Goal: Task Accomplishment & Management: Manage account settings

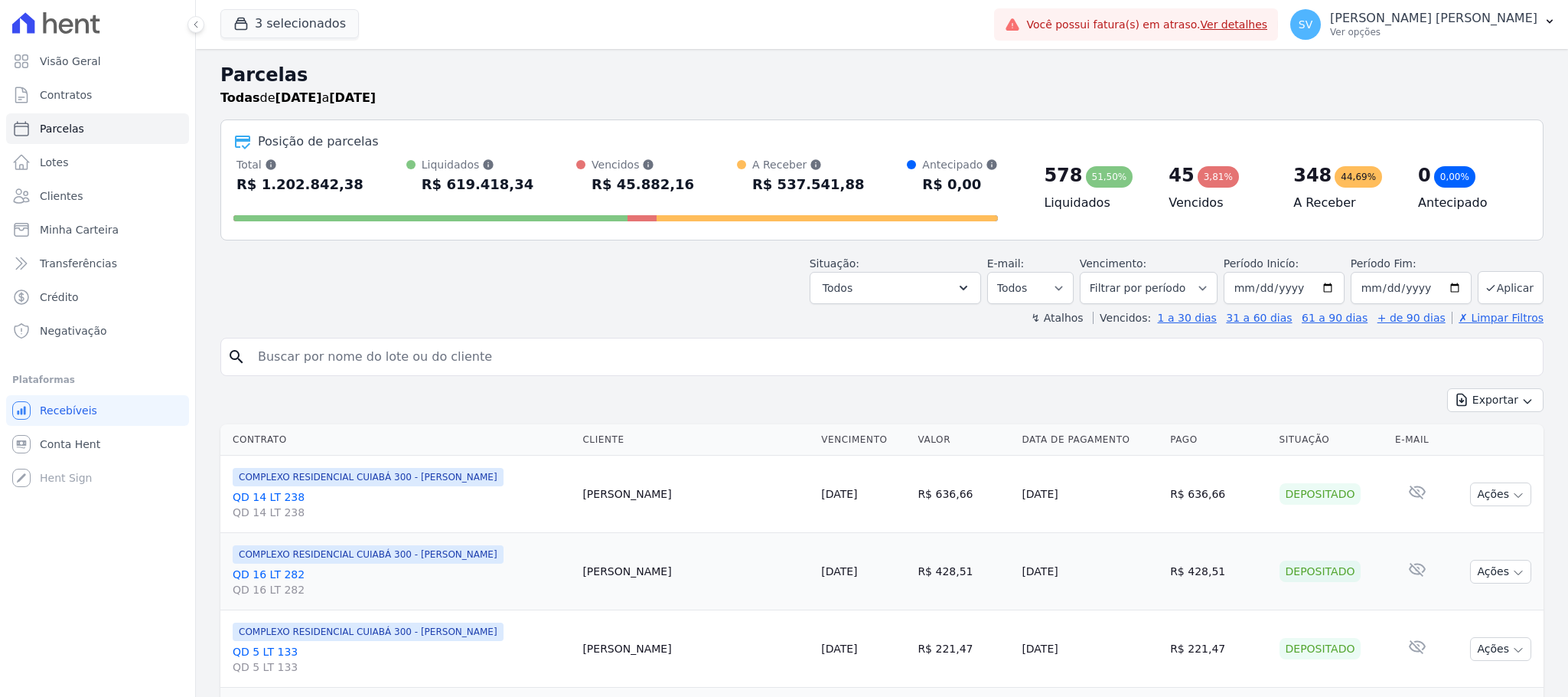
select select
click at [614, 163] on div "Vencidos Soma das parcelas vencidas, sem considerar valor de juros moratório e …" at bounding box center [643, 165] width 103 height 15
click at [655, 205] on div at bounding box center [615, 215] width 765 height 25
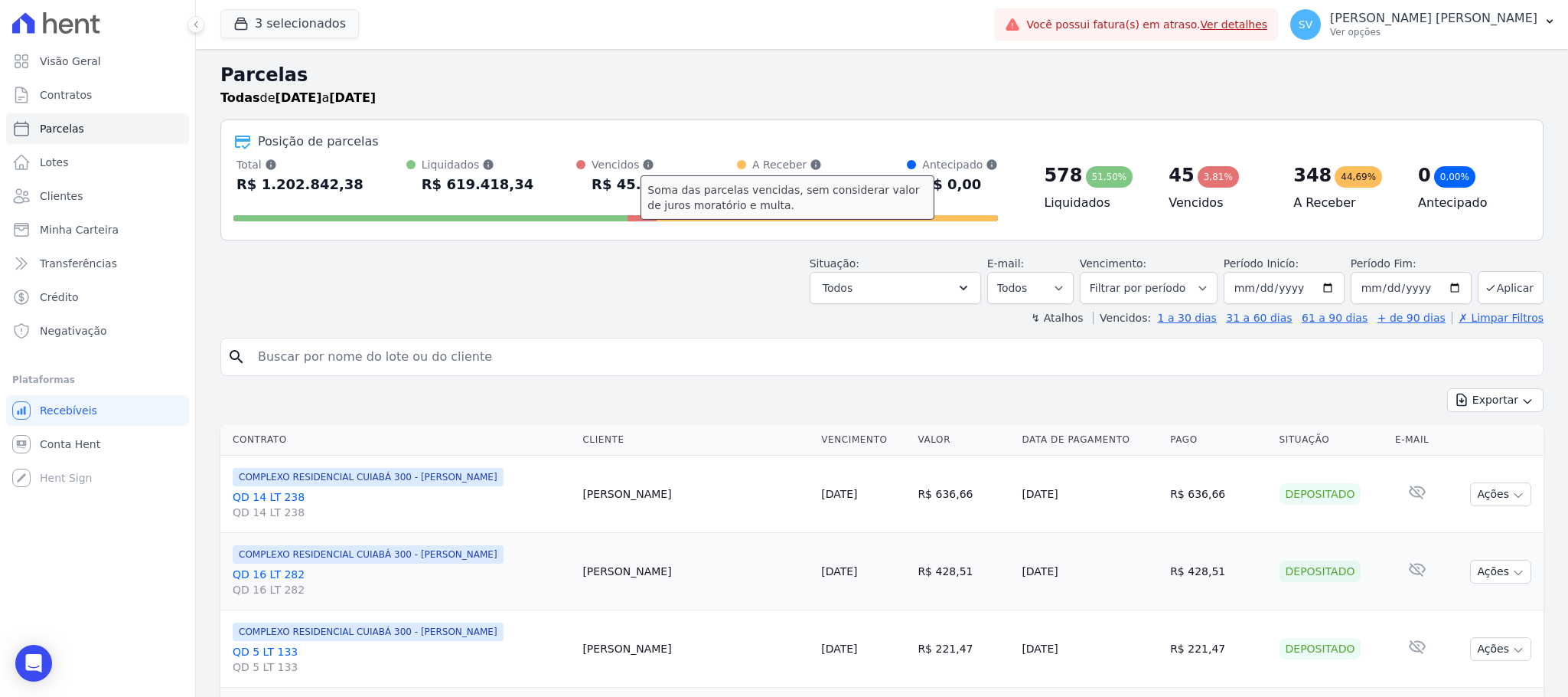
click at [494, 166] on icon at bounding box center [488, 165] width 12 height 12
click at [640, 180] on div "R$ 45.882,16" at bounding box center [643, 185] width 103 height 25
click at [613, 164] on div "Vencidos Soma das parcelas vencidas, sem considerar valor de juros moratório e …" at bounding box center [643, 165] width 103 height 15
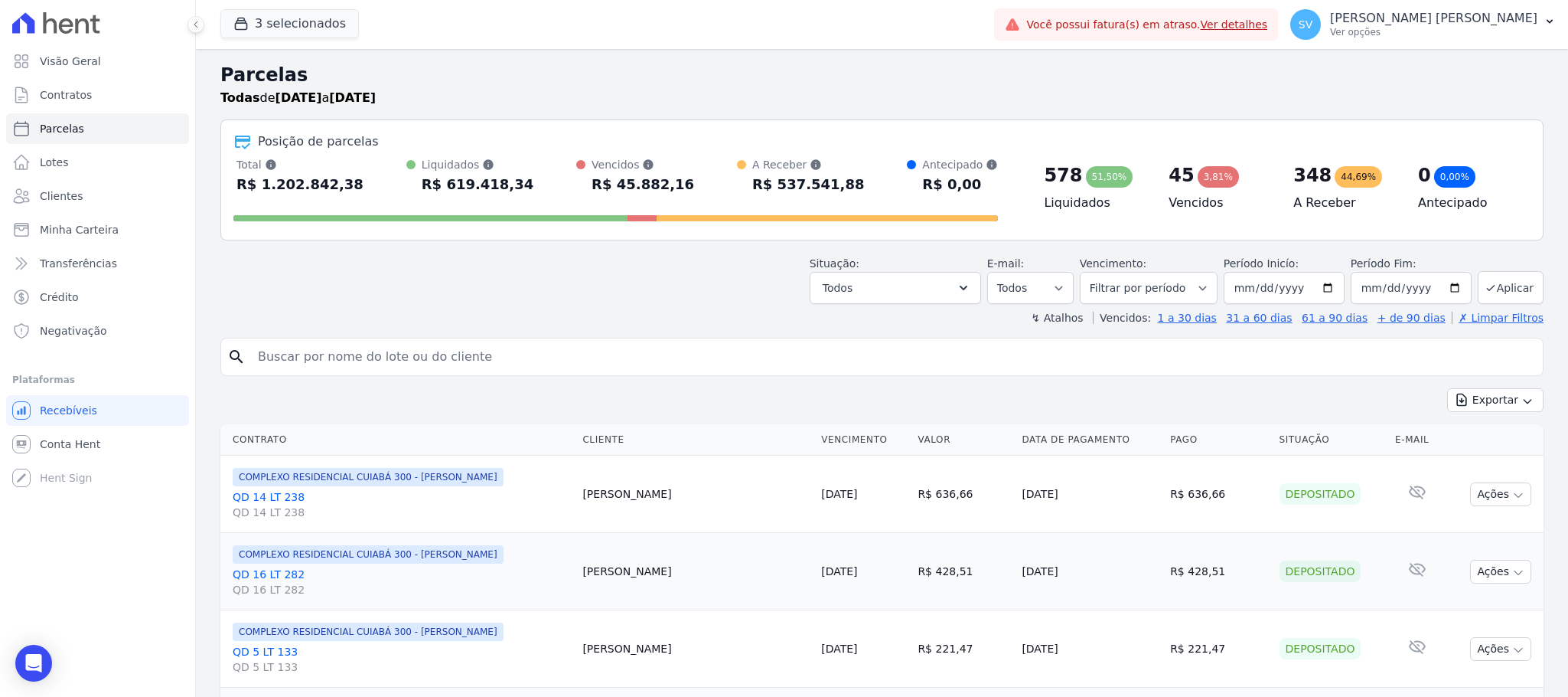
click at [618, 183] on div "R$ 45.882,16" at bounding box center [643, 185] width 103 height 25
click at [581, 168] on div at bounding box center [582, 178] width 12 height 36
click at [600, 180] on div "R$ 45.882,16" at bounding box center [643, 185] width 103 height 25
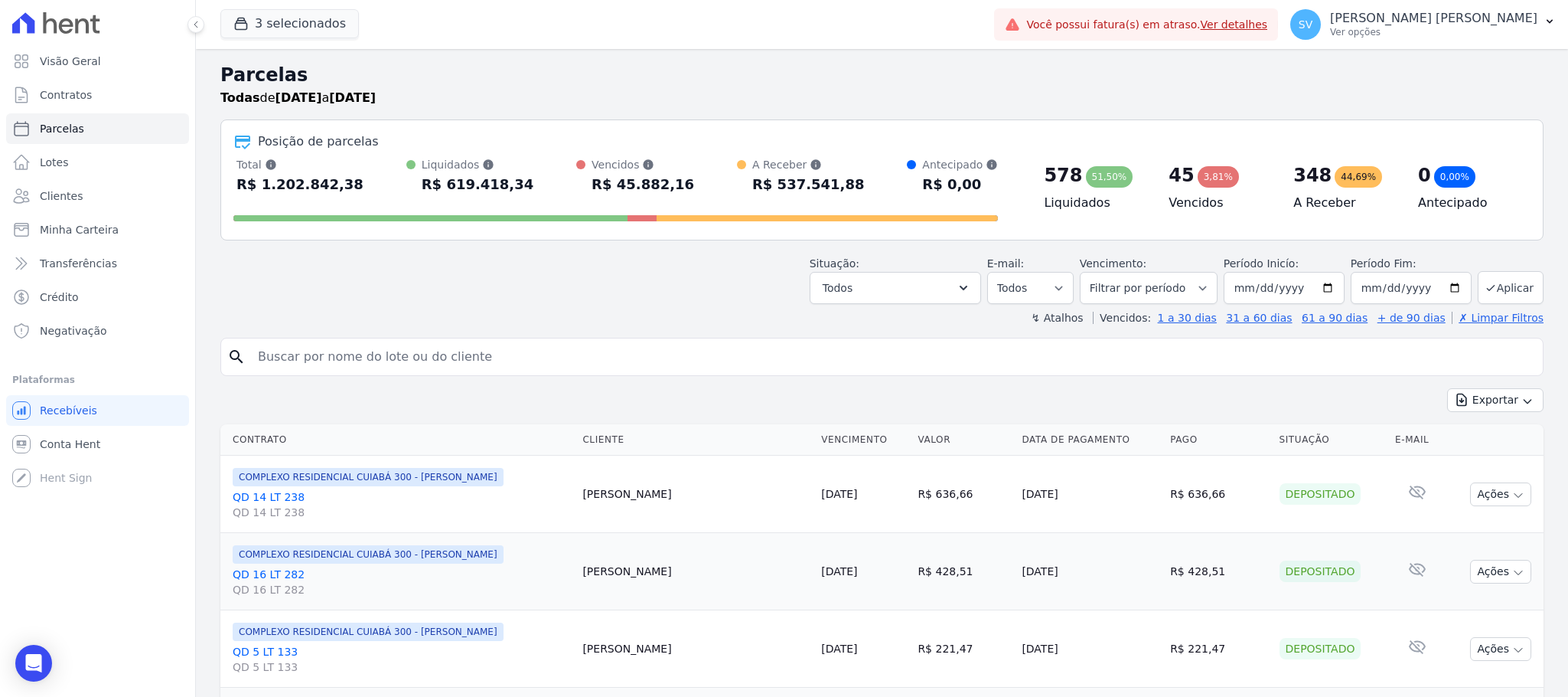
click at [600, 180] on div "R$ 45.882,16" at bounding box center [643, 185] width 103 height 25
click at [1198, 175] on div "3,81%" at bounding box center [1218, 177] width 41 height 22
click at [1168, 182] on div "45" at bounding box center [1181, 176] width 26 height 25
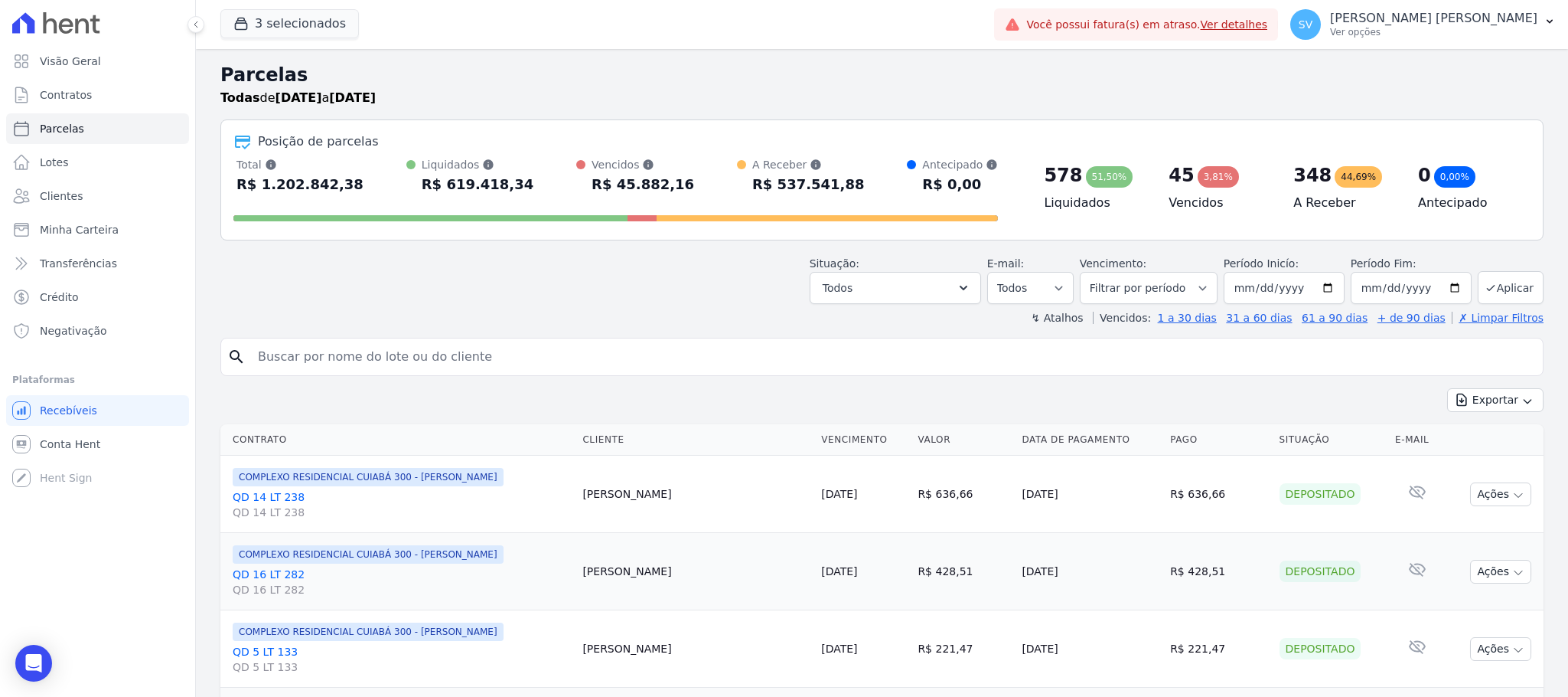
click at [1168, 182] on div "45" at bounding box center [1181, 176] width 26 height 25
click at [1173, 205] on h4 "Vencidos" at bounding box center [1219, 203] width 101 height 19
click at [1173, 204] on h4 "Vencidos" at bounding box center [1219, 203] width 101 height 19
click at [1171, 204] on h4 "Vencidos" at bounding box center [1219, 203] width 101 height 19
click at [1174, 198] on h4 "Vencidos" at bounding box center [1219, 203] width 101 height 19
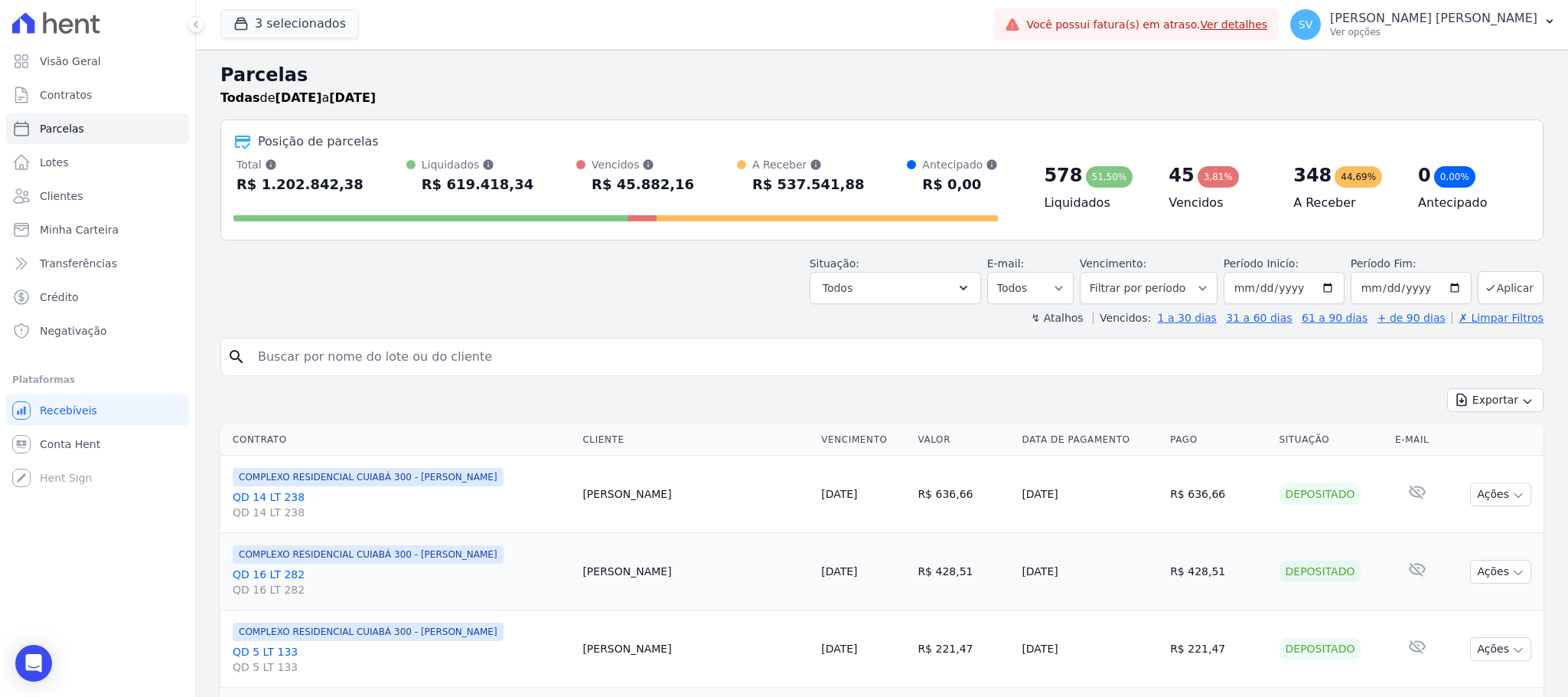
click at [1174, 198] on h4 "Vencidos" at bounding box center [1219, 203] width 101 height 19
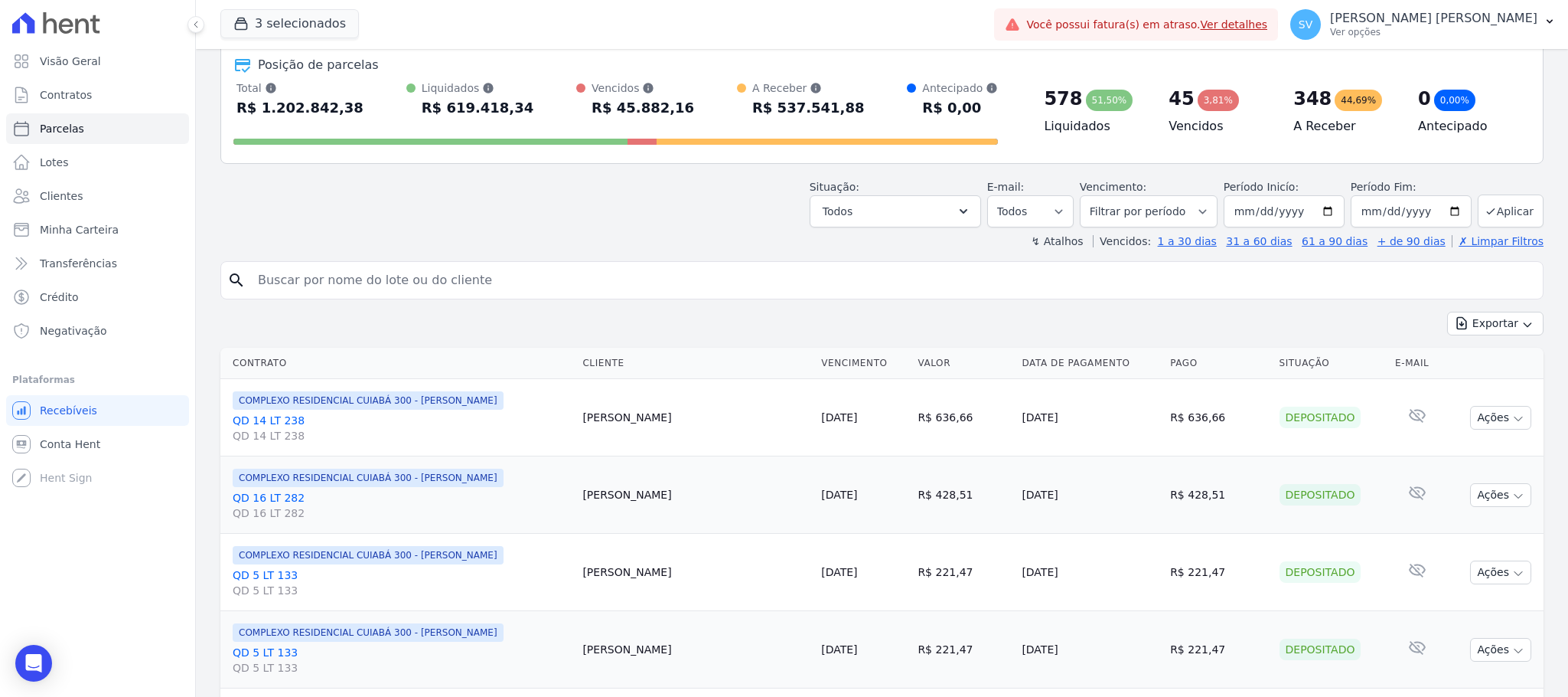
scroll to position [114, 0]
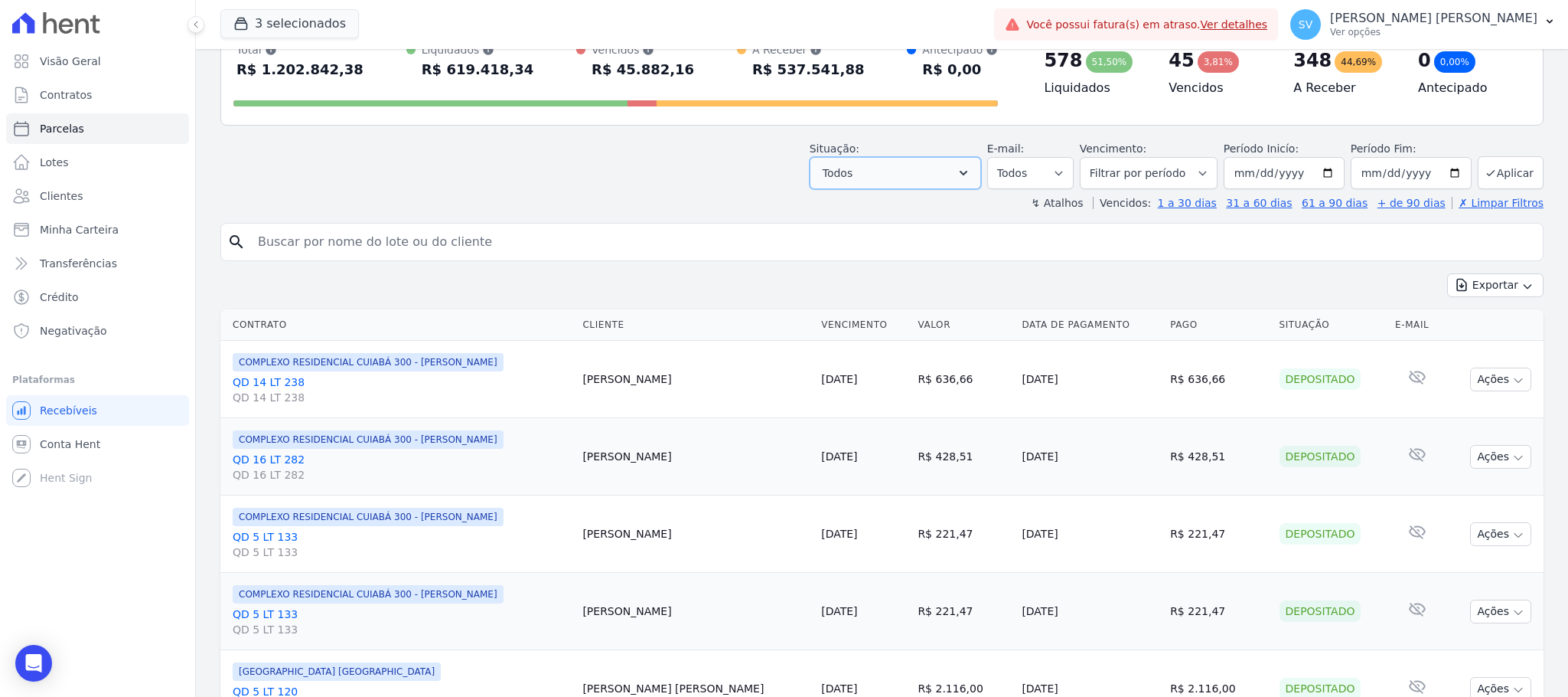
click at [970, 162] on button "Todos" at bounding box center [895, 173] width 172 height 32
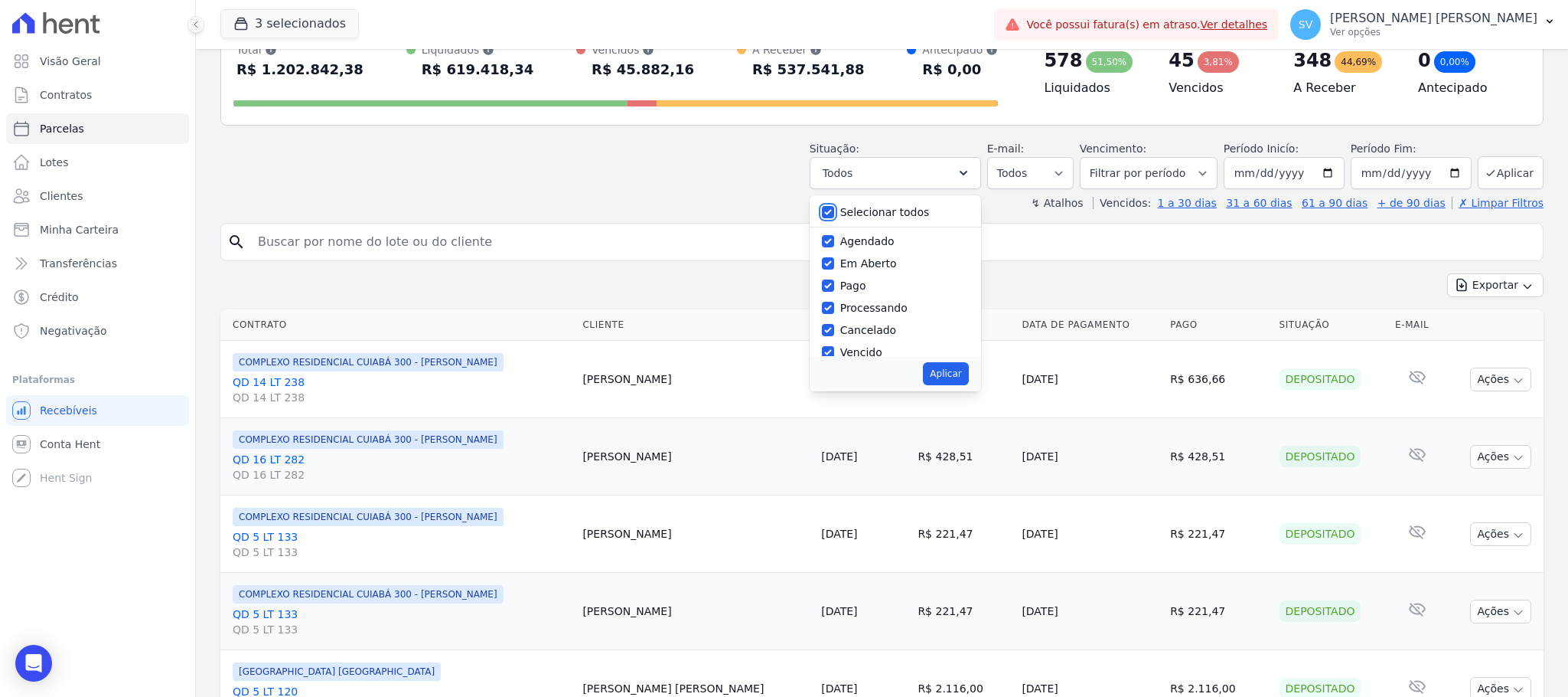
click at [831, 211] on input "Selecionar todos" at bounding box center [828, 212] width 12 height 12
checkbox input "false"
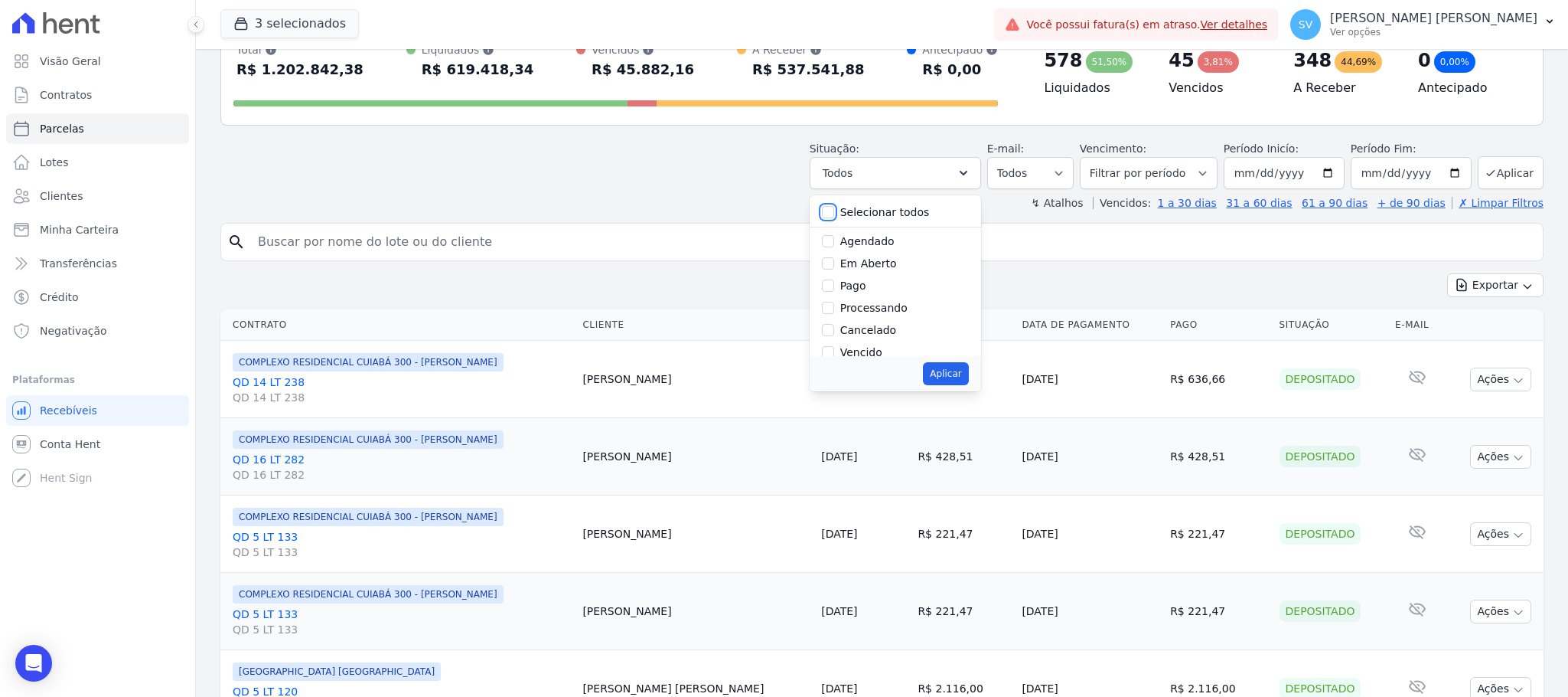
checkbox input "false"
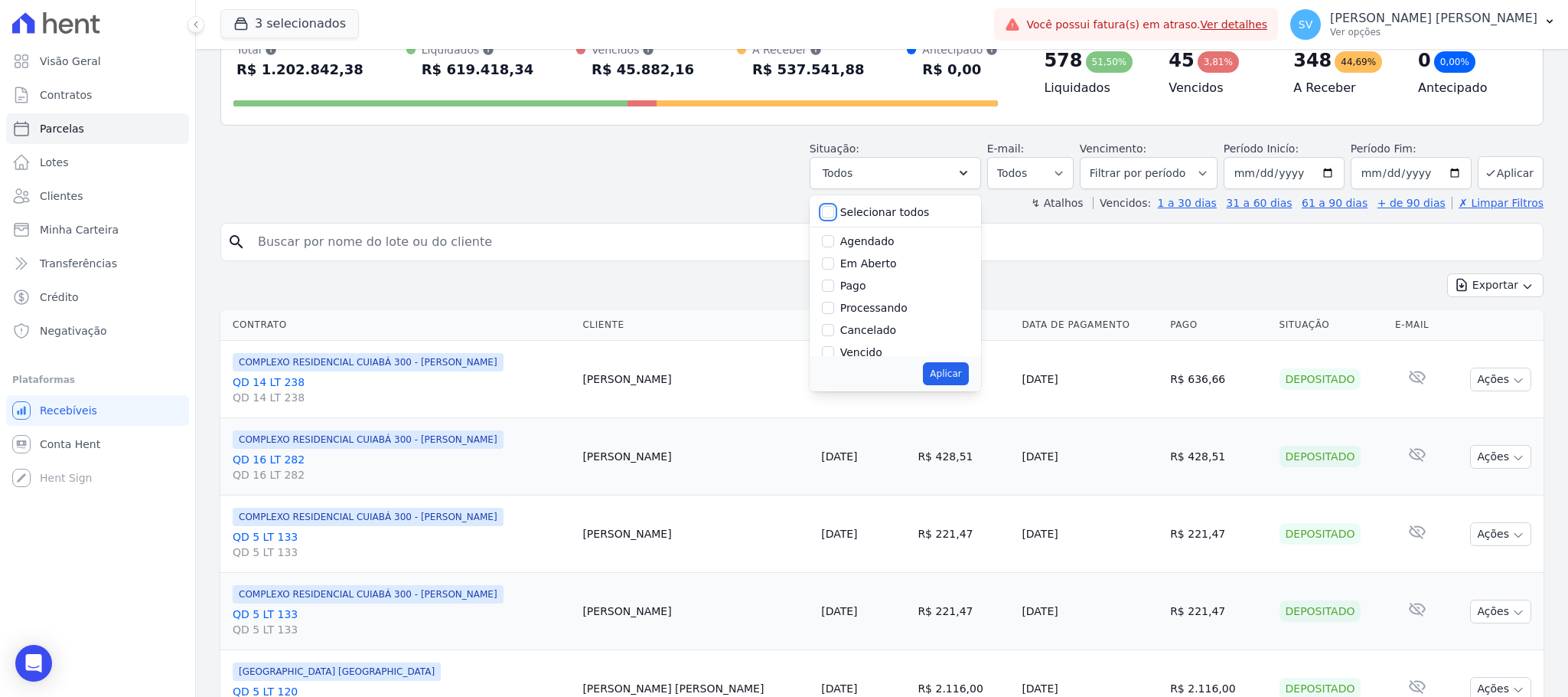
checkbox input "false"
drag, startPoint x: 832, startPoint y: 330, endPoint x: 1000, endPoint y: 381, distance: 175.6
click at [831, 333] on input "Cancelado" at bounding box center [828, 330] width 12 height 12
checkbox input "true"
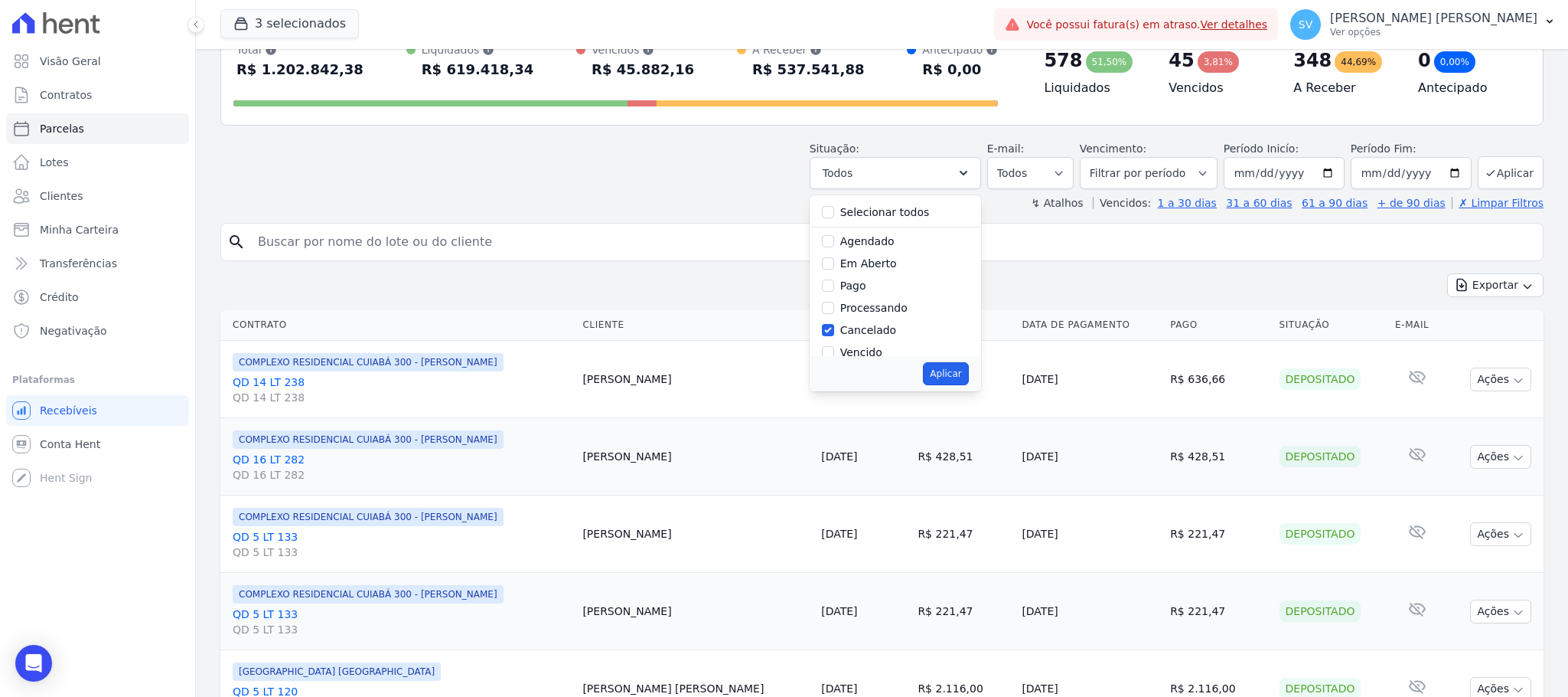
click at [958, 380] on button "Aplicar" at bounding box center [945, 374] width 45 height 23
select select "cancelled"
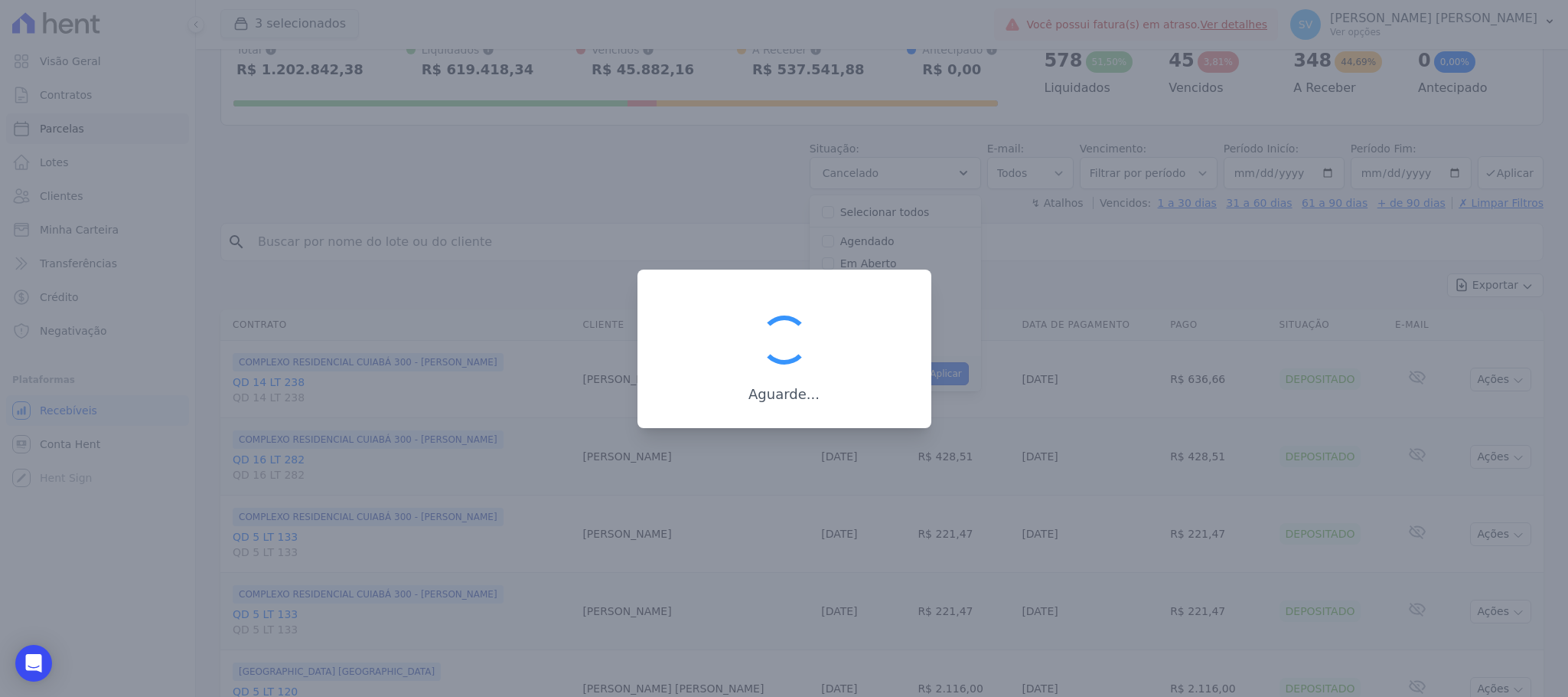
scroll to position [12, 0]
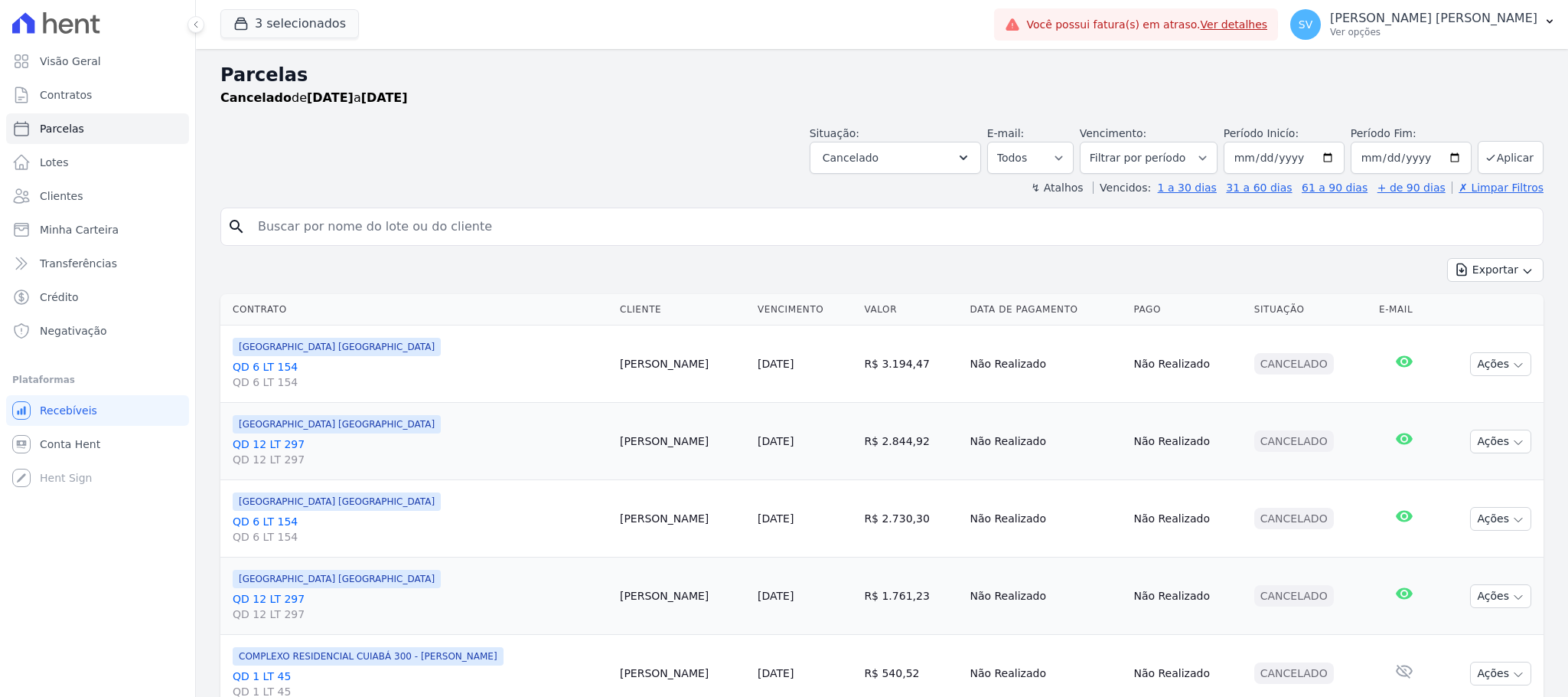
select select
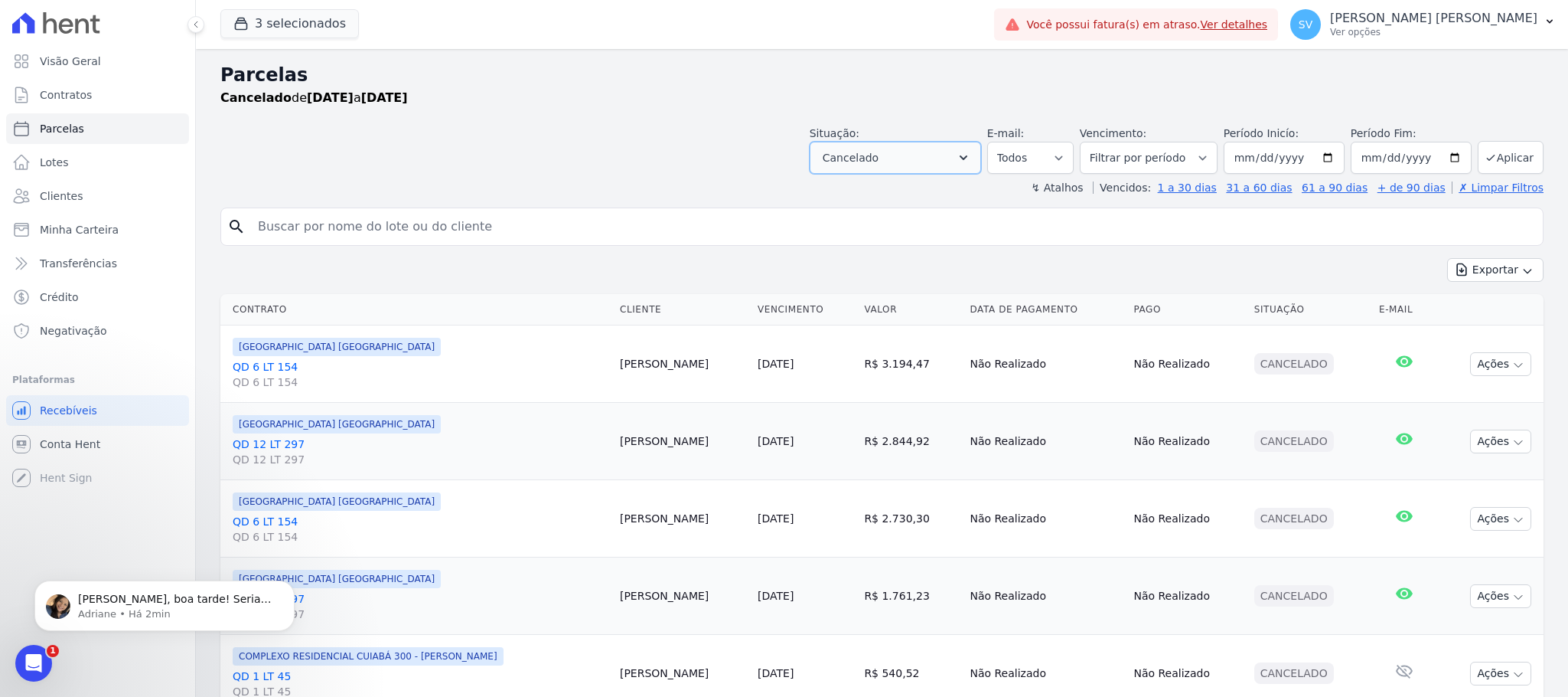
click at [960, 166] on icon "button" at bounding box center [963, 158] width 15 height 15
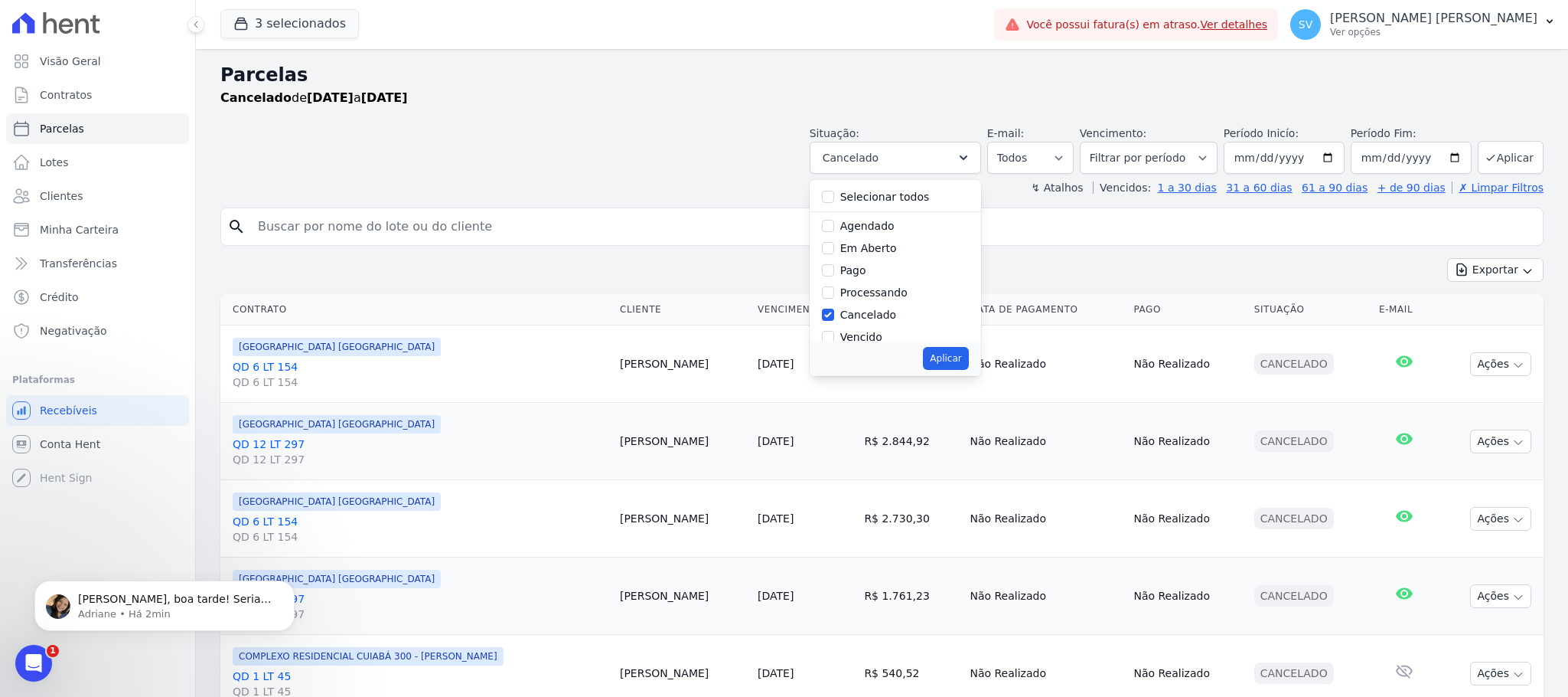
click at [830, 306] on div "Cancelado" at bounding box center [895, 315] width 147 height 22
click at [831, 234] on input "Vencido" at bounding box center [828, 234] width 12 height 12
checkbox input "true"
click at [829, 212] on input "Cancelado" at bounding box center [828, 212] width 12 height 12
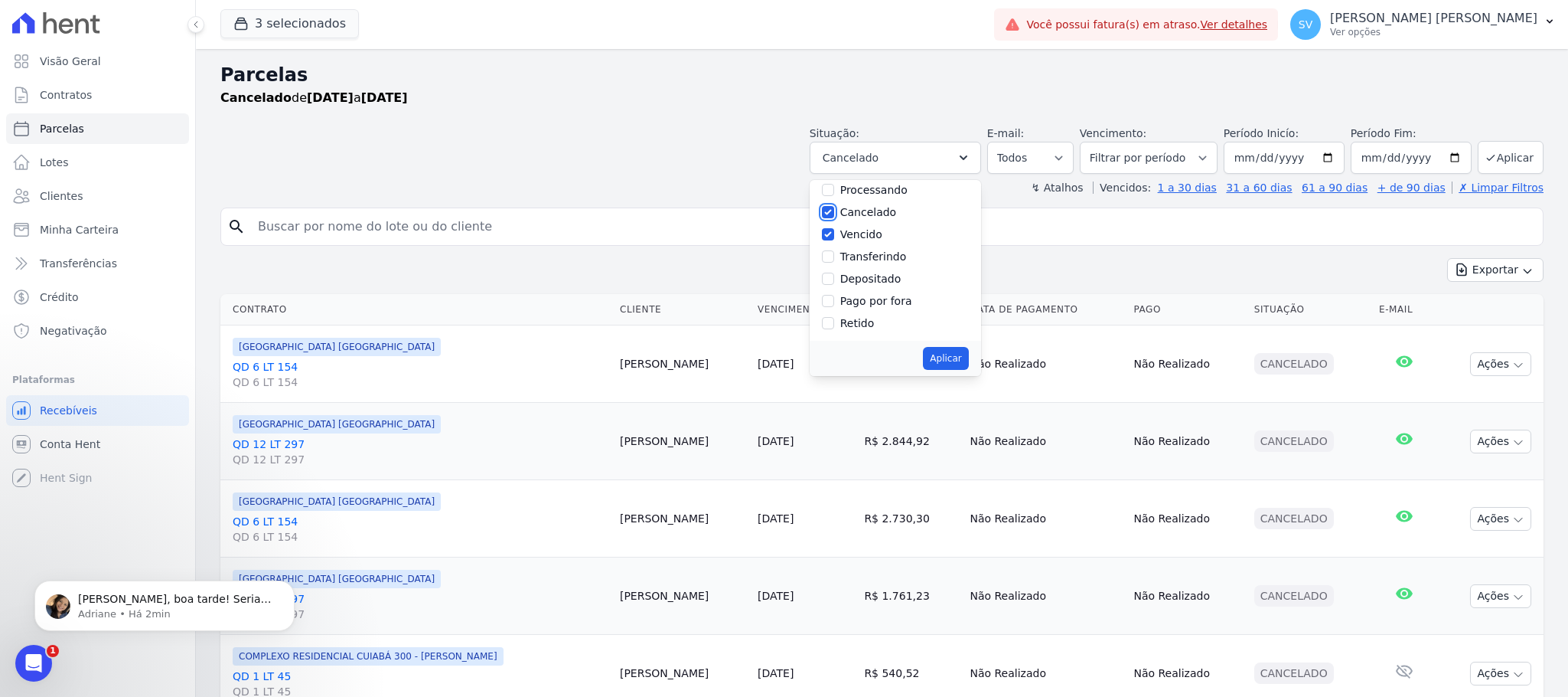
checkbox input "false"
click at [942, 350] on button "Aplicar" at bounding box center [945, 358] width 45 height 23
select select "overdue"
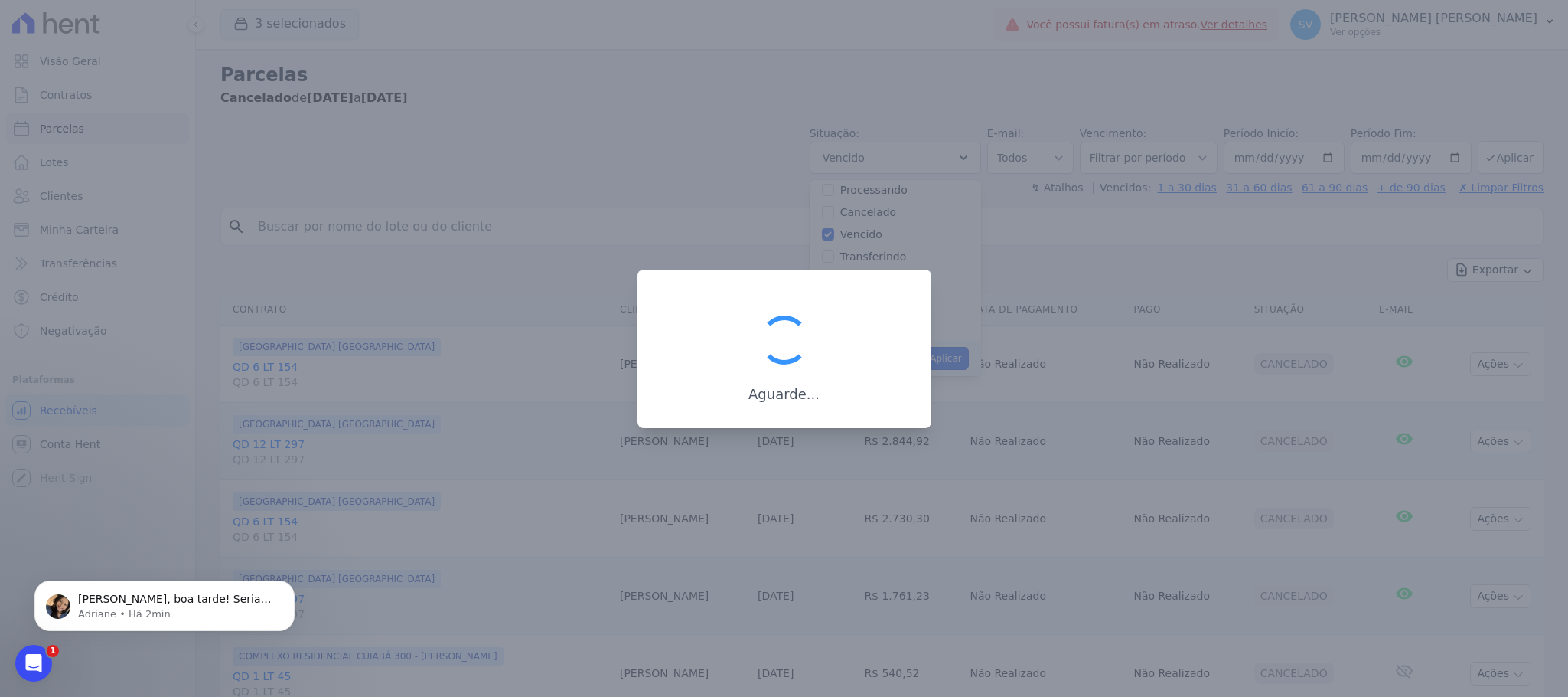
scroll to position [30, 0]
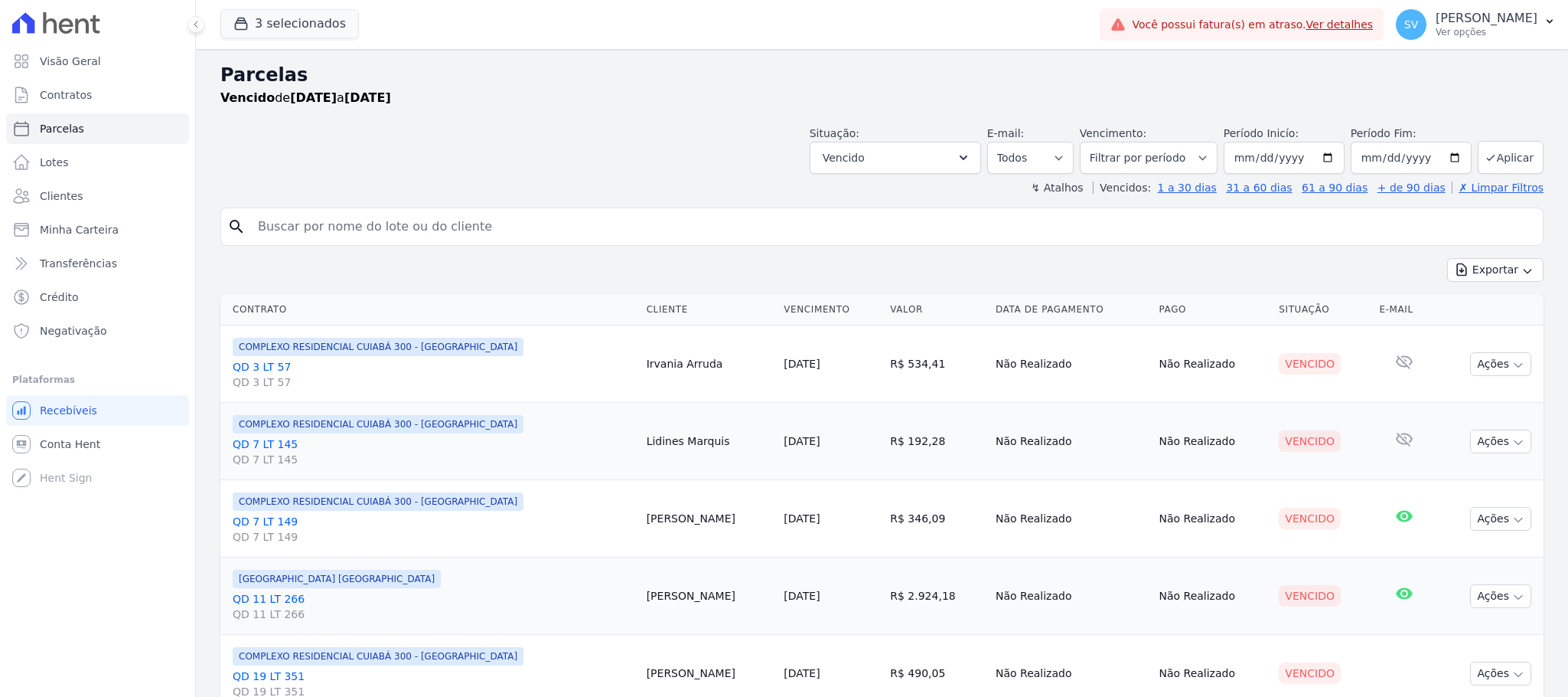
select select
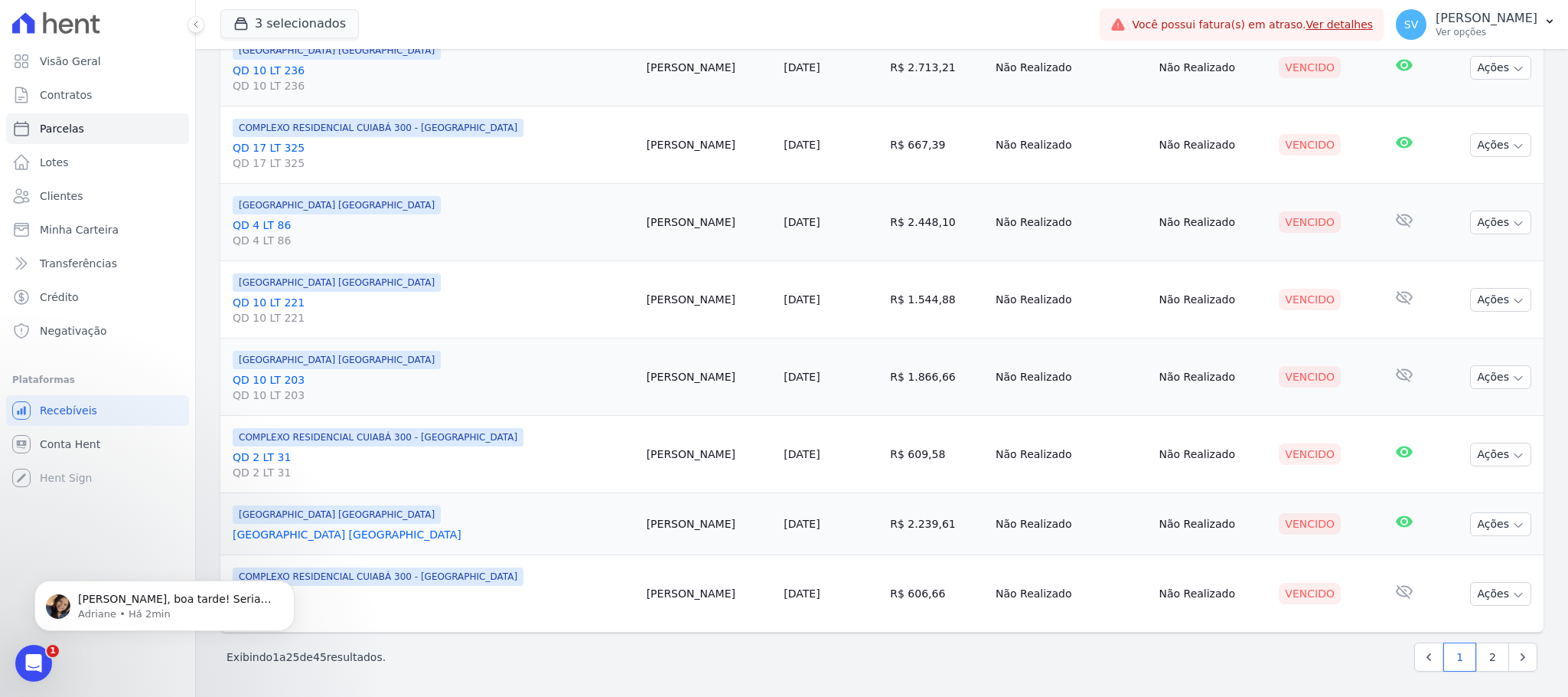
scroll to position [1624, 0]
click at [168, 596] on p "Olá Shirley, boa tarde! Seriam todas as parcelas agendadas + vencidas?" at bounding box center [176, 600] width 197 height 15
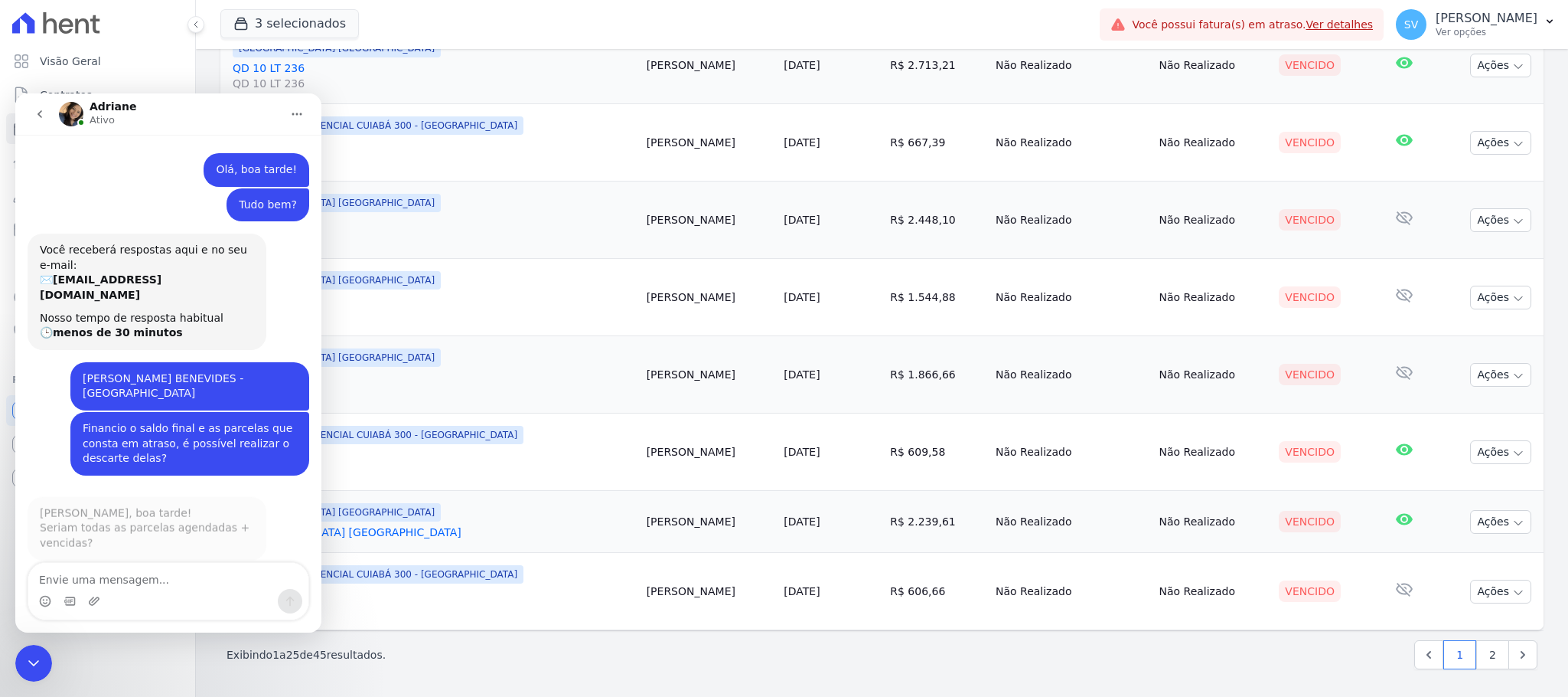
scroll to position [2, 0]
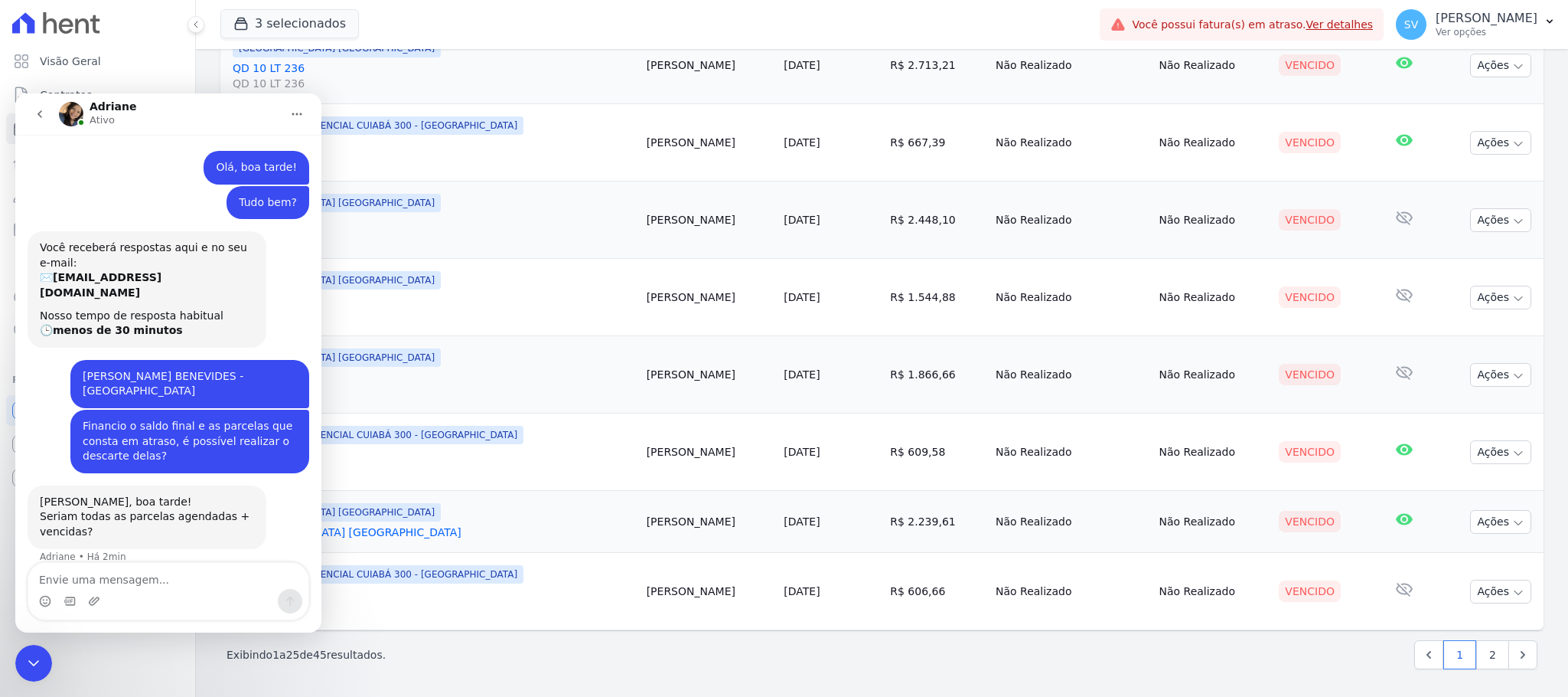
click at [154, 567] on textarea "Envie uma mensagem..." at bounding box center [169, 576] width 280 height 26
type textarea "Não, somente as vencidas."
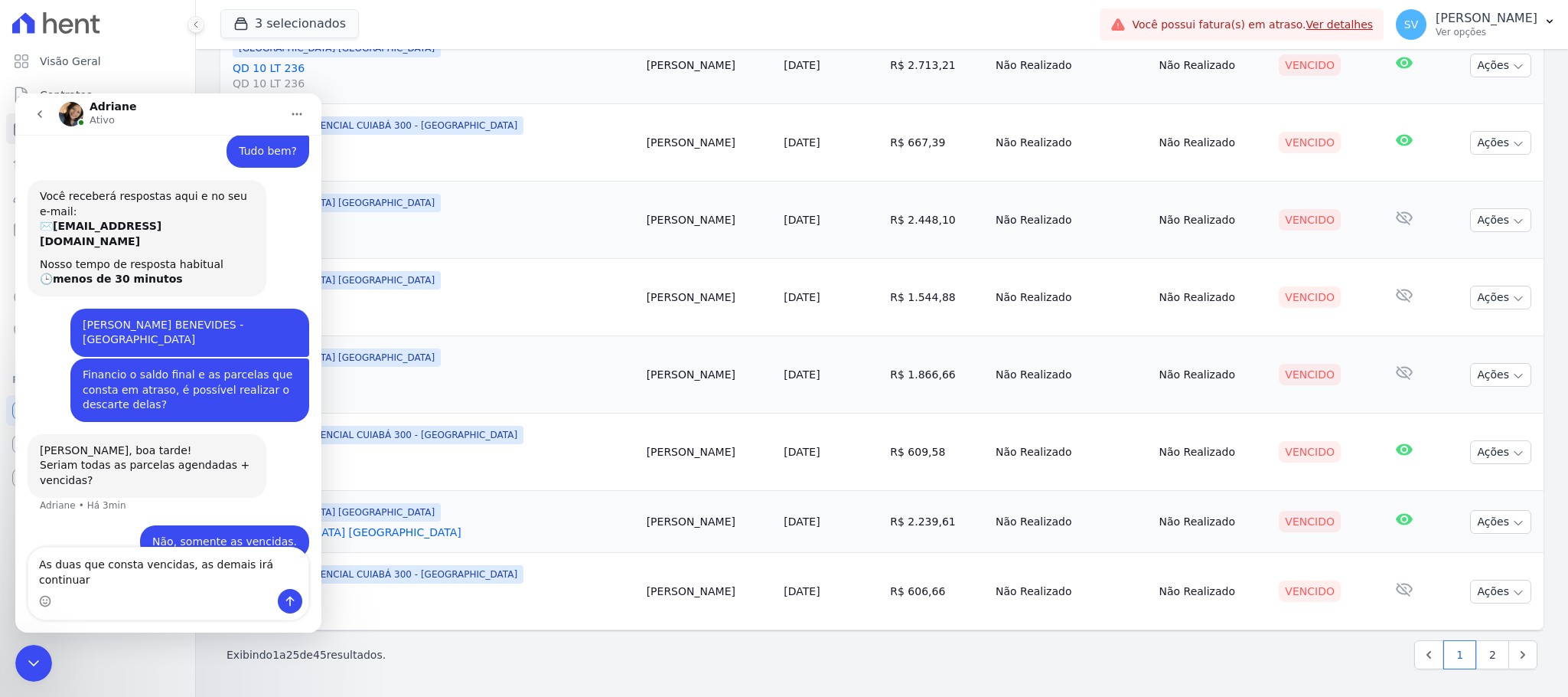
type textarea "As duas que consta vencidas, as demais irá continuar."
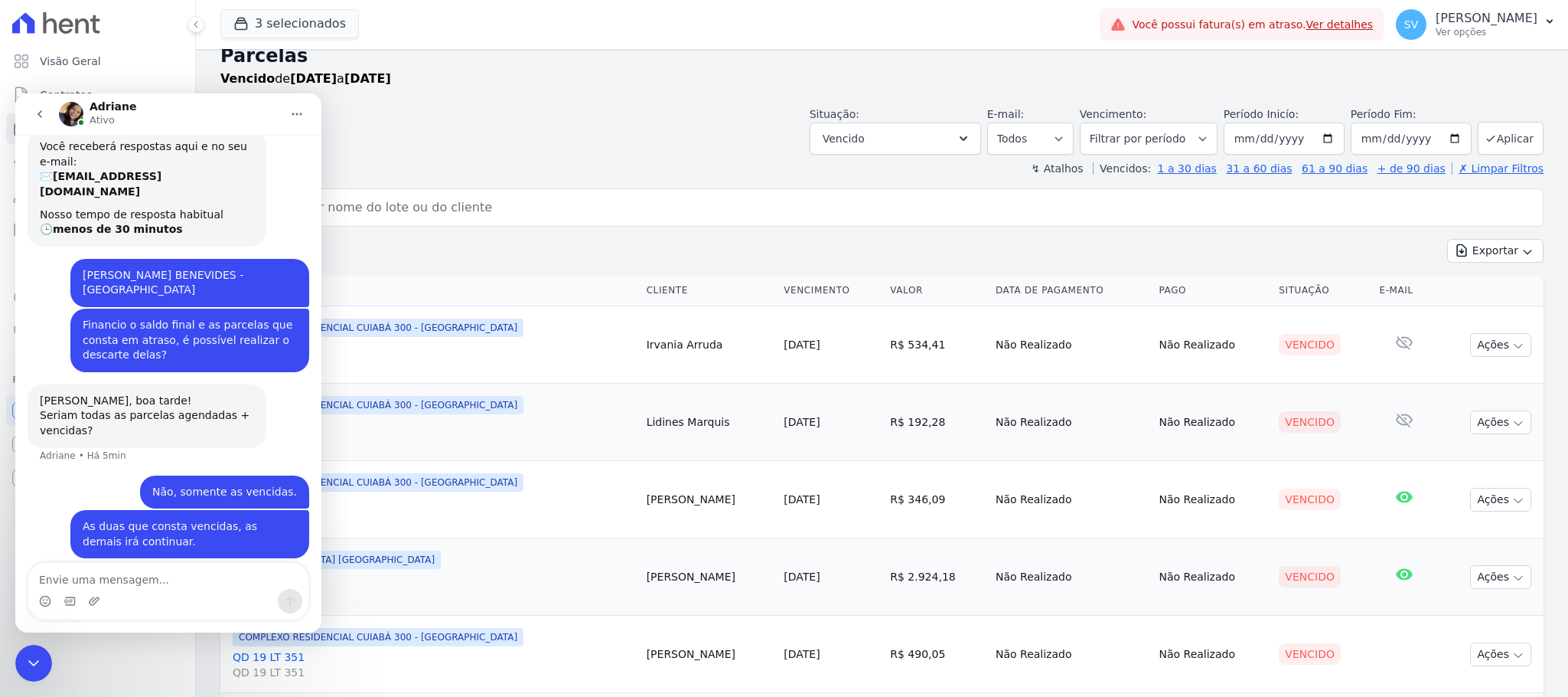
scroll to position [0, 0]
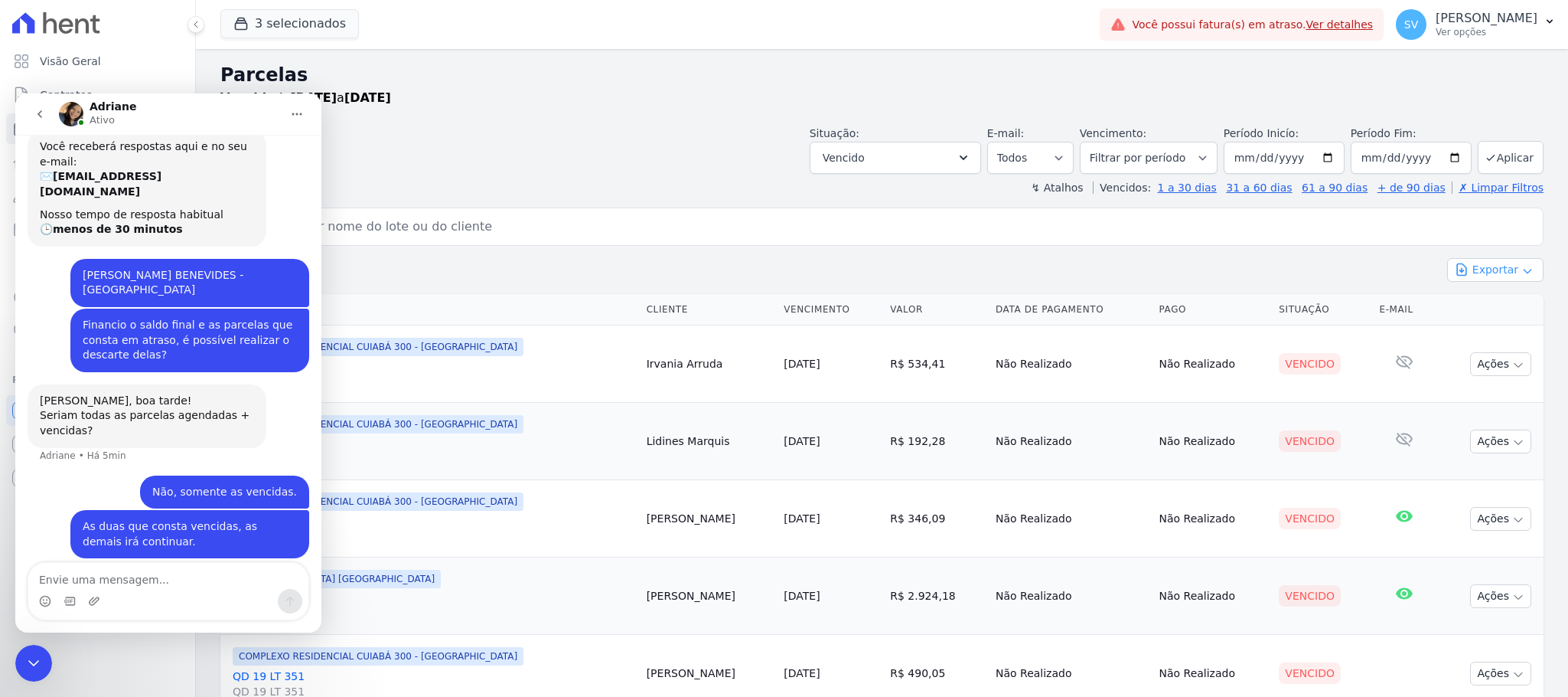
click at [1477, 269] on button "Exportar" at bounding box center [1495, 269] width 97 height 24
click at [1488, 327] on span "Exportar CSV" at bounding box center [1493, 333] width 81 height 15
drag, startPoint x: 537, startPoint y: 237, endPoint x: 528, endPoint y: 240, distance: 9.5
click at [531, 237] on input "search" at bounding box center [892, 227] width 1287 height 31
paste input "Sara Carvalho Normando"
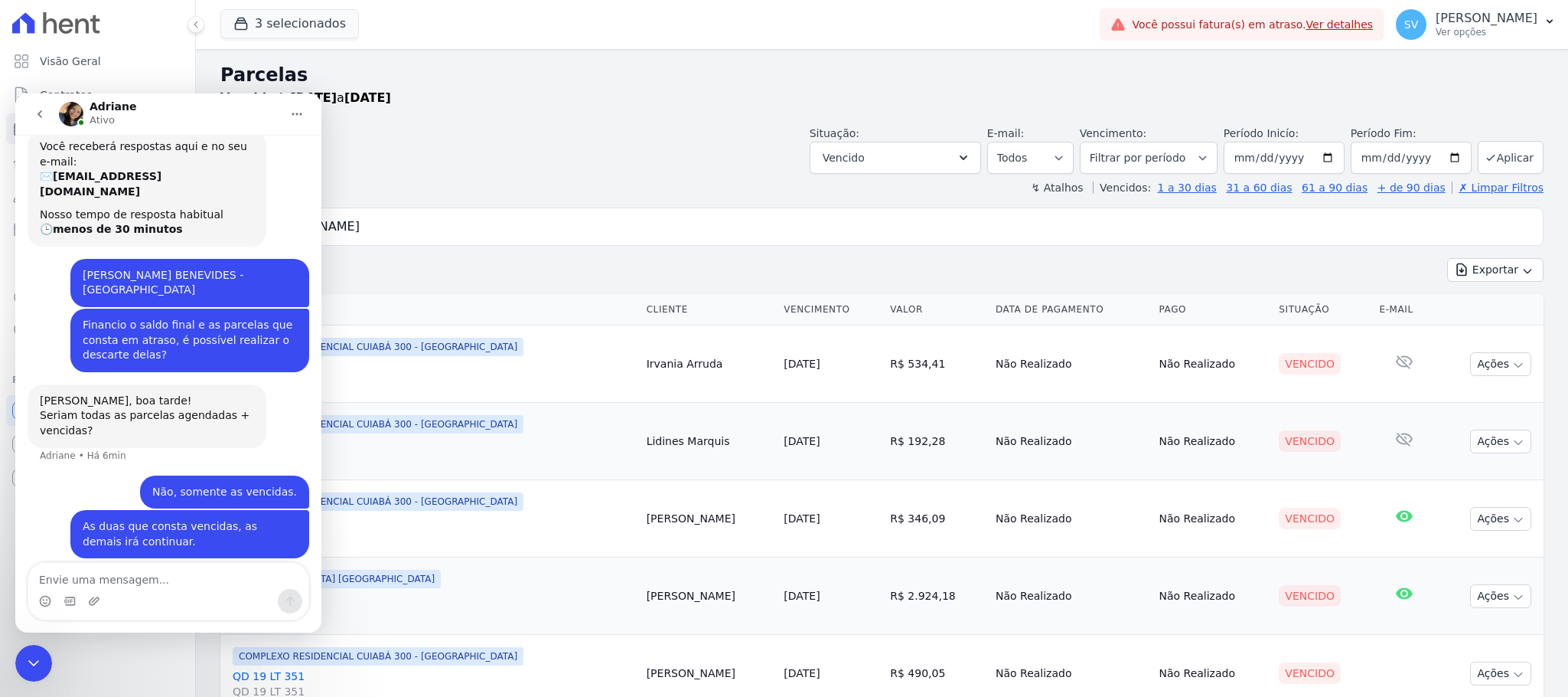
type input "Sara Carvalho Normando"
select select
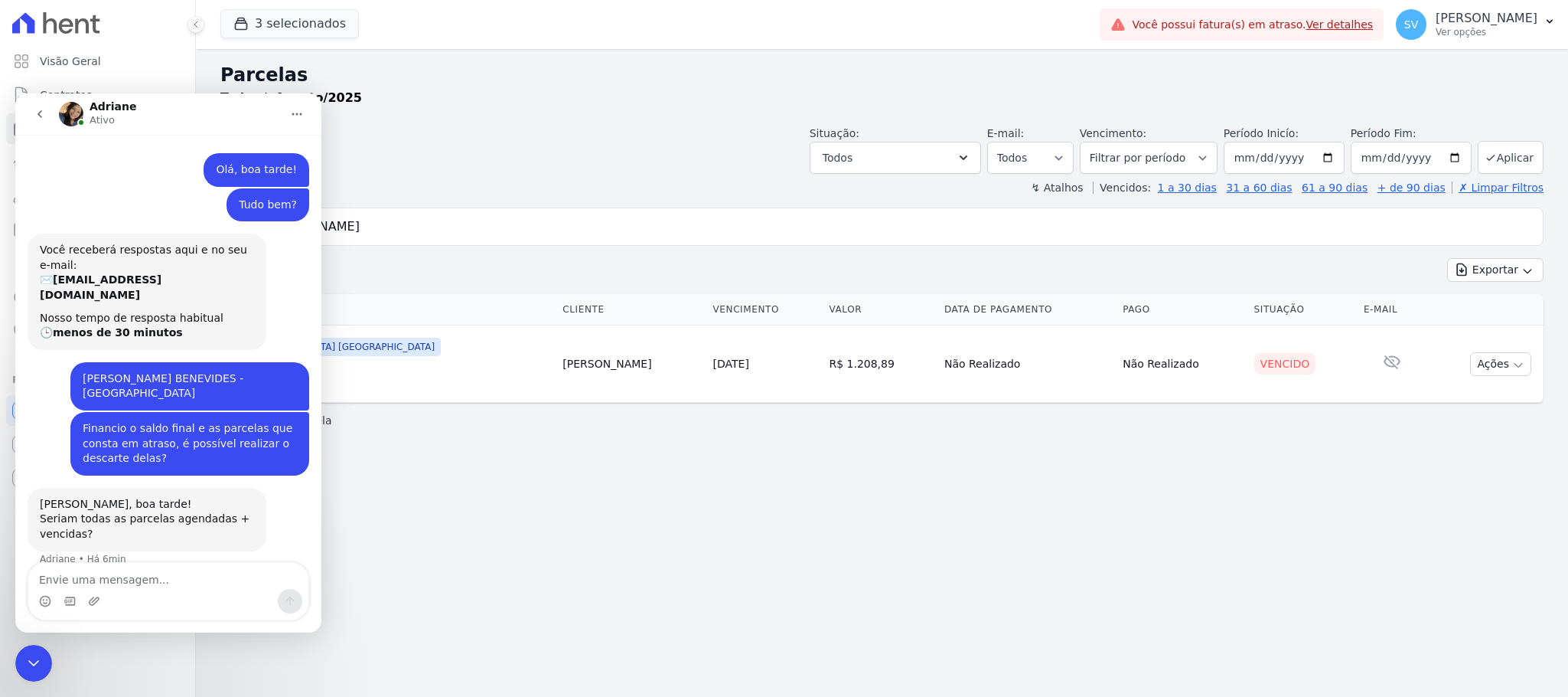
scroll to position [102, 0]
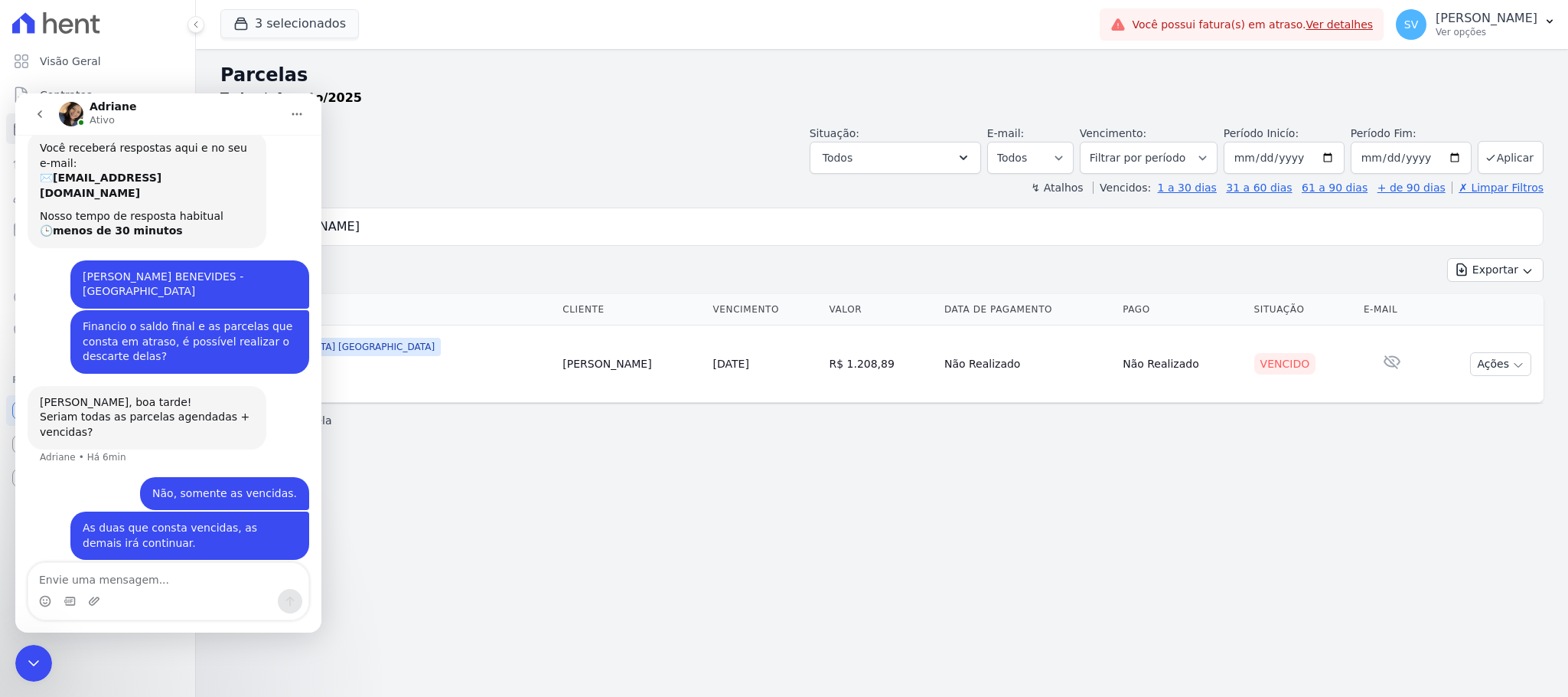
click at [41, 661] on icon "Encerramento do Messenger da Intercom" at bounding box center [34, 663] width 19 height 19
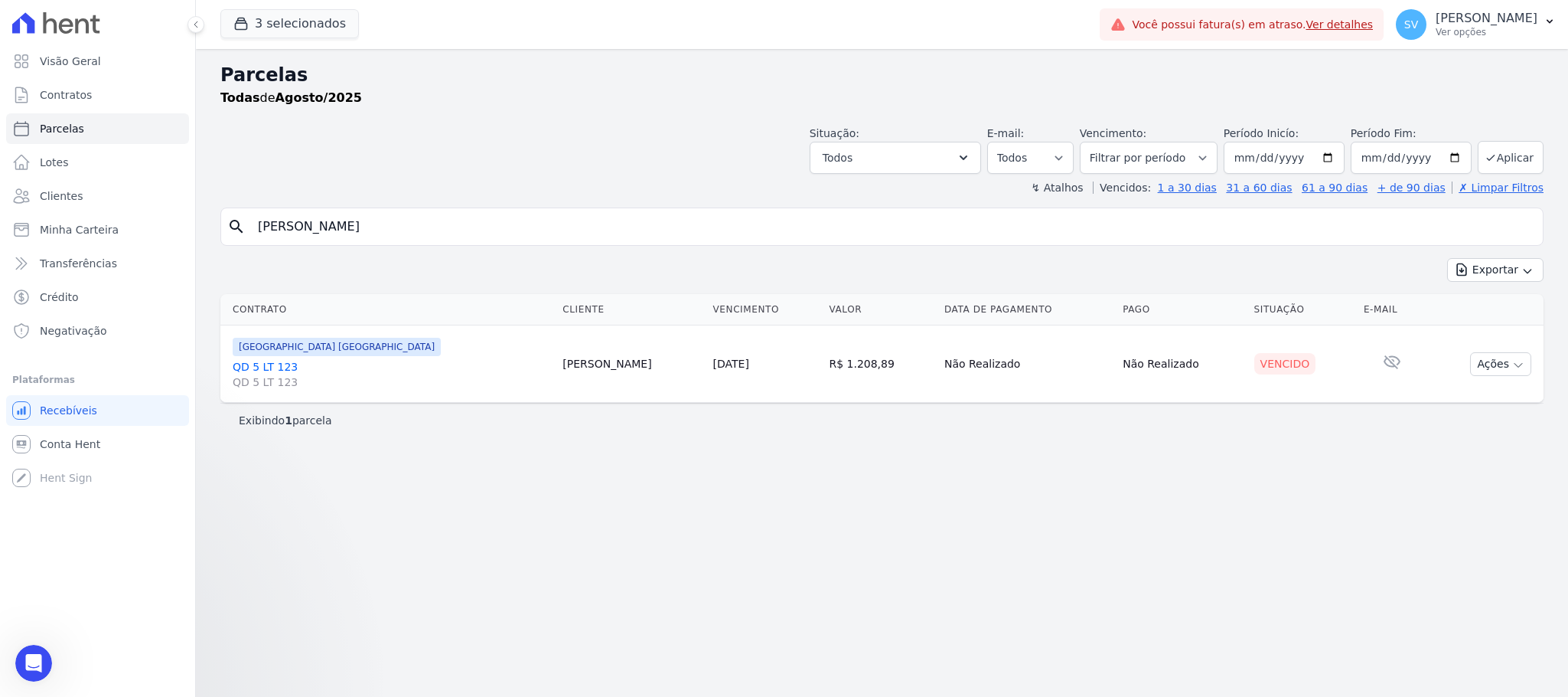
scroll to position [0, 0]
click at [439, 521] on div "Parcelas Todas de Agosto/2025 Situação: Agendado Em Aberto Pago Processando Can…" at bounding box center [881, 372] width 1372 height 647
click at [1338, 154] on input "[DATE]" at bounding box center [1283, 158] width 121 height 32
type input "2025-07-01"
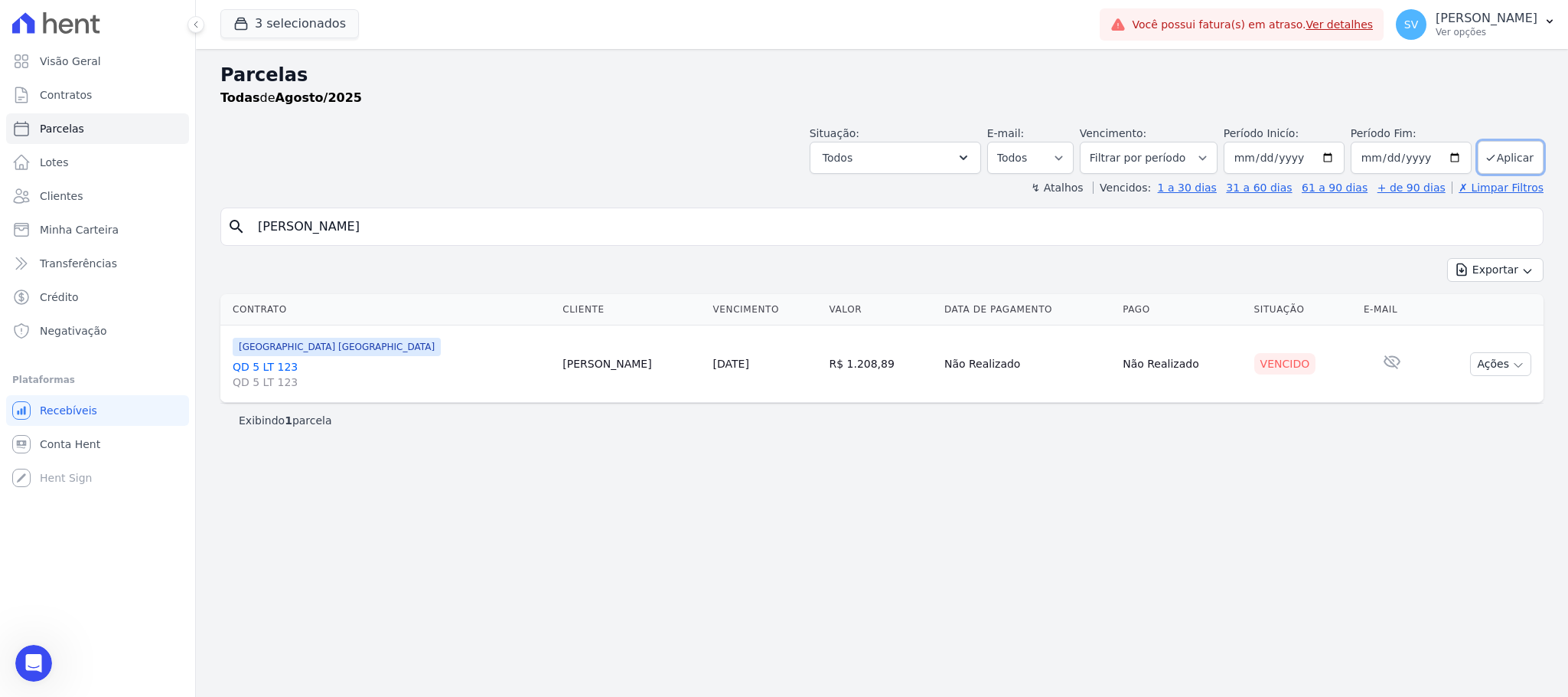
click at [1422, 469] on div "Parcelas Todas de Agosto/2025 Situação: Agendado Em Aberto Pago Processando Can…" at bounding box center [881, 372] width 1372 height 647
drag, startPoint x: 1504, startPoint y: 156, endPoint x: 1467, endPoint y: 166, distance: 38.3
click at [1504, 157] on button "Aplicar" at bounding box center [1510, 157] width 66 height 33
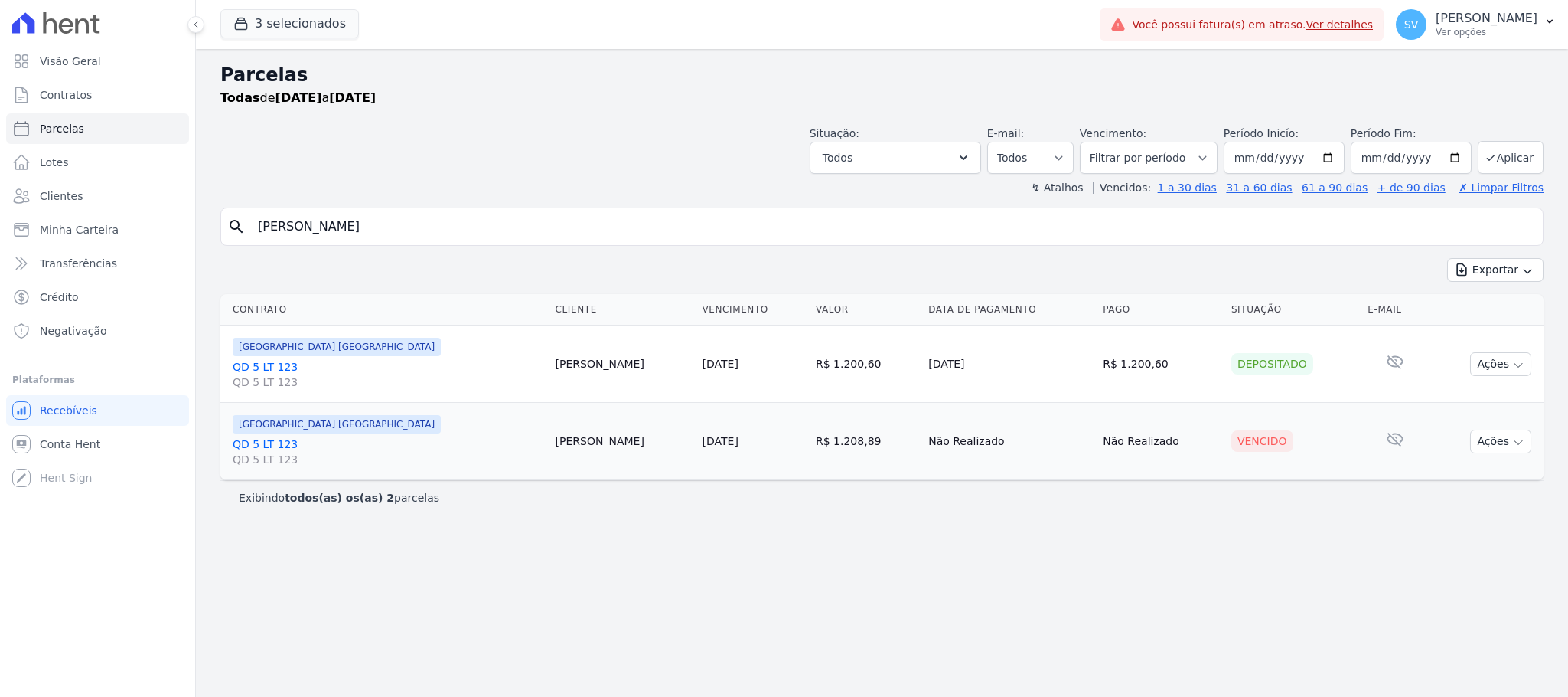
select select
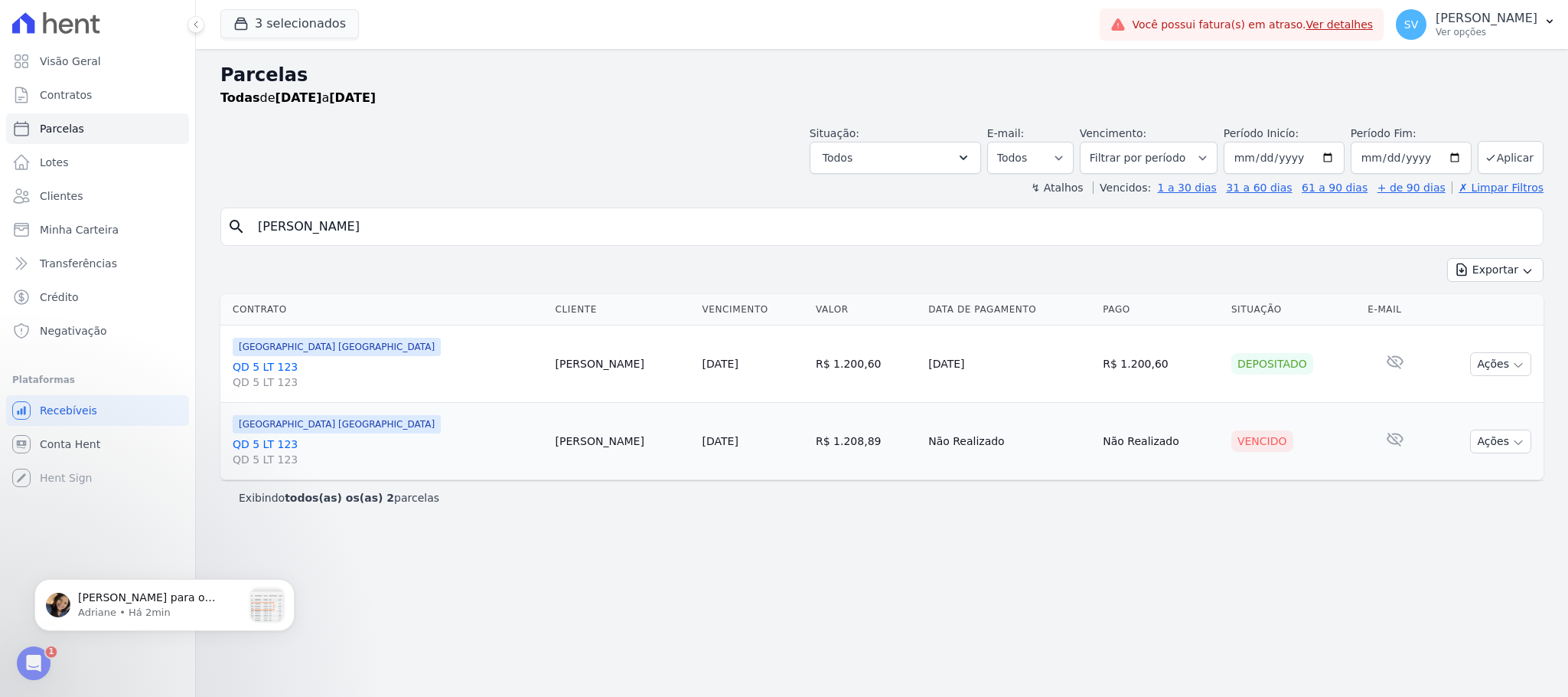
drag, startPoint x: 733, startPoint y: 363, endPoint x: 889, endPoint y: 366, distance: 156.0
click at [889, 366] on tr "[GEOGRAPHIC_DATA] [GEOGRAPHIC_DATA] QD 5 LT 123 QD 5 LT 123 [PERSON_NAME] [DATE…" at bounding box center [881, 364] width 1323 height 77
click at [202, 603] on p "[PERSON_NAME] para o contrato informado constam essas parcelas:" at bounding box center [161, 598] width 165 height 15
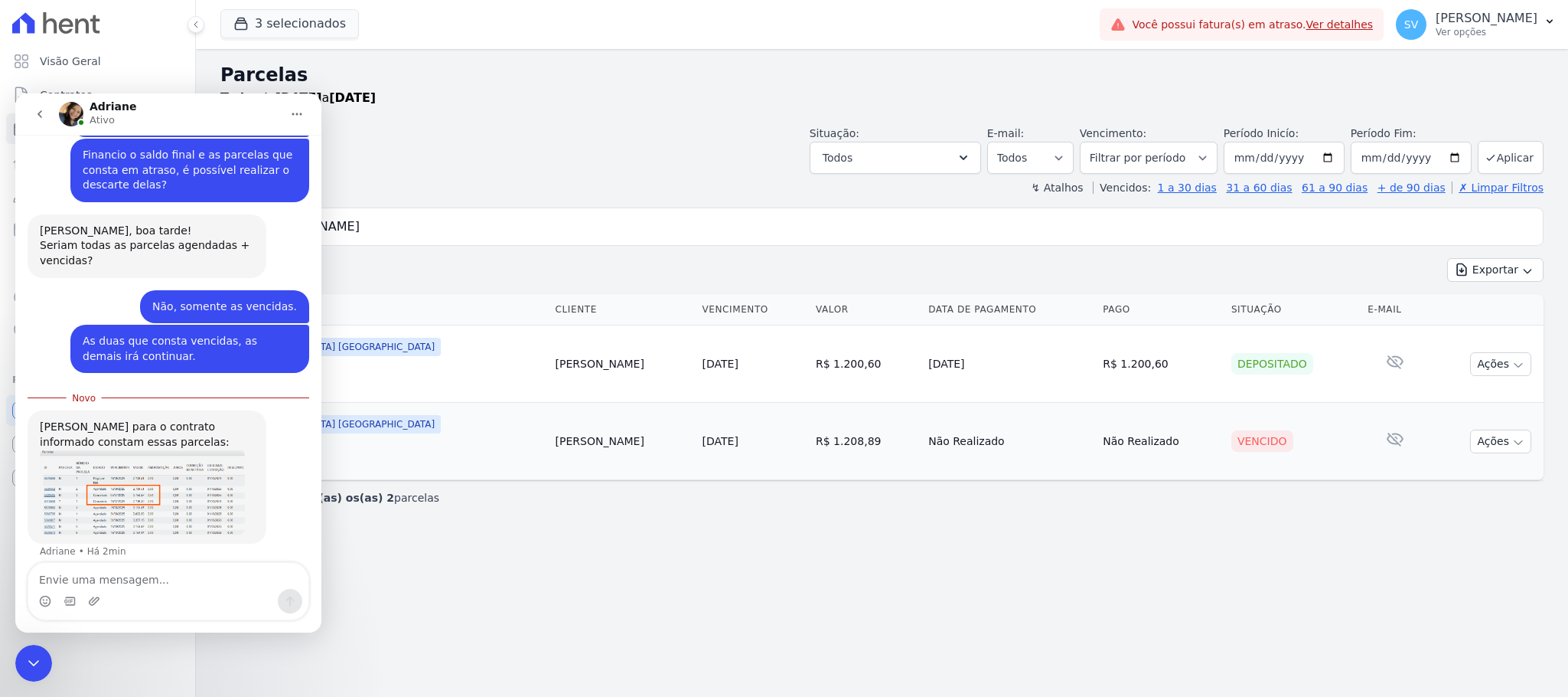
scroll to position [272, 0]
click at [173, 475] on img "Adriane diz…" at bounding box center [141, 490] width 205 height 84
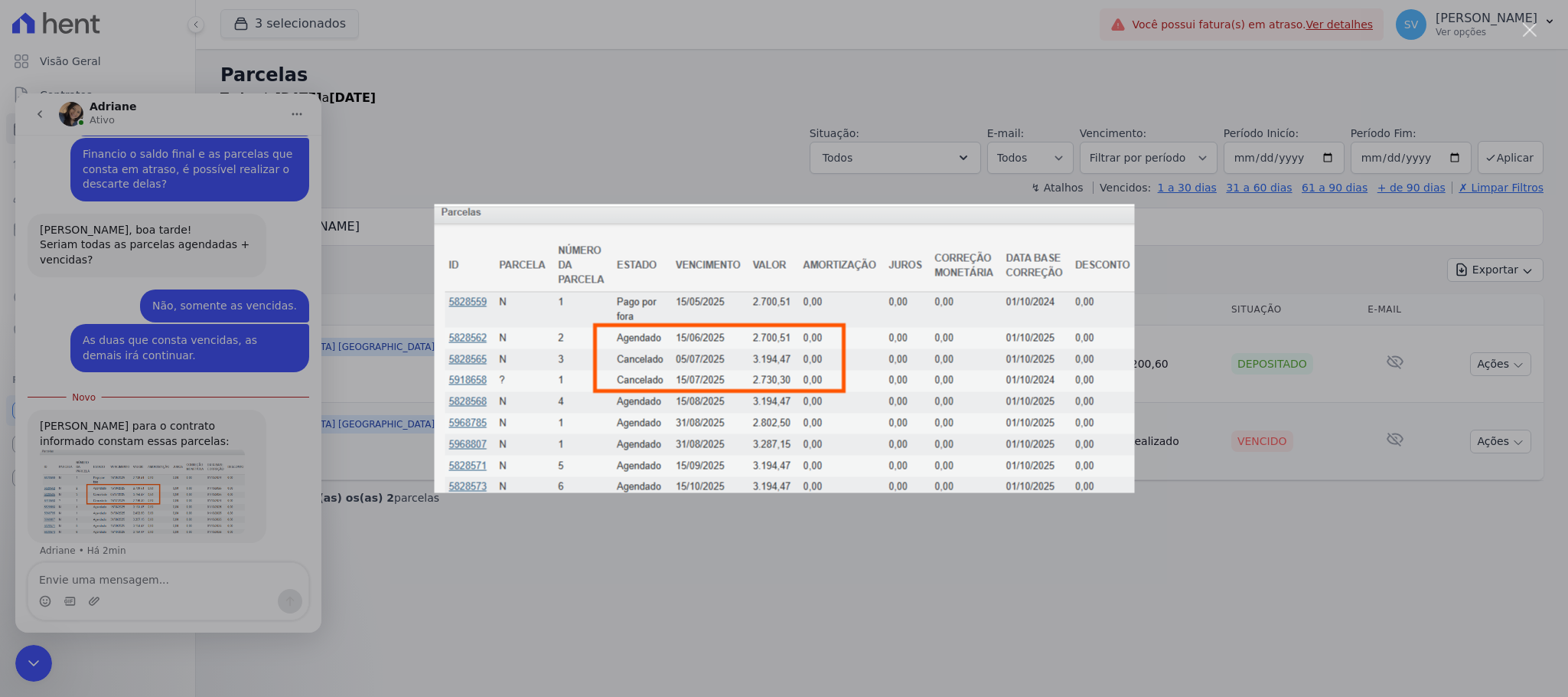
click at [775, 589] on div "Messenger da Intercom" at bounding box center [784, 348] width 1568 height 697
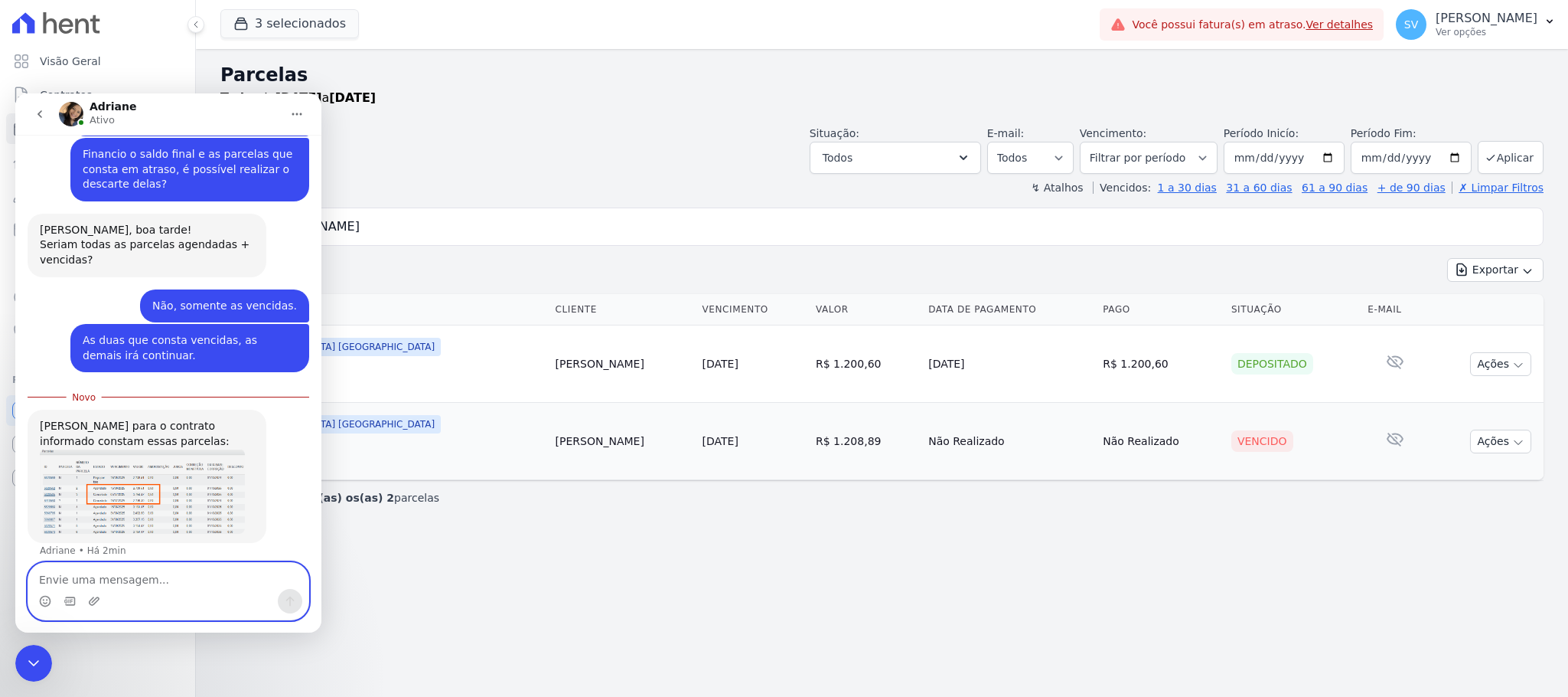
click at [97, 581] on textarea "Envie uma mensagem..." at bounding box center [169, 576] width 280 height 26
type textarea "I"
click at [81, 585] on textarea "Seria possivel descarta-la?" at bounding box center [169, 576] width 280 height 26
type textarea "Seria possível descarta-la?"
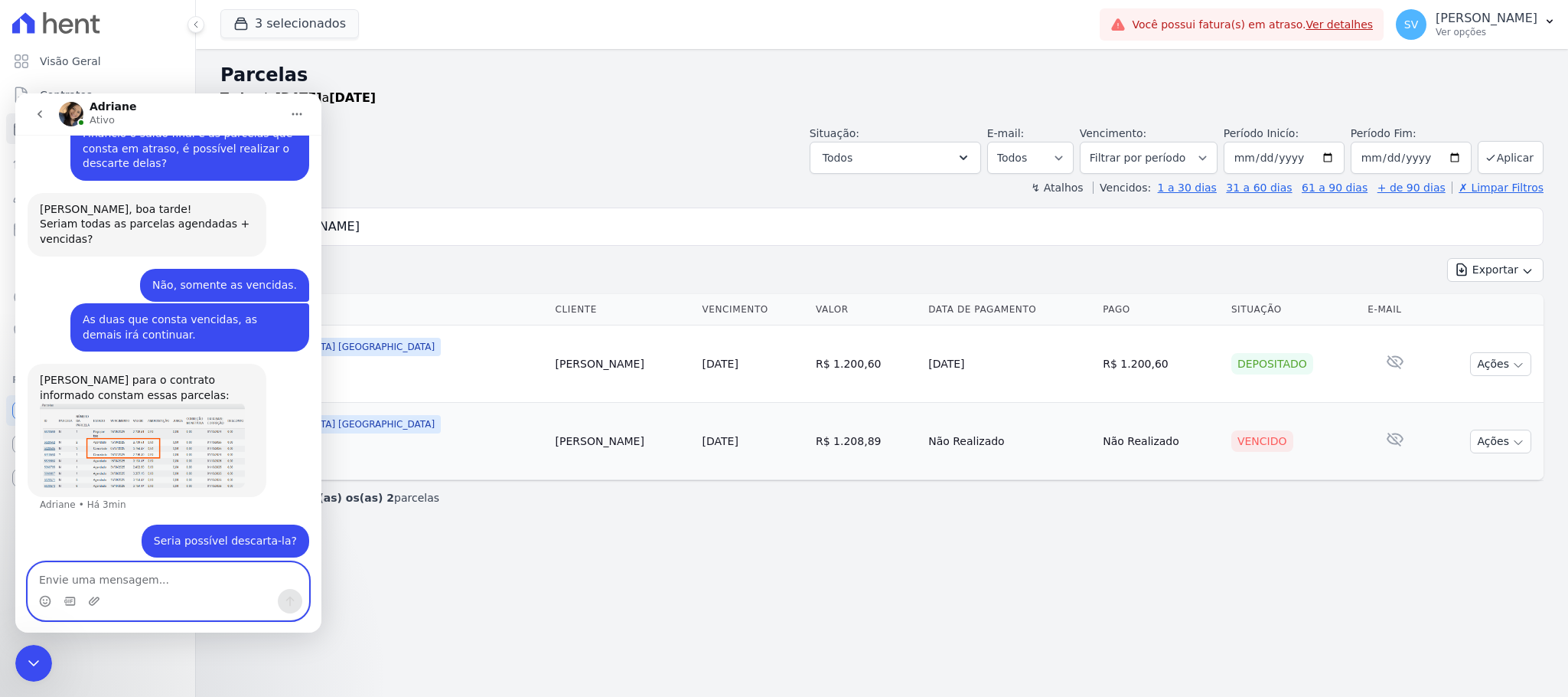
scroll to position [292, 0]
click at [35, 659] on icon "Encerramento do Messenger da Intercom" at bounding box center [34, 663] width 19 height 19
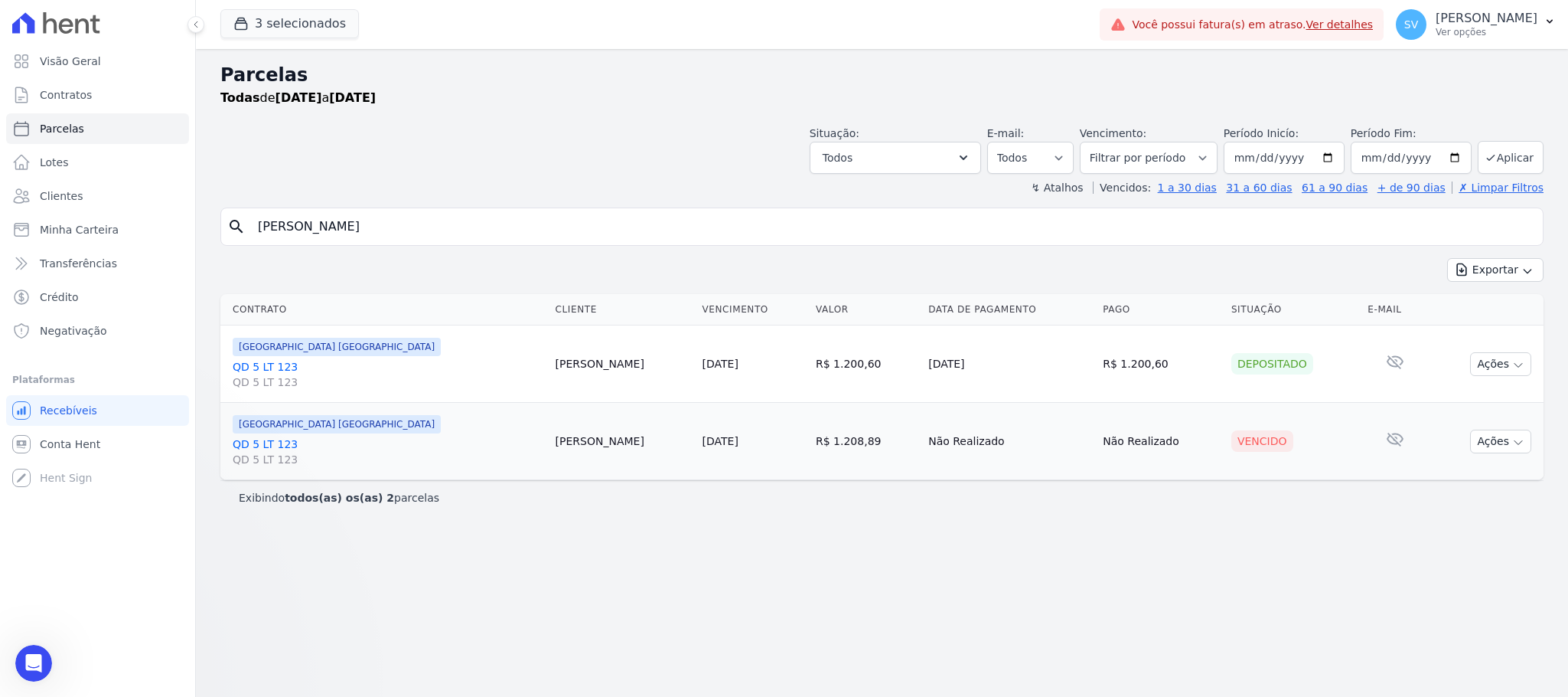
scroll to position [0, 0]
click at [1447, 12] on p "[PERSON_NAME]" at bounding box center [1486, 19] width 102 height 15
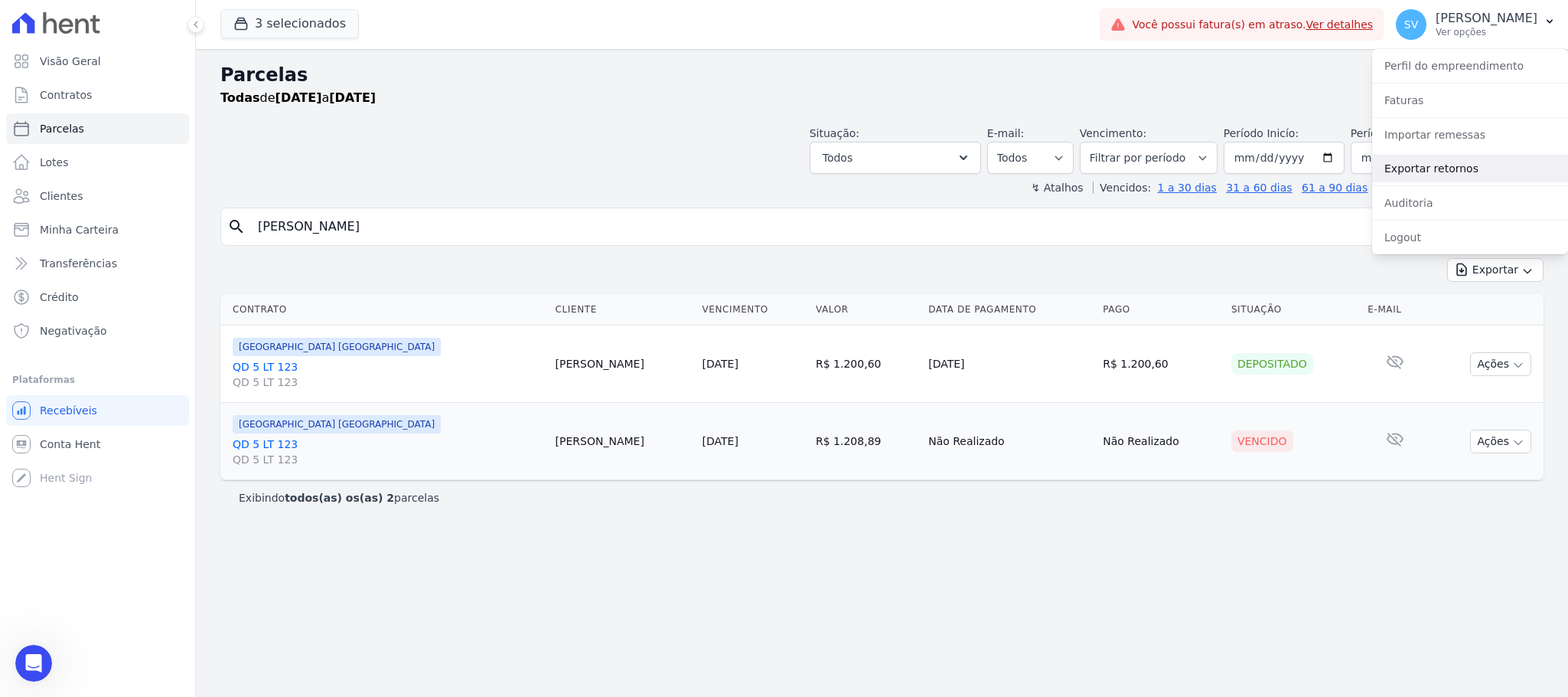
scroll to position [292, 0]
click at [1429, 170] on link "Exportar retornos" at bounding box center [1469, 169] width 196 height 28
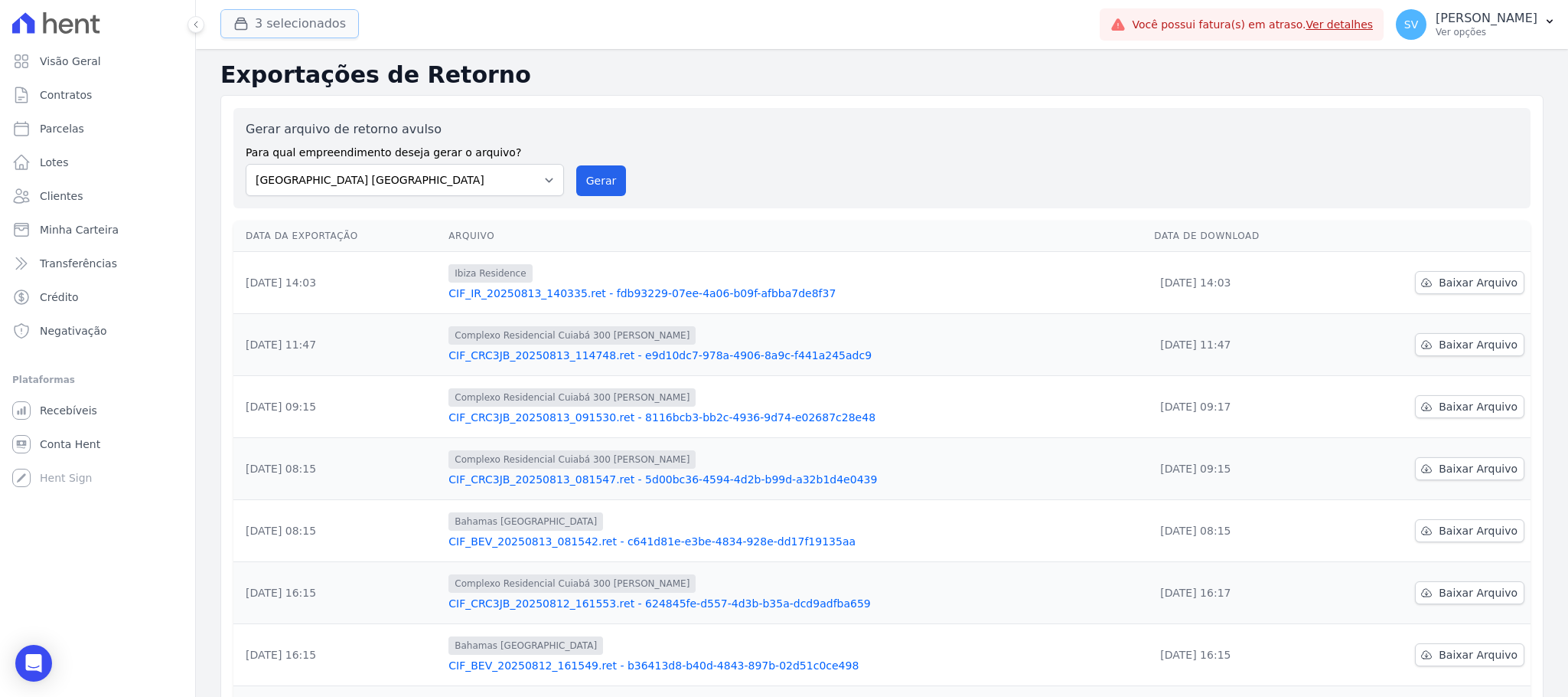
click at [274, 26] on button "3 selecionados" at bounding box center [289, 24] width 138 height 29
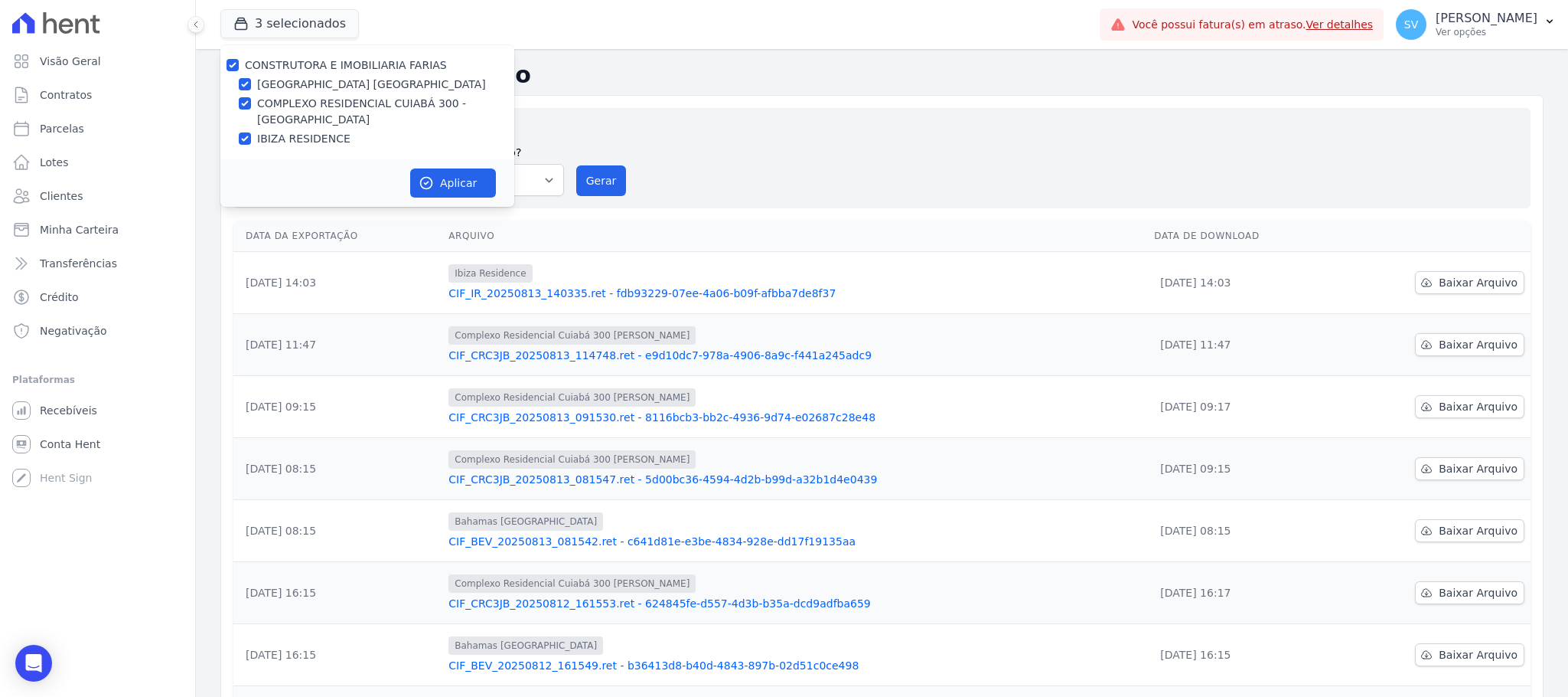
click at [230, 57] on div at bounding box center [233, 65] width 12 height 15
drag, startPoint x: 233, startPoint y: 67, endPoint x: 239, endPoint y: 79, distance: 13.4
click at [232, 67] on input "CONSTRUTORA E IMOBILIARIA FARIAS" at bounding box center [233, 65] width 12 height 12
checkbox input "false"
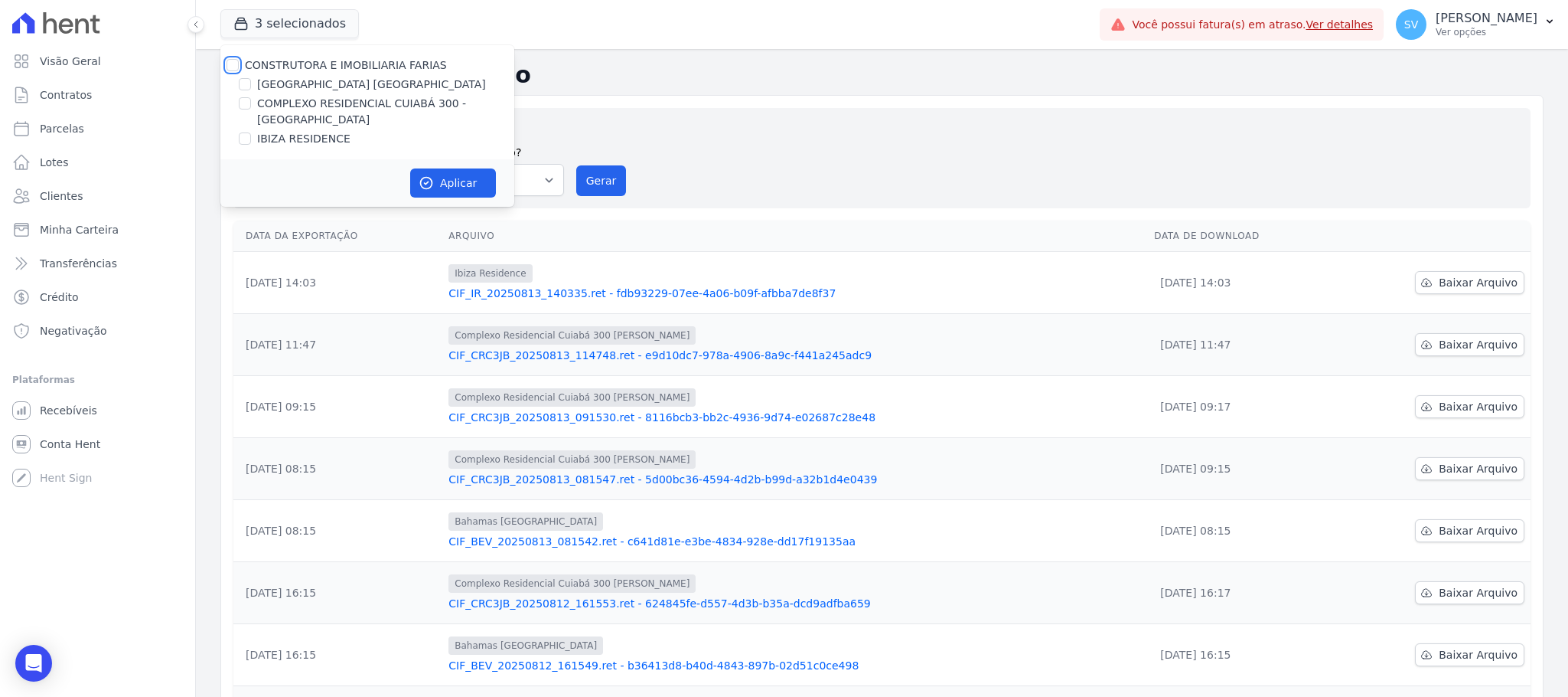
checkbox input "false"
click at [249, 87] on input "[GEOGRAPHIC_DATA] [GEOGRAPHIC_DATA]" at bounding box center [245, 84] width 12 height 12
checkbox input "true"
click at [441, 178] on button "Aplicar" at bounding box center [452, 183] width 86 height 29
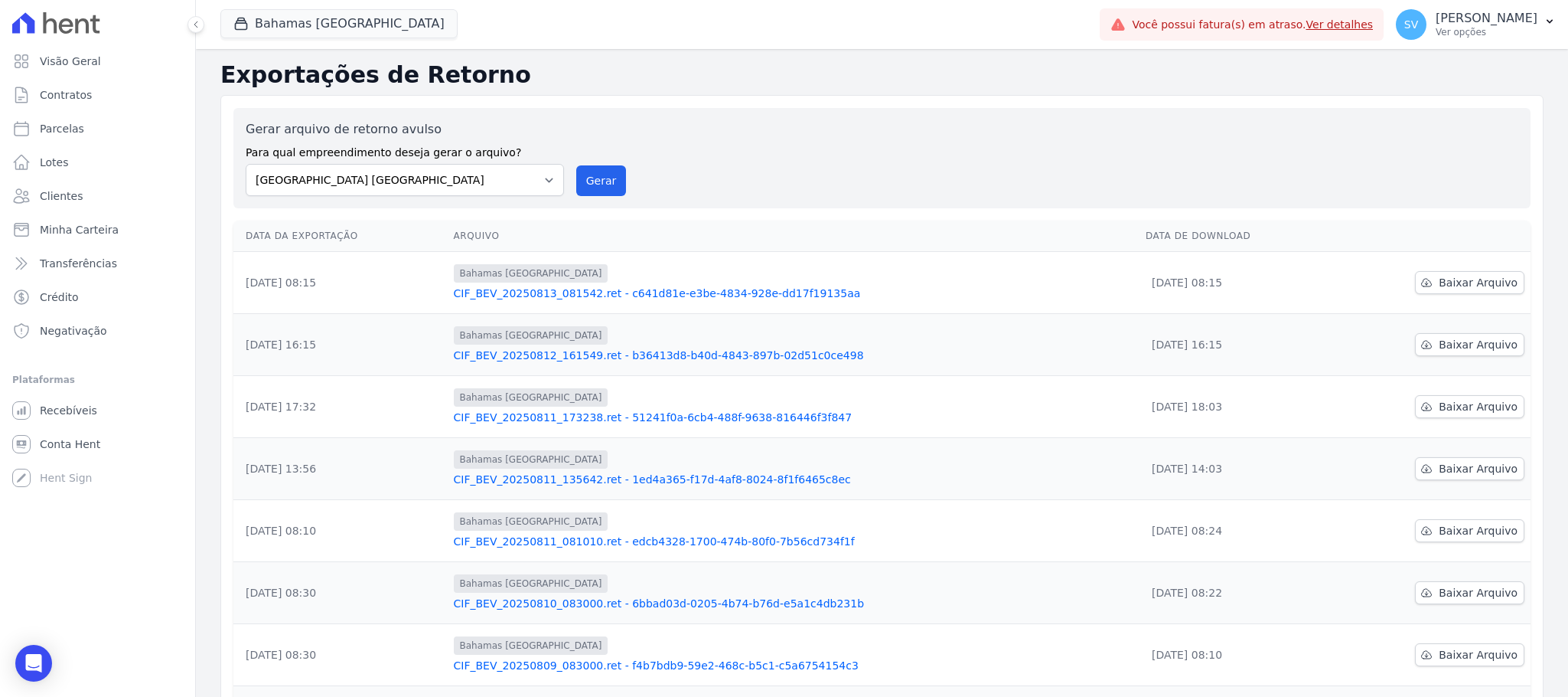
click at [554, 408] on div "Bahamas East Village CIF_BEV_20250811_173238.ret - 51241f0a-6cb4-488f-9638-8164…" at bounding box center [793, 406] width 680 height 36
click at [568, 420] on link "CIF_BEV_20250811_173238.ret - 51241f0a-6cb4-488f-9638-816446f3f847" at bounding box center [793, 417] width 680 height 15
click at [588, 477] on link "CIF_BEV_20250811_135642.ret - 1ed4a365-f17d-4af8-8024-8f1f6465c8ec" at bounding box center [793, 480] width 680 height 15
click at [661, 543] on link "CIF_BEV_20250811_081010.ret - edcb4328-1700-474b-80f0-7b56cd734f1f" at bounding box center [793, 542] width 680 height 15
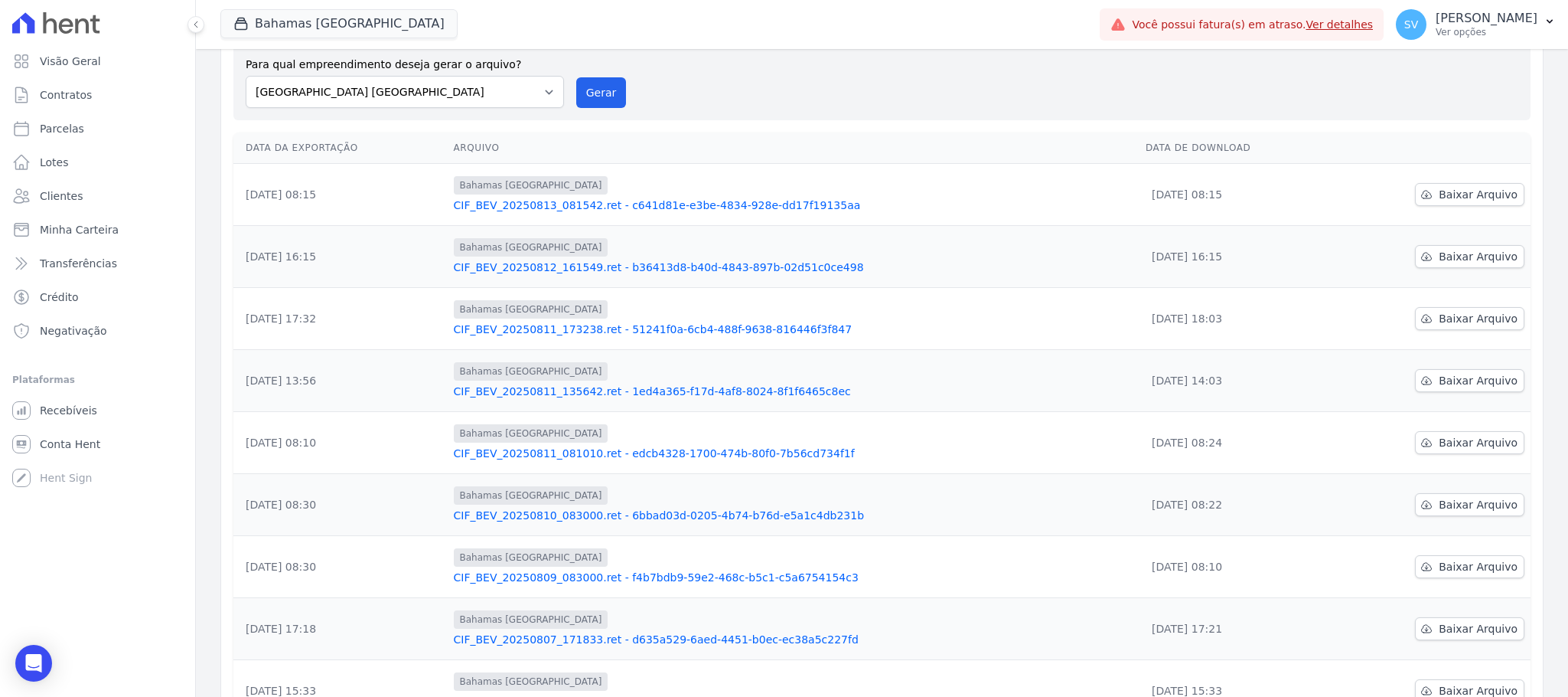
scroll to position [260, 0]
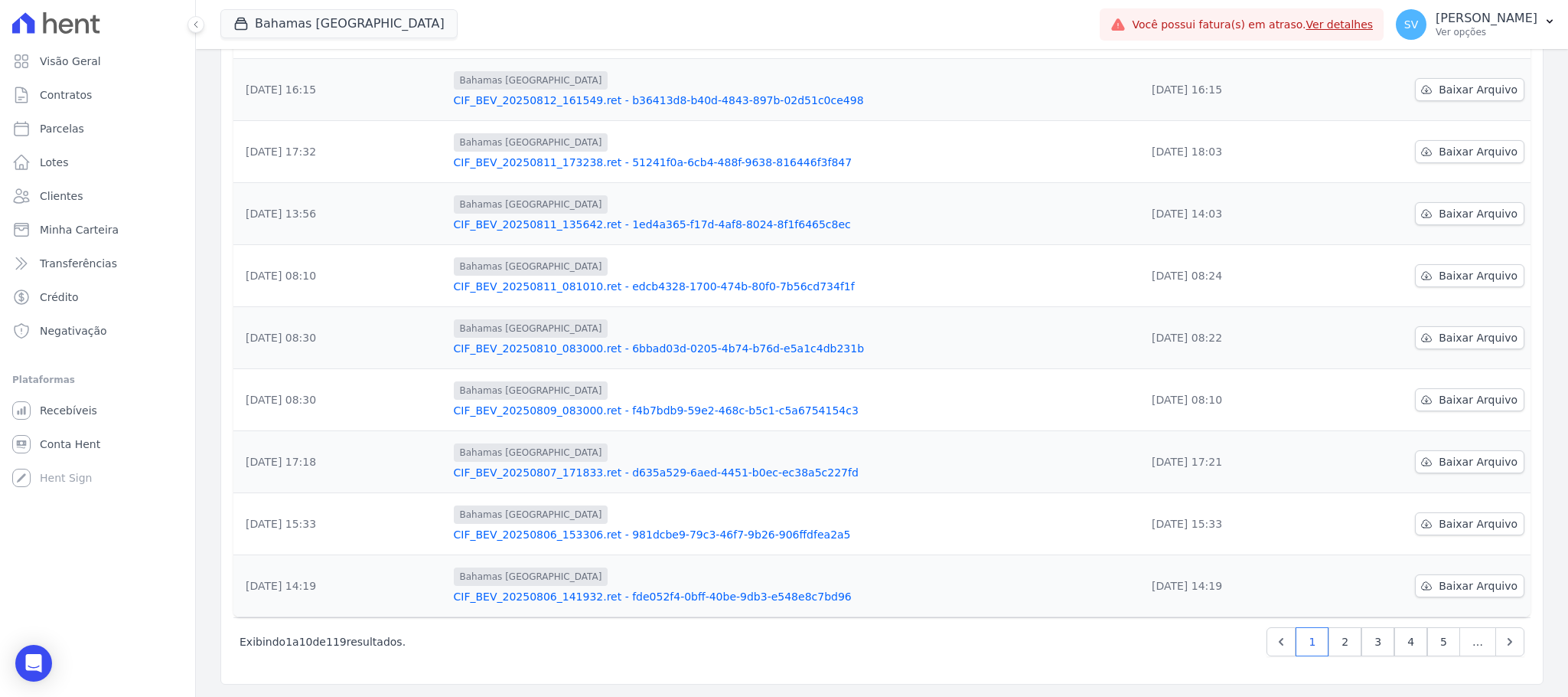
click at [779, 409] on link "CIF_BEV_20250809_083000.ret - f4b7bdb9-59e2-468c-b5c1-c5a6754154c3" at bounding box center [793, 411] width 680 height 15
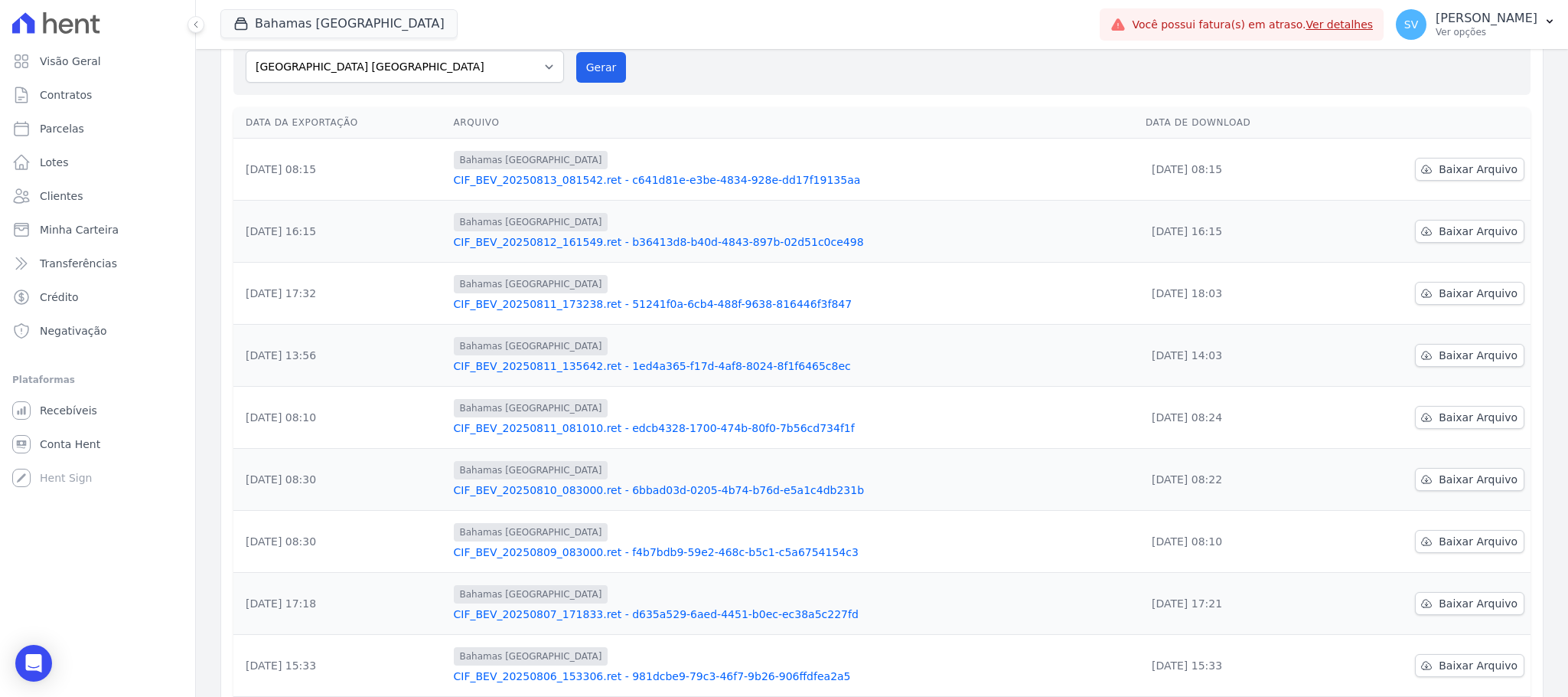
scroll to position [260, 0]
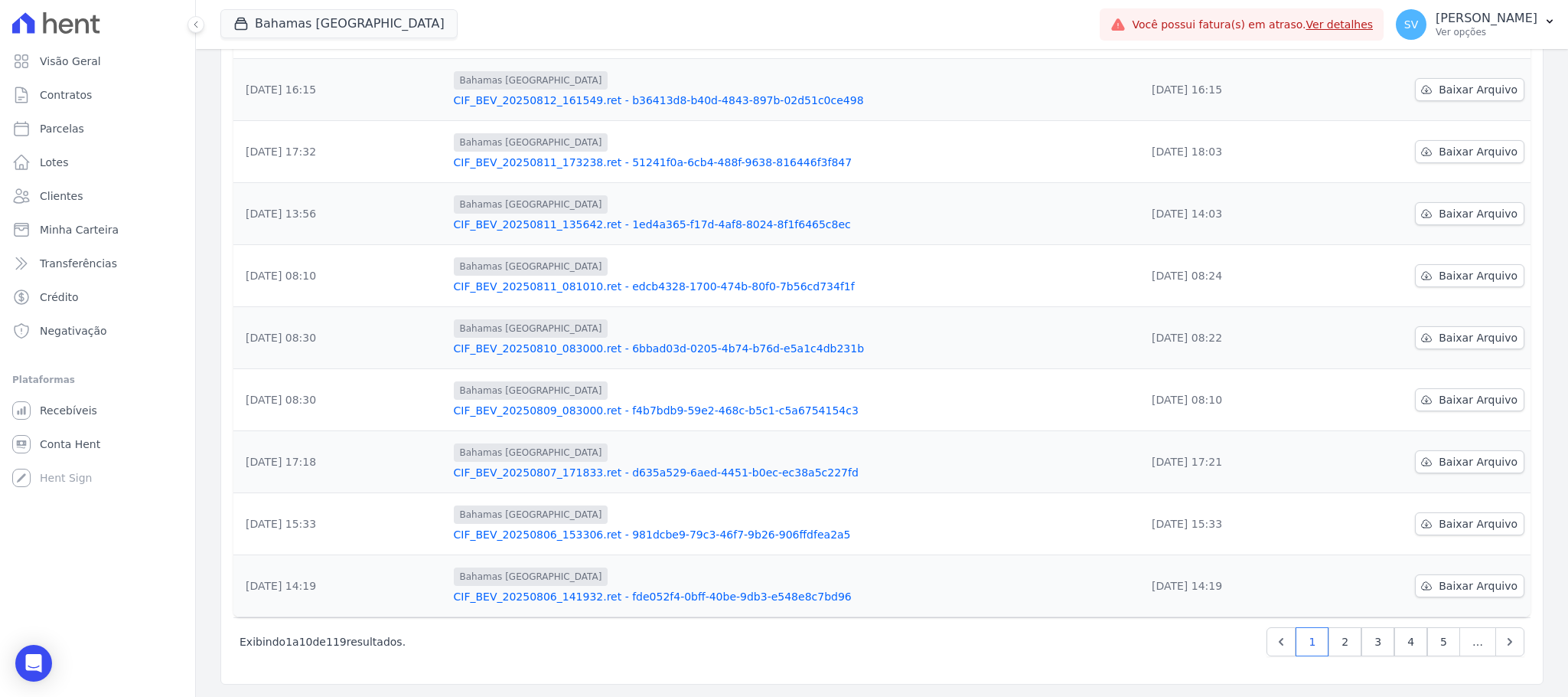
click at [731, 340] on link "CIF_BEV_20250810_083000.ret - 6bbad03d-0205-4b74-b76d-e5a1c4db231b" at bounding box center [793, 348] width 680 height 15
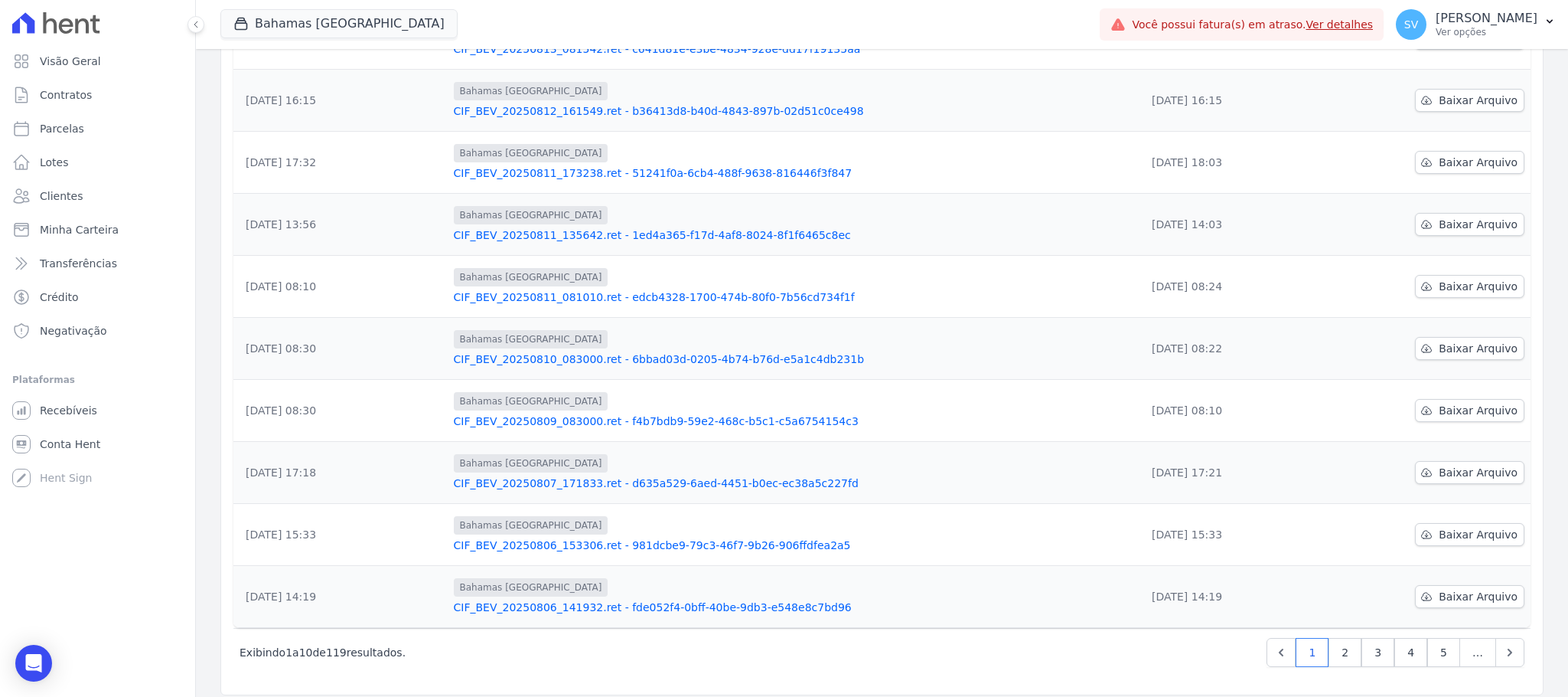
scroll to position [260, 0]
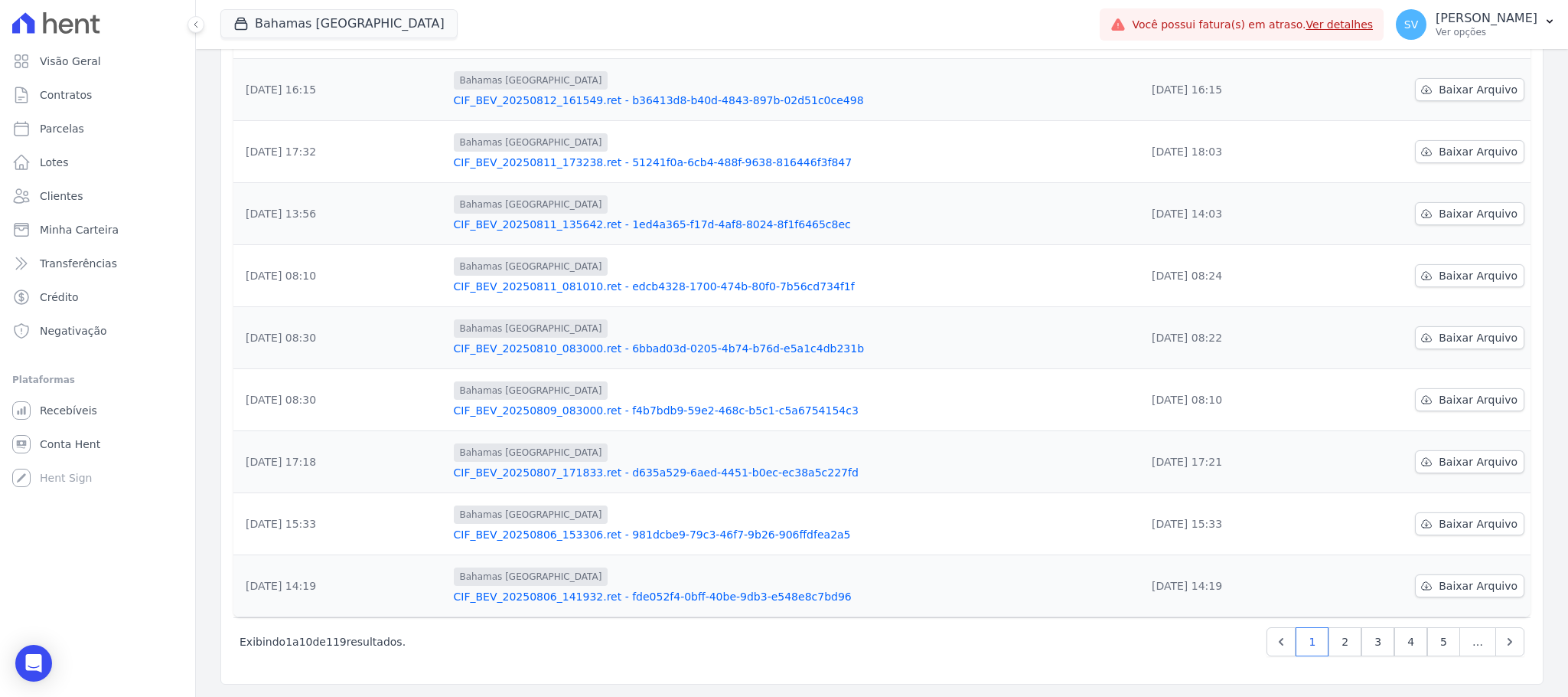
click at [711, 281] on link "CIF_BEV_20250811_081010.ret - edcb4328-1700-474b-80f0-7b56cd734f1f" at bounding box center [793, 286] width 680 height 15
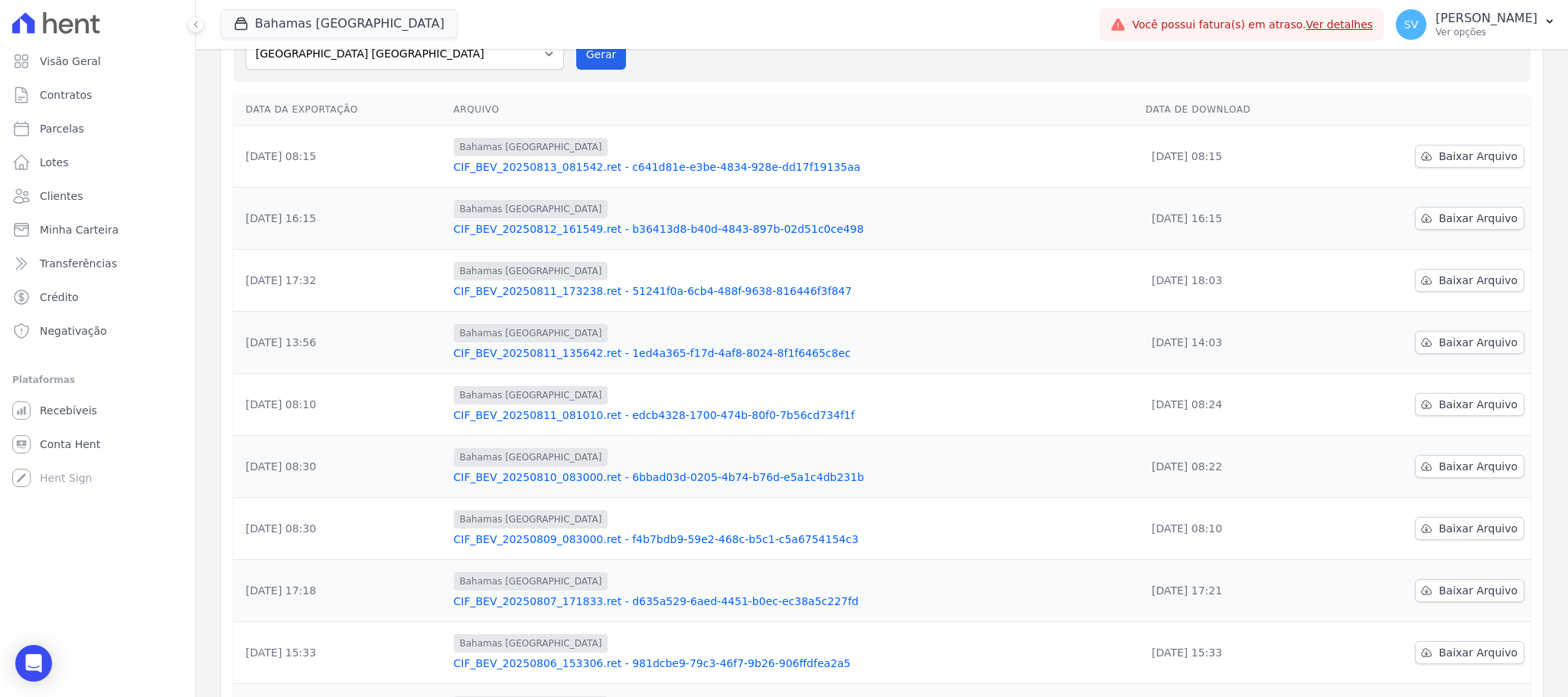
scroll to position [260, 0]
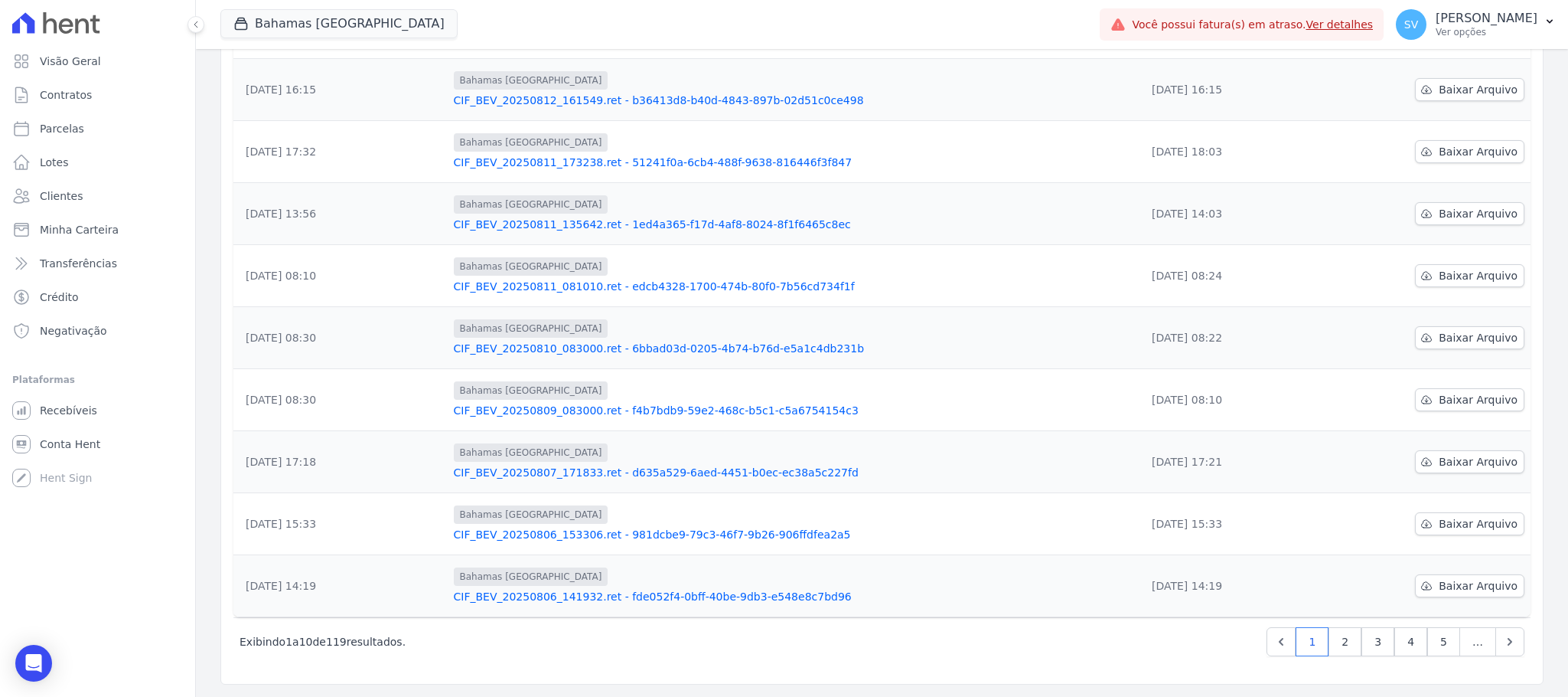
click at [670, 217] on link "CIF_BEV_20250811_135642.ret - 1ed4a365-f17d-4af8-8024-8f1f6465c8ec" at bounding box center [793, 224] width 680 height 15
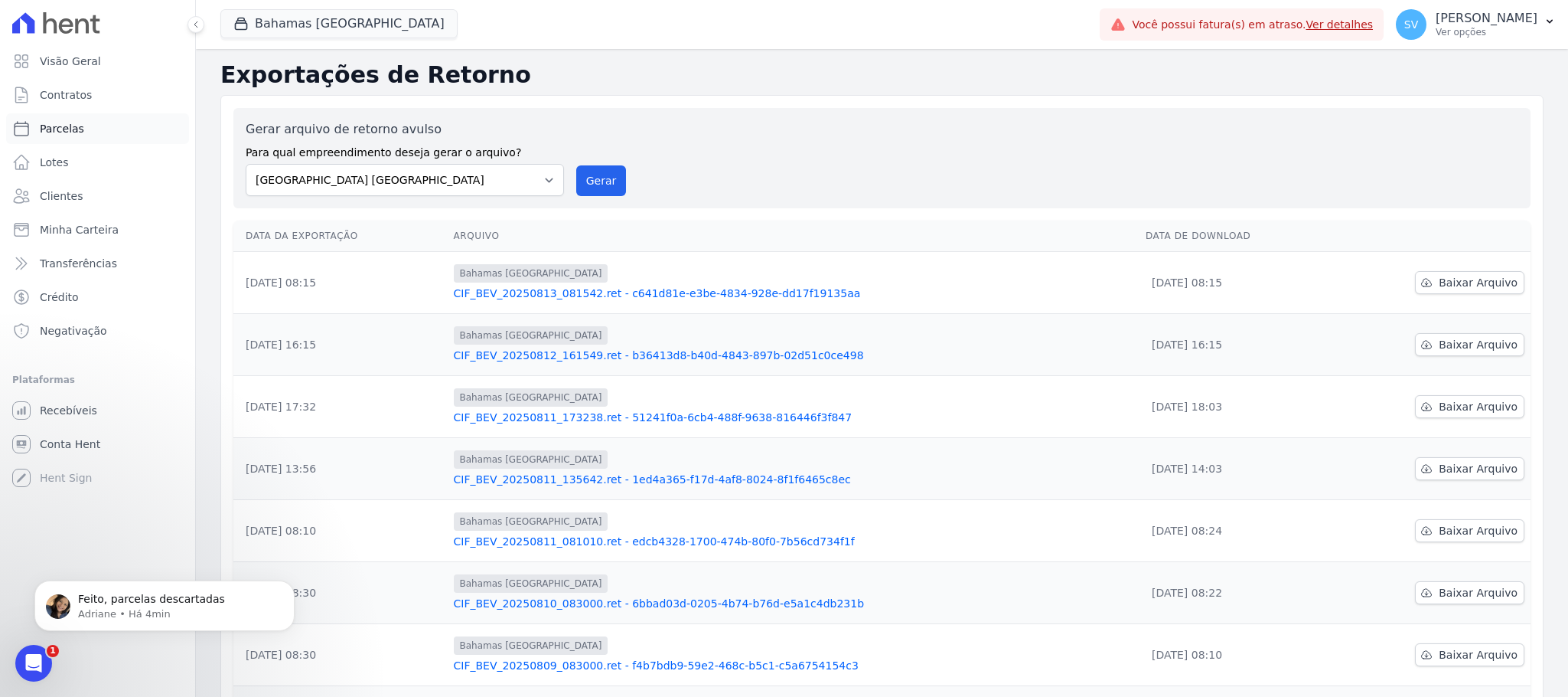
click at [56, 127] on span "Parcelas" at bounding box center [61, 128] width 44 height 15
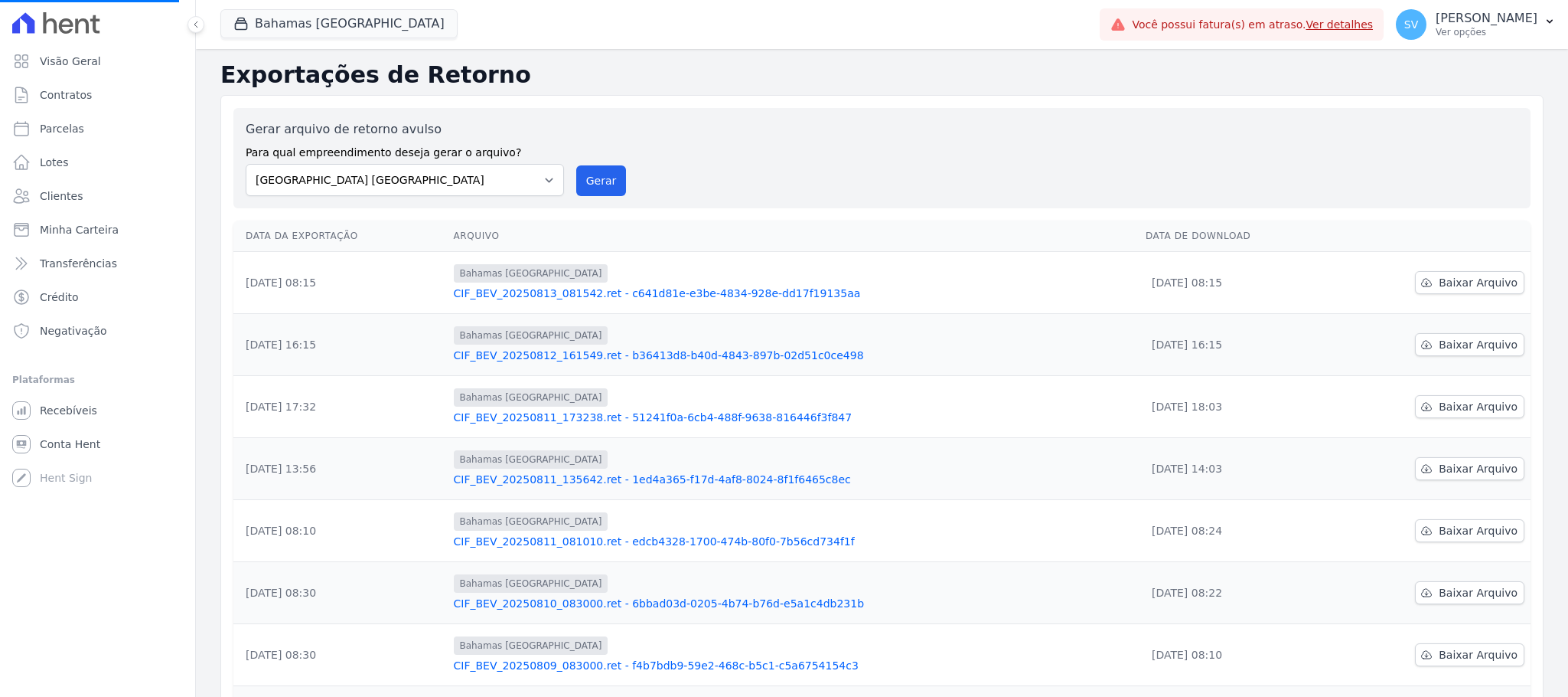
select select
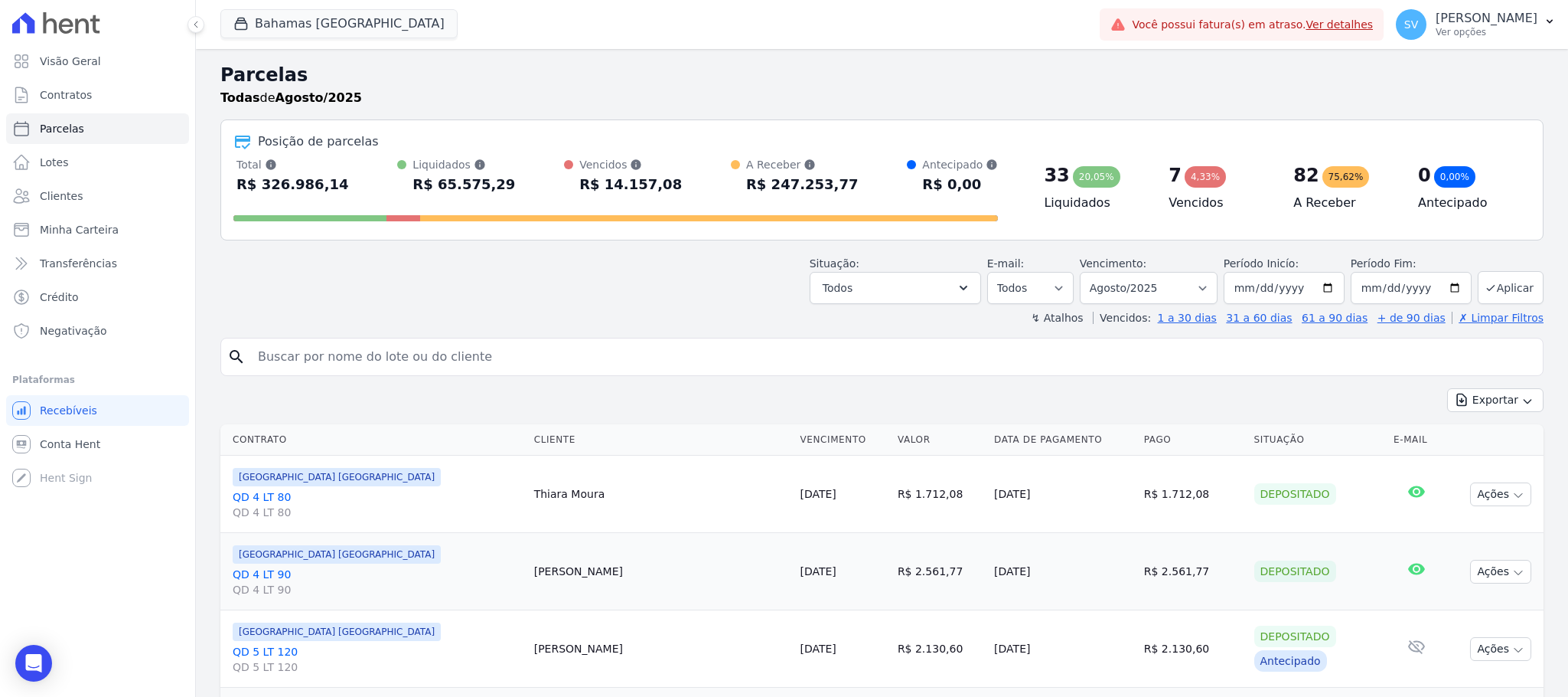
click at [547, 359] on input "search" at bounding box center [892, 357] width 1287 height 31
drag, startPoint x: 707, startPoint y: 378, endPoint x: 702, endPoint y: 365, distance: 13.9
click at [705, 372] on div "search" at bounding box center [881, 356] width 1323 height 38
click at [700, 363] on input "search" at bounding box center [892, 357] width 1287 height 31
paste input "SARA CARVALHO NORMANDO"
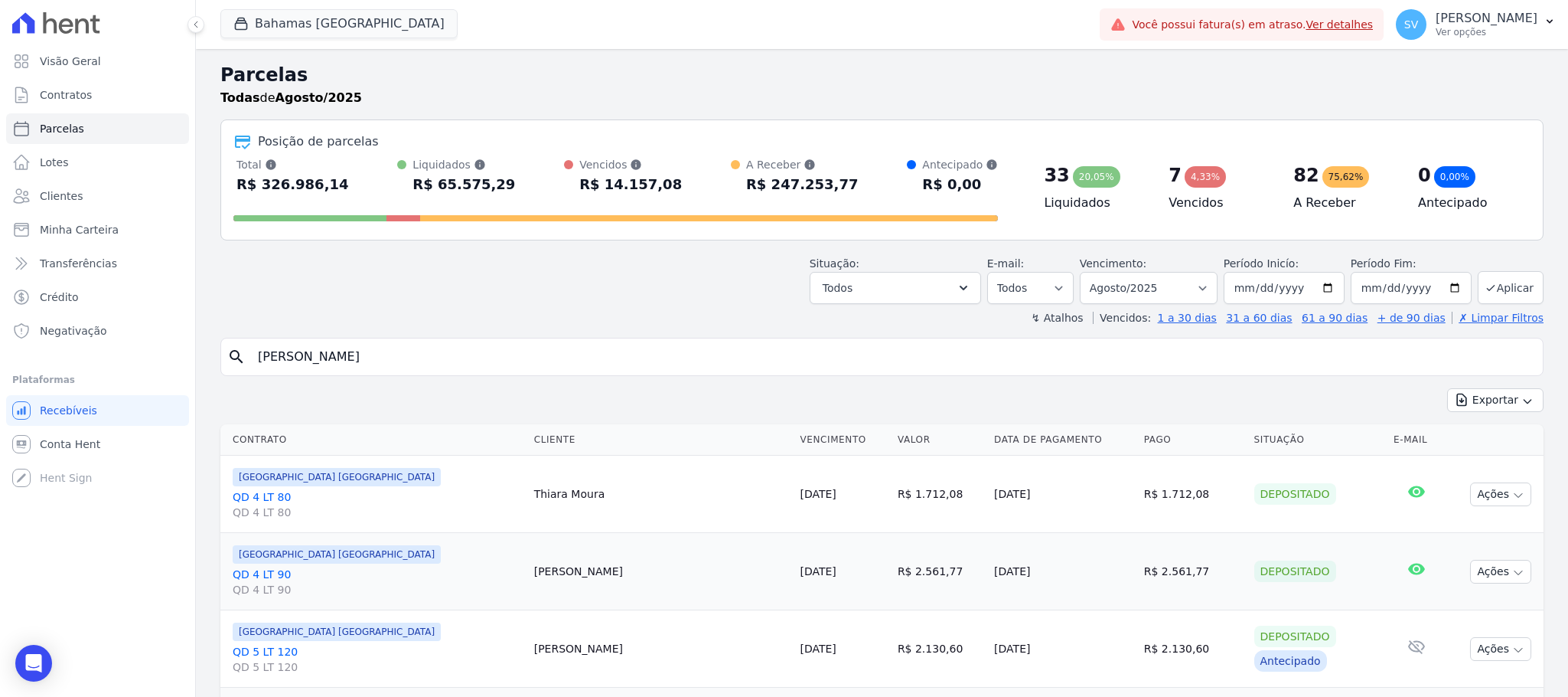
type input "SARA CARVALHO NORMANDO"
select select
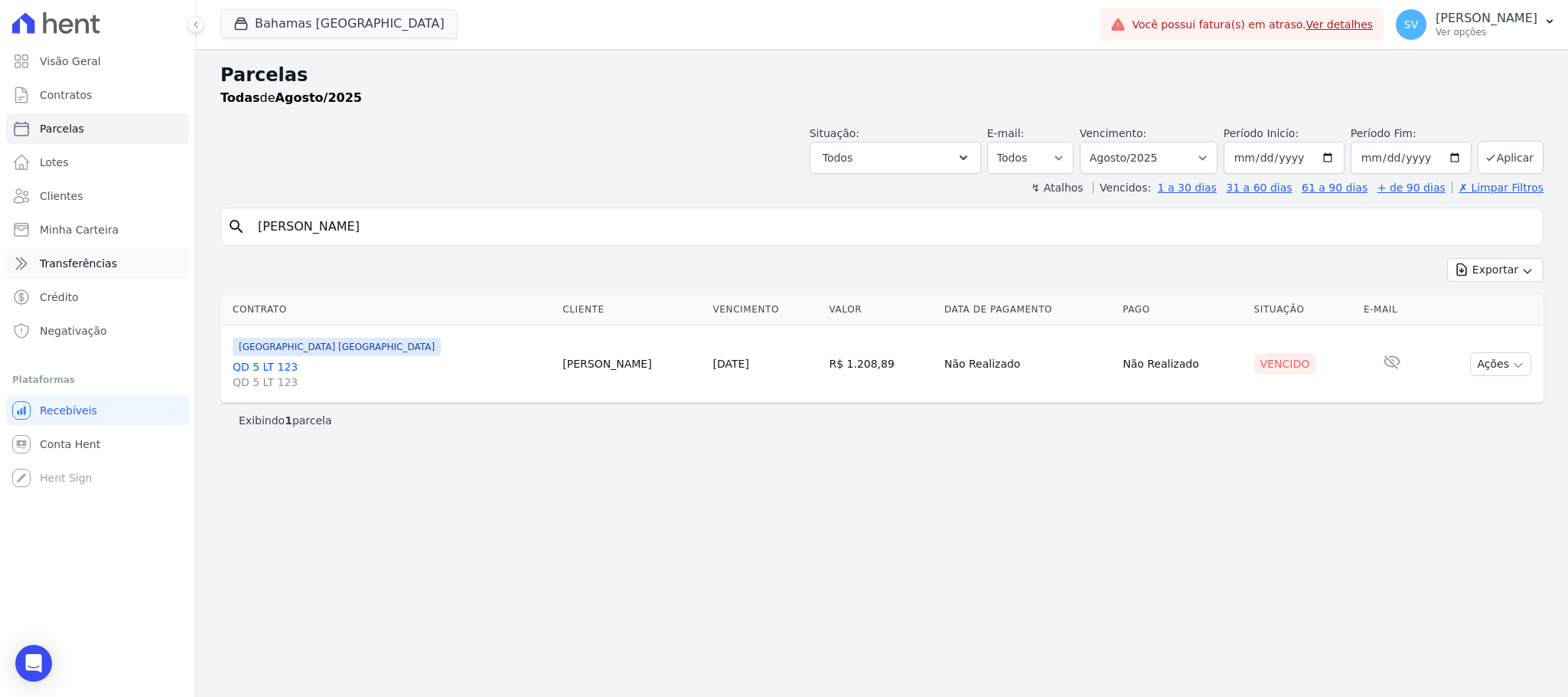
paste input "CARMEM LUCIA DA SILVA"
drag, startPoint x: 598, startPoint y: 225, endPoint x: 66, endPoint y: 256, distance: 532.9
click at [66, 256] on div "Visão Geral Contratos Parcelas Lotes Clientes Minha Carteira Transferências Cré…" at bounding box center [784, 348] width 1568 height 697
type input "CARMEM LUCIA DA SILVA"
select select
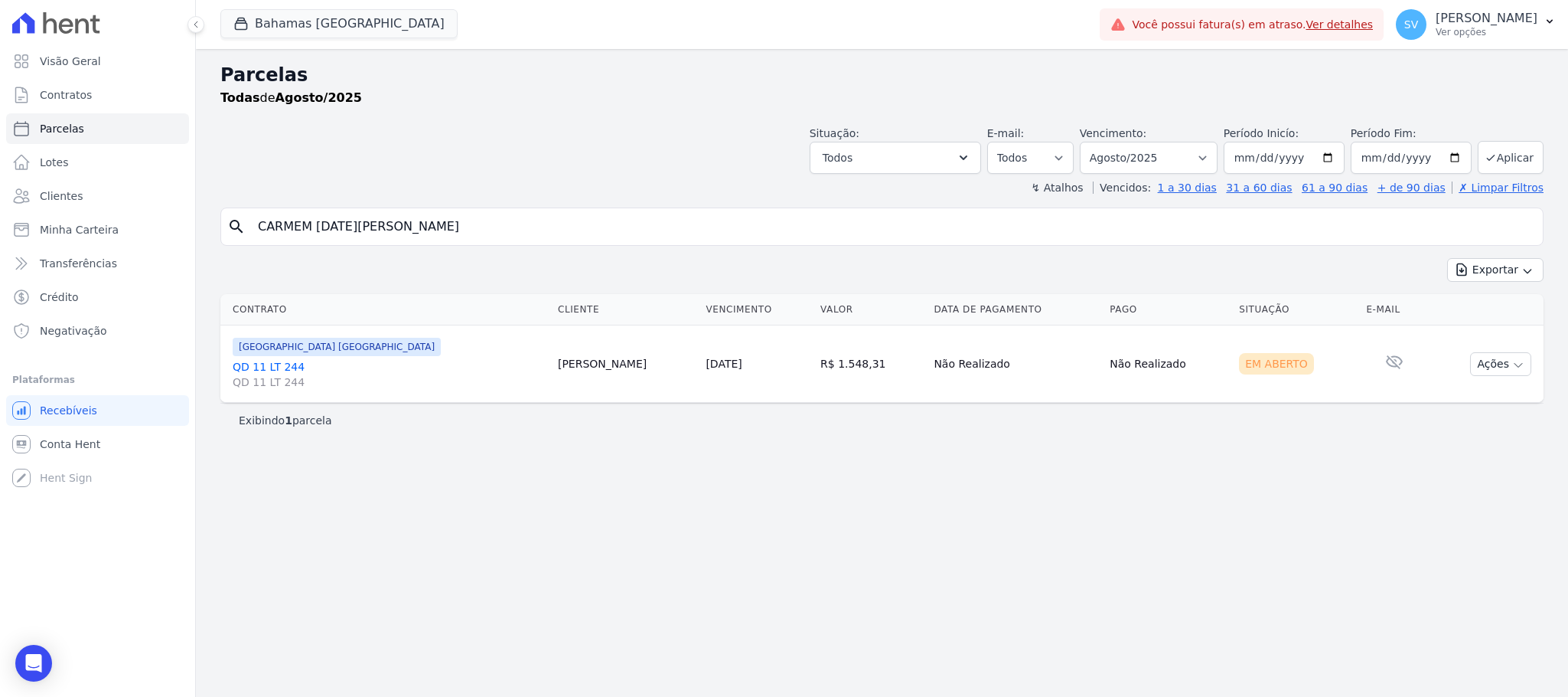
click at [550, 232] on input "CARMEM LUCIA DA SILVA" at bounding box center [892, 227] width 1287 height 31
drag, startPoint x: 422, startPoint y: 228, endPoint x: 169, endPoint y: 228, distance: 253.0
click at [169, 228] on div "Visão Geral Contratos Parcelas Lotes Clientes Minha Carteira Transferências Cré…" at bounding box center [784, 348] width 1568 height 697
paste input "SARA CARVALHO NORMANDO"
type input "SARA CARVALHO NORMANDO"
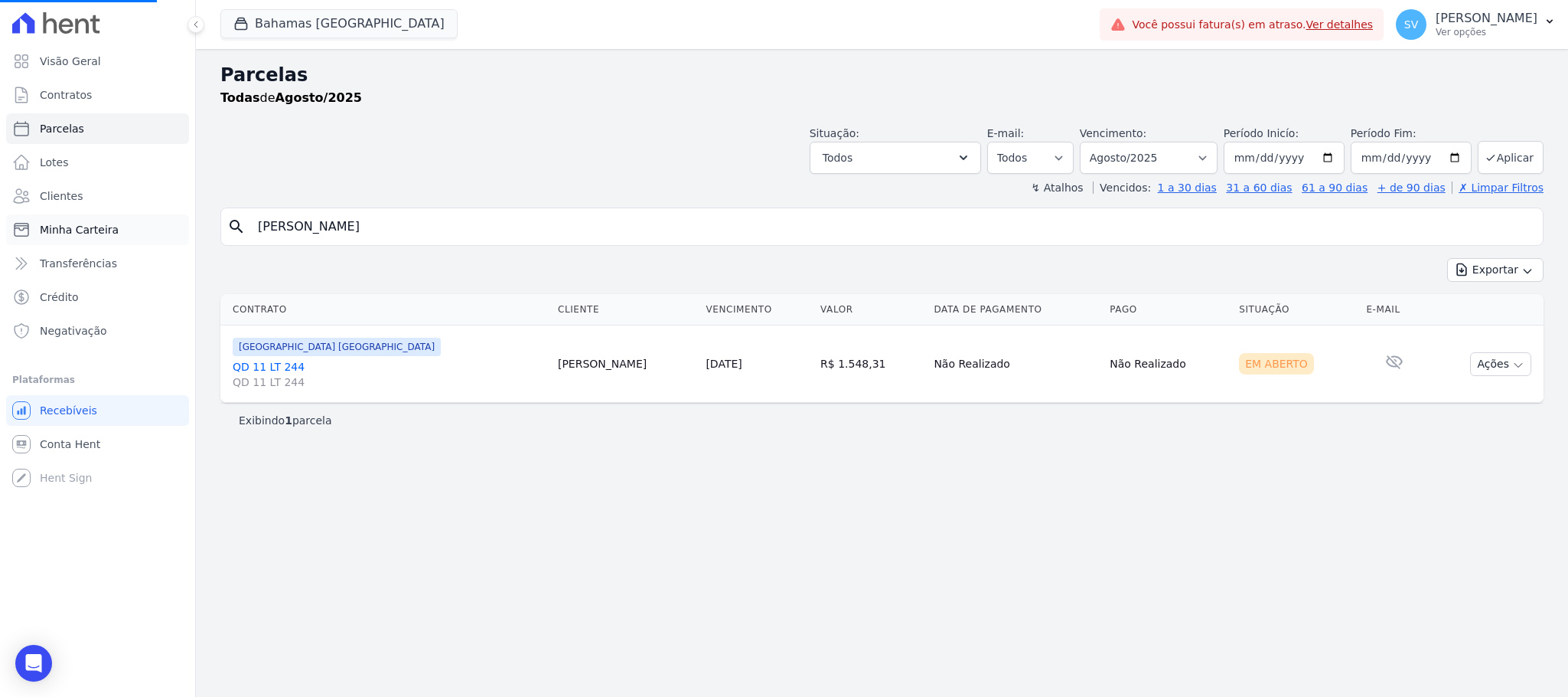
select select
click at [1502, 365] on button "Ações" at bounding box center [1500, 364] width 61 height 24
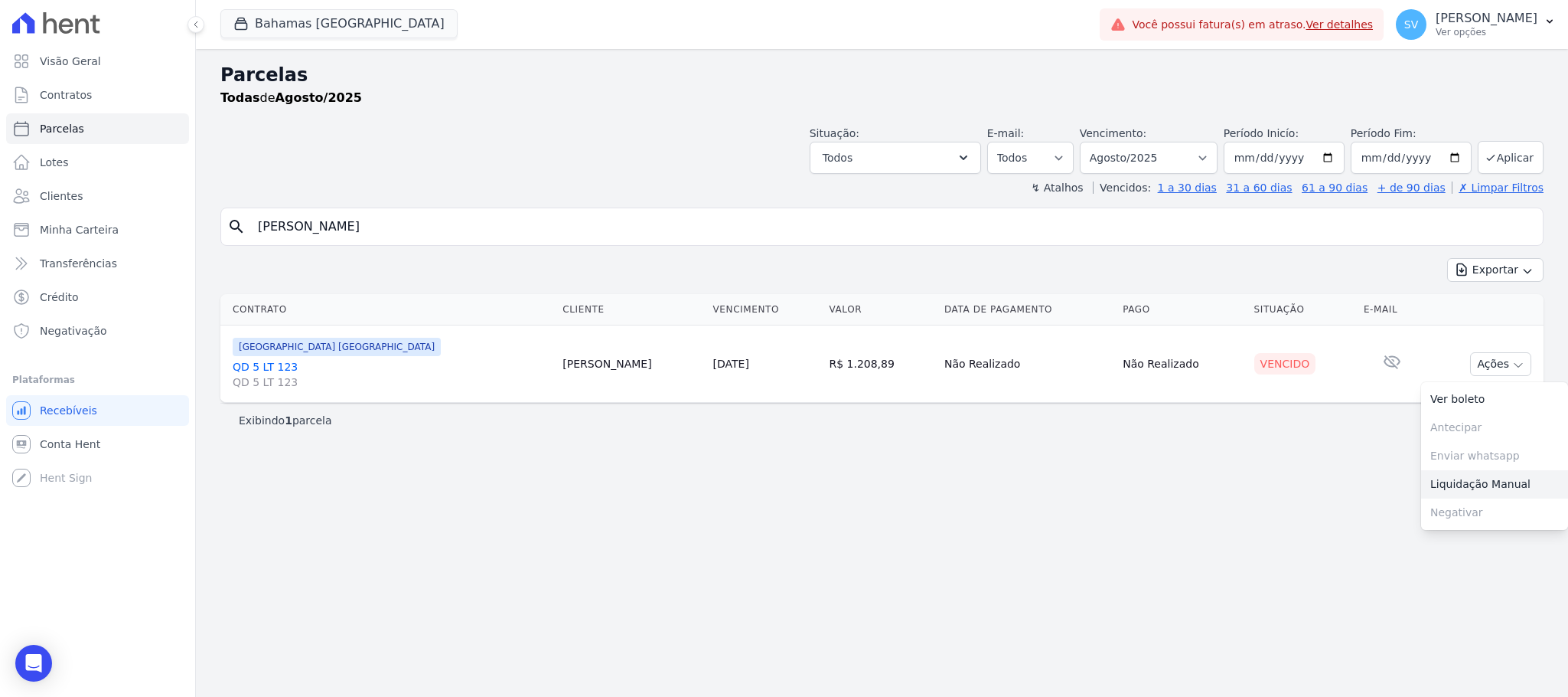
click at [1441, 485] on link "Liquidação Manual" at bounding box center [1495, 484] width 147 height 29
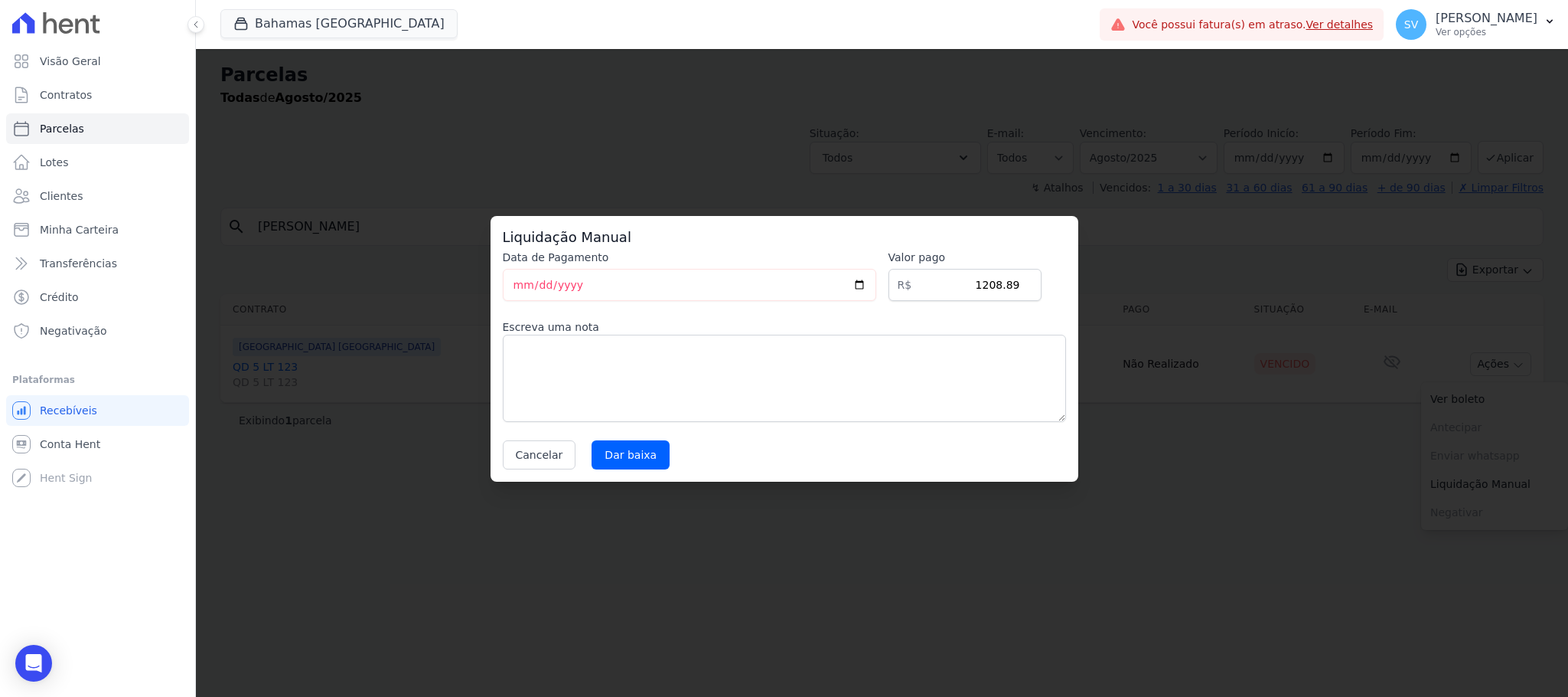
click at [1188, 596] on div "Liquidação Manual Data de Pagamento 2025-08-13 Valor pago R$ 1208.89 Escreva um…" at bounding box center [784, 348] width 1568 height 697
drag, startPoint x: 1308, startPoint y: 565, endPoint x: 1302, endPoint y: 545, distance: 20.9
click at [1302, 559] on div "Liquidação Manual Data de Pagamento 2025-08-13 Valor pago R$ 1208.89 Escreva um…" at bounding box center [784, 348] width 1568 height 697
drag, startPoint x: 1211, startPoint y: 507, endPoint x: 983, endPoint y: 526, distance: 228.8
click at [1205, 508] on div "Liquidação Manual Data de Pagamento 2025-08-13 Valor pago R$ 1208.89 Escreva um…" at bounding box center [784, 348] width 1568 height 697
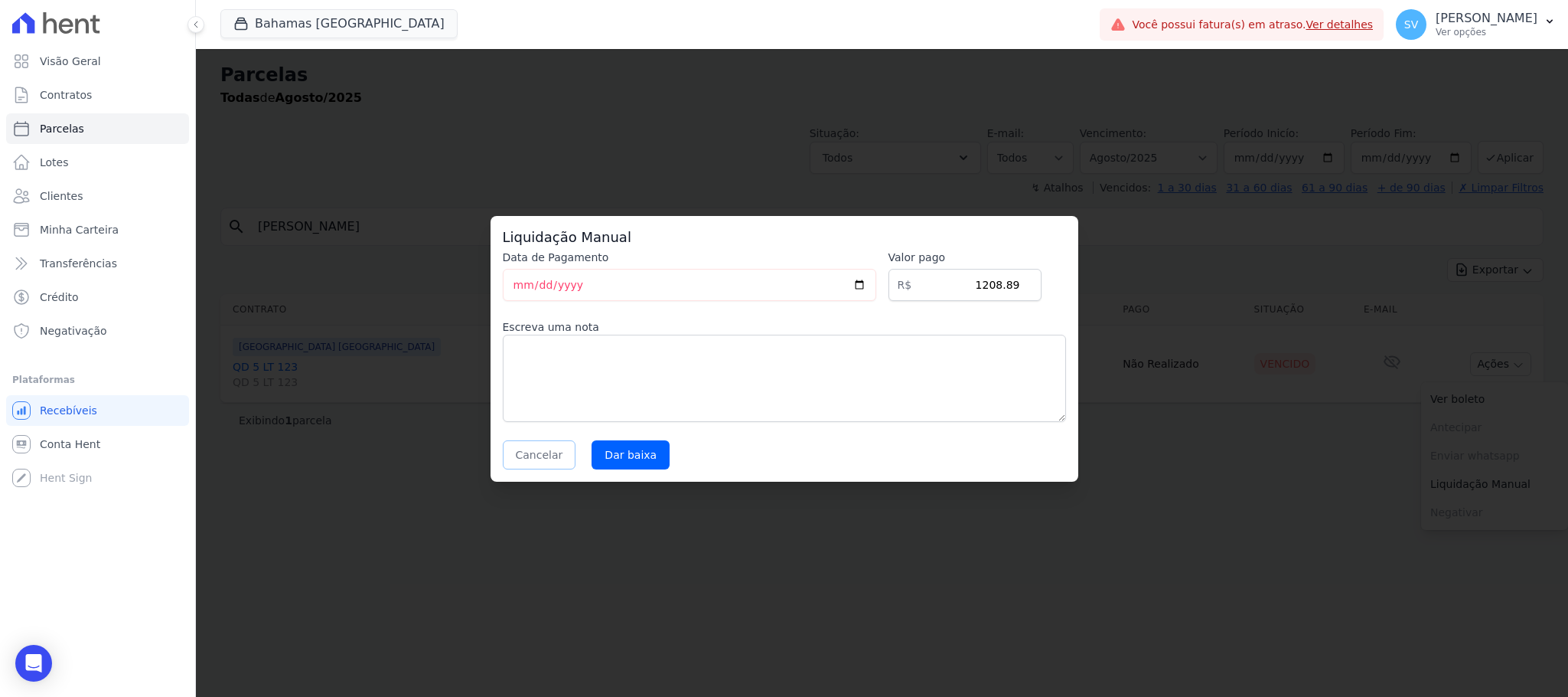
drag, startPoint x: 547, startPoint y: 446, endPoint x: 595, endPoint y: 455, distance: 48.8
click at [547, 446] on button "Cancelar" at bounding box center [539, 455] width 73 height 29
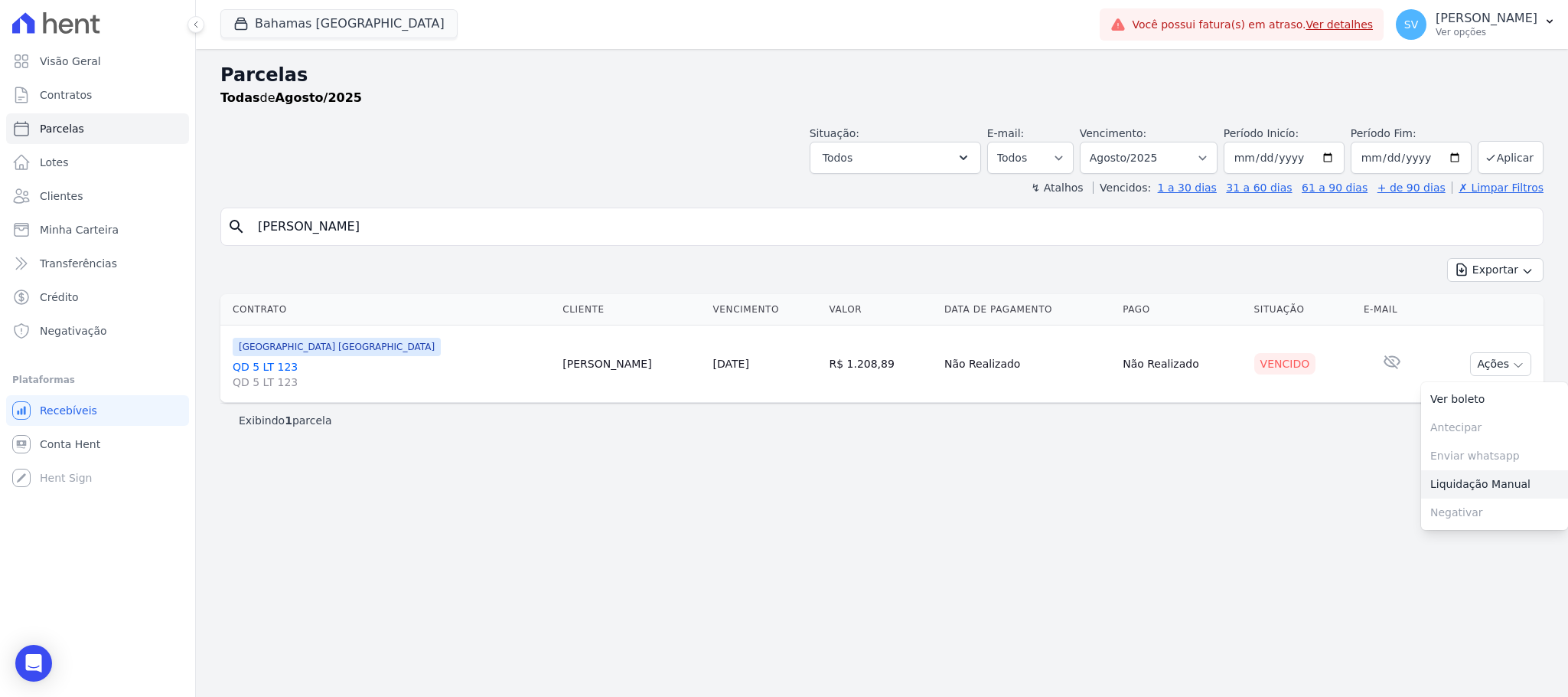
click at [1477, 487] on link "Liquidação Manual" at bounding box center [1495, 484] width 147 height 29
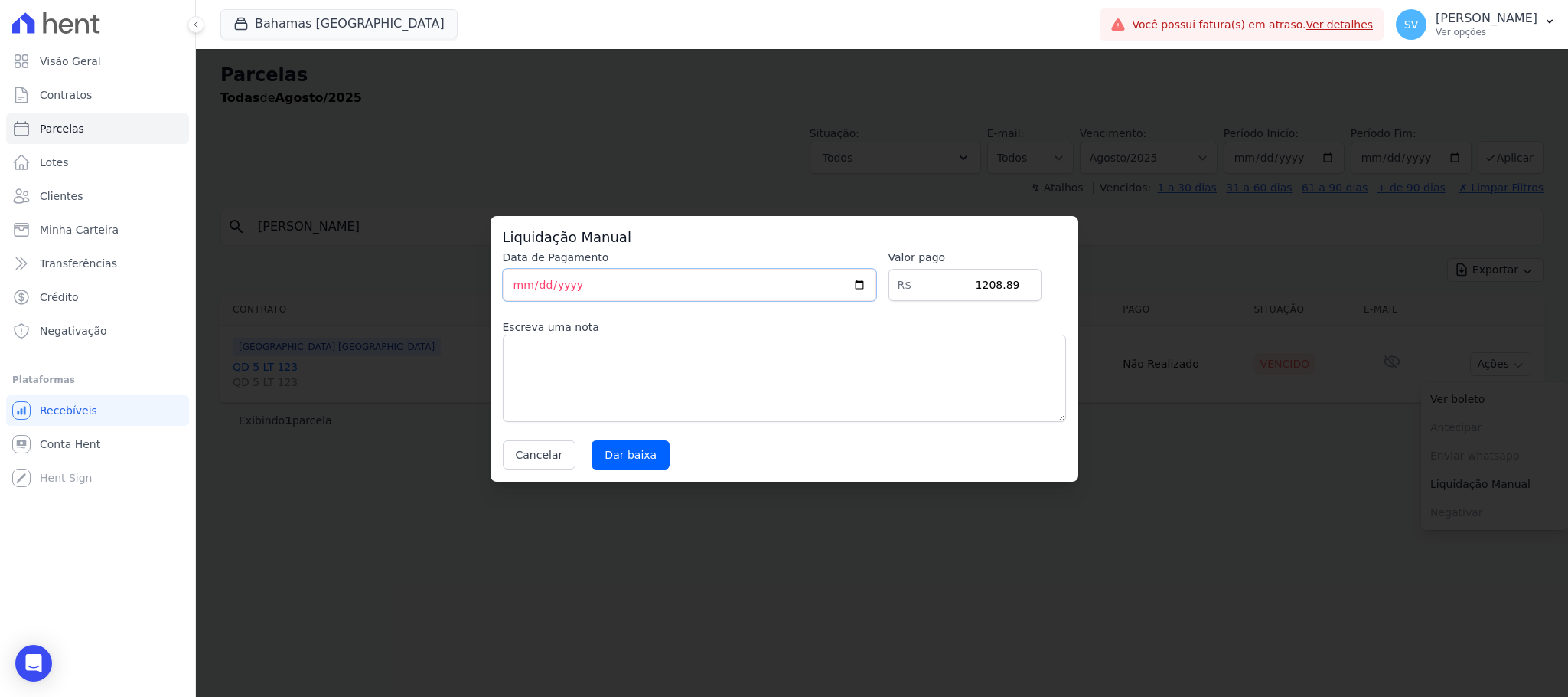
click at [517, 282] on input "2025-08-13" at bounding box center [689, 285] width 373 height 32
type input "2025-08-11"
click at [910, 370] on textarea at bounding box center [784, 378] width 563 height 87
click at [531, 352] on textarea "Pagmento direto com com a Construtora" at bounding box center [784, 378] width 563 height 87
click at [732, 359] on textarea "Pagamento direto com com a Construtora" at bounding box center [784, 378] width 563 height 87
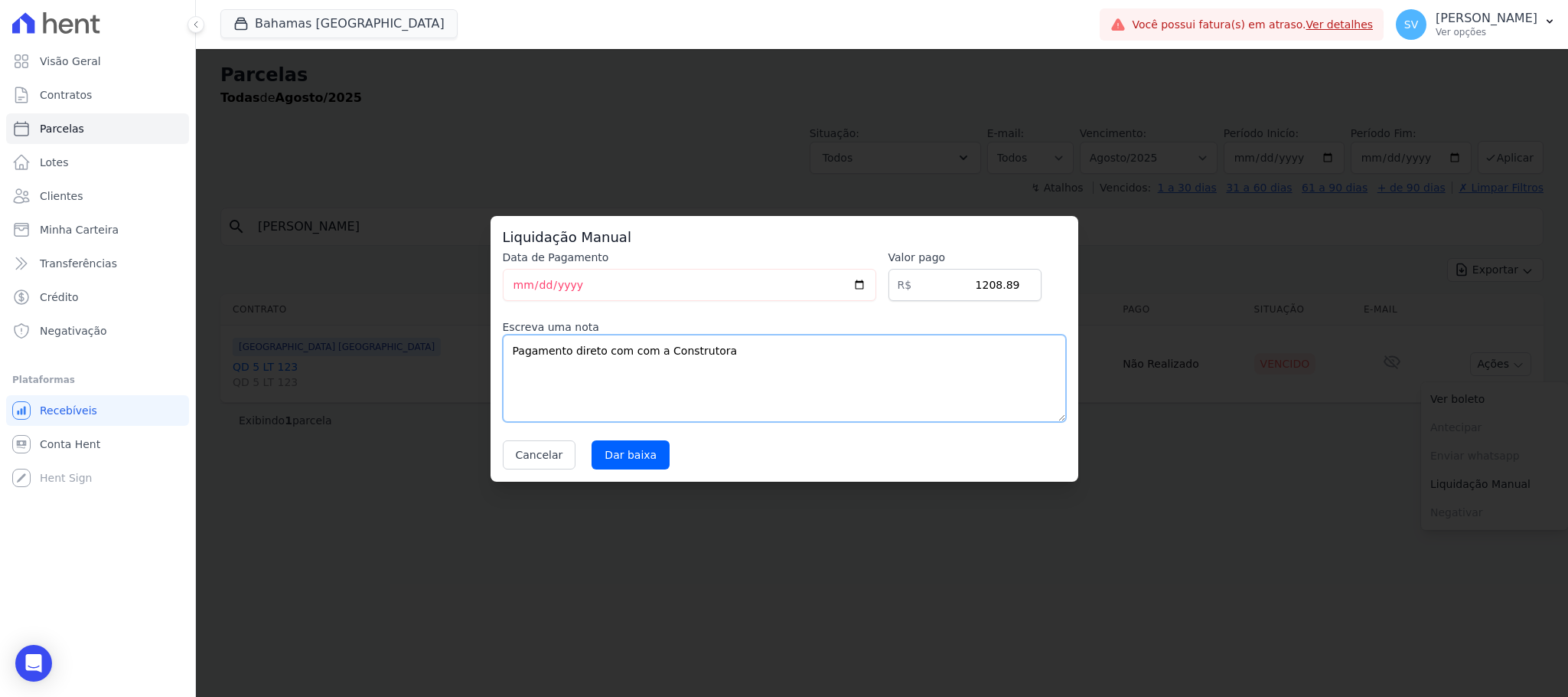
click at [645, 350] on textarea "Pagamento direto com com a Construtora" at bounding box center [784, 378] width 563 height 87
click at [687, 342] on textarea "Pagamento direto com a Construtora" at bounding box center [784, 378] width 563 height 87
type textarea "Pagamento direto com a Construtora."
click at [631, 453] on input "Dar baixa" at bounding box center [630, 455] width 78 height 29
select select
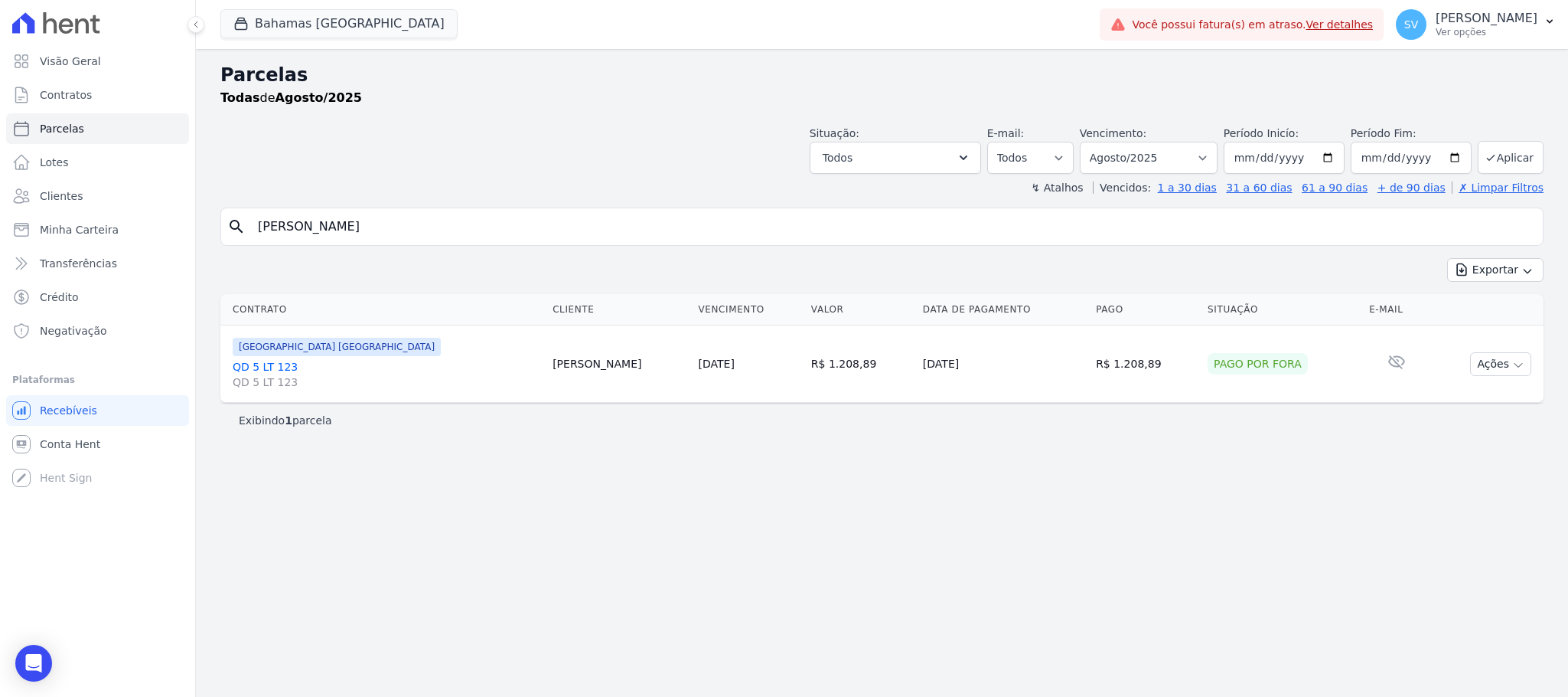
drag, startPoint x: 710, startPoint y: 226, endPoint x: 196, endPoint y: 214, distance: 514.1
click at [196, 214] on div "Parcelas Todas de Agosto/2025 Situação: Agendado Em Aberto Pago Processando Can…" at bounding box center [881, 372] width 1372 height 647
paste input "CARMEM LUCIA DA SILVA"
type input "CARMEM LUCIA DA SILVA"
select select
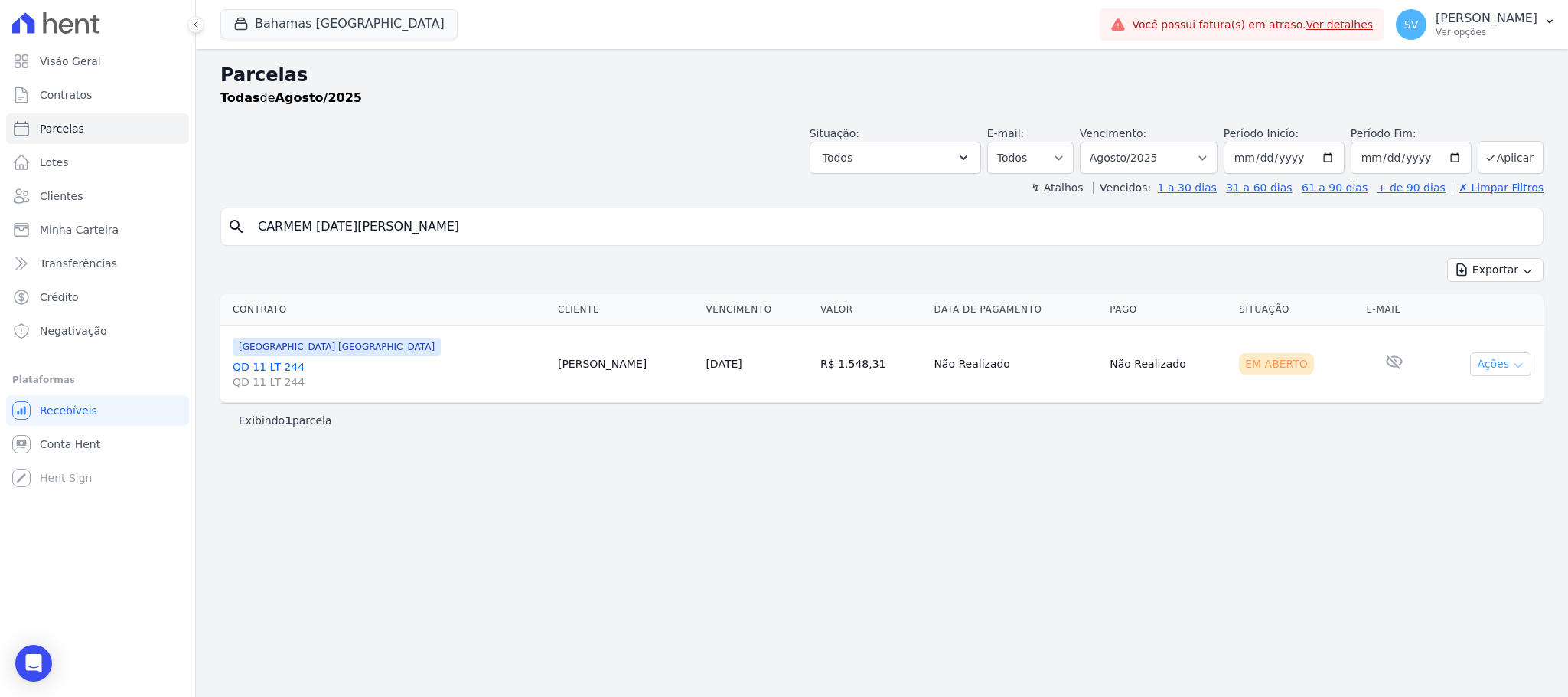
click at [1512, 364] on icon "button" at bounding box center [1518, 365] width 12 height 12
click at [1486, 483] on link "Liquidação Manual" at bounding box center [1495, 484] width 147 height 29
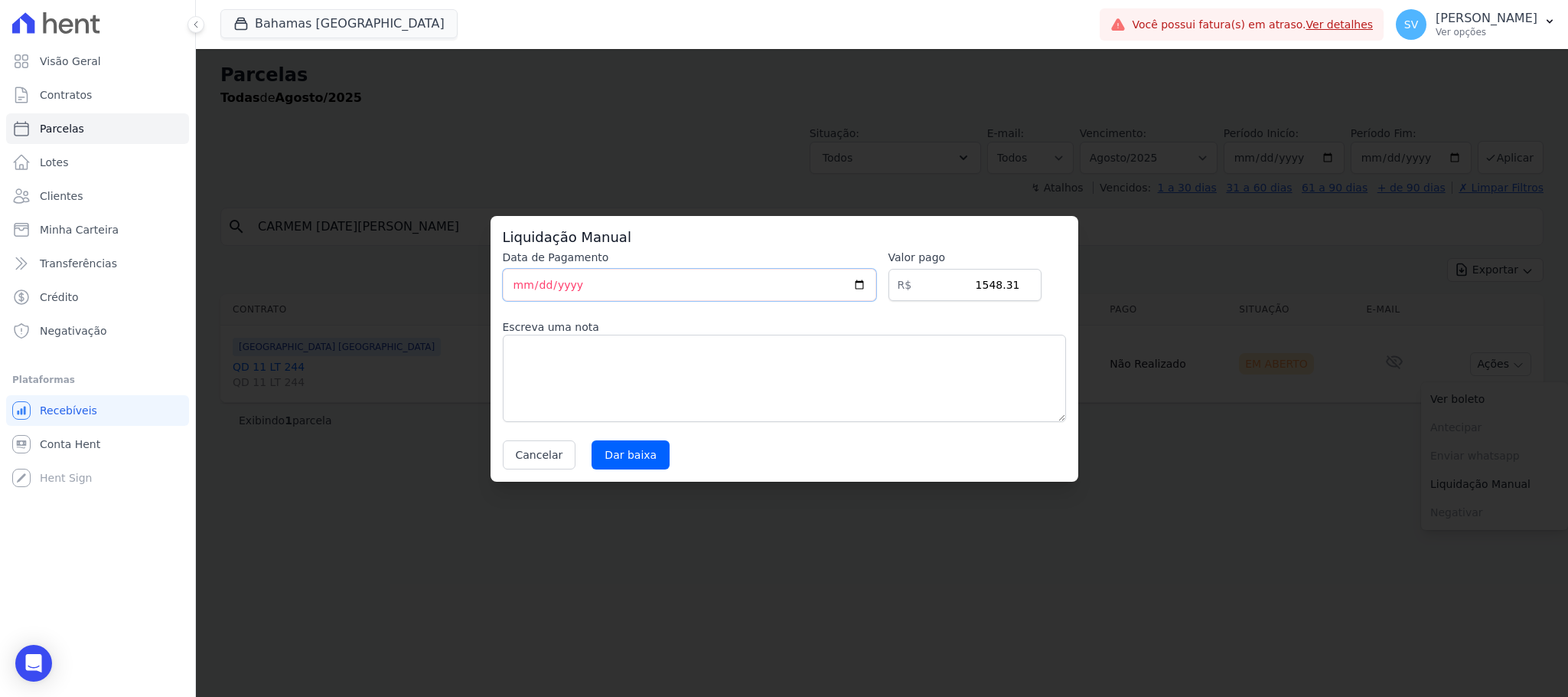
click at [513, 285] on input "2025-08-13" at bounding box center [689, 285] width 373 height 32
type input "2025-08-11"
click at [564, 360] on textarea at bounding box center [784, 378] width 563 height 87
type textarea "Pagamento direto com a Construtora"
click at [623, 450] on input "Dar baixa" at bounding box center [630, 455] width 78 height 29
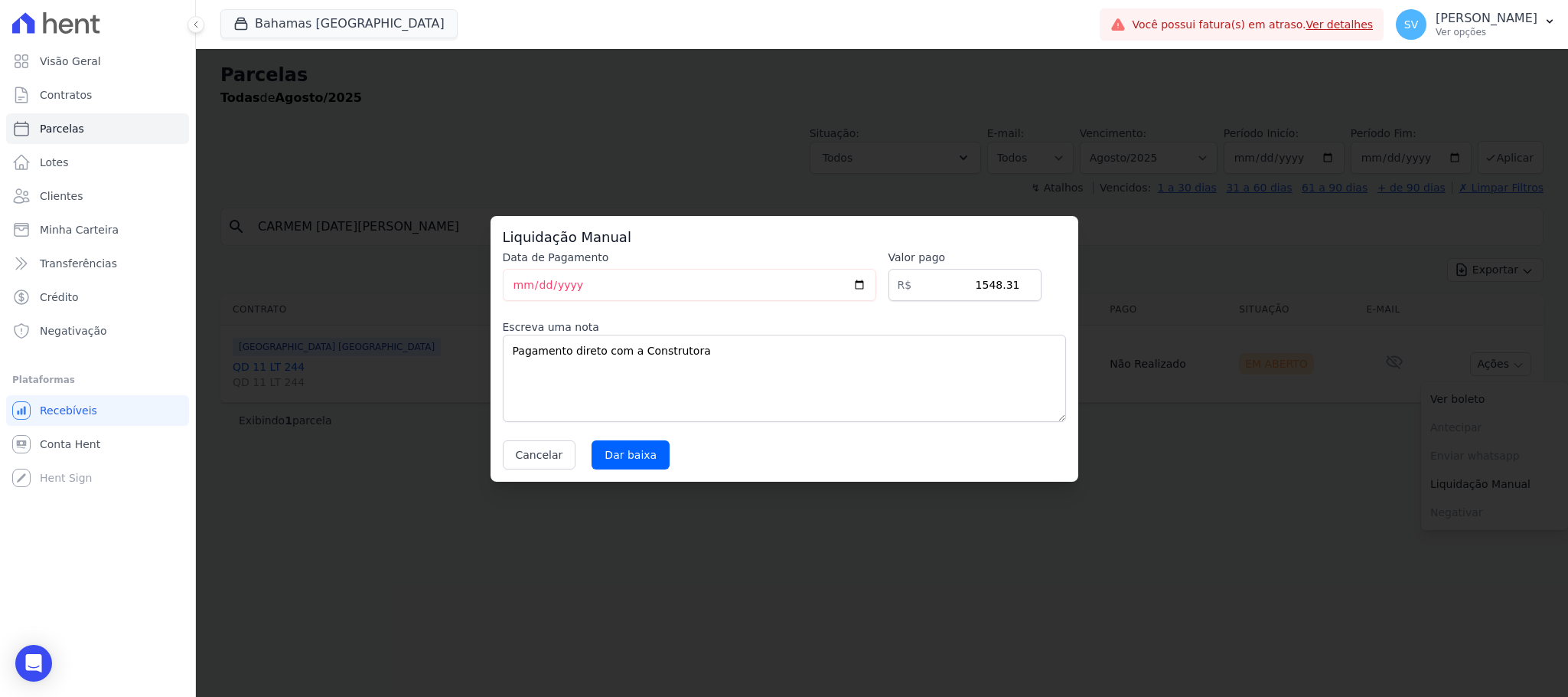
select select
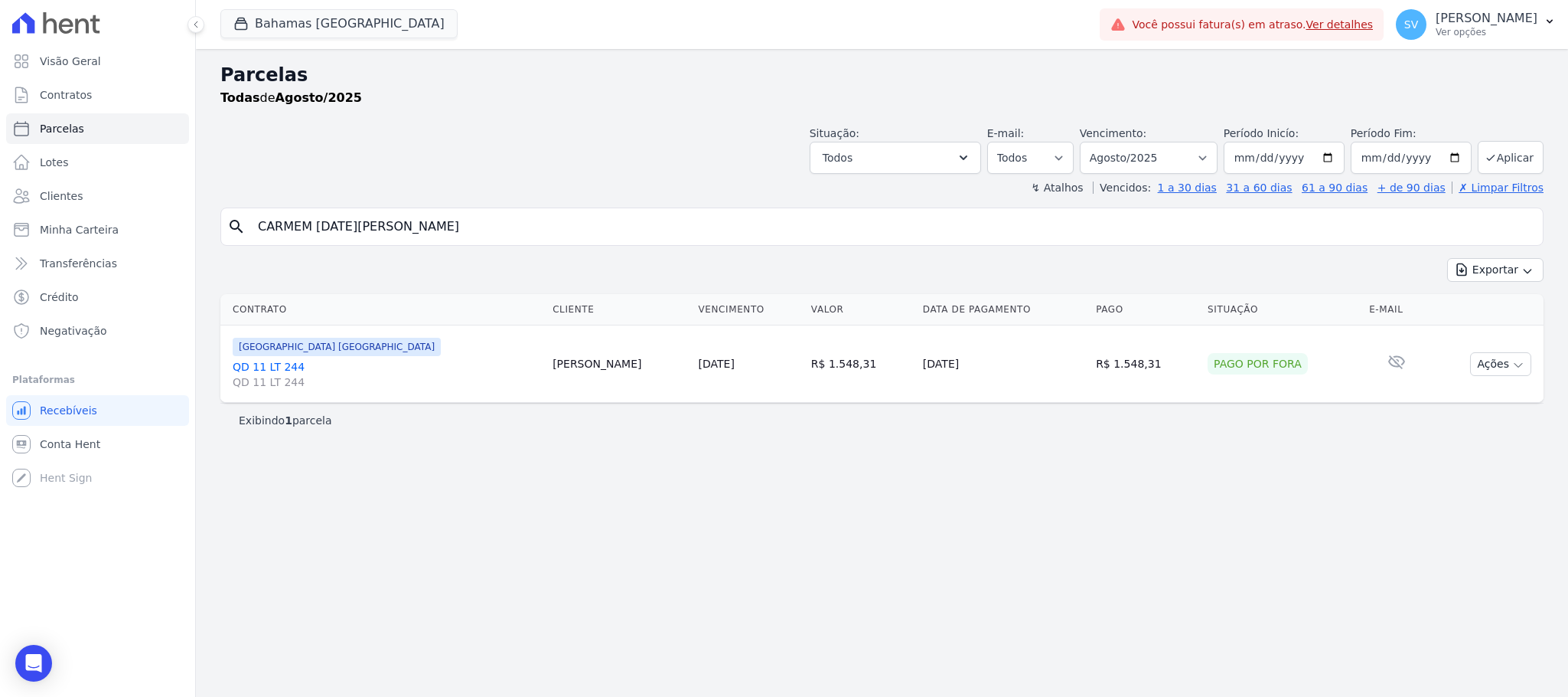
click at [927, 552] on div "Parcelas Todas de Agosto/2025 Situação: Agendado Em Aberto Pago Processando Can…" at bounding box center [881, 372] width 1372 height 647
click at [66, 60] on span "Visão Geral" at bounding box center [70, 61] width 61 height 15
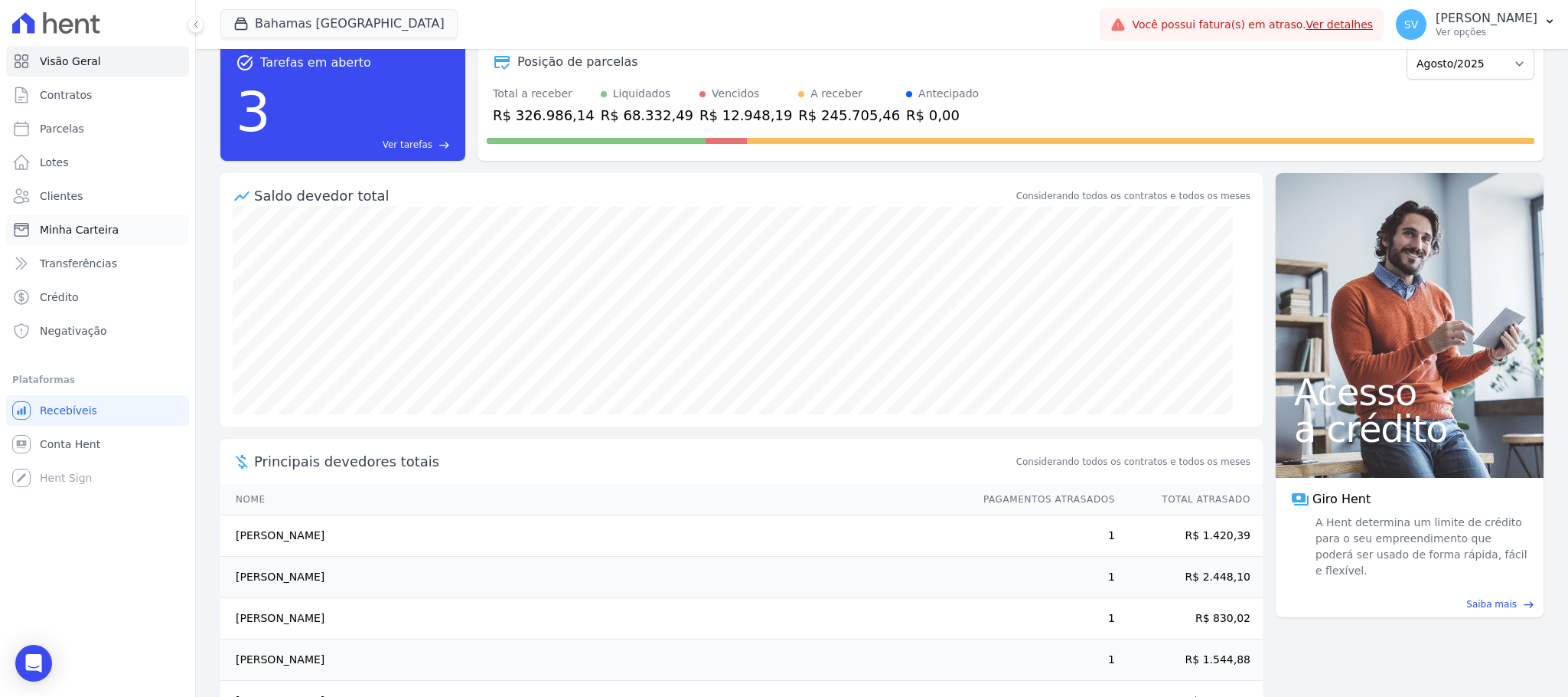
scroll to position [86, 0]
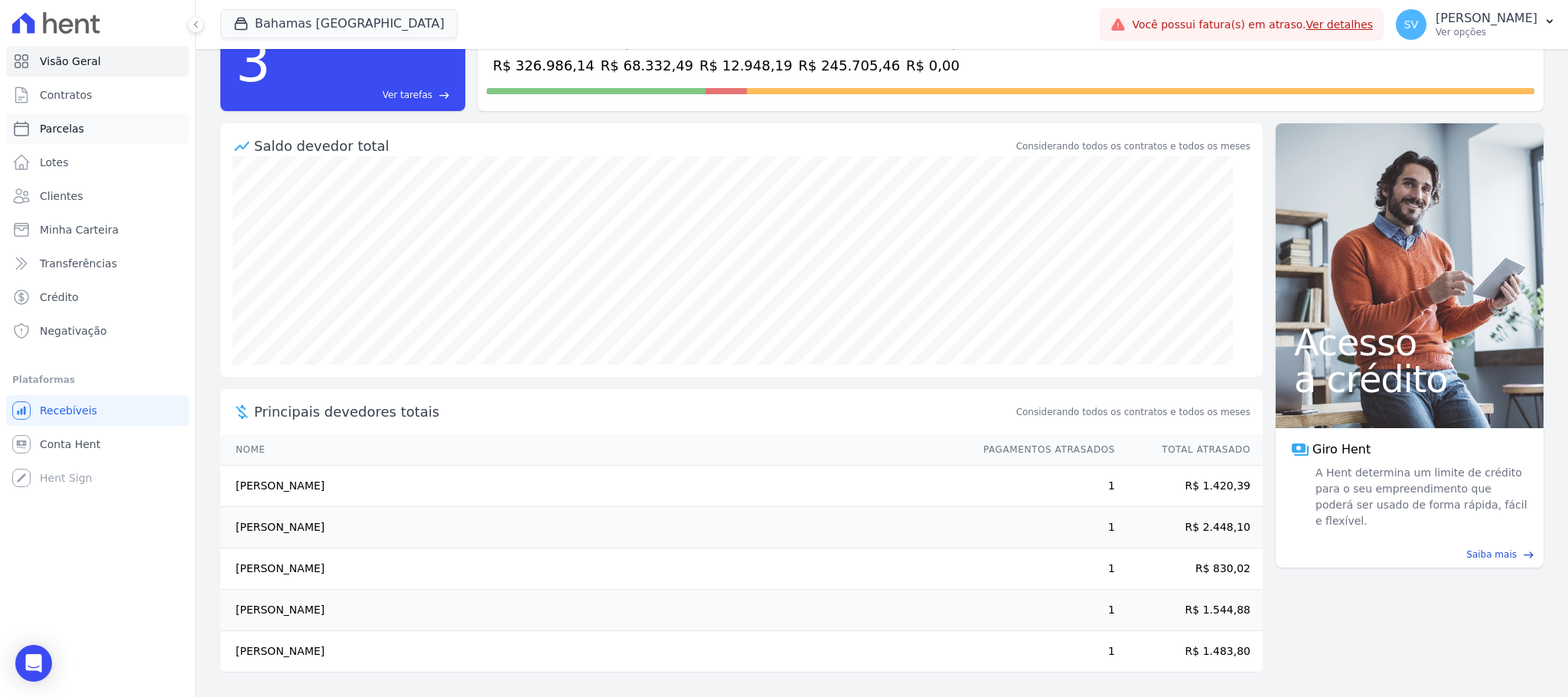
click at [48, 135] on span "Parcelas" at bounding box center [61, 128] width 44 height 15
select select
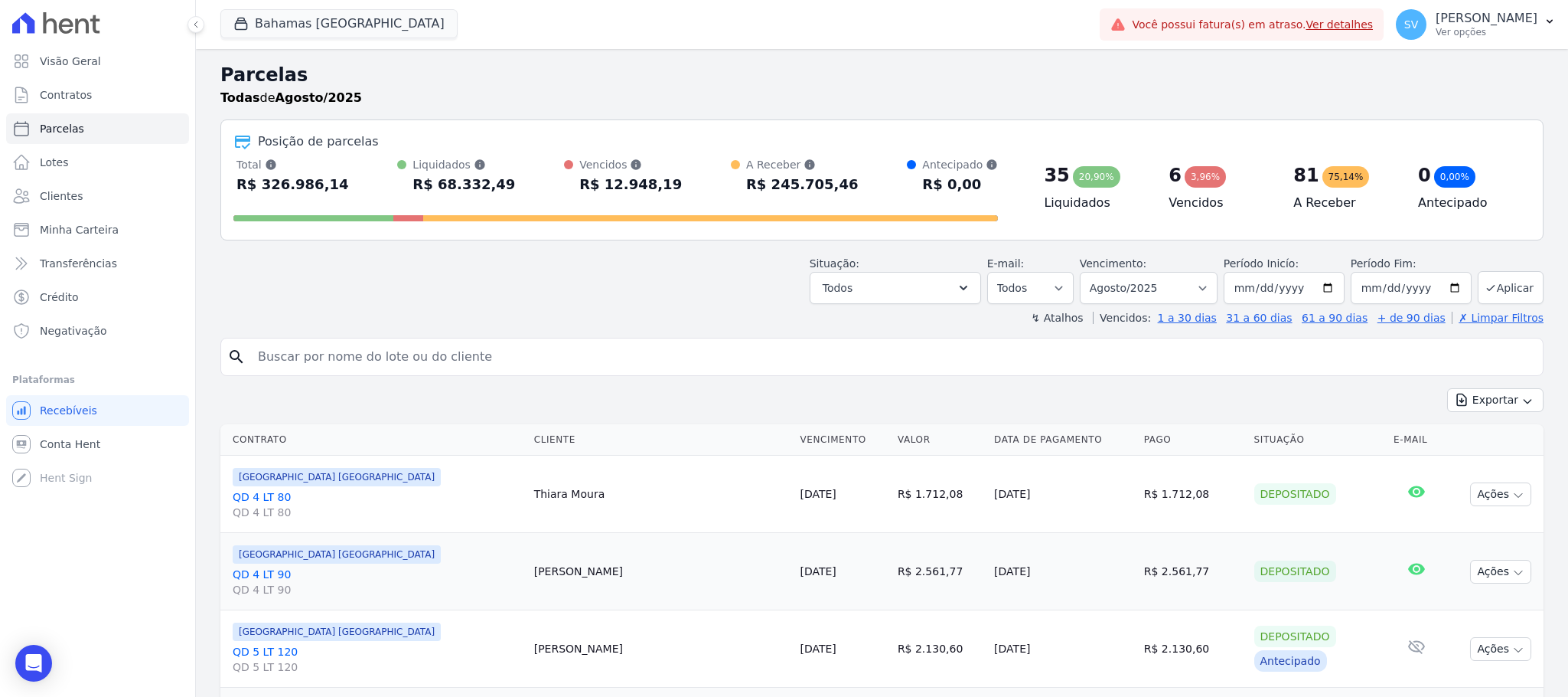
click at [578, 364] on input "search" at bounding box center [892, 357] width 1287 height 31
paste input "SABRINA DE CASSIA BERNARDO DA SILVA"
type input "SABRINA DE CASSIA BERNARDO DA SILVA"
select select
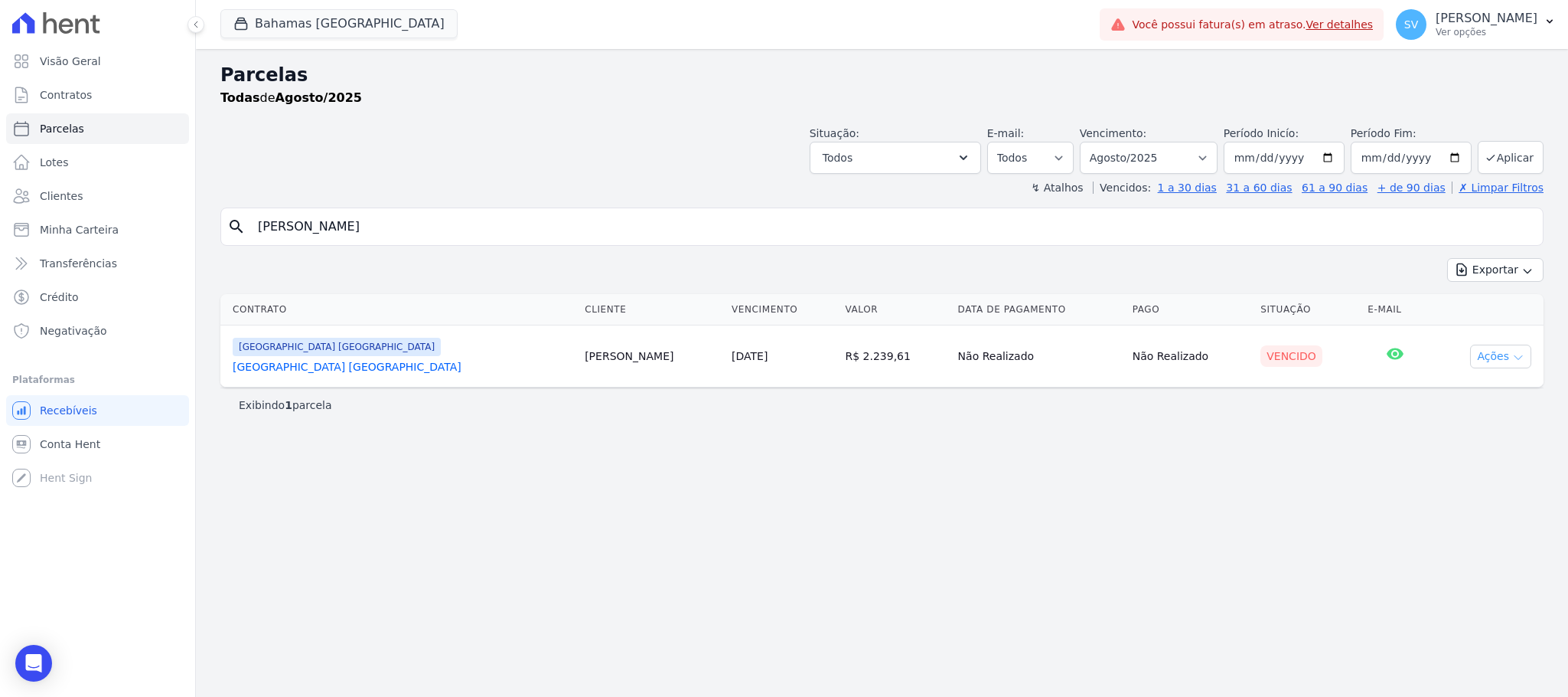
click at [1493, 356] on button "Ações" at bounding box center [1500, 356] width 61 height 24
click at [1474, 478] on link "Liquidação Manual" at bounding box center [1495, 477] width 147 height 29
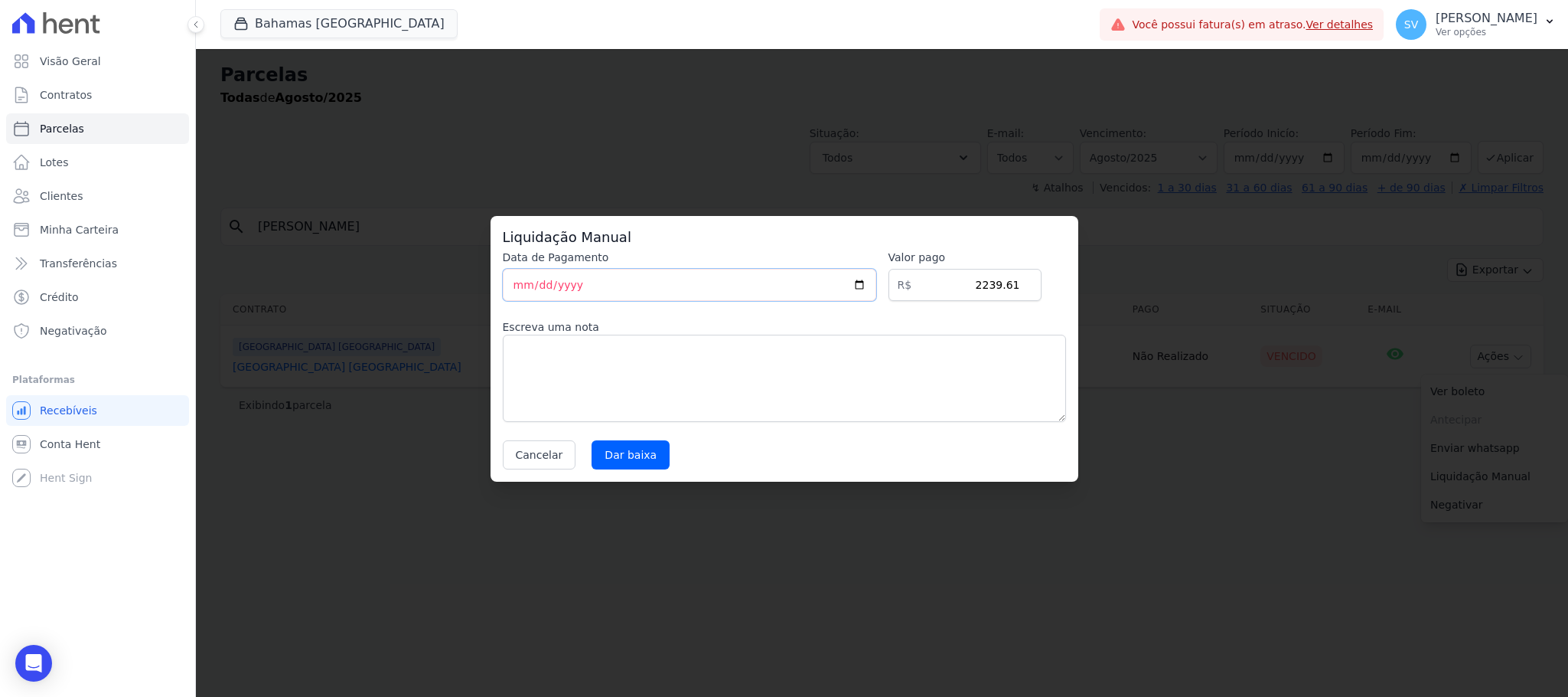
click at [513, 288] on input "[DATE]" at bounding box center [689, 285] width 373 height 32
type input "2025-08-05"
click at [564, 367] on textarea at bounding box center [784, 378] width 563 height 87
type textarea "Pagamento direto pela Construtora"
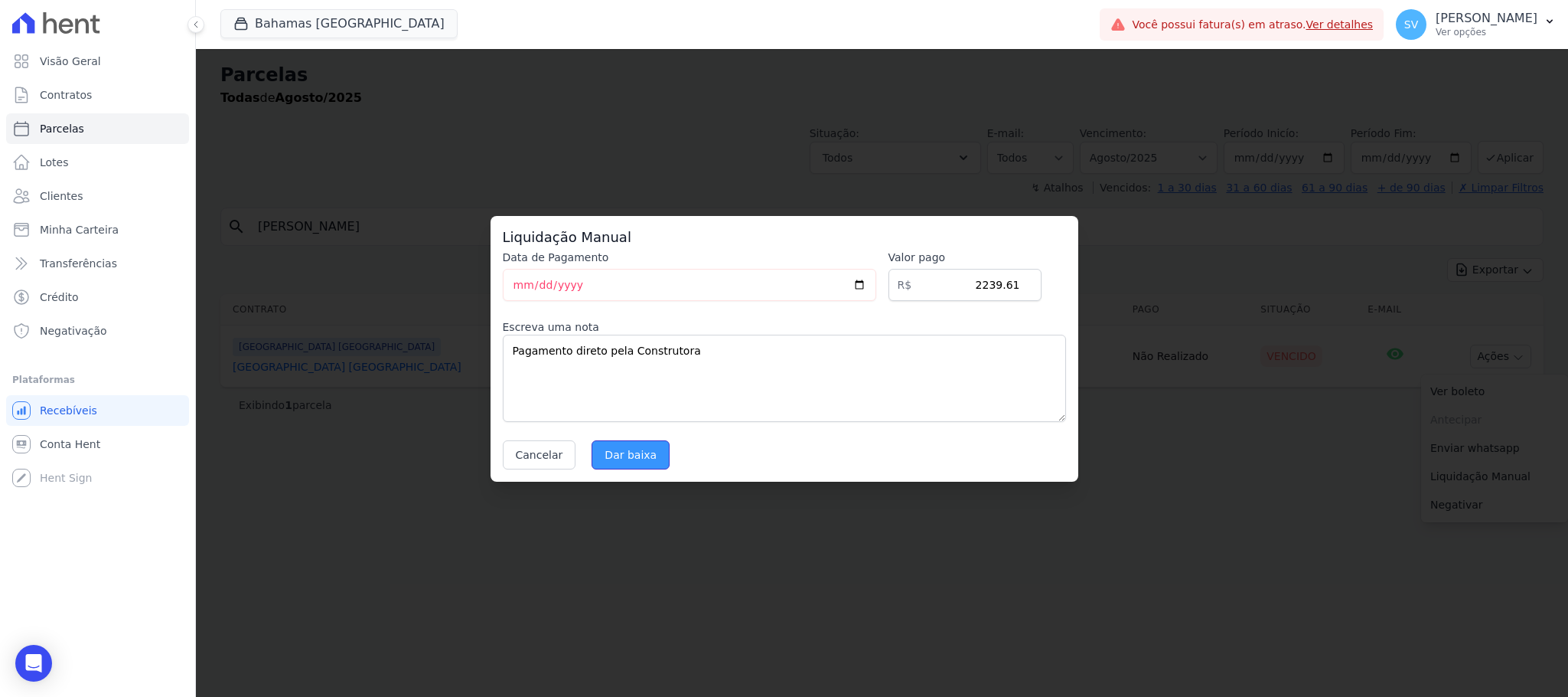
click at [620, 460] on input "Dar baixa" at bounding box center [630, 455] width 78 height 29
select select
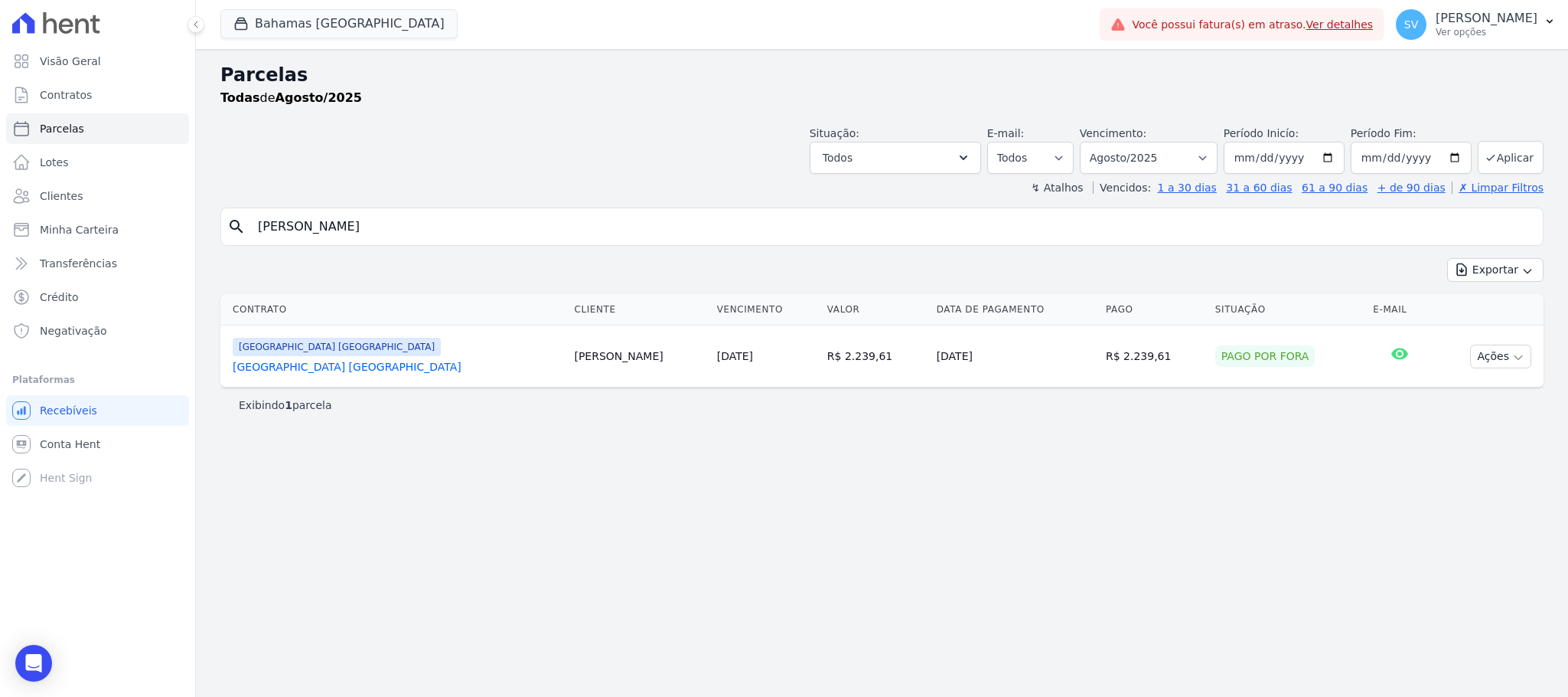
drag, startPoint x: 1145, startPoint y: 496, endPoint x: 1116, endPoint y: 480, distance: 33.1
click at [1138, 494] on div "Parcelas Todas de Agosto/2025 Situação: Agendado Em Aberto Pago Processando Can…" at bounding box center [881, 372] width 1372 height 647
drag, startPoint x: 772, startPoint y: 519, endPoint x: 785, endPoint y: 527, distance: 15.3
click at [772, 521] on div "Parcelas Todas de Agosto/2025 Situação: Agendado Em Aberto Pago Processando Can…" at bounding box center [881, 372] width 1372 height 647
click at [887, 524] on div "Parcelas Todas de Agosto/2025 Situação: Agendado Em Aberto Pago Processando Can…" at bounding box center [881, 372] width 1372 height 647
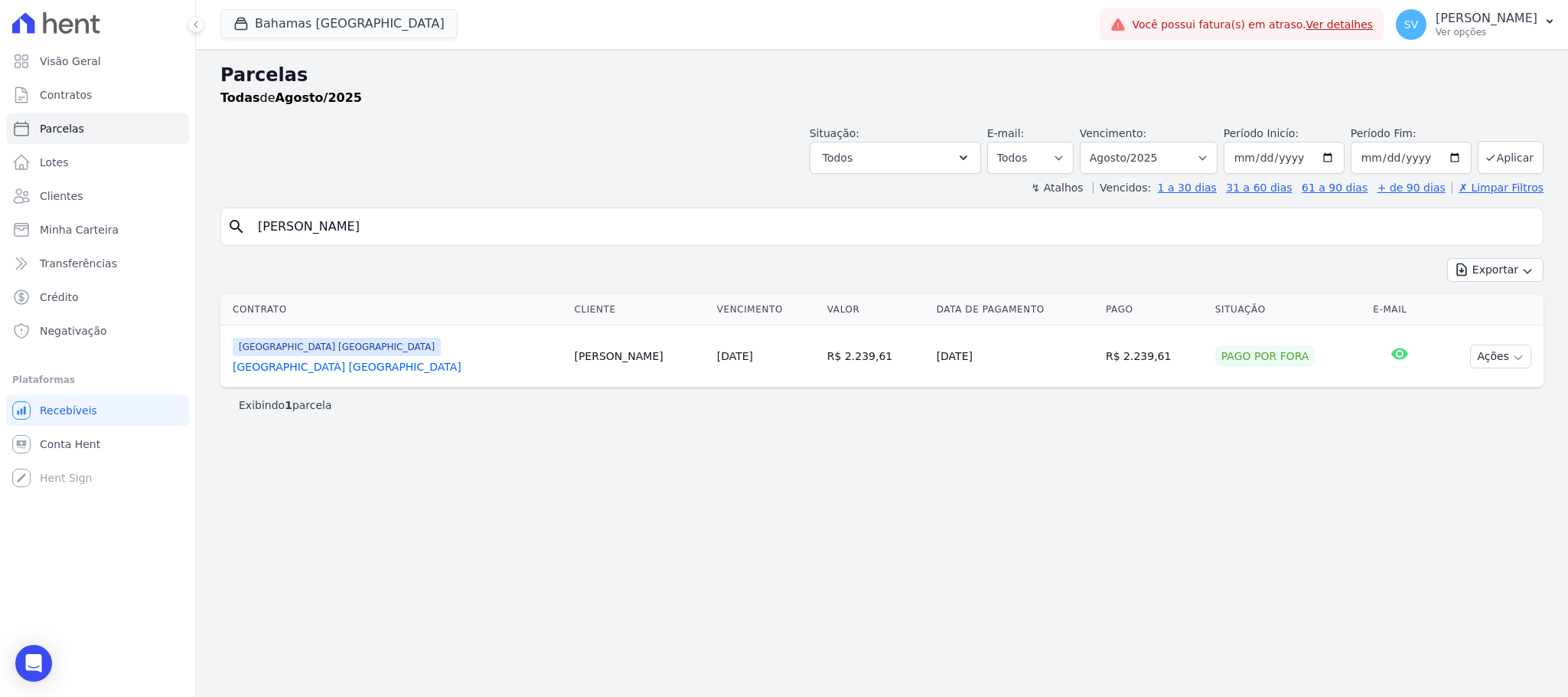
click at [700, 233] on input "SABRINA DE CASSIA BERNARDO DA SILVA" at bounding box center [892, 227] width 1287 height 31
click at [72, 60] on span "Visão Geral" at bounding box center [70, 61] width 61 height 15
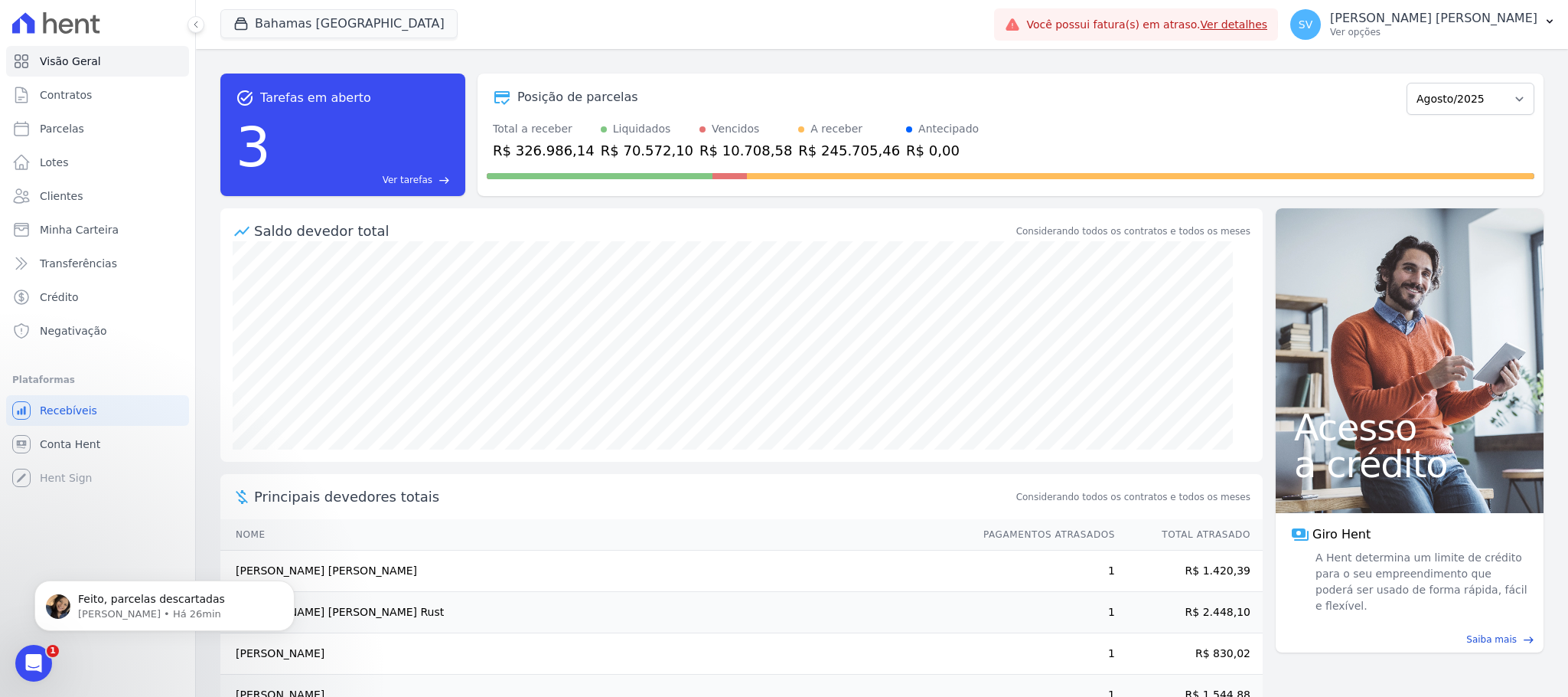
scroll to position [86, 0]
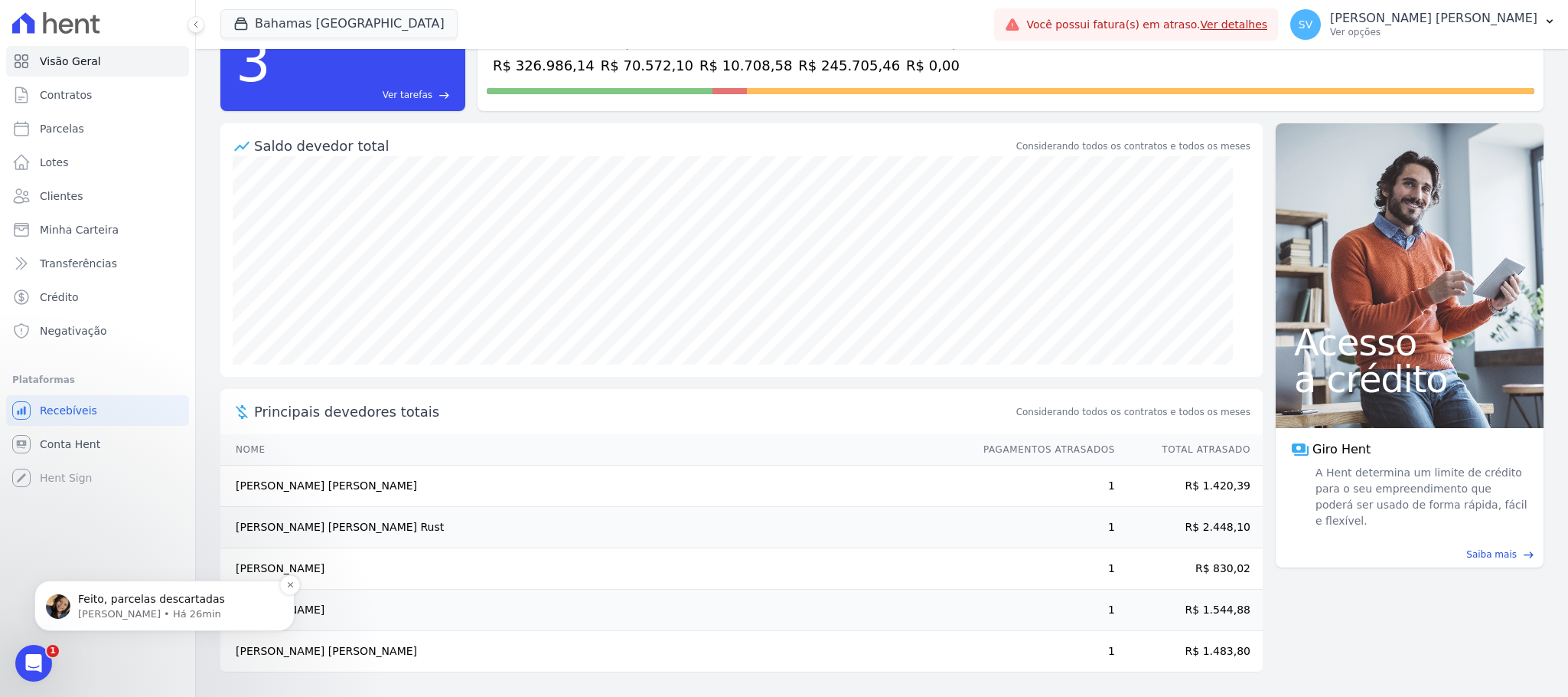
click at [173, 590] on div "Feito, parcelas descartadas [PERSON_NAME] • Há 26min" at bounding box center [164, 606] width 237 height 31
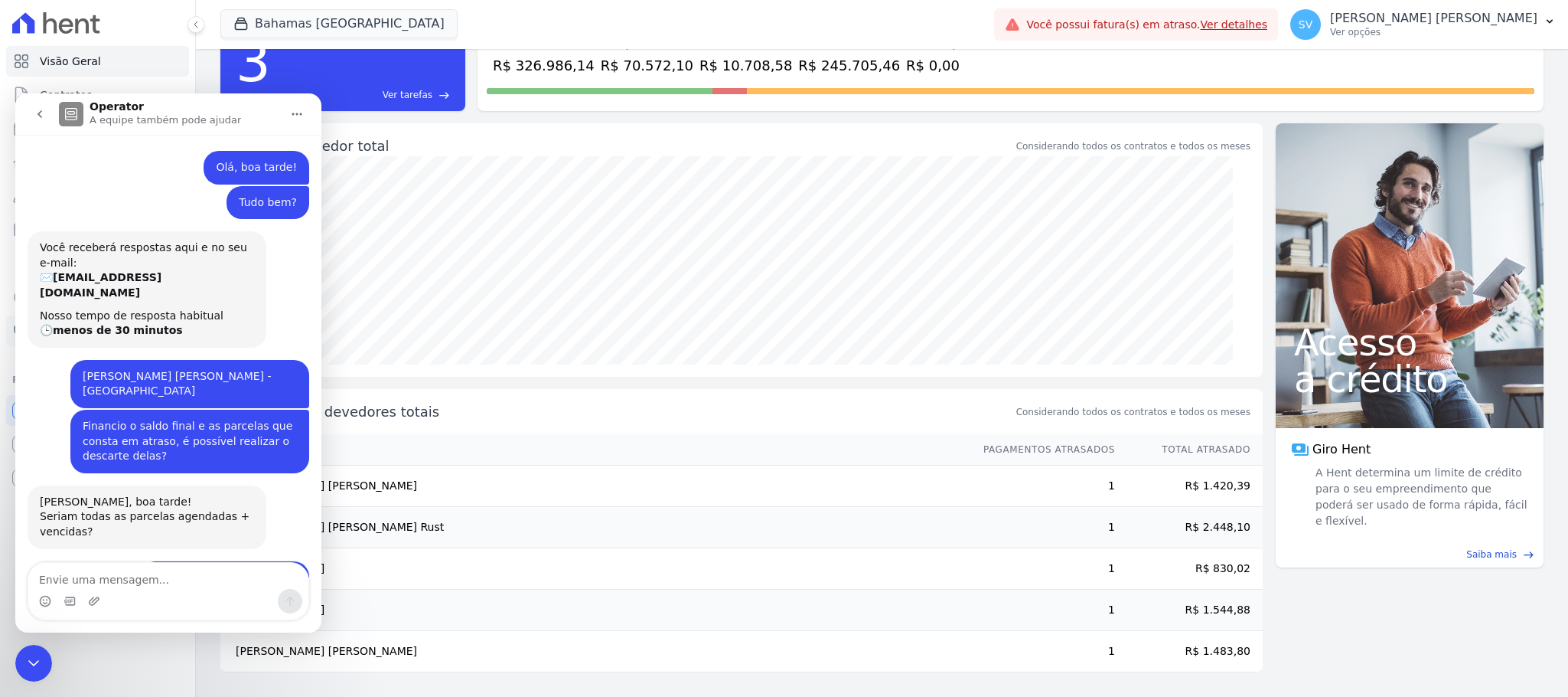
scroll to position [17, 0]
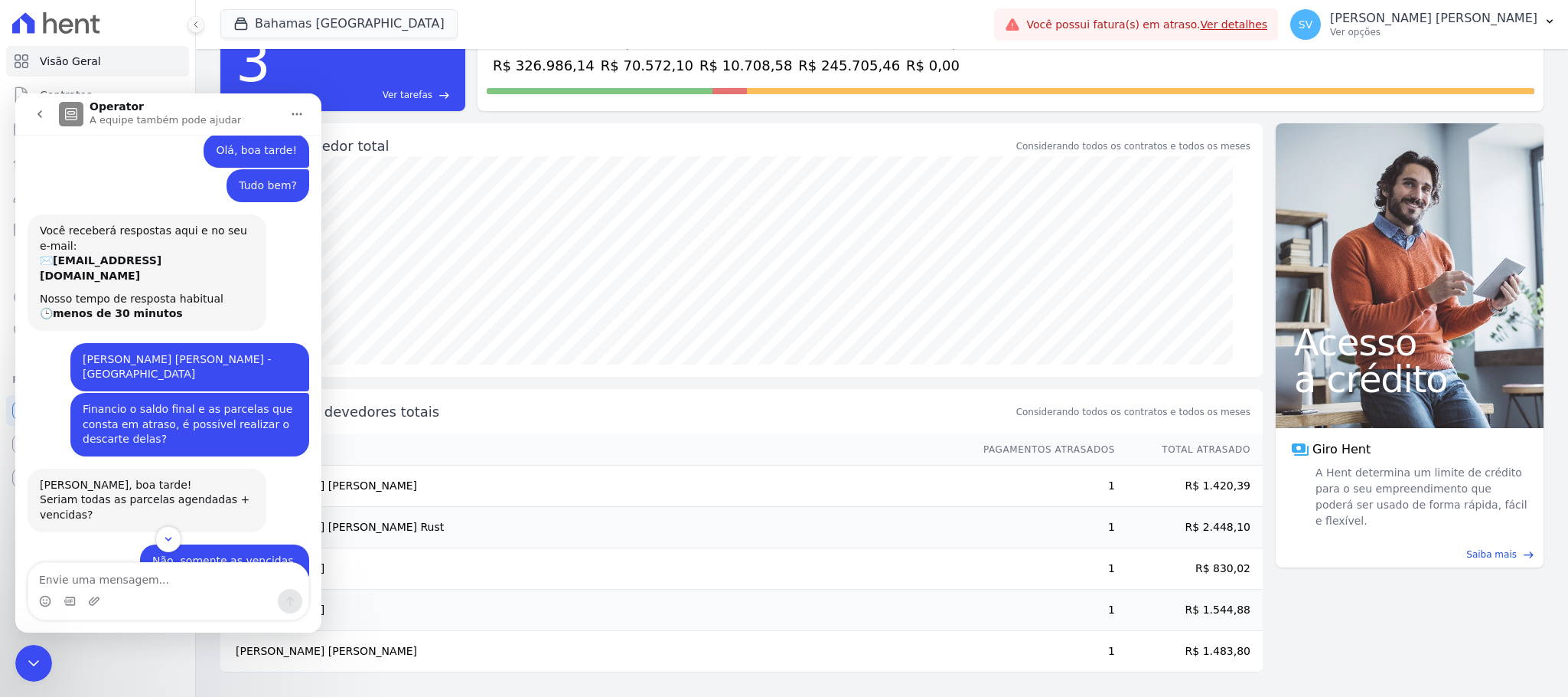
click at [124, 580] on textarea "Envie uma mensagem..." at bounding box center [169, 576] width 280 height 26
type textarea "Muito obrigada"
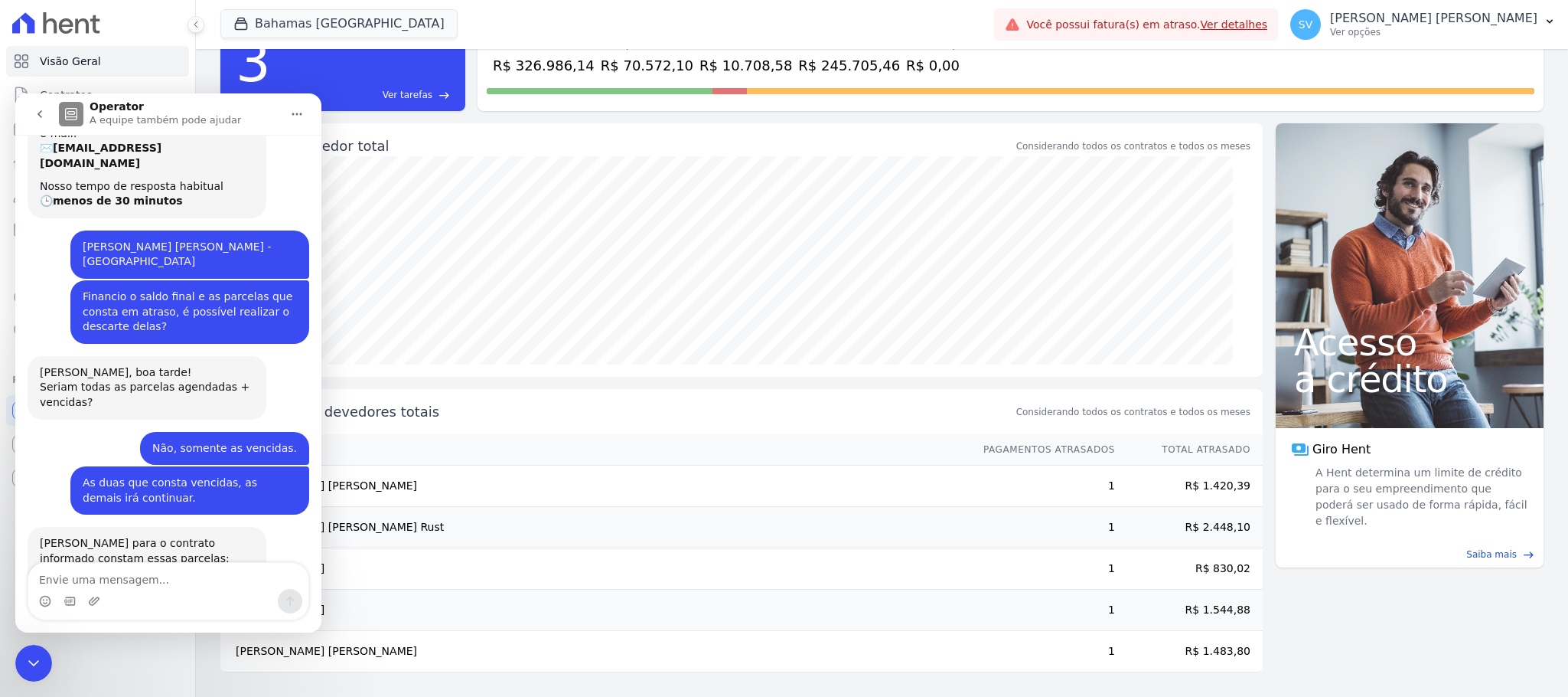
scroll to position [419, 0]
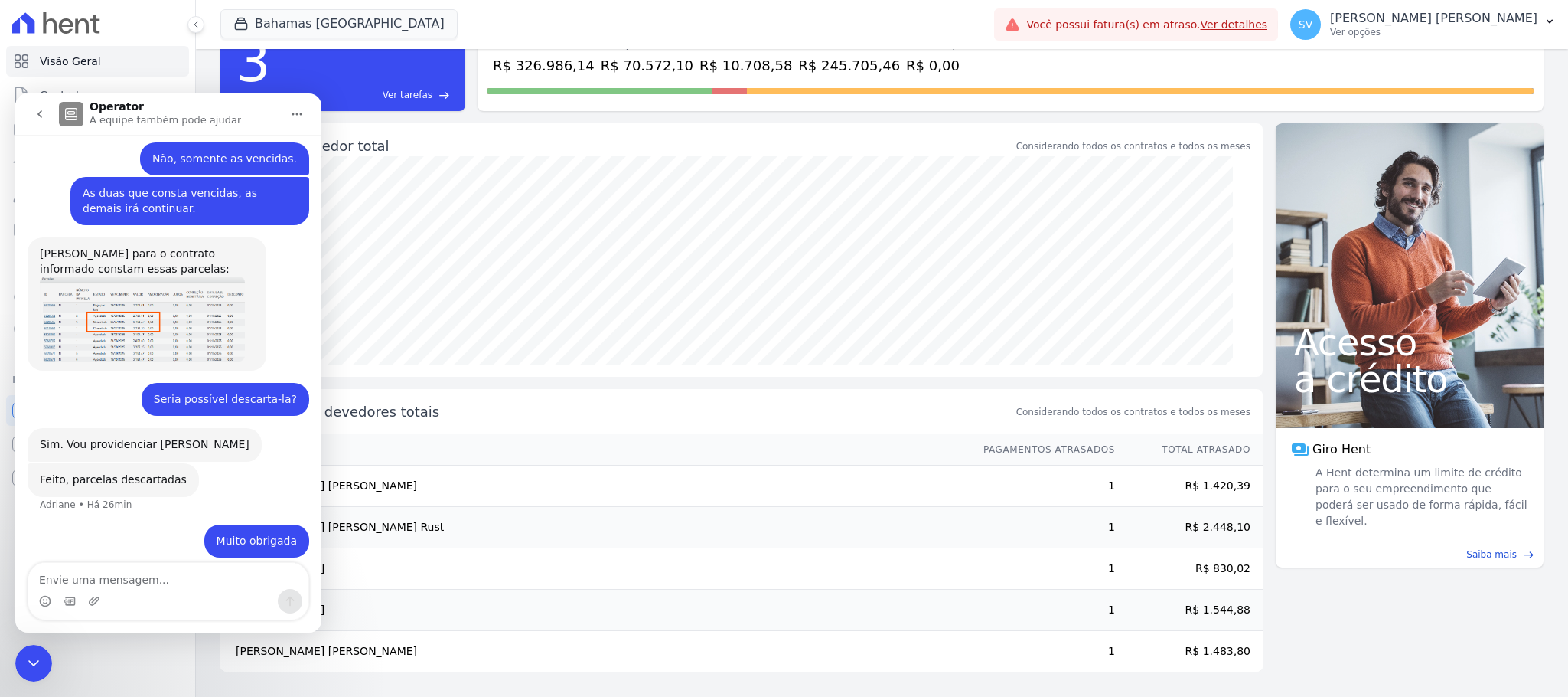
click at [131, 576] on textarea "Envie uma mensagem..." at bounding box center [169, 576] width 280 height 26
type textarea "S"
type textarea "Descarto somente as vencidas certo?"
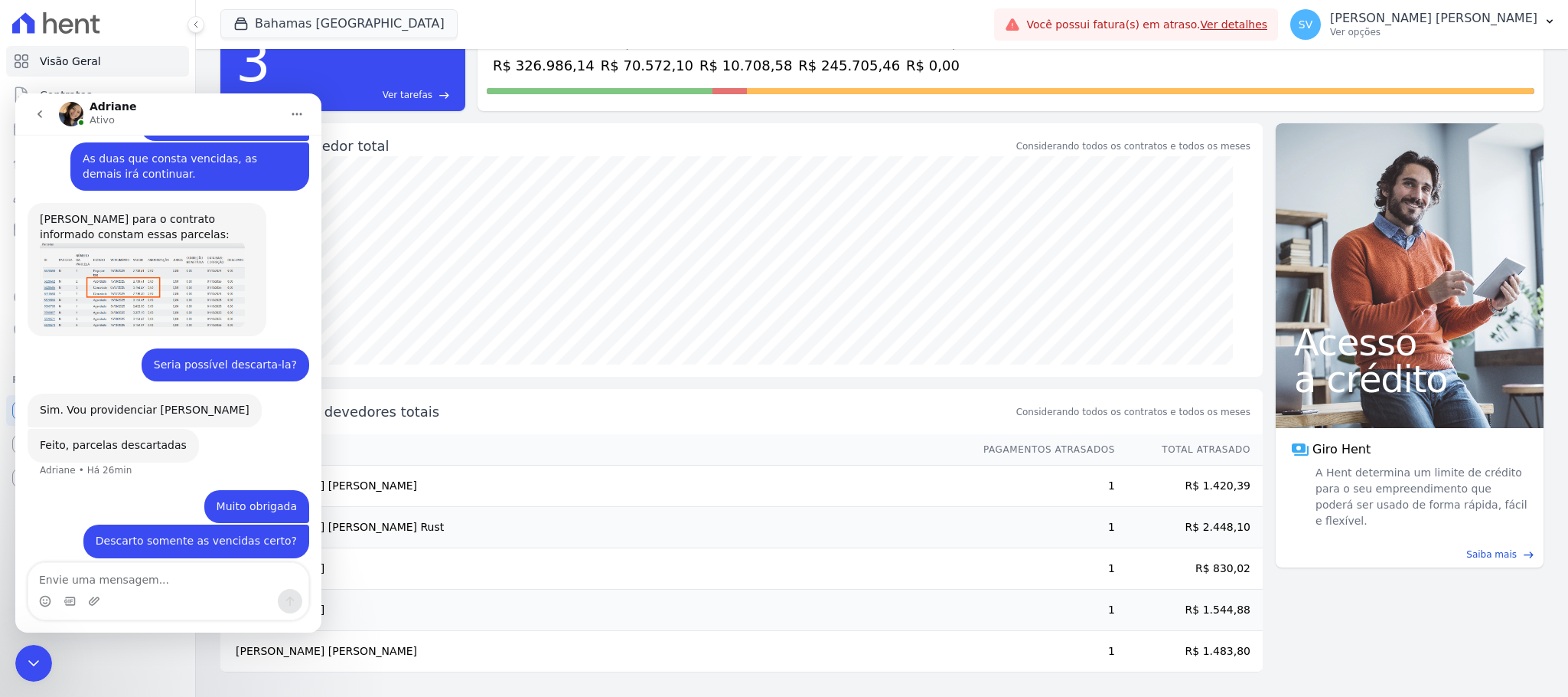
click at [29, 654] on icon "Encerramento do Messenger da Intercom" at bounding box center [34, 663] width 19 height 19
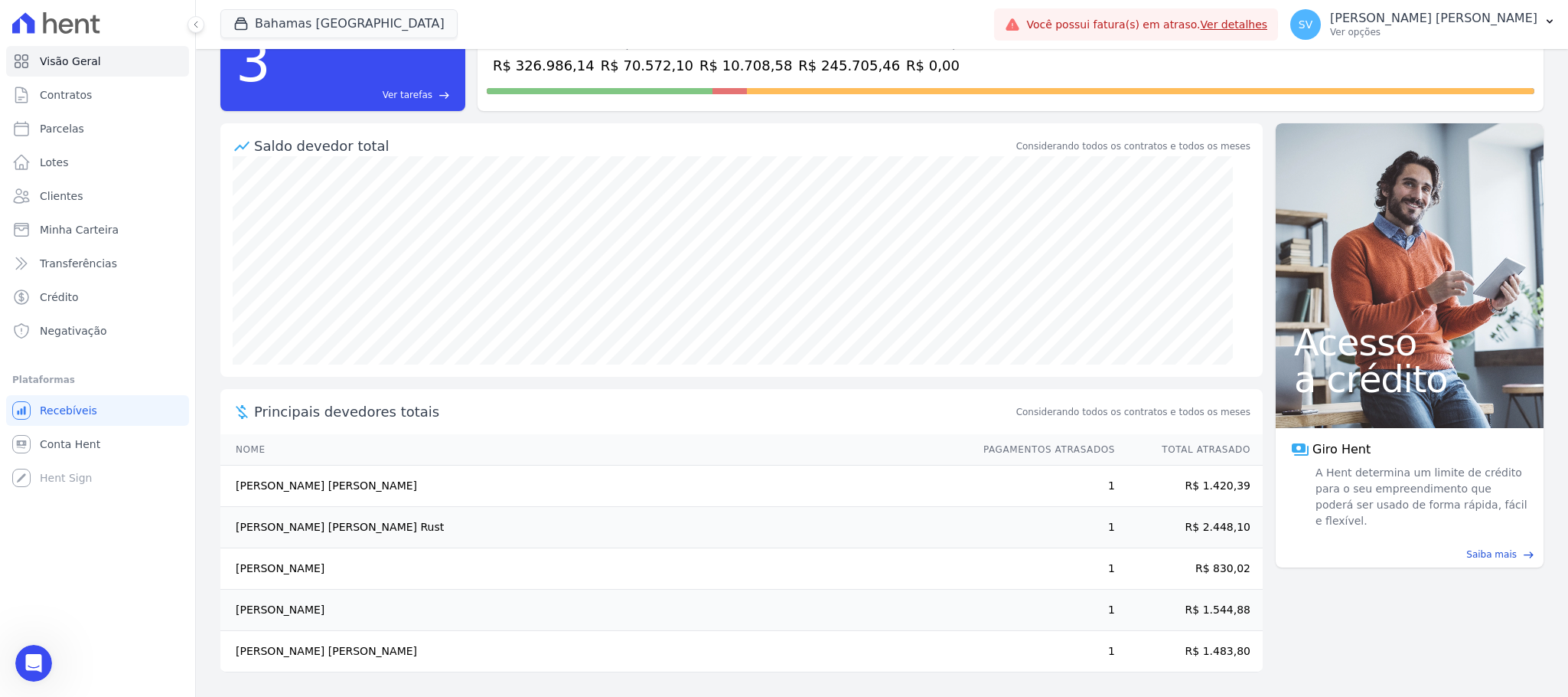
drag, startPoint x: 29, startPoint y: 668, endPoint x: 46, endPoint y: 665, distance: 17.3
click at [30, 668] on icon "Abertura do Messenger da Intercom" at bounding box center [34, 663] width 26 height 26
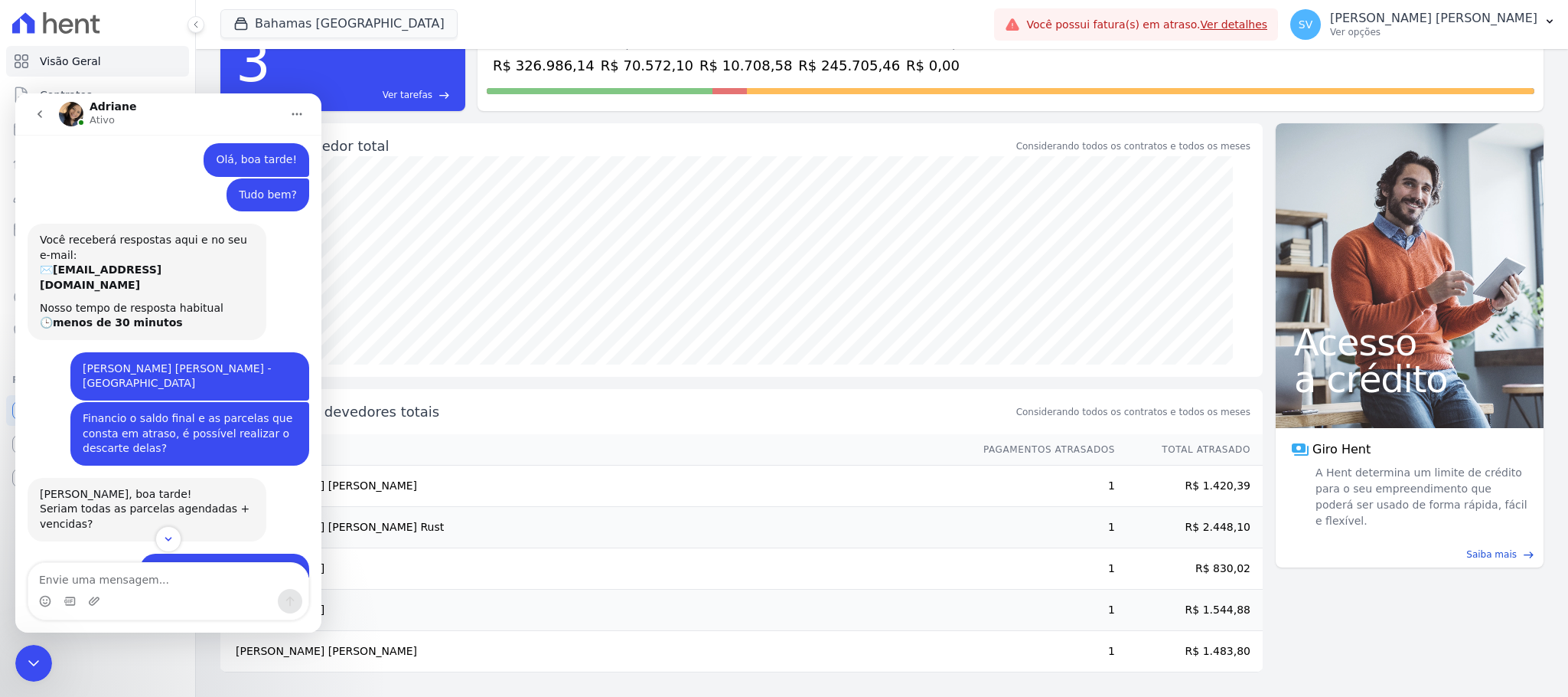
scroll to position [0, 0]
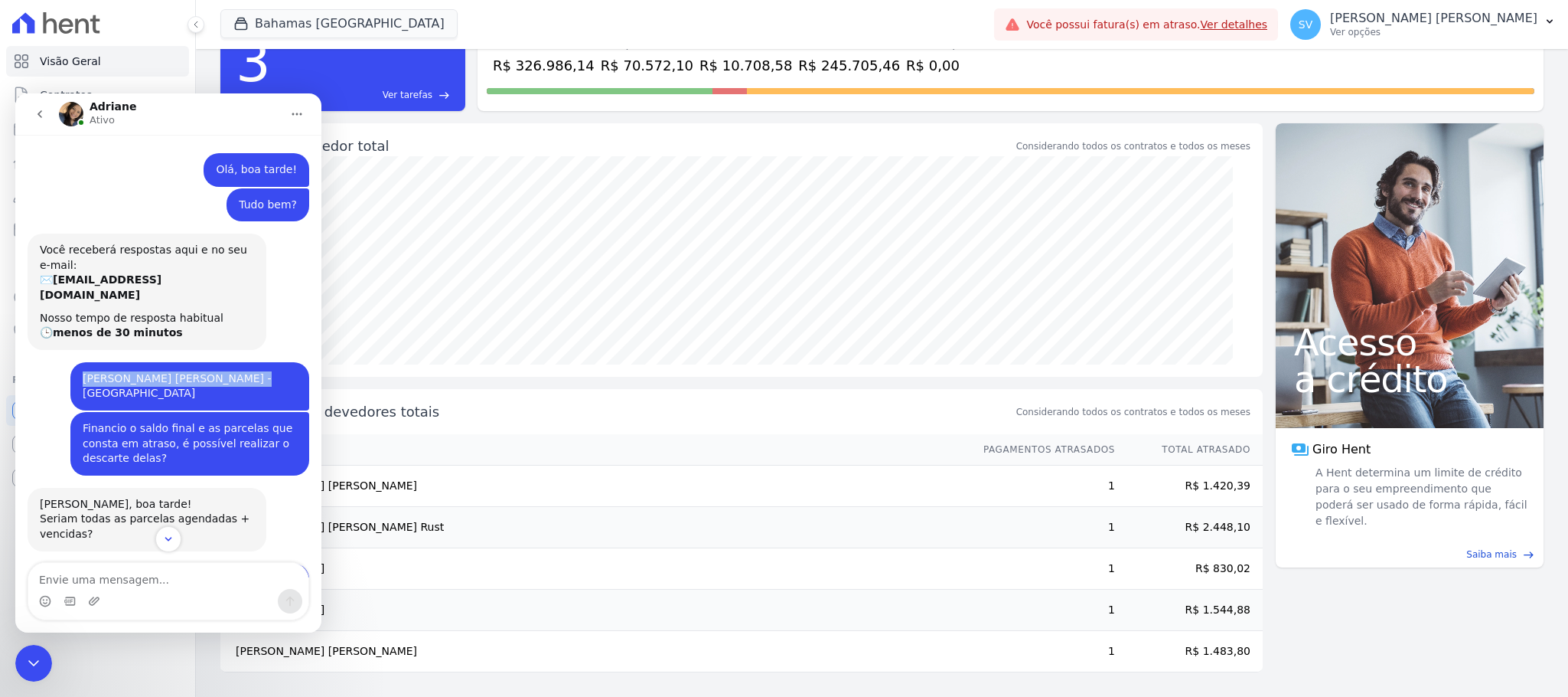
drag, startPoint x: 71, startPoint y: 365, endPoint x: 230, endPoint y: 364, distance: 159.0
click at [230, 371] on div "[PERSON_NAME] [PERSON_NAME] - [GEOGRAPHIC_DATA]" at bounding box center [189, 386] width 214 height 30
copy div "[PERSON_NAME]"
click at [44, 647] on div "Encerramento do Messenger da Intercom" at bounding box center [33, 662] width 36 height 36
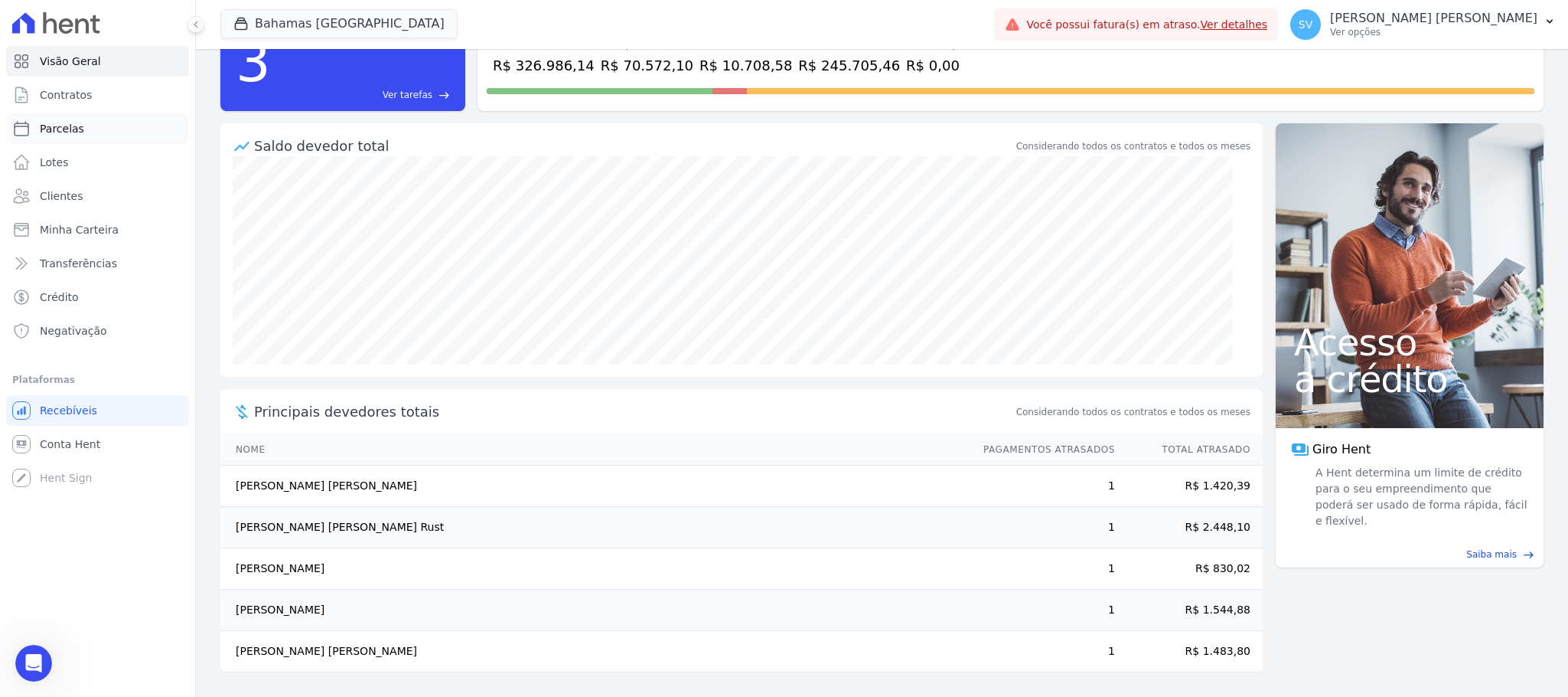
click at [62, 126] on span "Parcelas" at bounding box center [61, 128] width 44 height 15
select select
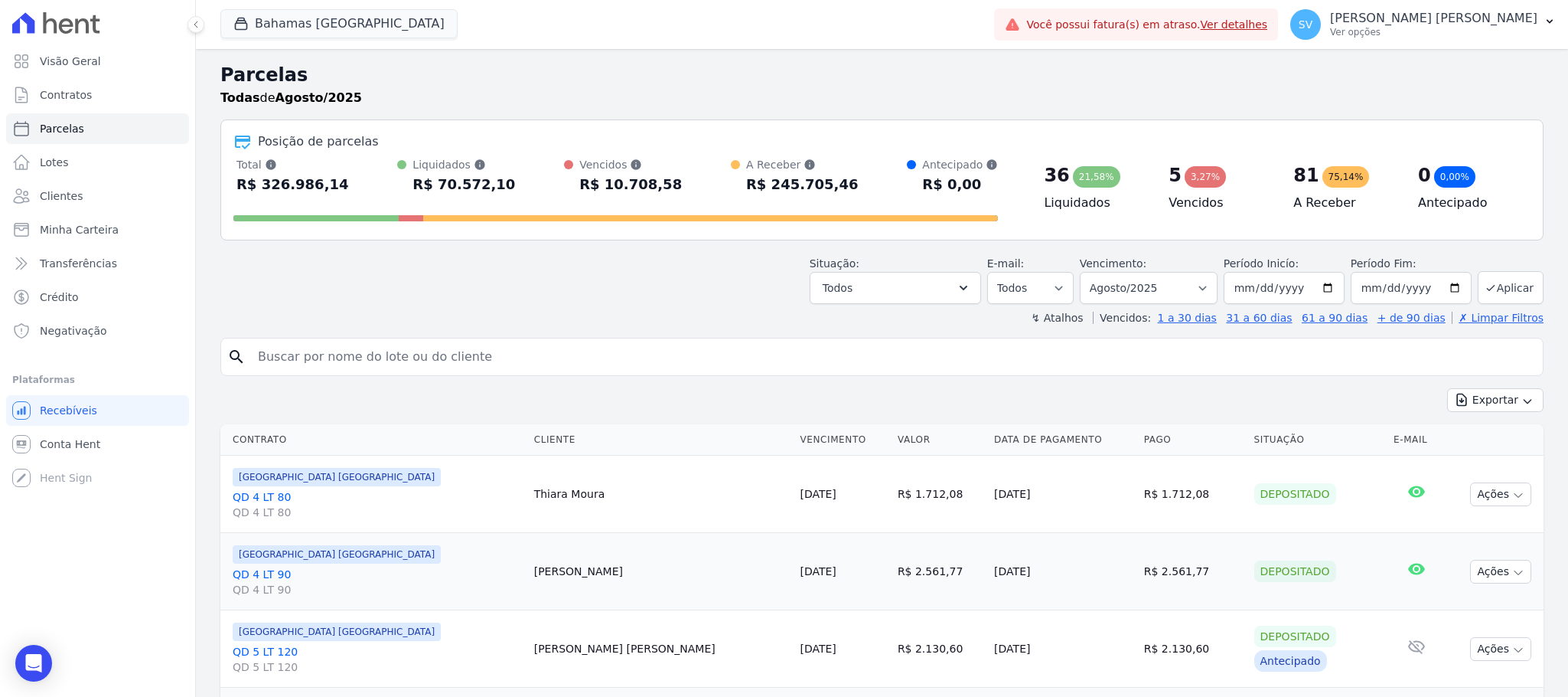
drag, startPoint x: 496, startPoint y: 373, endPoint x: 493, endPoint y: 363, distance: 10.4
click at [494, 372] on input "search" at bounding box center [892, 357] width 1287 height 31
paste input "BRYAN MATHEUS SILVA BENEVID"
type input "BRYAN MATHEUS SILVA BENEVID"
select select
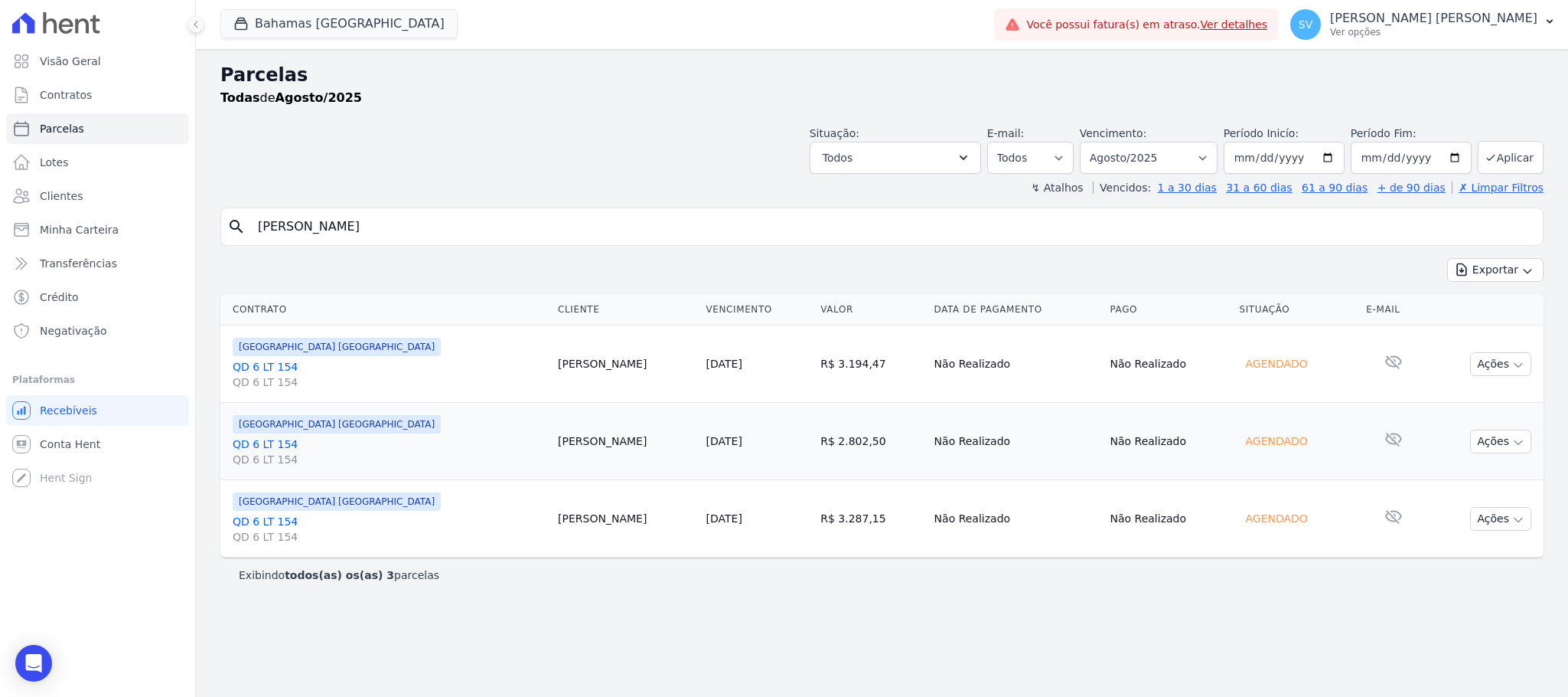
click at [551, 367] on td "Bryan Benevides" at bounding box center [625, 364] width 148 height 77
click at [267, 377] on span "QD 6 LT 154" at bounding box center [389, 382] width 313 height 15
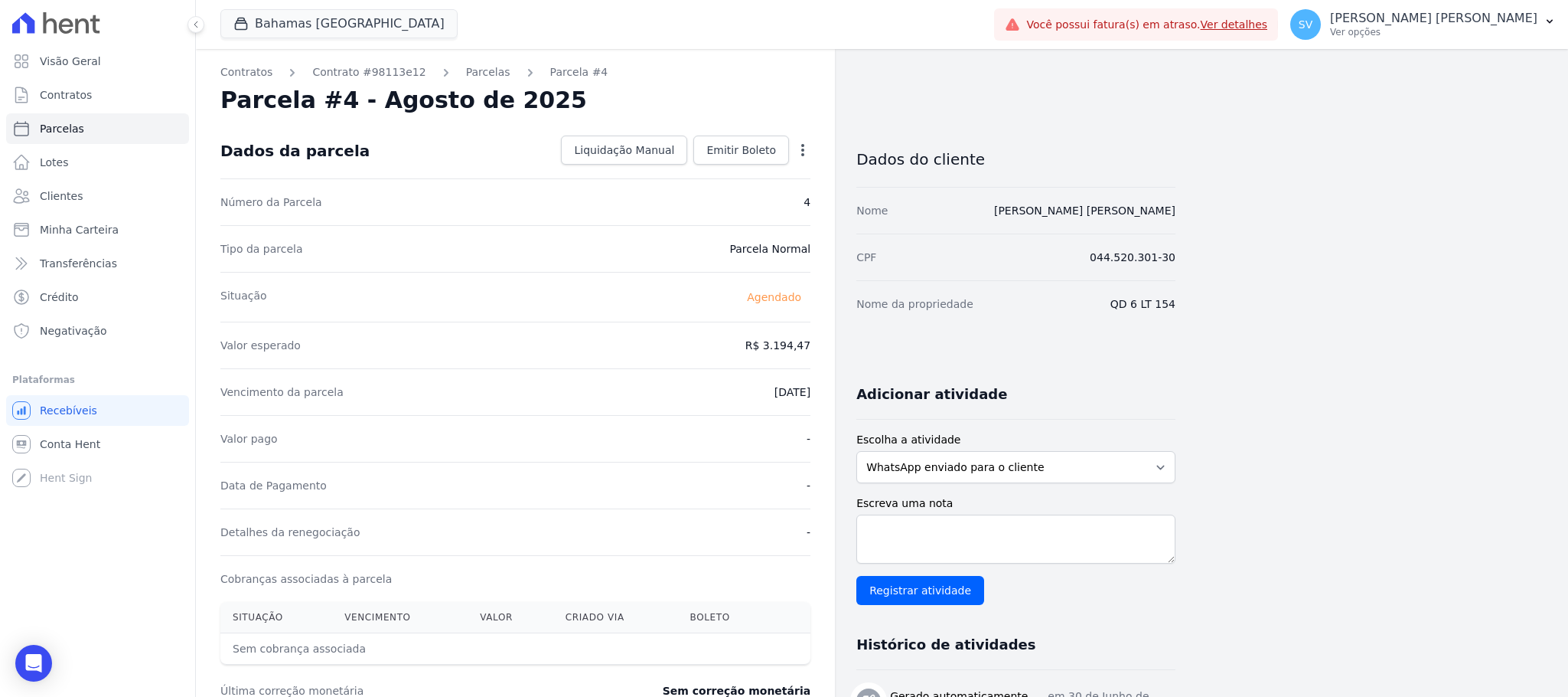
click at [457, 60] on div "Contratos Contrato #98113e12 Parcelas Parcela #4 Parcela #4 - Agosto de 2025 Da…" at bounding box center [515, 541] width 639 height 985
click at [466, 67] on link "Parcelas" at bounding box center [488, 72] width 44 height 16
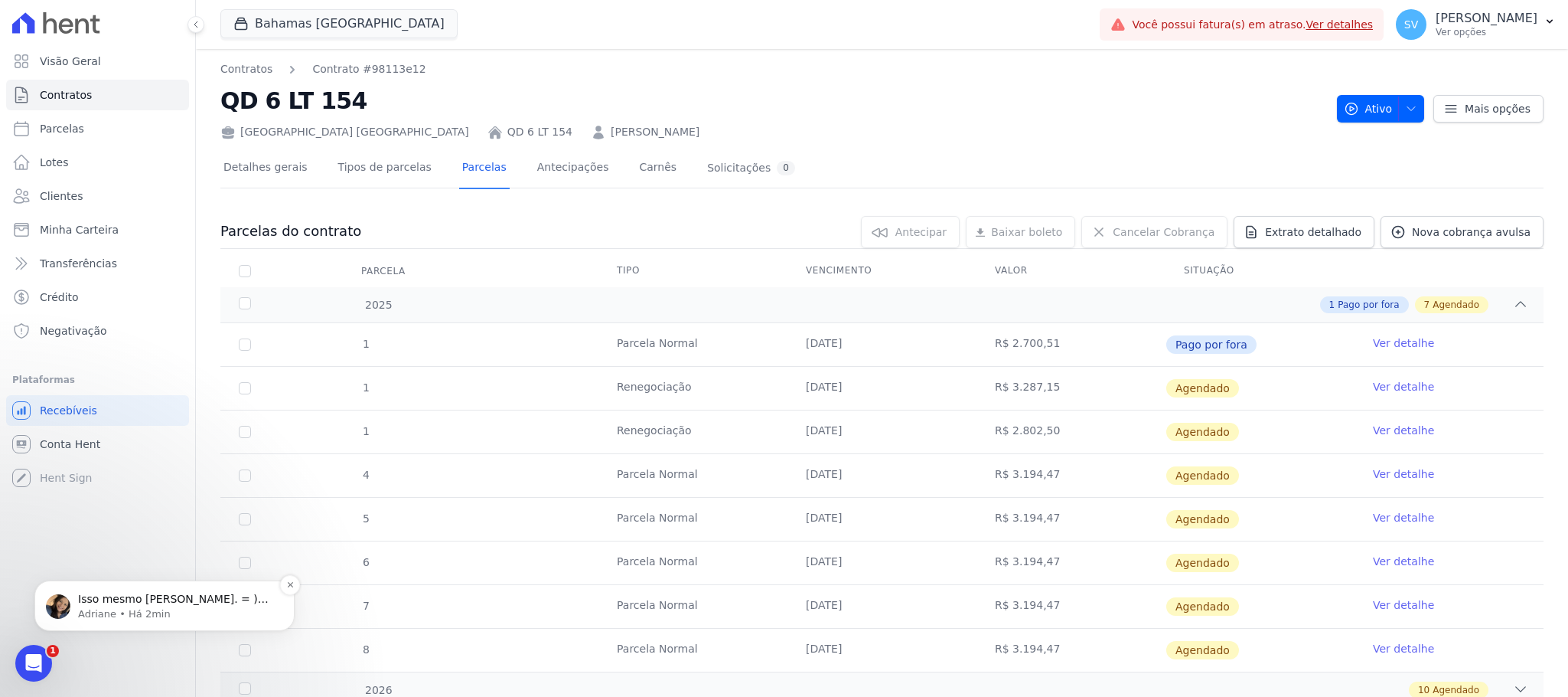
click at [169, 596] on p "Isso mesmo [PERSON_NAME]. = )A próxima parcela esta com vencimento 15/08. ; )" at bounding box center [176, 600] width 197 height 15
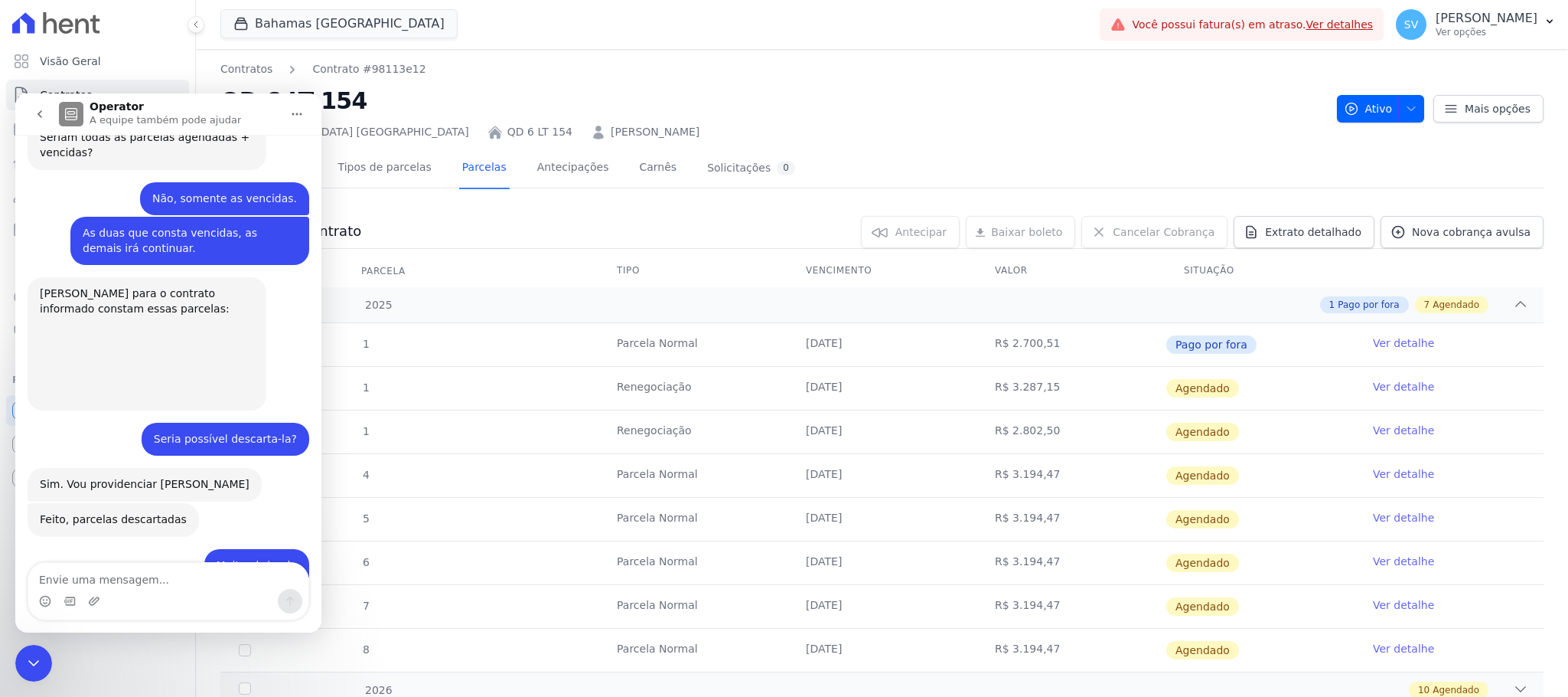
scroll to position [540, 0]
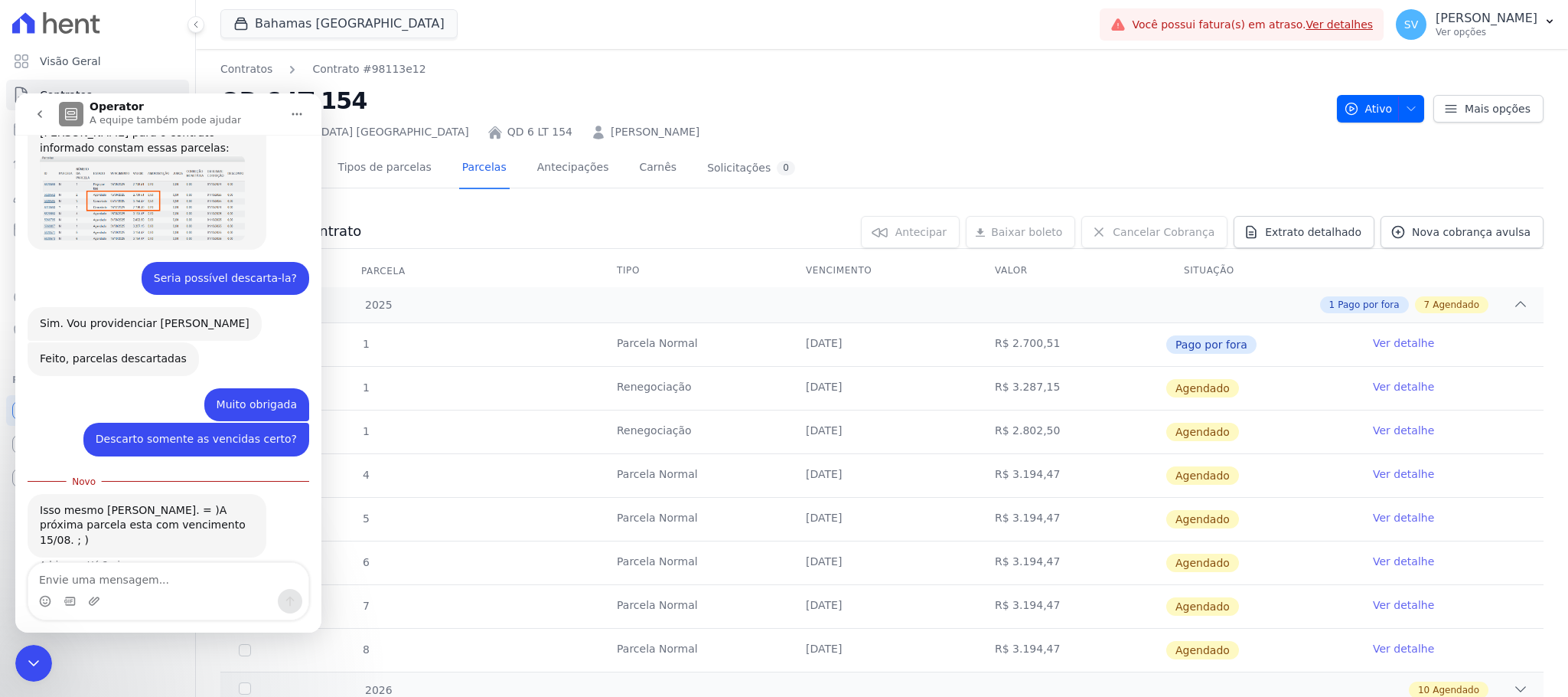
click at [168, 571] on textarea "Envie uma mensagem..." at bounding box center [169, 576] width 280 height 26
click at [147, 583] on textarea "Envie uma mensagem..." at bounding box center [169, 576] width 280 height 26
type textarea "Muito obrigada"
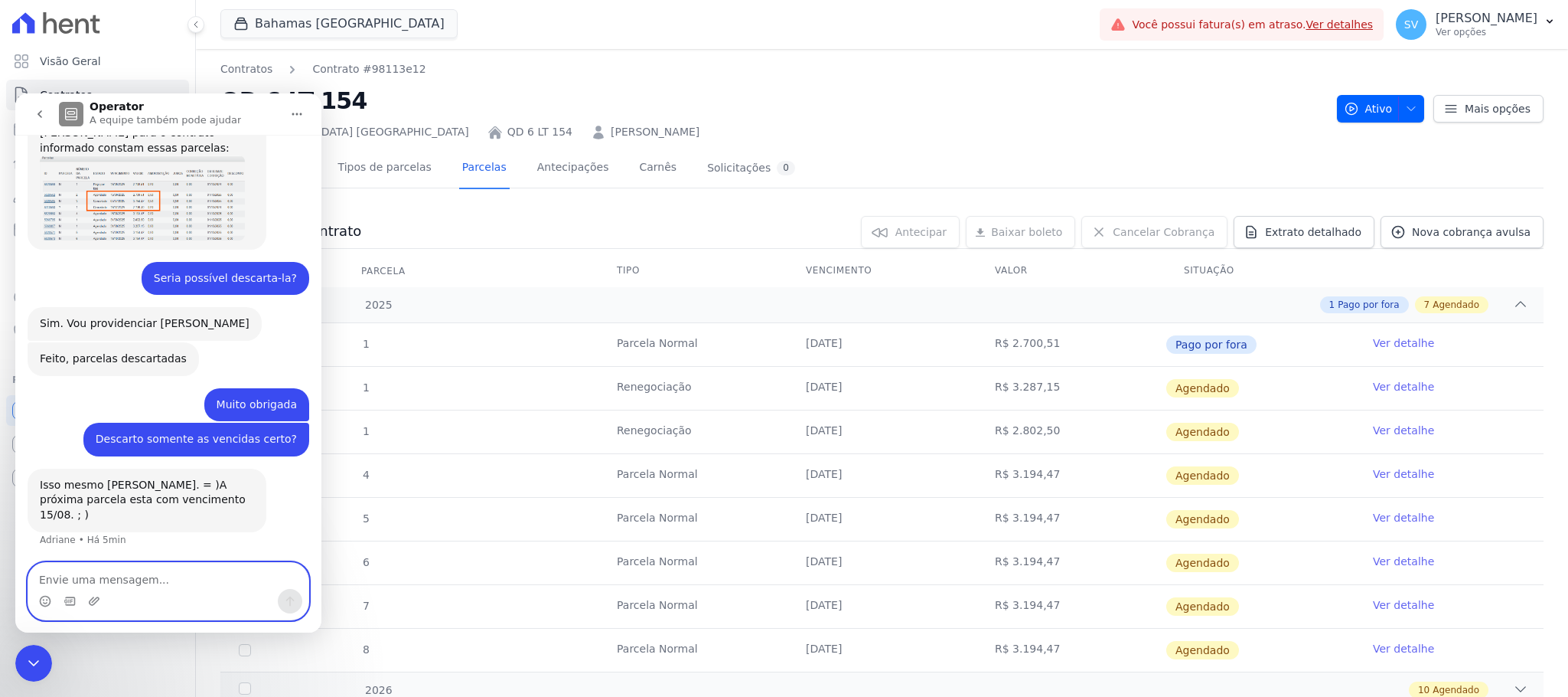
scroll to position [559, 0]
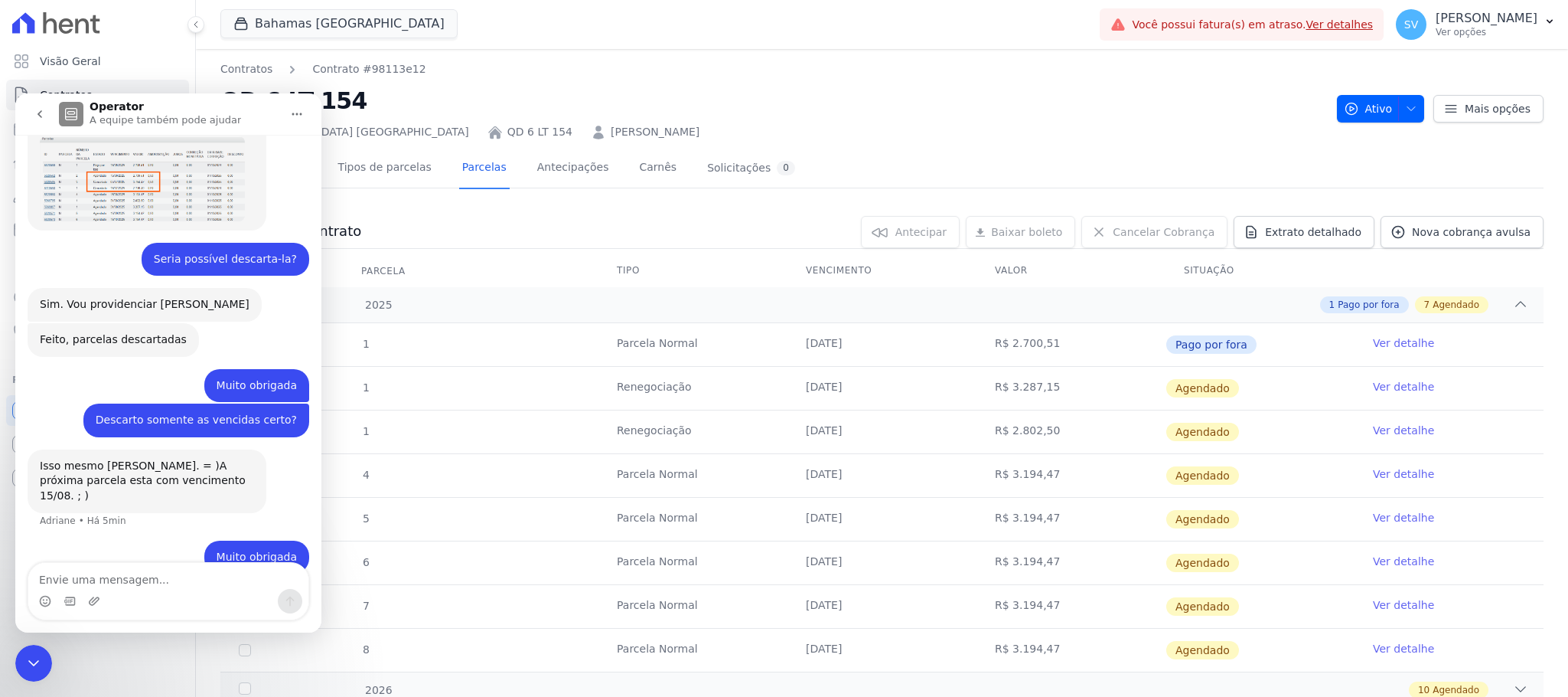
click at [26, 645] on div "Encerramento do Messenger da Intercom" at bounding box center [33, 662] width 36 height 36
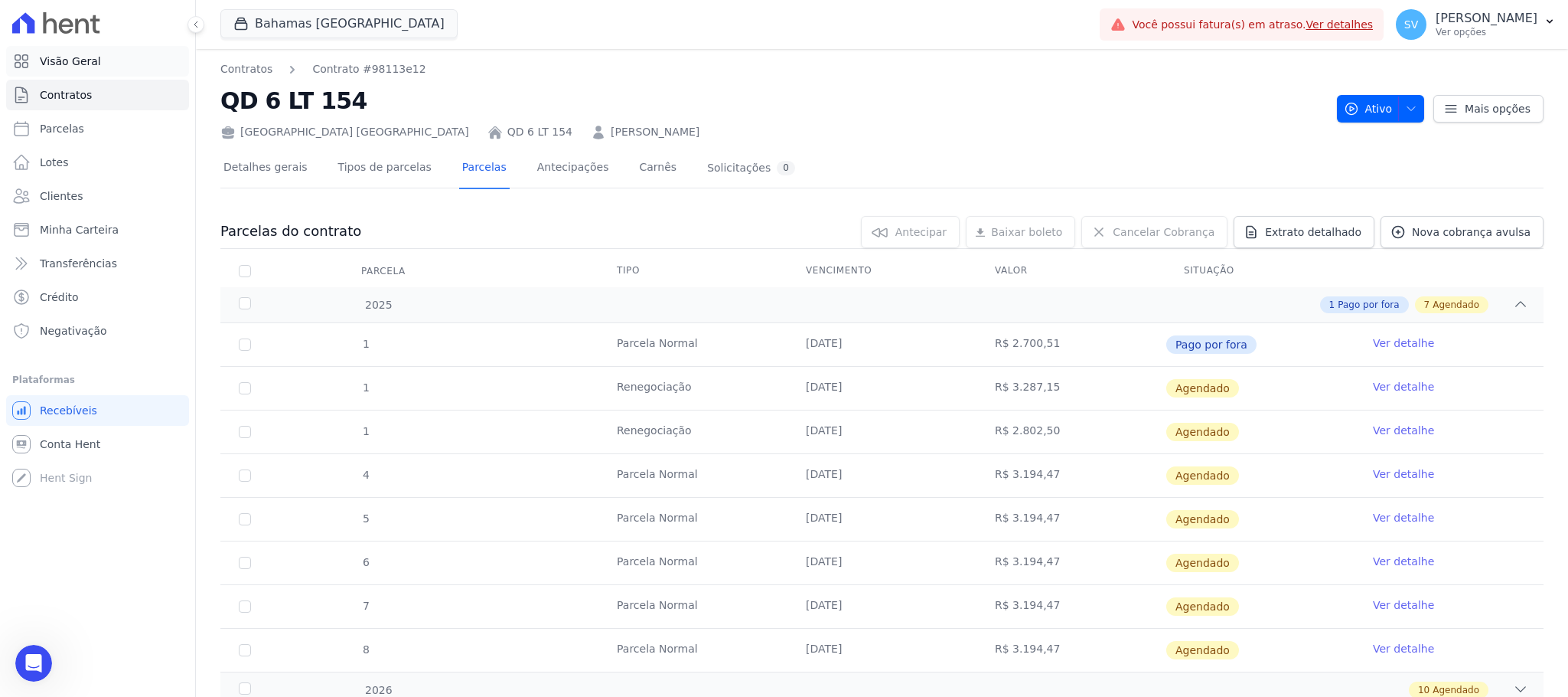
click at [86, 70] on link "Visão Geral" at bounding box center [97, 61] width 183 height 31
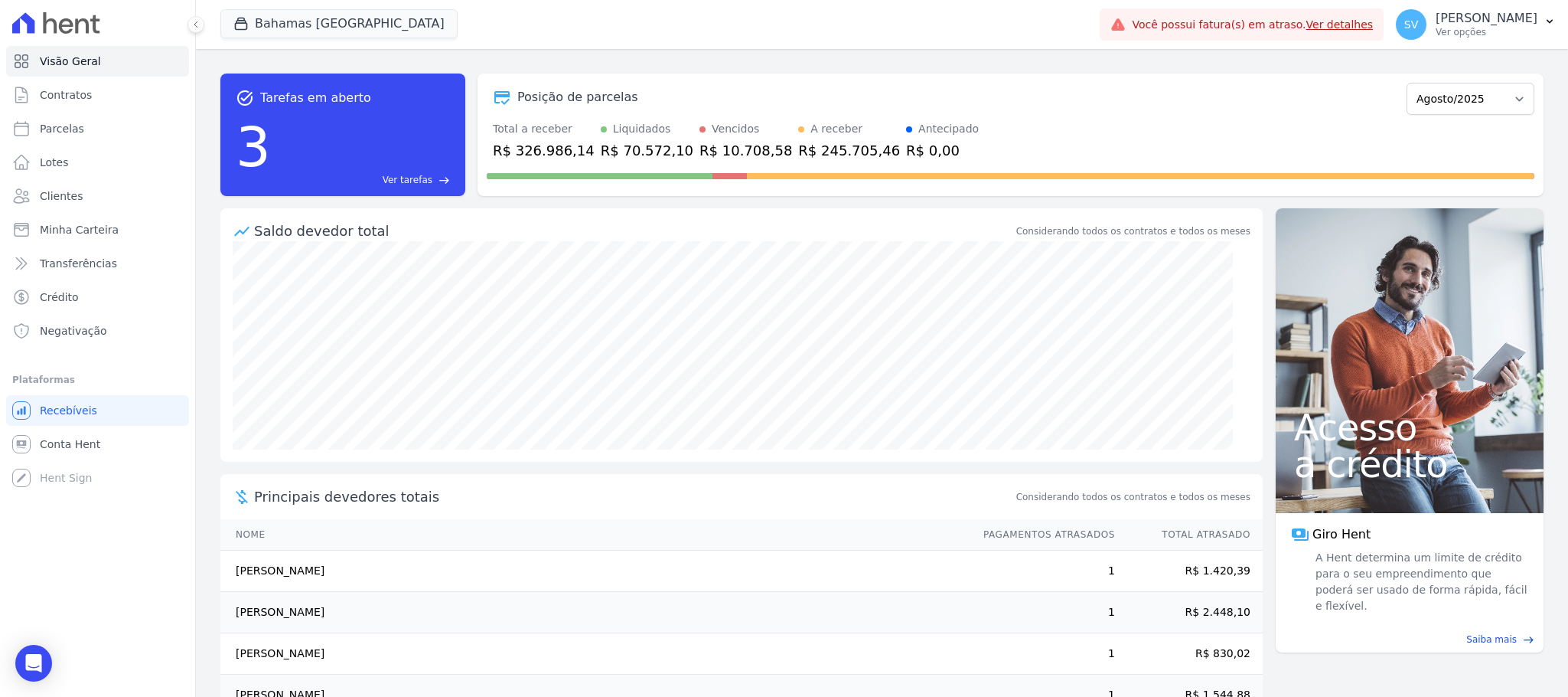
click at [700, 152] on div "R$ 10.708,58" at bounding box center [745, 150] width 93 height 21
click at [1478, 97] on select "Outubro/2022 Novembro/2022 Dezembro/2022 [GEOGRAPHIC_DATA]/2023 Fevereiro/2023 …" at bounding box center [1470, 99] width 128 height 32
select select "07/2025"
click at [1406, 83] on select "Outubro/2022 Novembro/2022 Dezembro/2022 [GEOGRAPHIC_DATA]/2023 Fevereiro/2023 …" at bounding box center [1470, 99] width 128 height 32
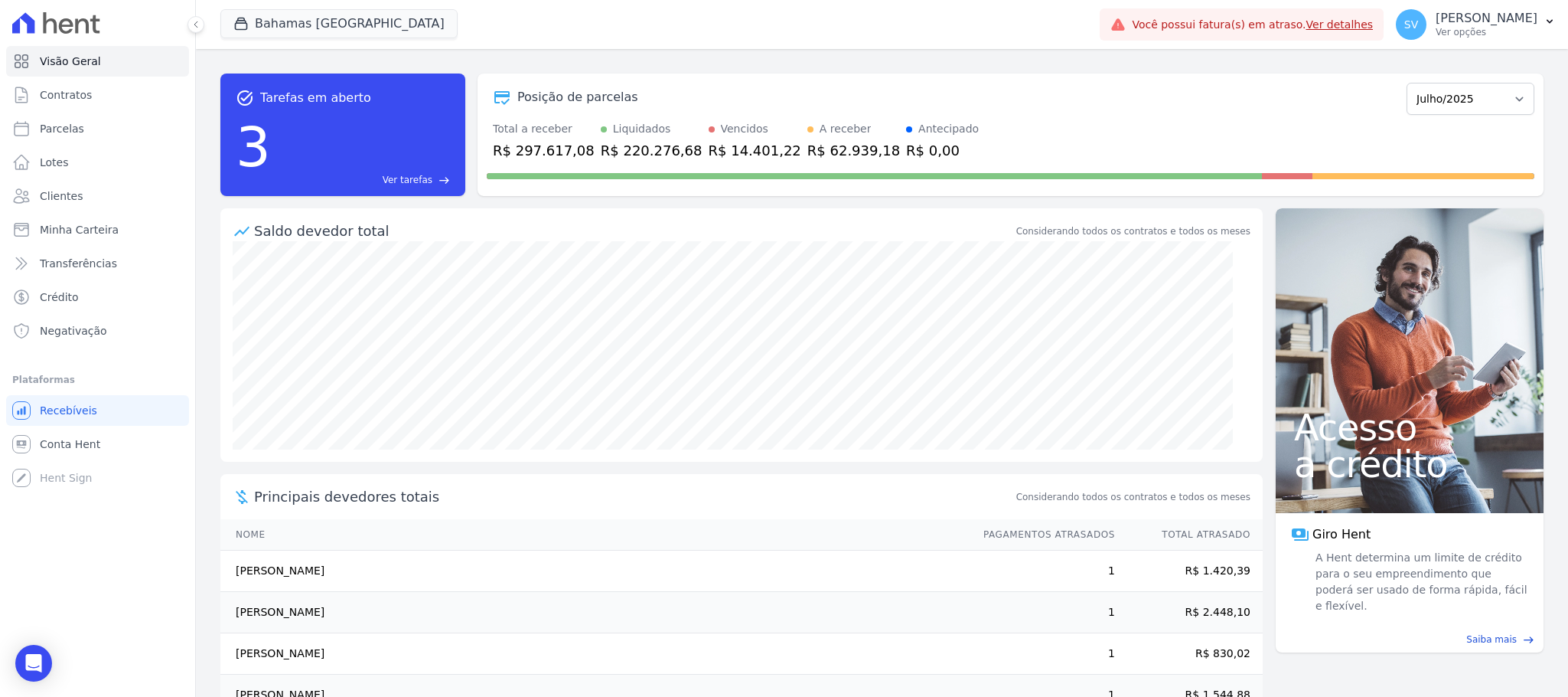
click at [724, 147] on div "R$ 14.401,22" at bounding box center [755, 150] width 93 height 21
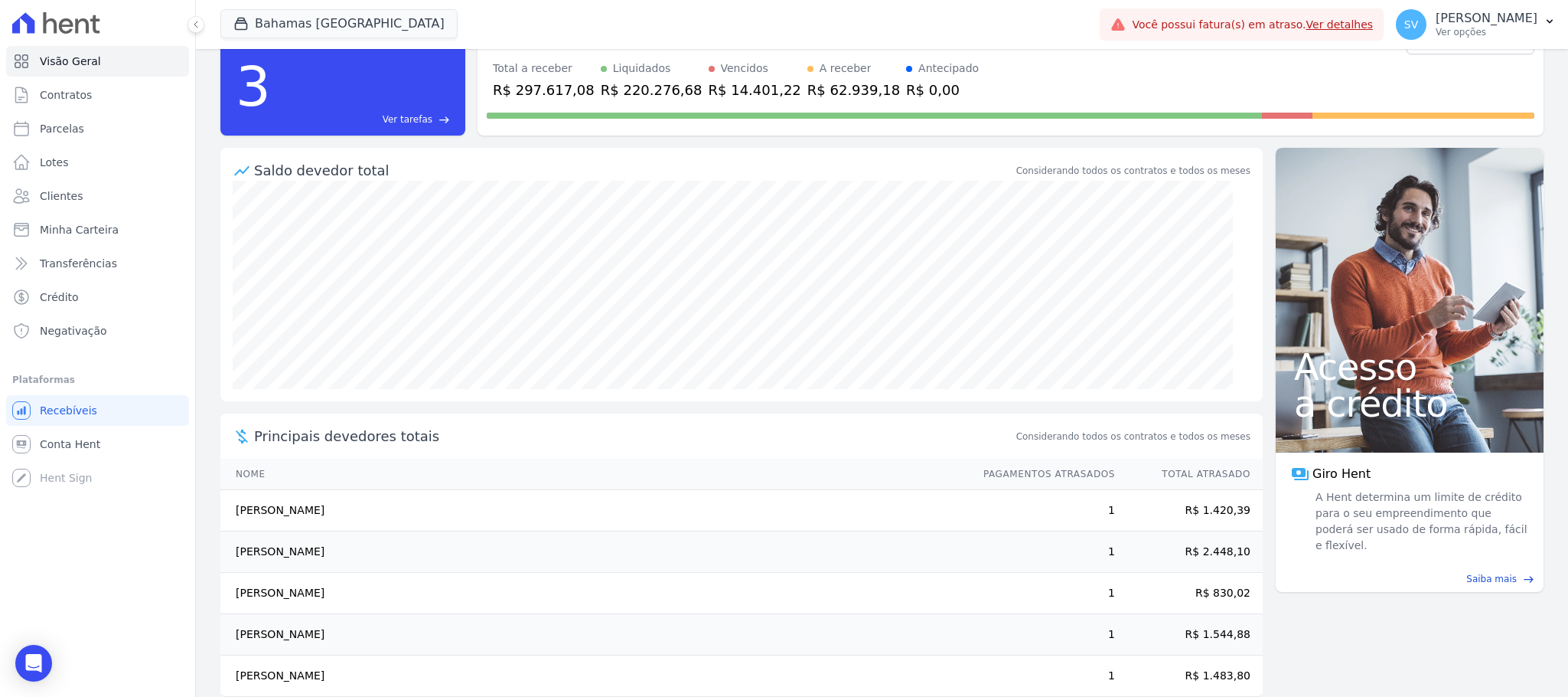
scroll to position [86, 0]
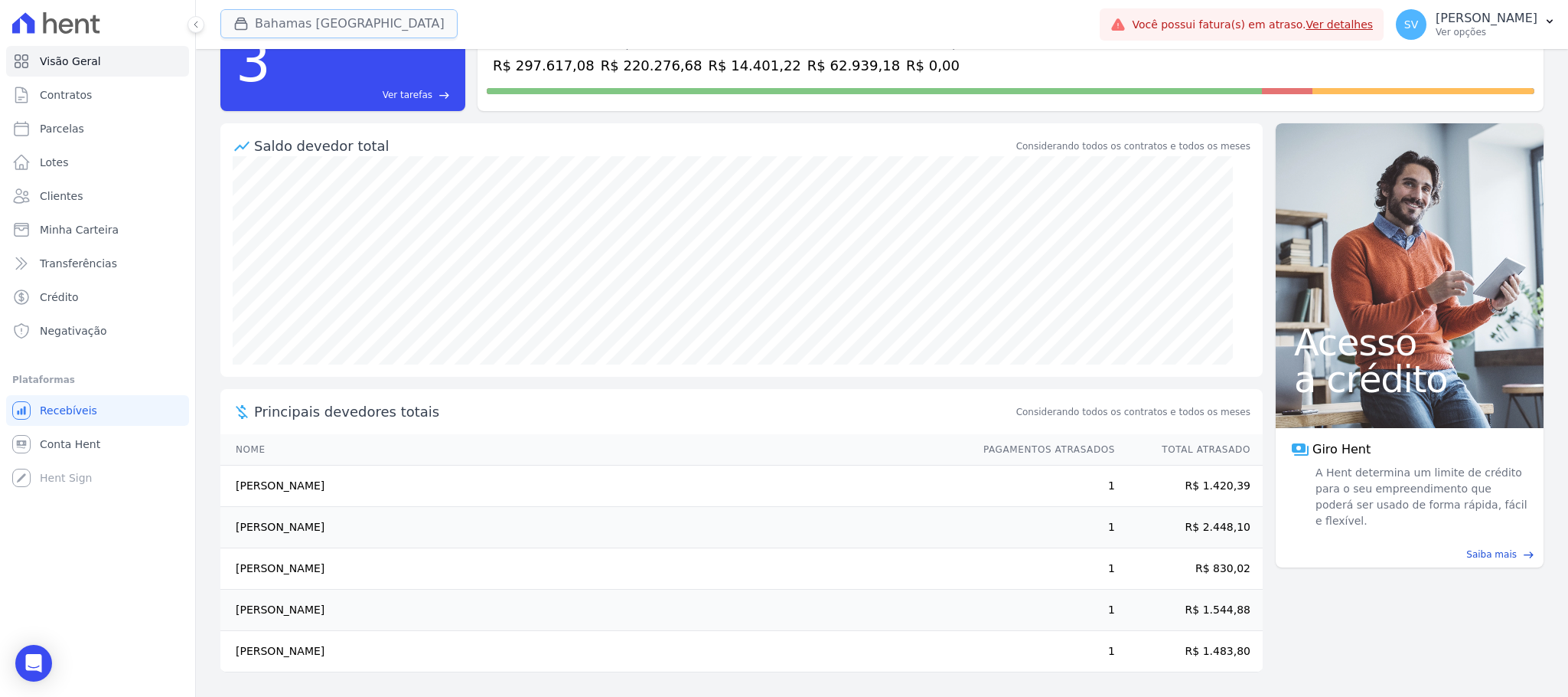
click at [308, 32] on button "Bahamas East Village" at bounding box center [339, 24] width 237 height 29
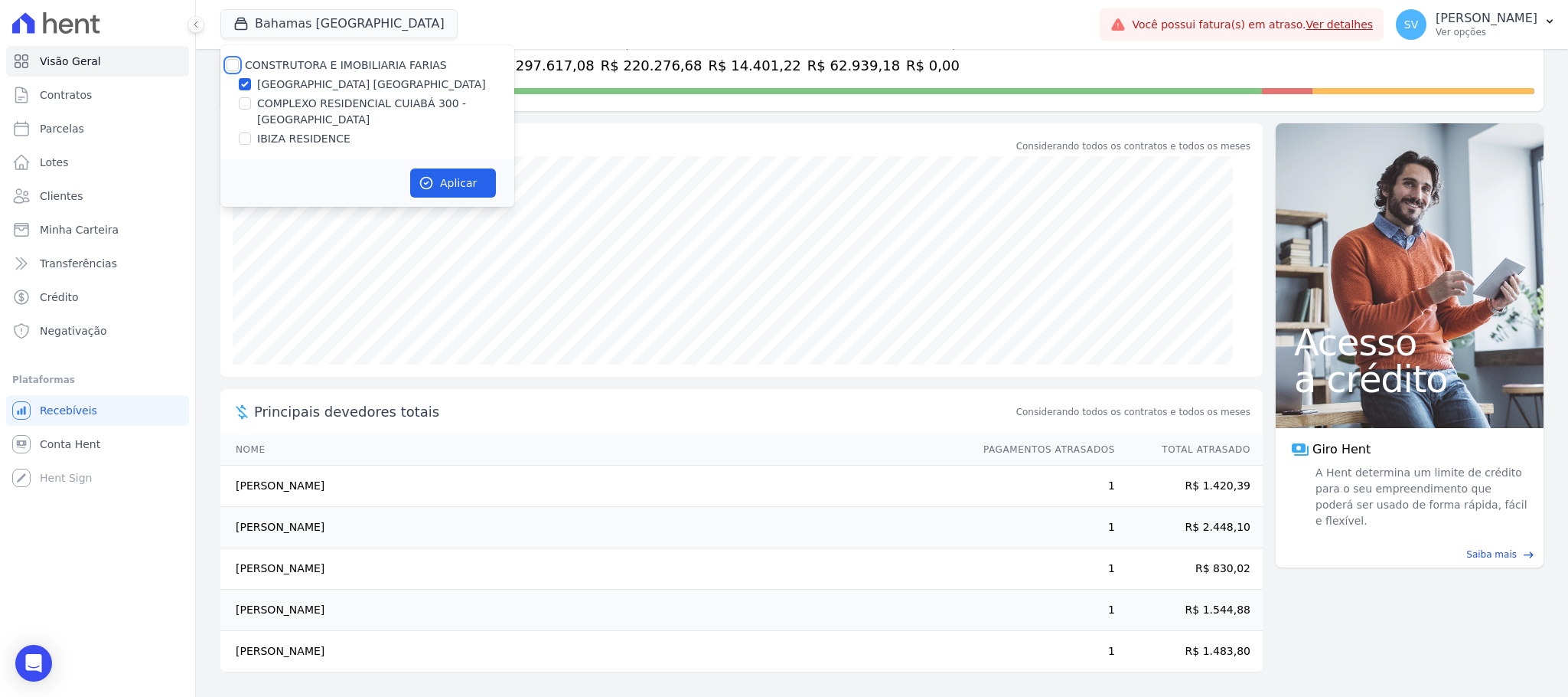
click at [230, 65] on input "CONSTRUTORA E IMOBILIARIA FARIAS" at bounding box center [233, 65] width 12 height 12
checkbox input "true"
drag, startPoint x: 450, startPoint y: 179, endPoint x: 458, endPoint y: 180, distance: 8.1
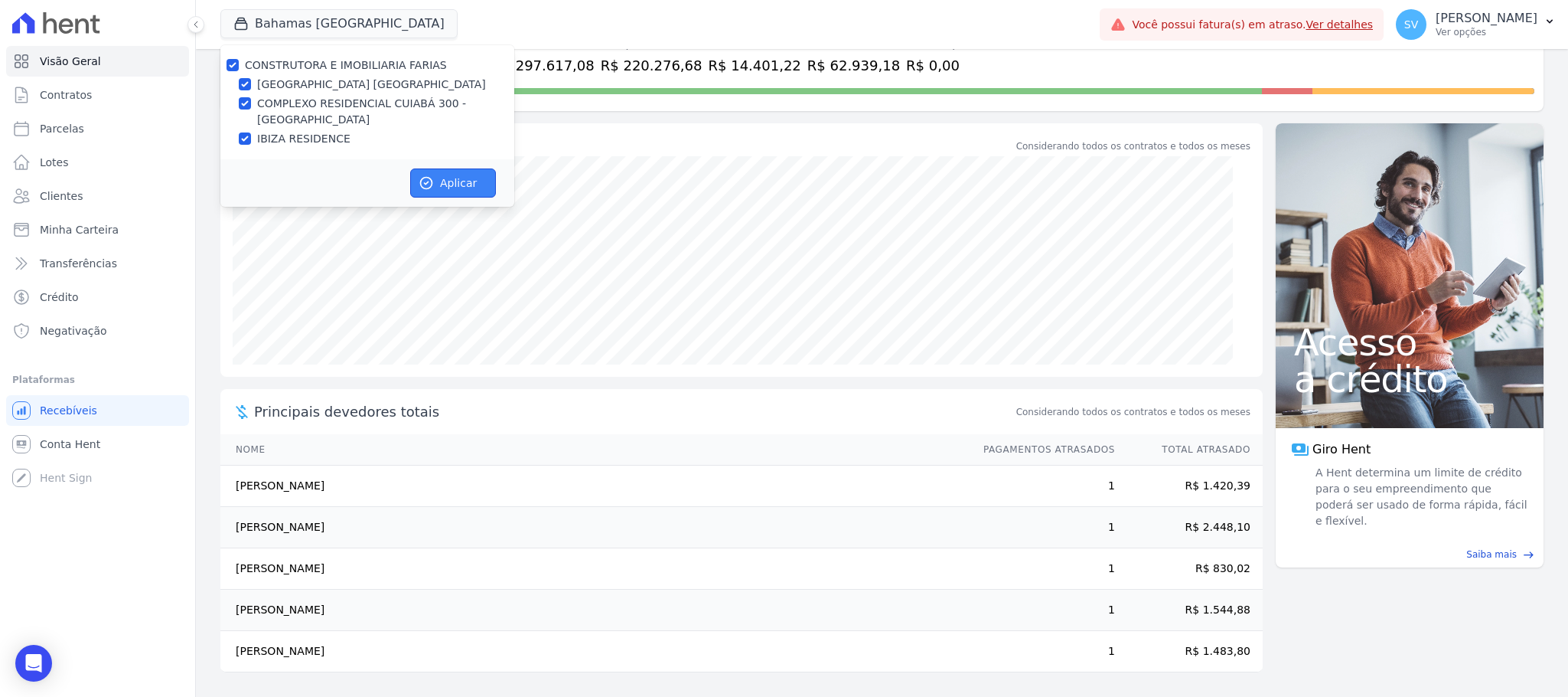
click at [451, 180] on button "Aplicar" at bounding box center [452, 183] width 86 height 29
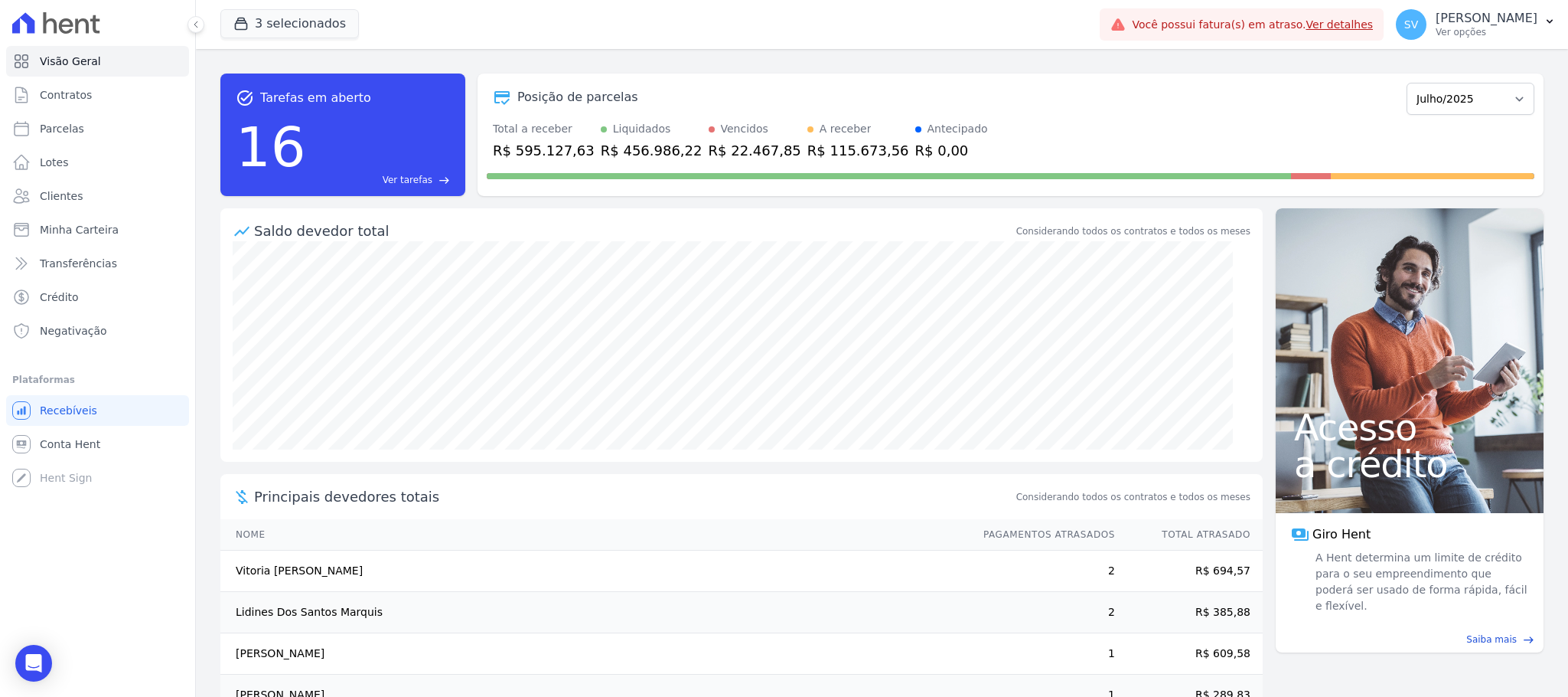
click at [712, 155] on div "R$ 22.467,85" at bounding box center [755, 150] width 93 height 21
click at [730, 145] on div "R$ 22.467,85" at bounding box center [755, 150] width 93 height 21
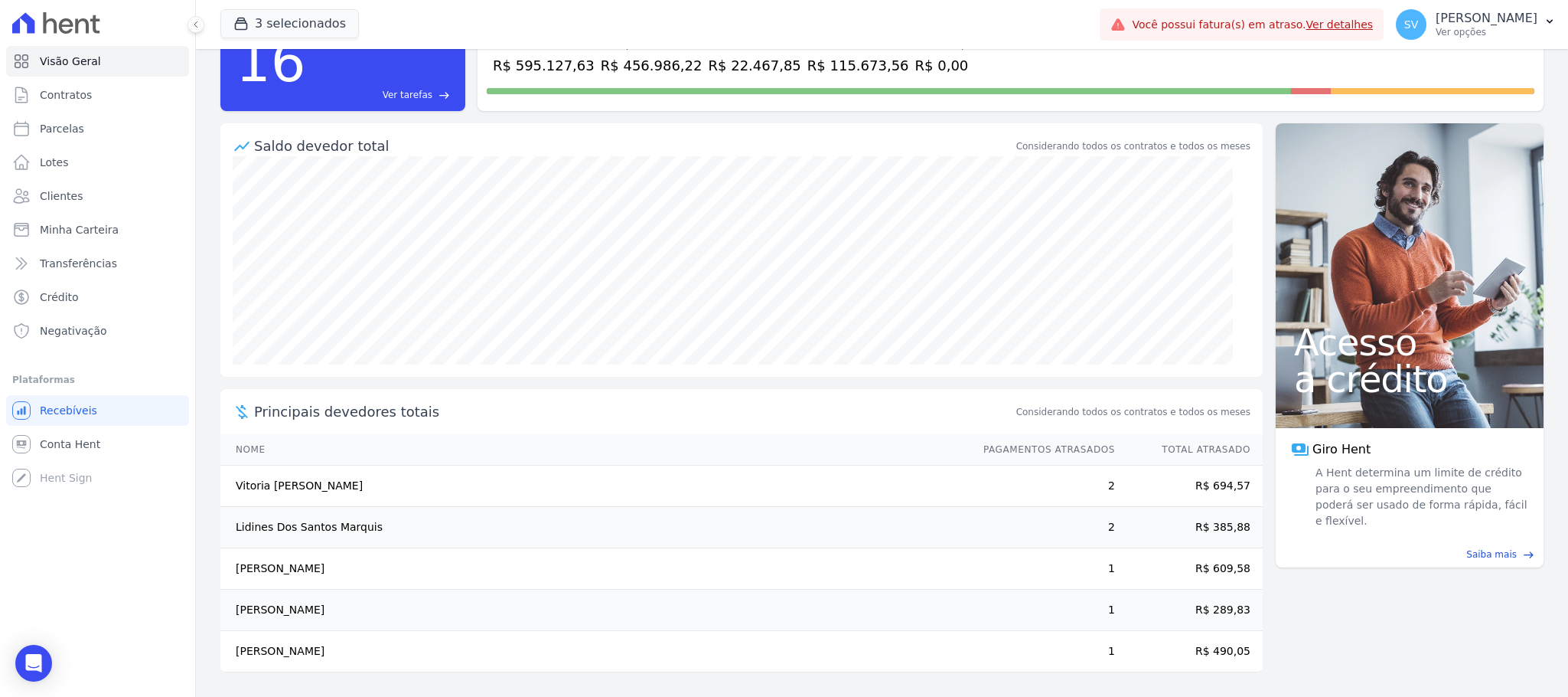
scroll to position [0, 0]
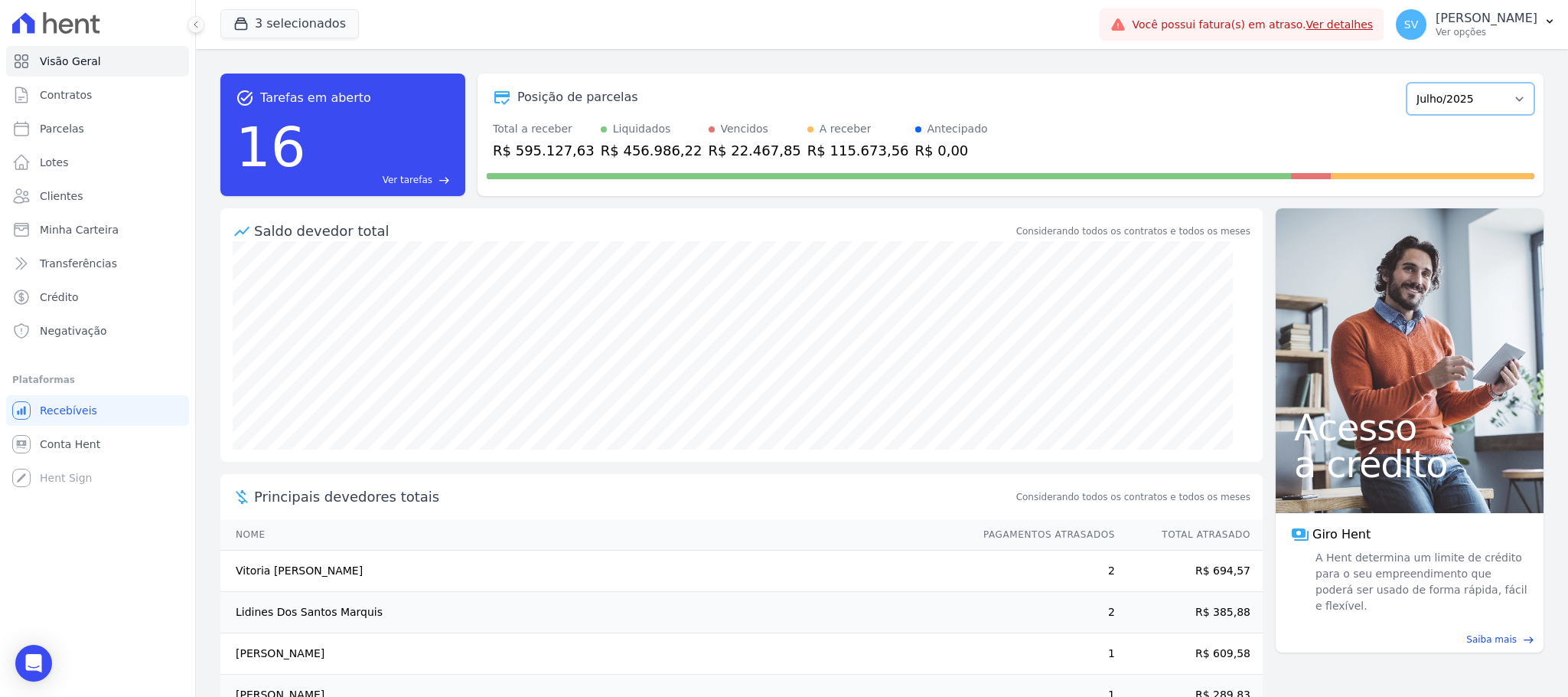
click at [1488, 97] on select "Outubro/2022 Novembro/2022 Dezembro/2022 Janeiro/2023 Fevereiro/2023 Março/2023…" at bounding box center [1470, 99] width 128 height 32
drag, startPoint x: 690, startPoint y: 149, endPoint x: 751, endPoint y: 145, distance: 61.1
click at [751, 145] on div "R$ 22.467,85" at bounding box center [755, 150] width 93 height 21
click at [1465, 102] on select "Outubro/2022 Novembro/2022 Dezembro/2022 Janeiro/2023 Fevereiro/2023 Março/2023…" at bounding box center [1470, 99] width 128 height 32
select select "08/2025"
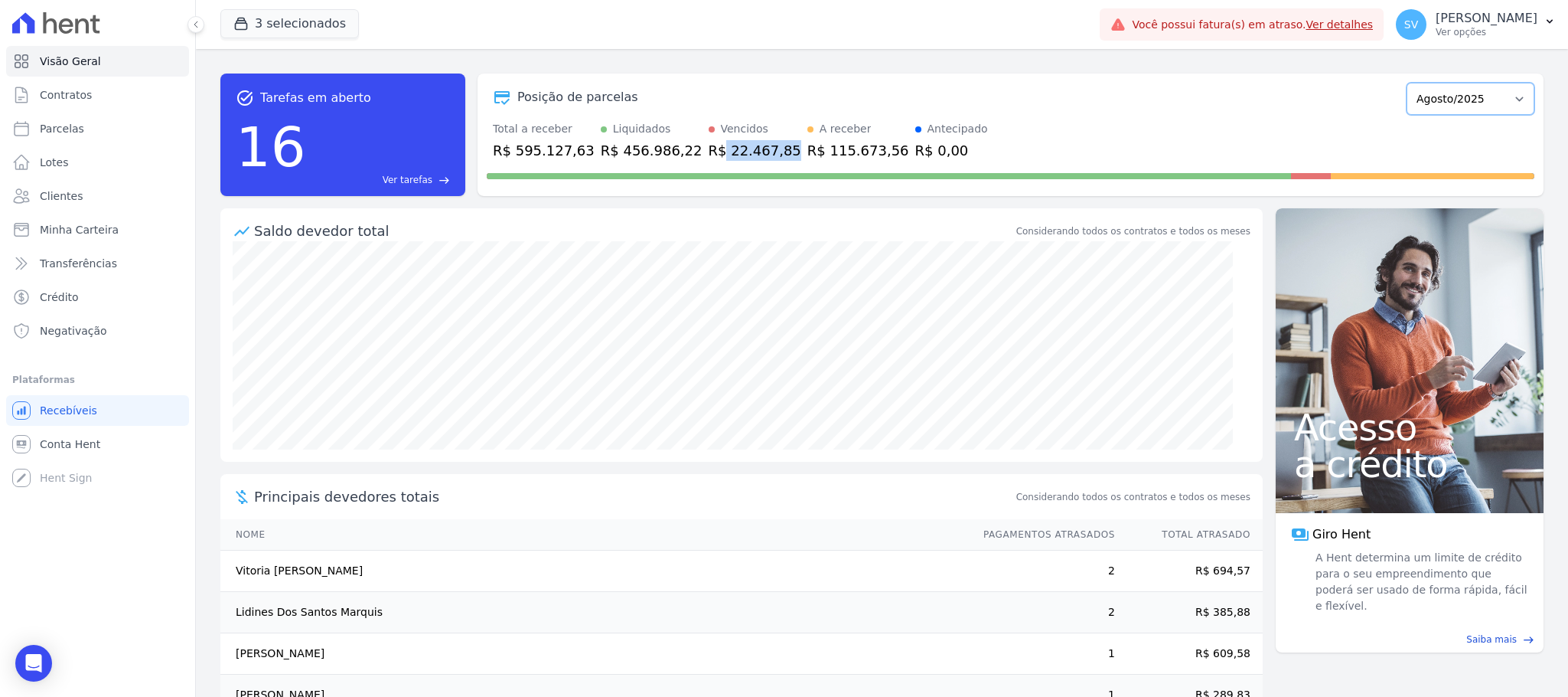
click at [1406, 83] on select "Outubro/2022 Novembro/2022 Dezembro/2022 Janeiro/2023 Fevereiro/2023 Março/2023…" at bounding box center [1470, 99] width 128 height 32
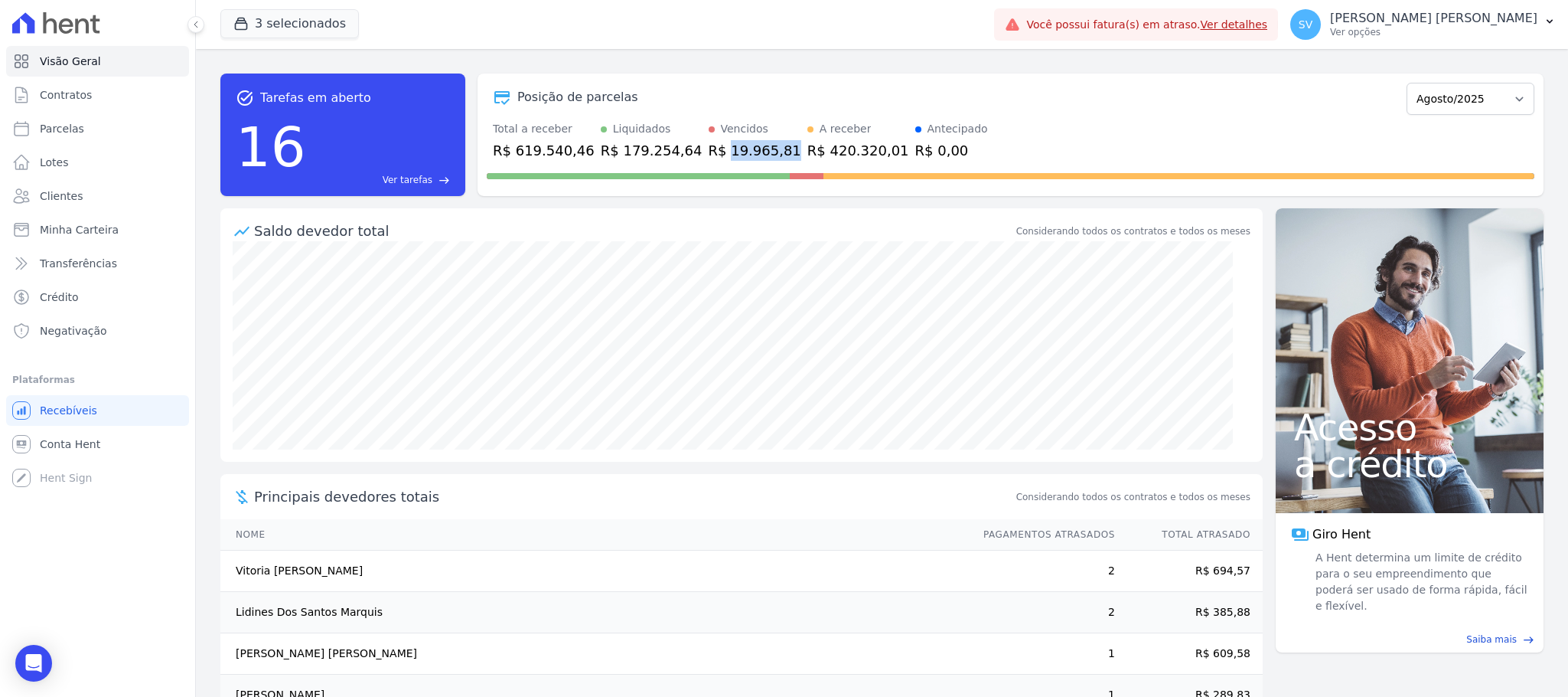
drag, startPoint x: 694, startPoint y: 154, endPoint x: 748, endPoint y: 204, distance: 73.6
click at [747, 159] on div "R$ 19.965,81" at bounding box center [755, 150] width 93 height 21
drag, startPoint x: 375, startPoint y: 180, endPoint x: 390, endPoint y: 182, distance: 15.1
click at [379, 183] on link "Ver tarefas east" at bounding box center [381, 180] width 138 height 14
click at [404, 182] on span "Ver tarefas" at bounding box center [407, 180] width 49 height 14
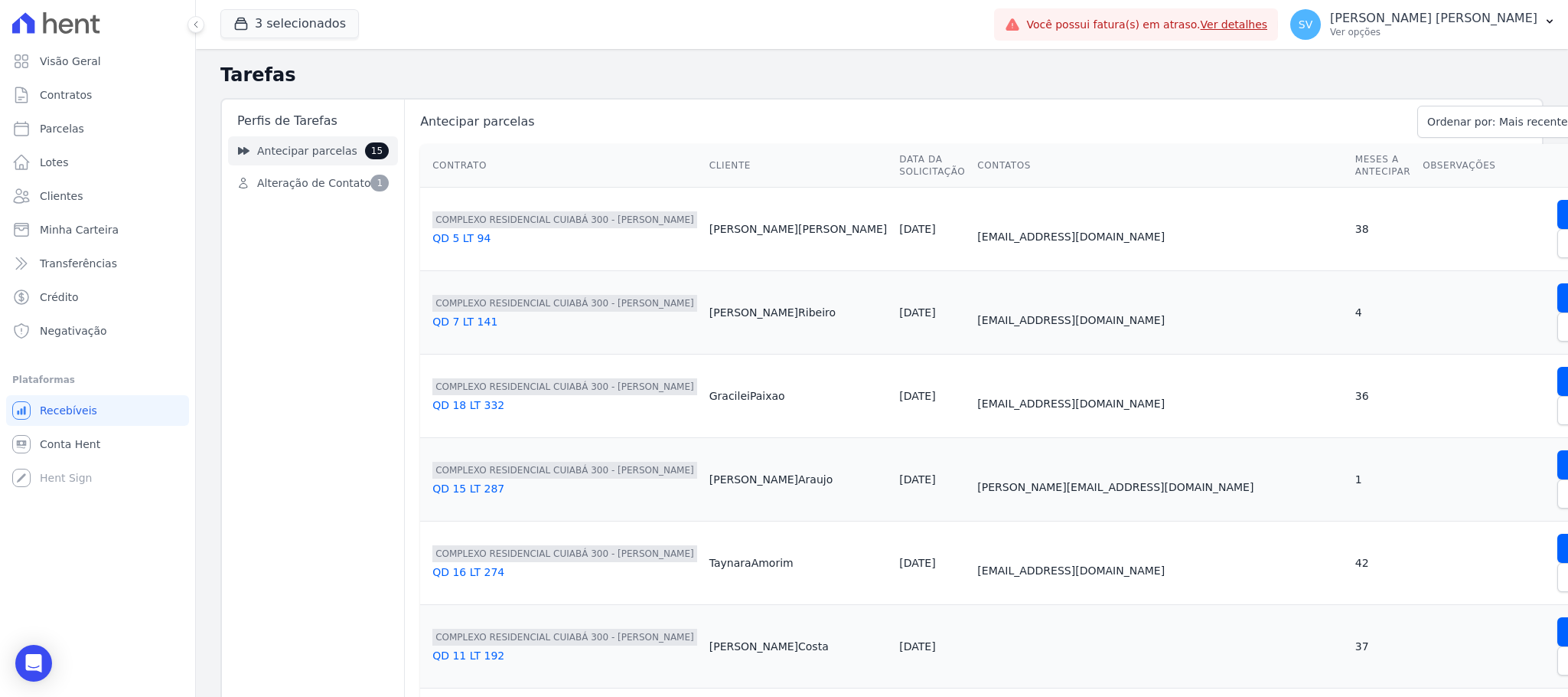
click at [324, 159] on link "Antecipar parcelas 15" at bounding box center [313, 151] width 170 height 29
click at [301, 152] on span "Antecipar parcelas" at bounding box center [307, 151] width 101 height 16
click at [329, 183] on span "Alteração de Contato" at bounding box center [313, 183] width 113 height 16
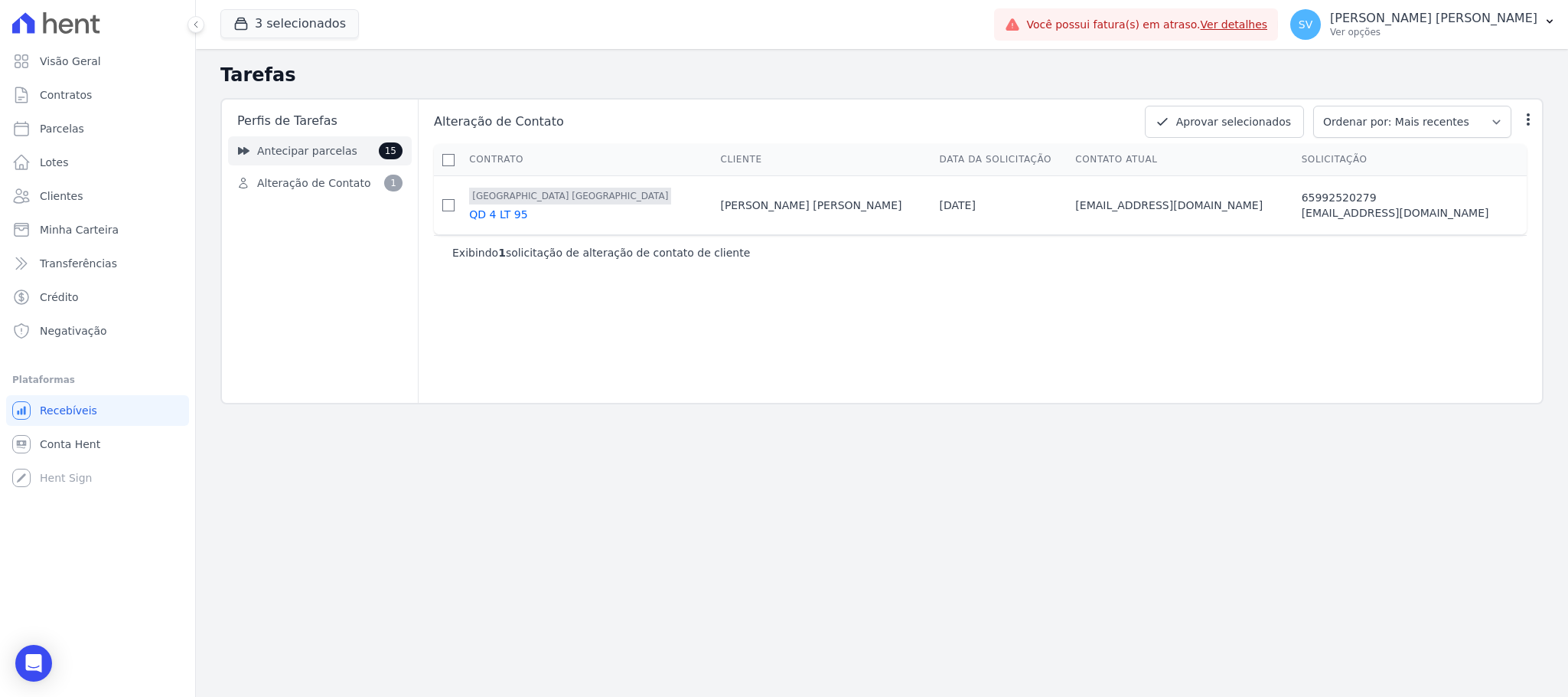
click at [287, 152] on span "Antecipar parcelas" at bounding box center [307, 151] width 101 height 16
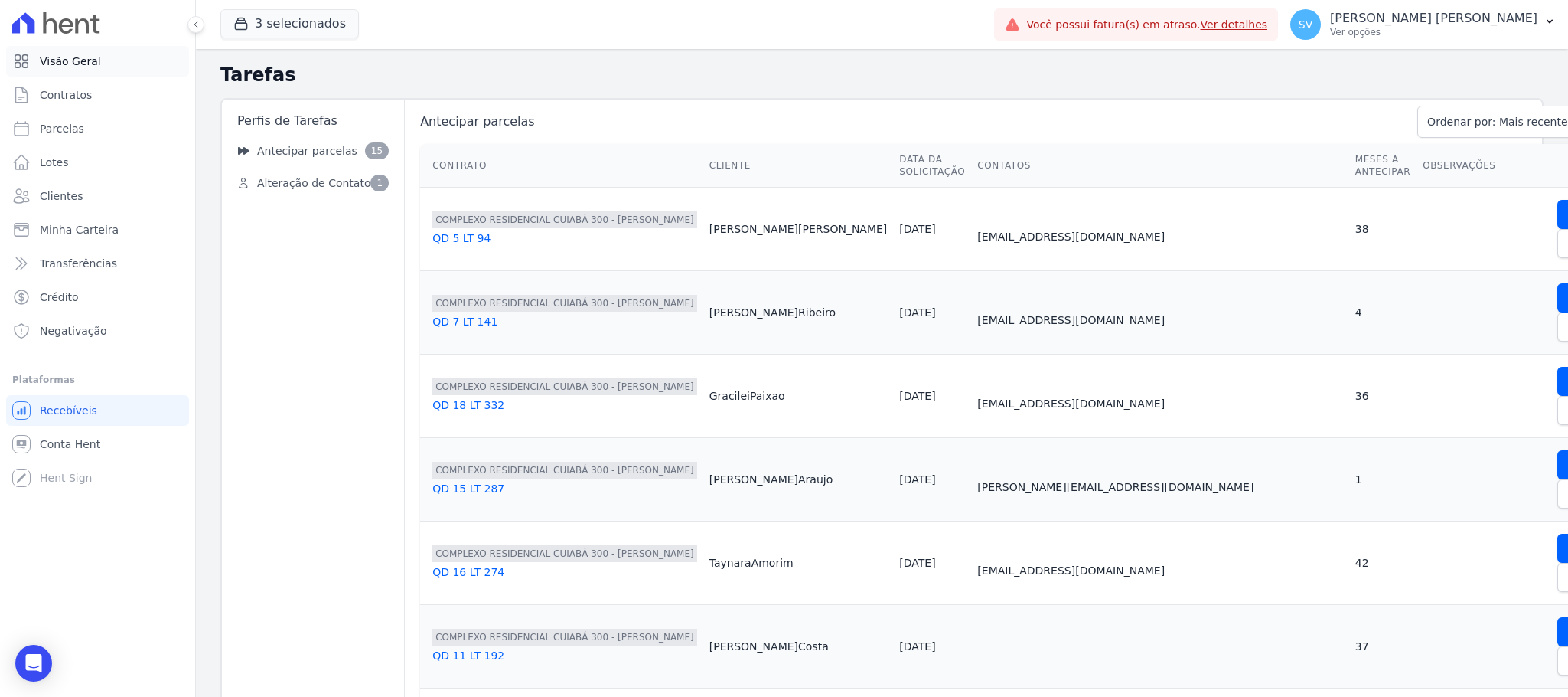
click at [81, 64] on span "Visão Geral" at bounding box center [70, 61] width 61 height 15
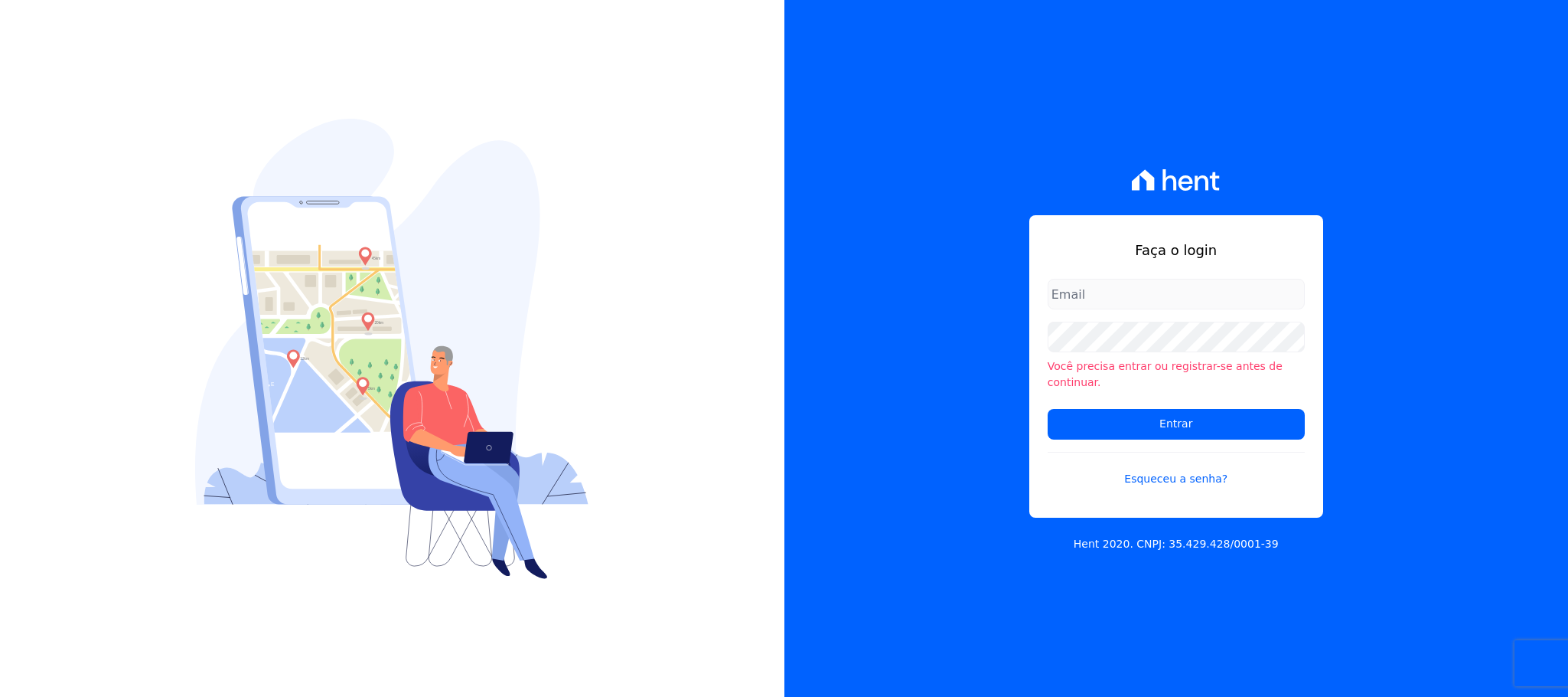
click at [1125, 306] on input "email" at bounding box center [1176, 294] width 257 height 31
type input "cobranca@construtorafarias.com.br"
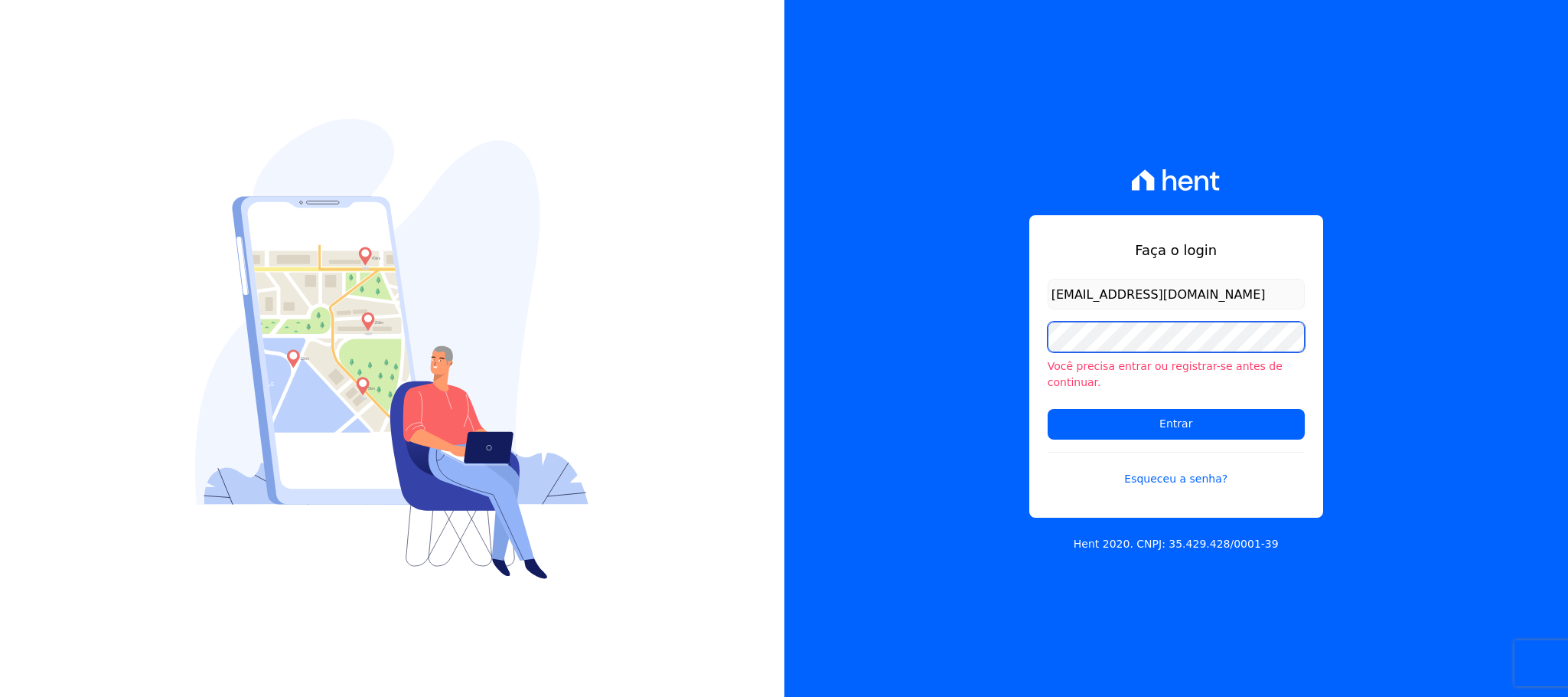
click at [1048, 408] on input "Entrar" at bounding box center [1176, 424] width 257 height 31
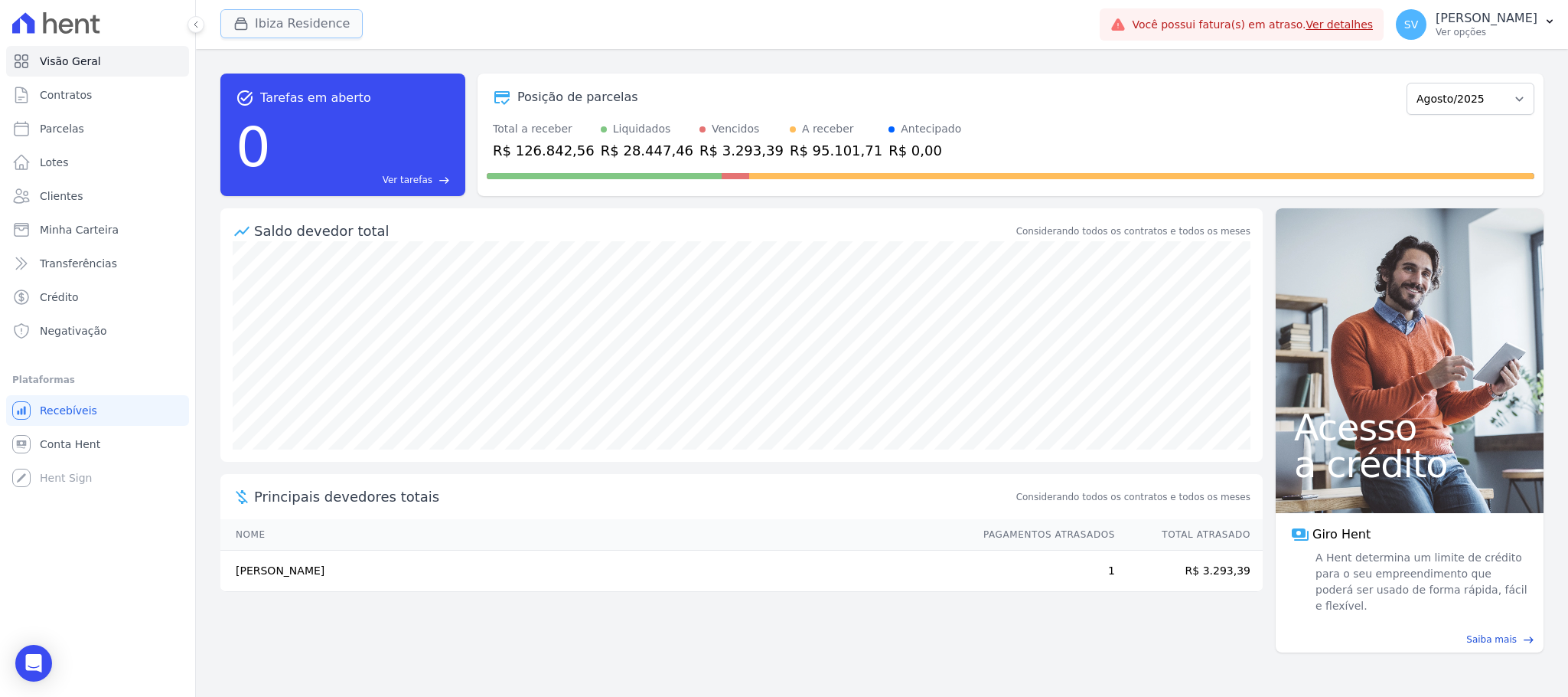
click at [271, 22] on button "Ibiza Residence" at bounding box center [291, 24] width 142 height 29
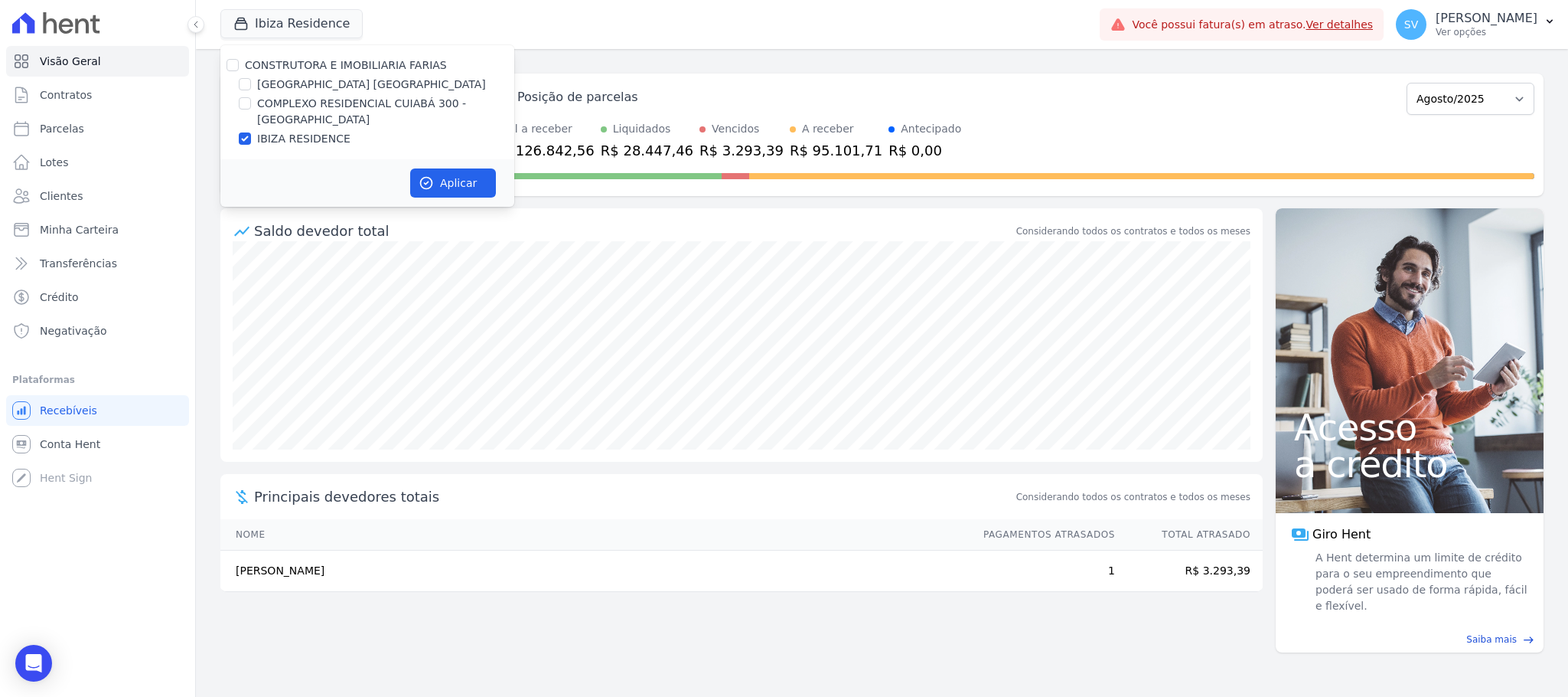
click at [237, 62] on div "CONSTRUTORA E IMOBILIARIA FARIAS" at bounding box center [367, 65] width 294 height 16
drag, startPoint x: 234, startPoint y: 62, endPoint x: 332, endPoint y: 134, distance: 121.6
click at [234, 63] on input "CONSTRUTORA E IMOBILIARIA FARIAS" at bounding box center [233, 65] width 12 height 12
checkbox input "true"
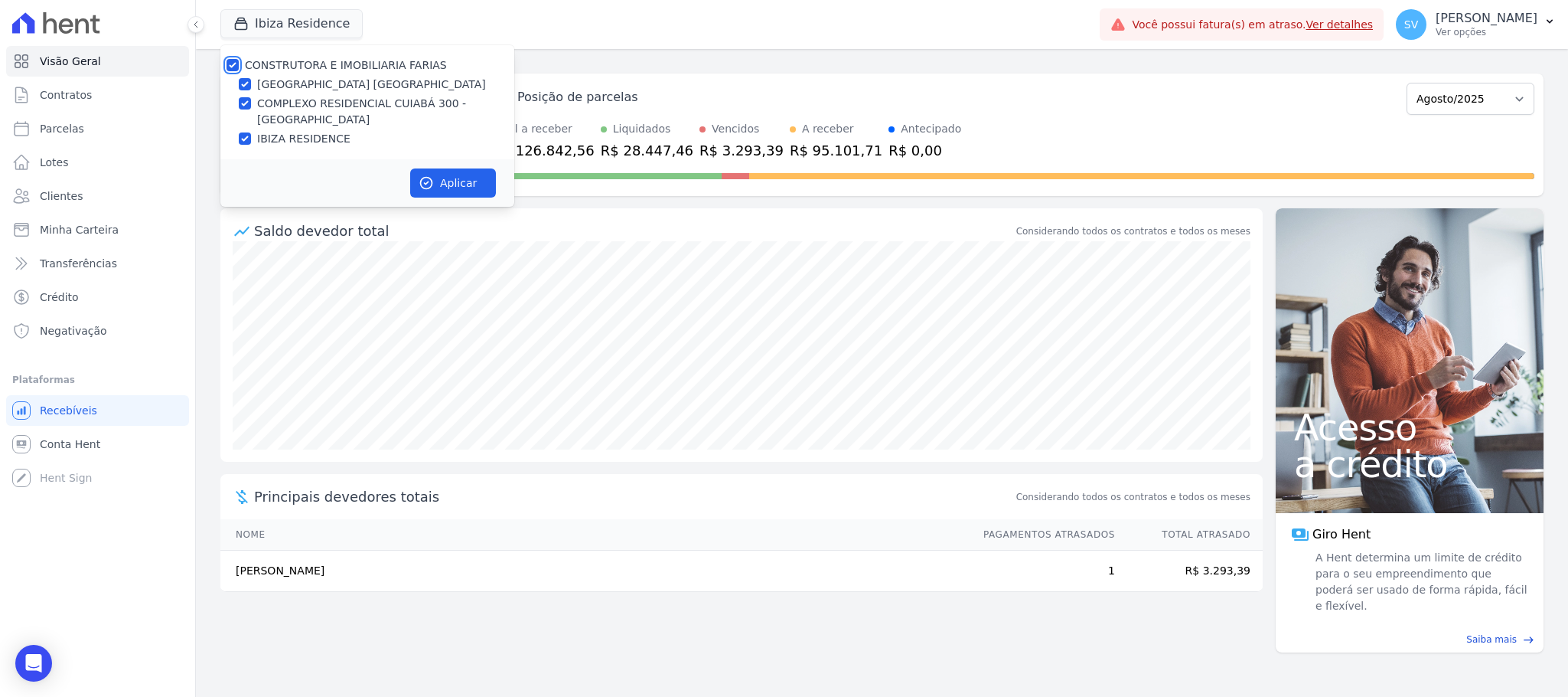
checkbox input "true"
click at [445, 188] on button "Aplicar" at bounding box center [452, 183] width 86 height 29
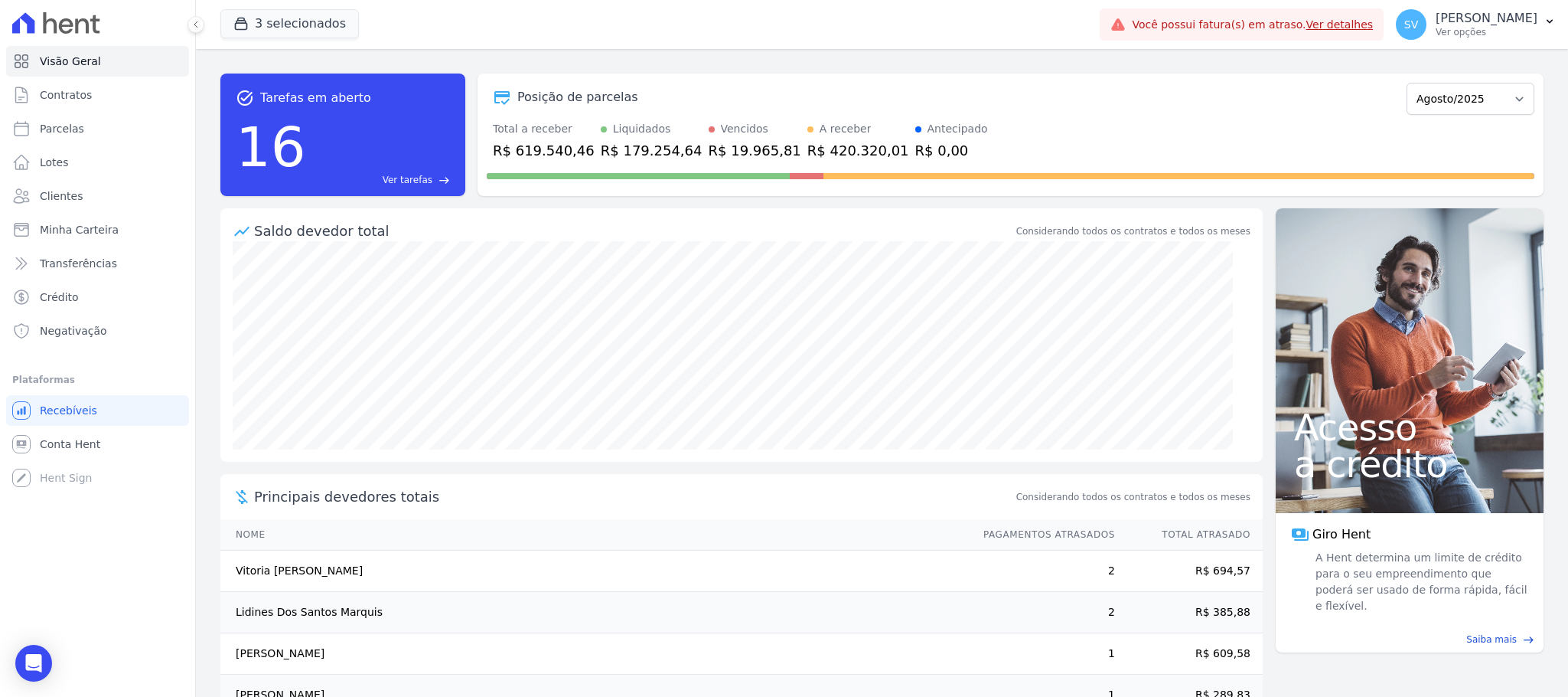
click at [789, 529] on th "Nome" at bounding box center [595, 535] width 748 height 32
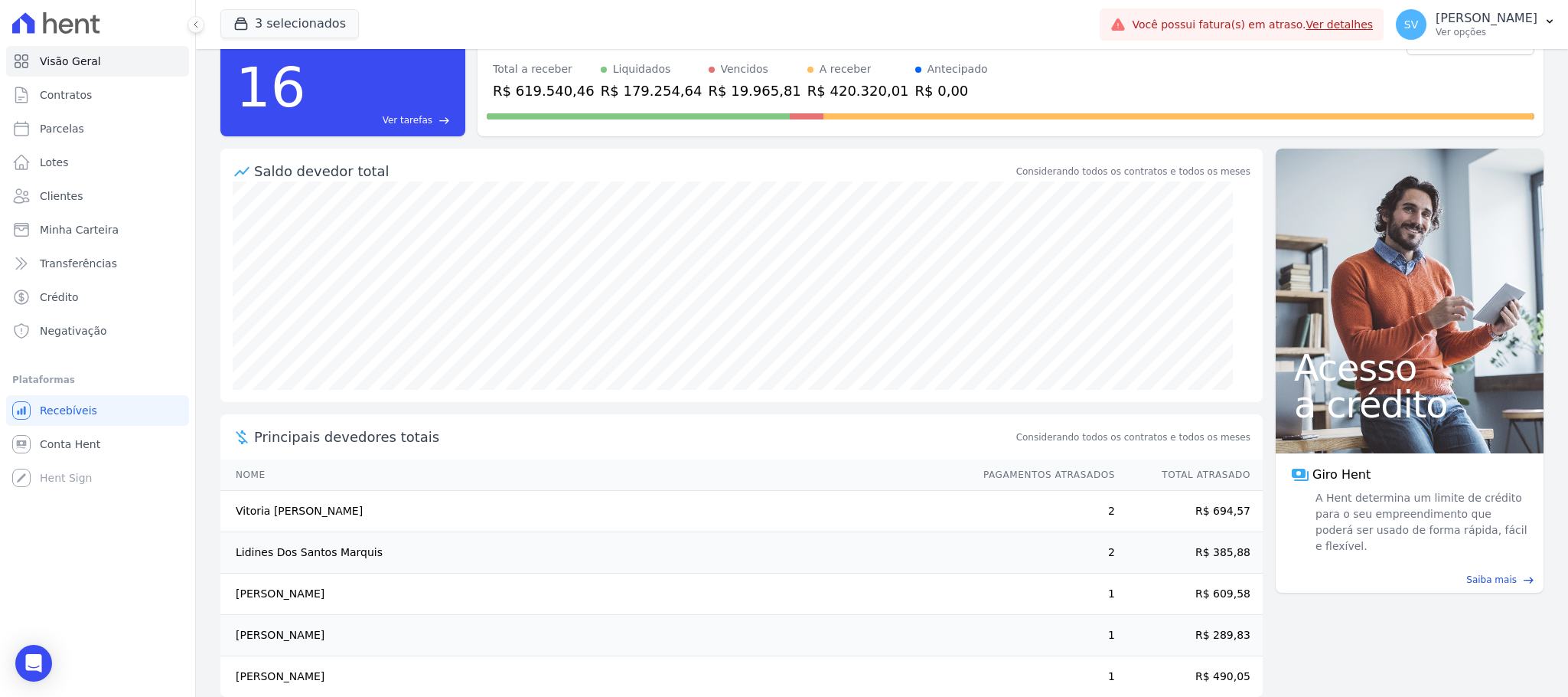
scroll to position [86, 0]
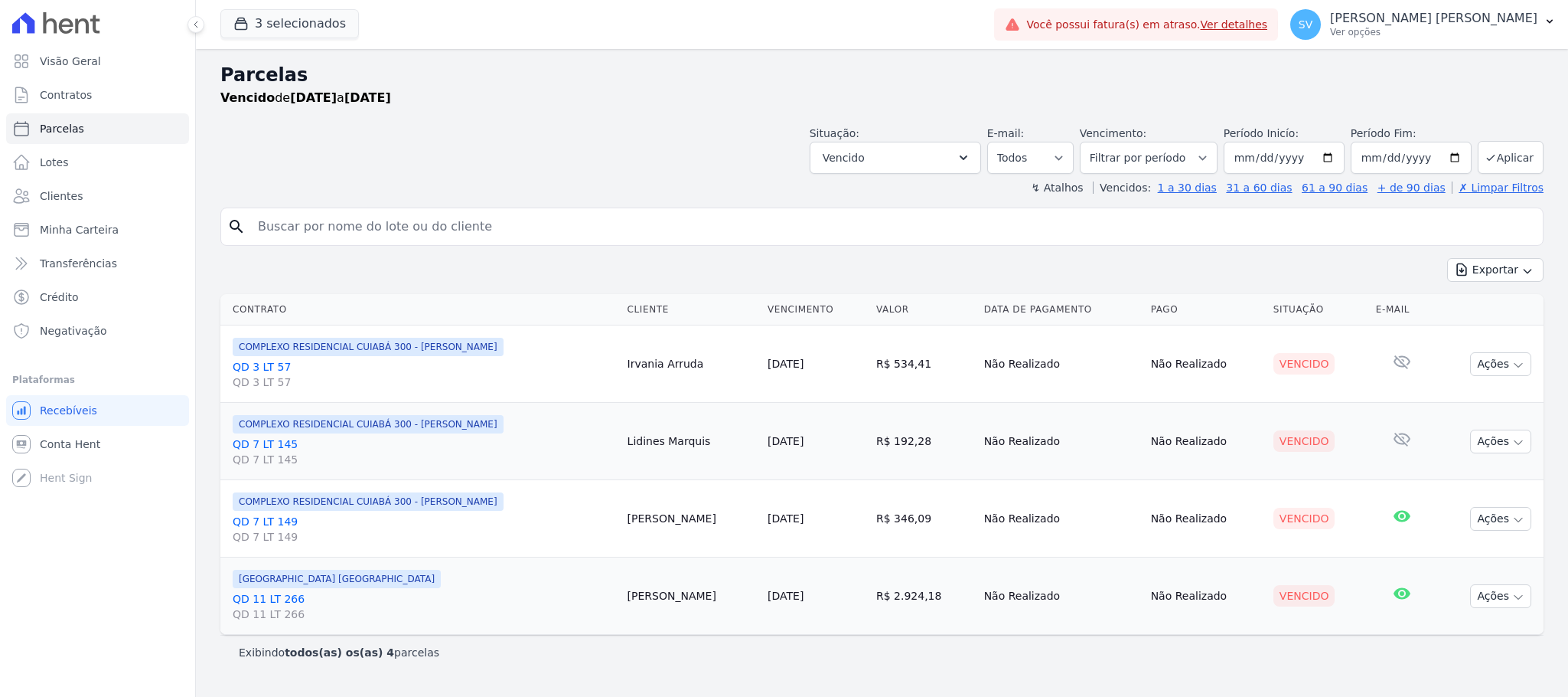
select select
click at [608, 219] on input "search" at bounding box center [892, 227] width 1287 height 31
click at [76, 190] on span "Clientes" at bounding box center [60, 196] width 43 height 15
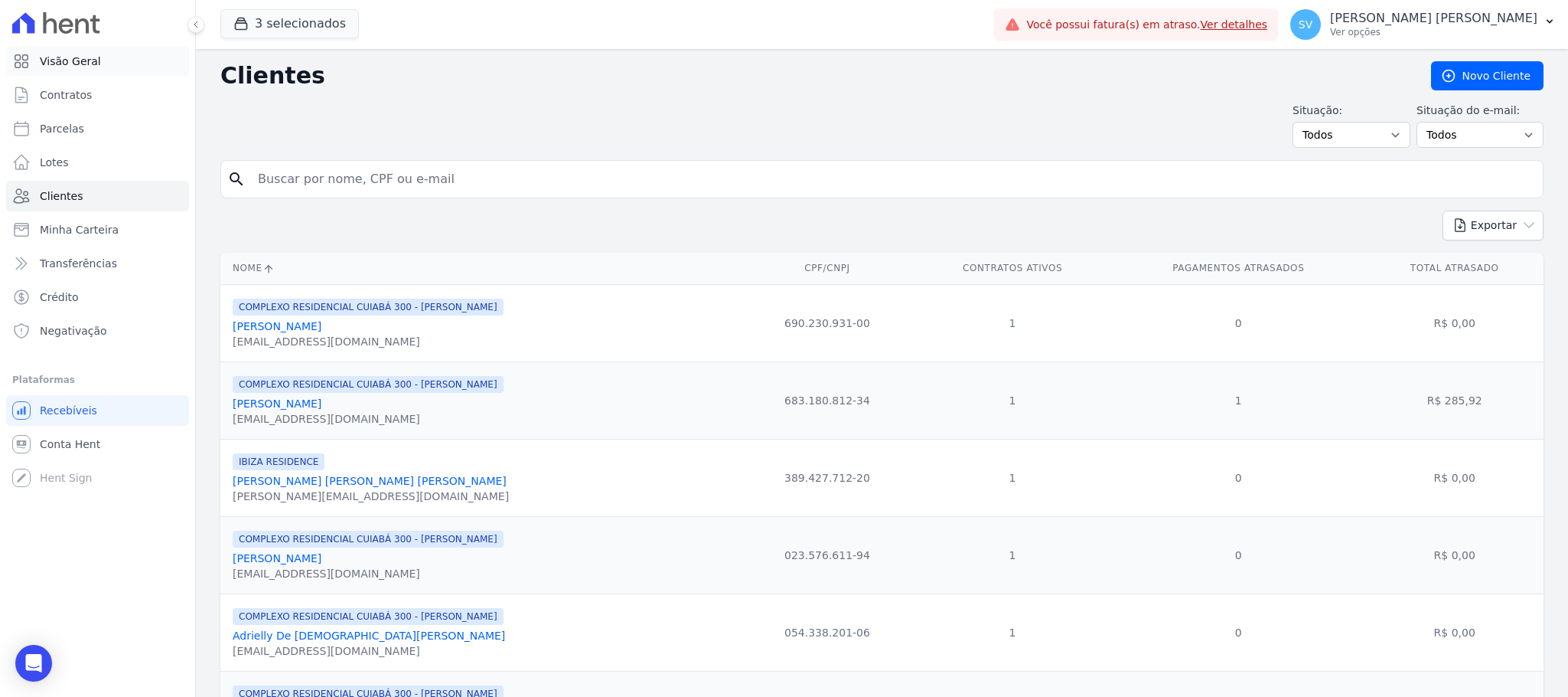
click at [77, 64] on span "Visão Geral" at bounding box center [70, 61] width 61 height 15
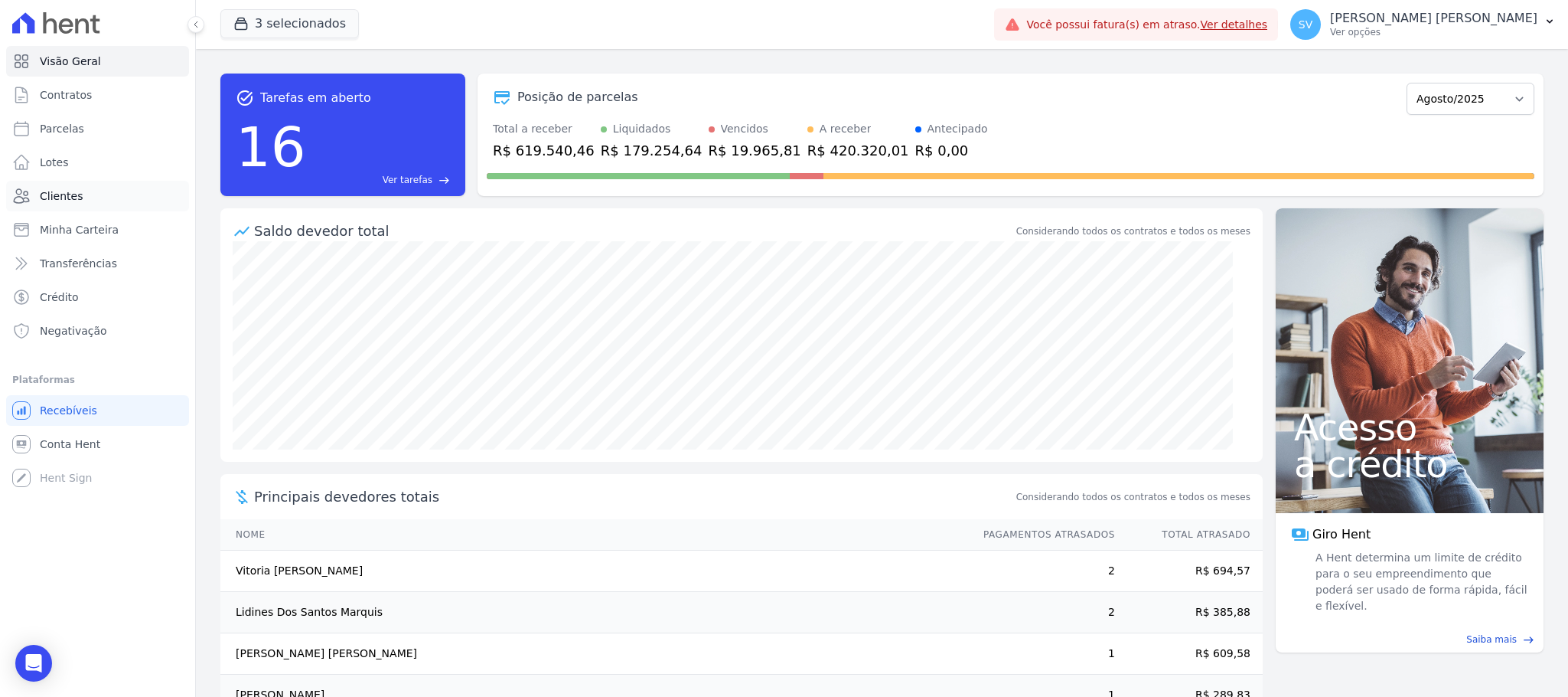
click at [57, 190] on span "Clientes" at bounding box center [60, 196] width 43 height 15
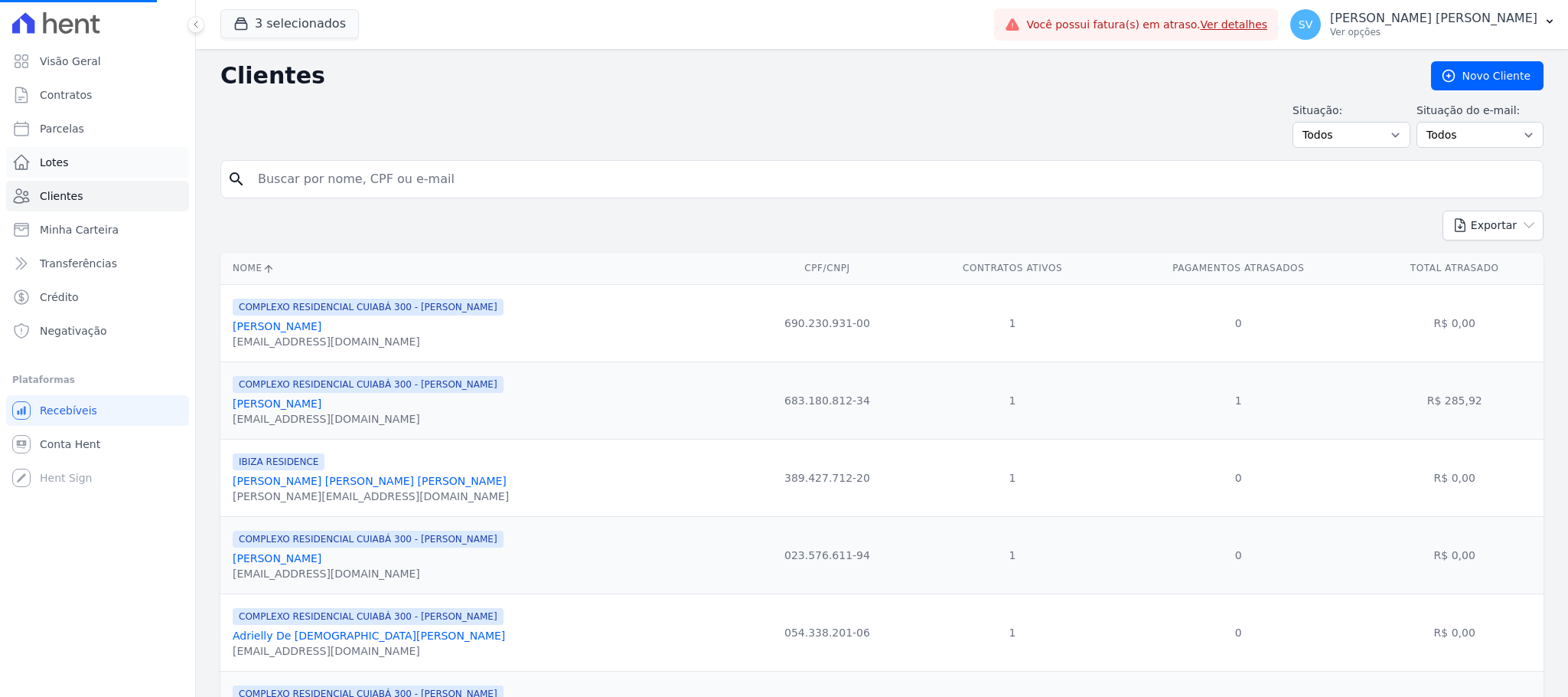
click at [53, 148] on link "Lotes" at bounding box center [97, 162] width 183 height 31
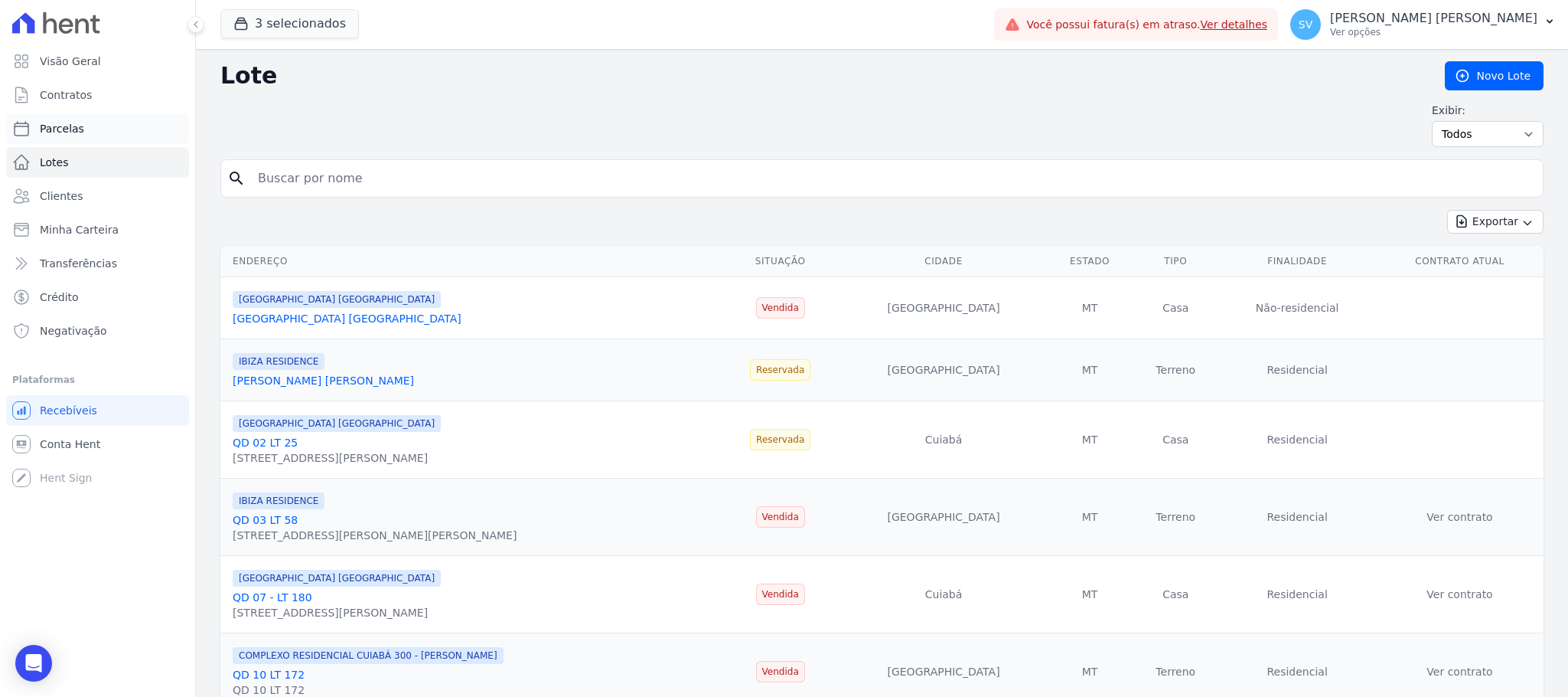
click at [83, 120] on link "Parcelas" at bounding box center [97, 128] width 183 height 31
select select
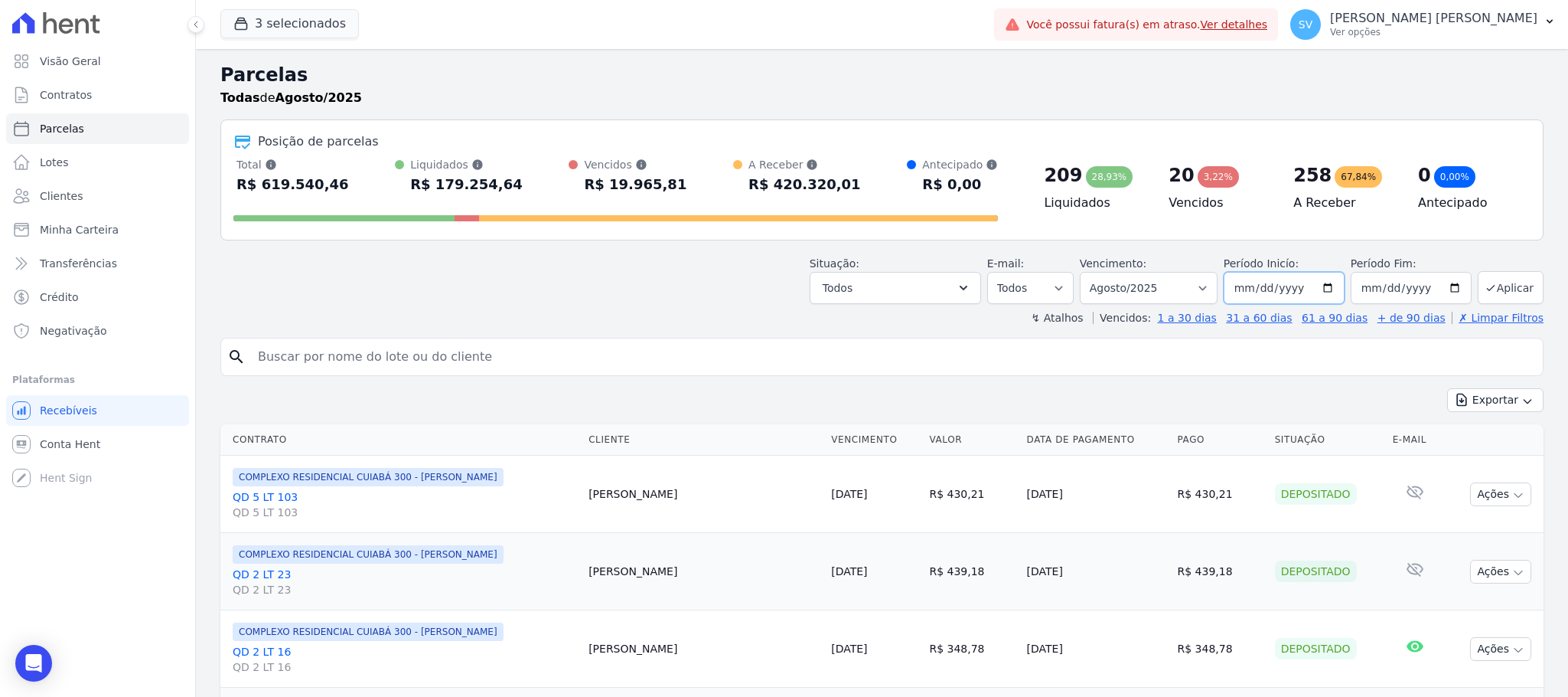
click at [1320, 292] on input "[DATE]" at bounding box center [1283, 288] width 121 height 32
type input "[DATE]"
click at [244, 26] on icon "button" at bounding box center [241, 24] width 15 height 15
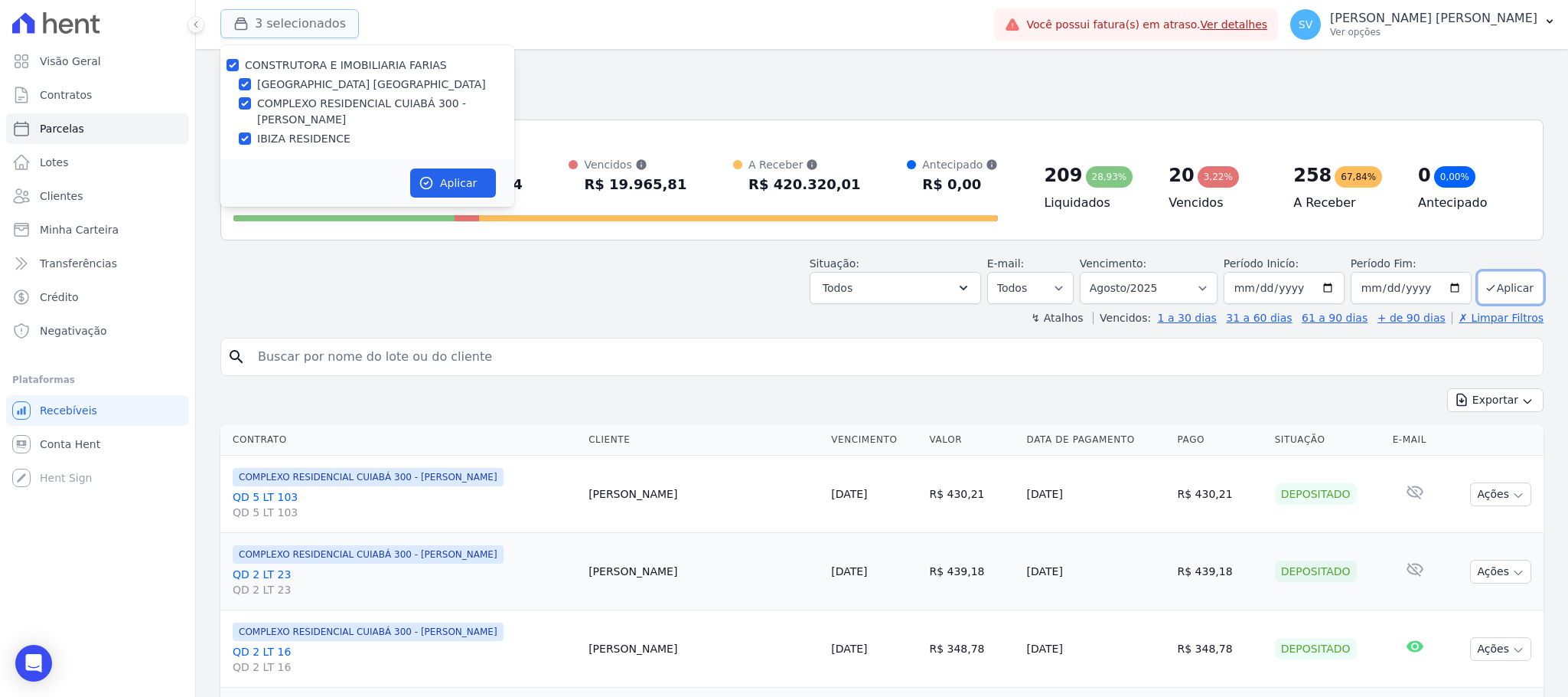
click at [264, 26] on button "3 selecionados" at bounding box center [289, 24] width 138 height 29
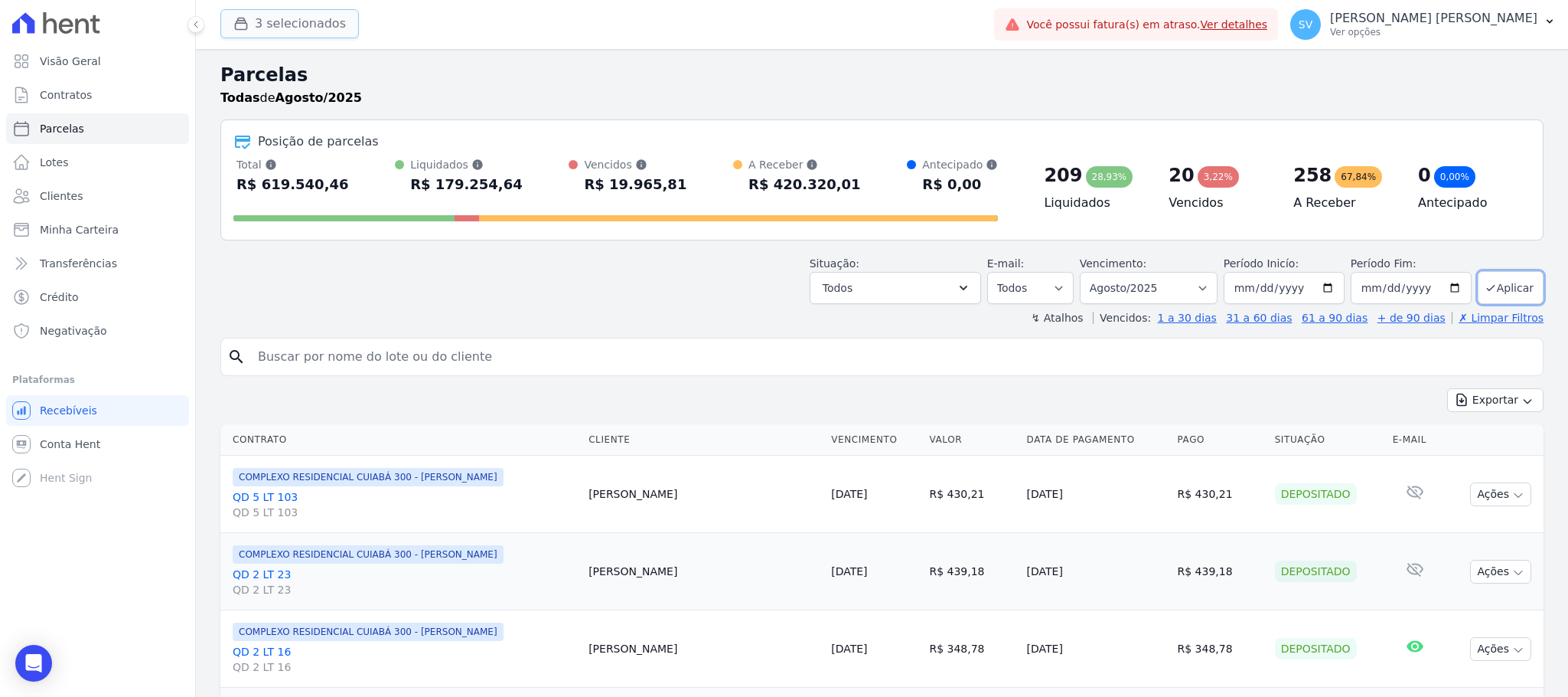
click at [332, 23] on button "3 selecionados" at bounding box center [289, 24] width 138 height 29
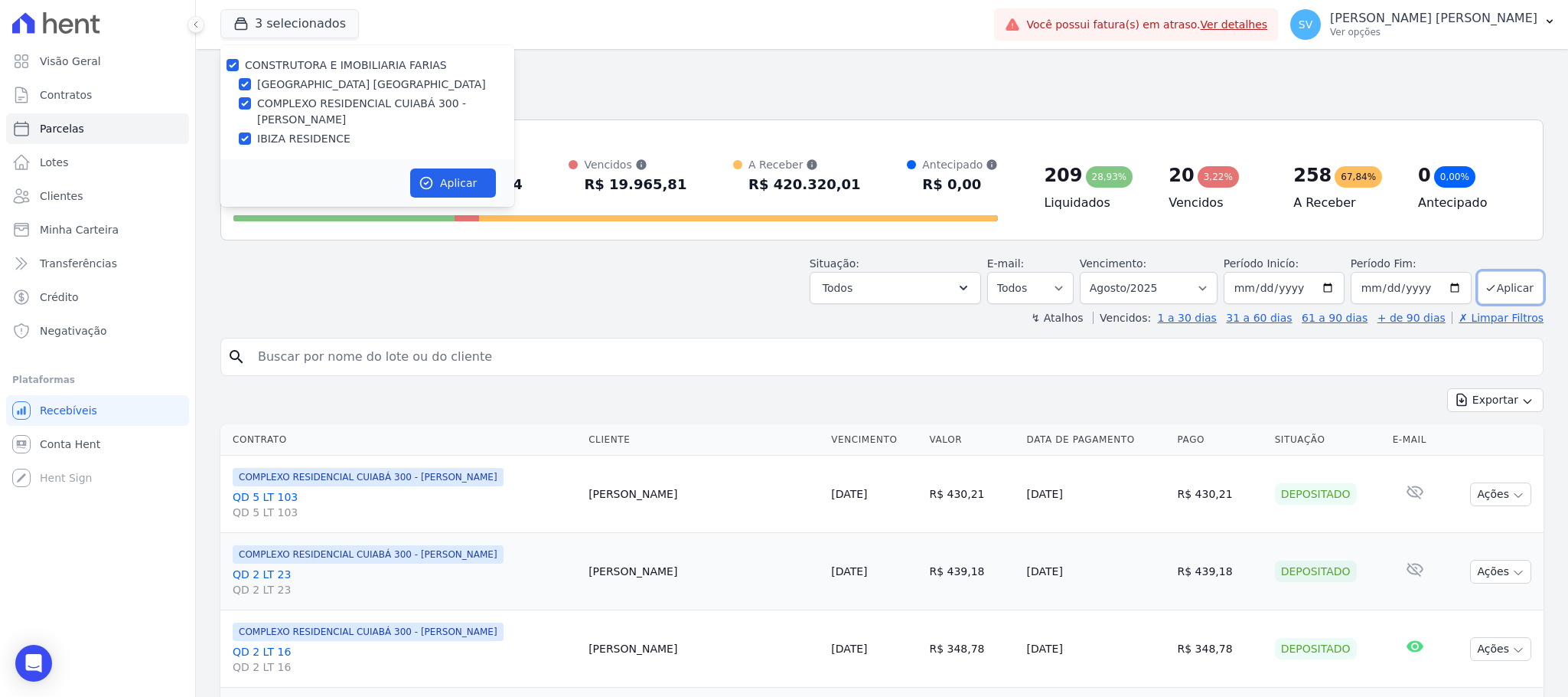
drag, startPoint x: 675, startPoint y: 285, endPoint x: 678, endPoint y: 223, distance: 62.1
click at [675, 285] on div "Situação: Agendado Em Aberto Pago Processando Cancelado Vencido Transferindo De…" at bounding box center [881, 277] width 1323 height 54
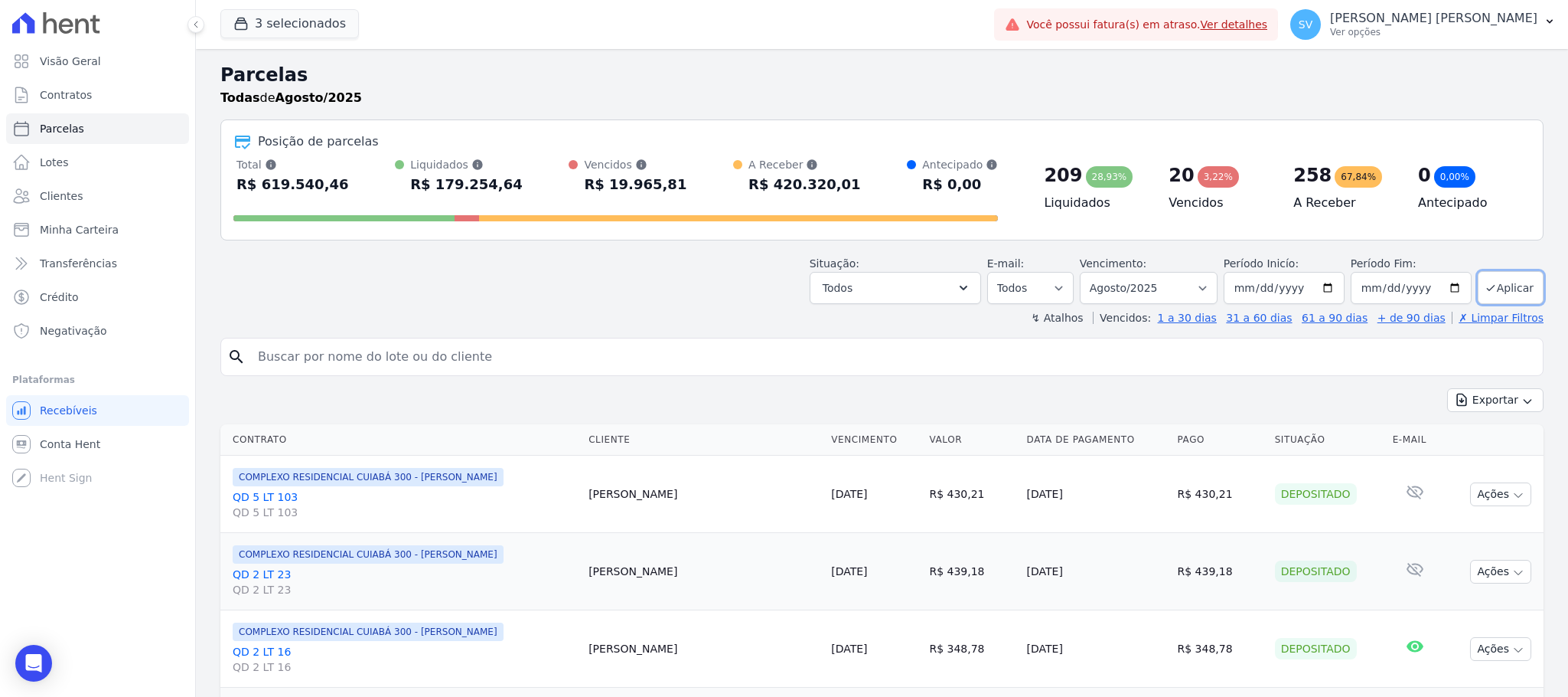
drag, startPoint x: 579, startPoint y: 182, endPoint x: 662, endPoint y: 186, distance: 83.1
click at [662, 186] on div "Total [PERSON_NAME] parcelas pagas, vencidas, em aberto e agendadas. Não consid…" at bounding box center [615, 176] width 765 height 39
click at [668, 193] on div "Total Soma das parcelas pagas, vencidas, em aberto e agendadas. Não considera p…" at bounding box center [615, 176] width 765 height 39
click at [659, 184] on div "Total Soma das parcelas pagas, vencidas, em aberto e agendadas. Não considera p…" at bounding box center [615, 176] width 765 height 39
click at [955, 285] on button "Todos" at bounding box center [895, 288] width 172 height 32
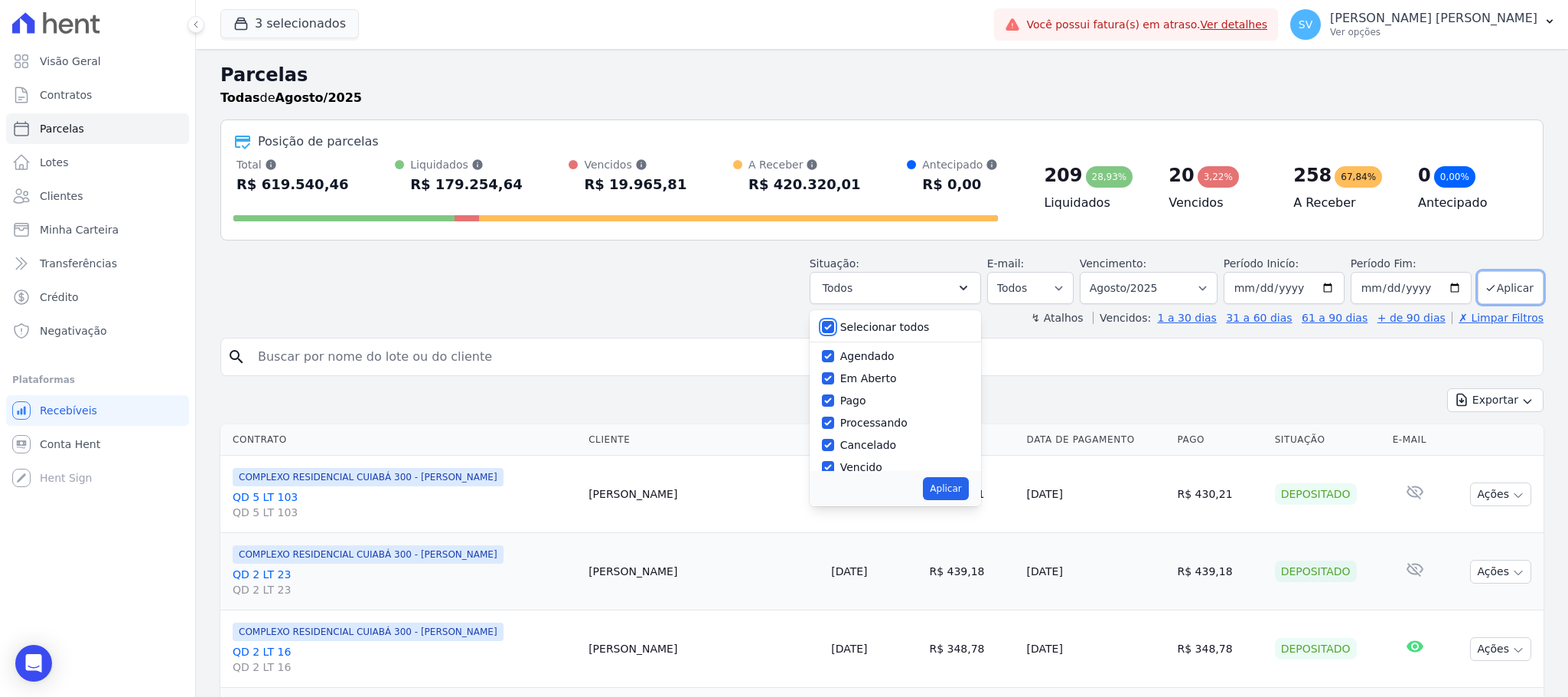
drag, startPoint x: 832, startPoint y: 325, endPoint x: 838, endPoint y: 330, distance: 7.8
click at [833, 326] on input "Selecionar todos" at bounding box center [828, 327] width 12 height 12
checkbox input "false"
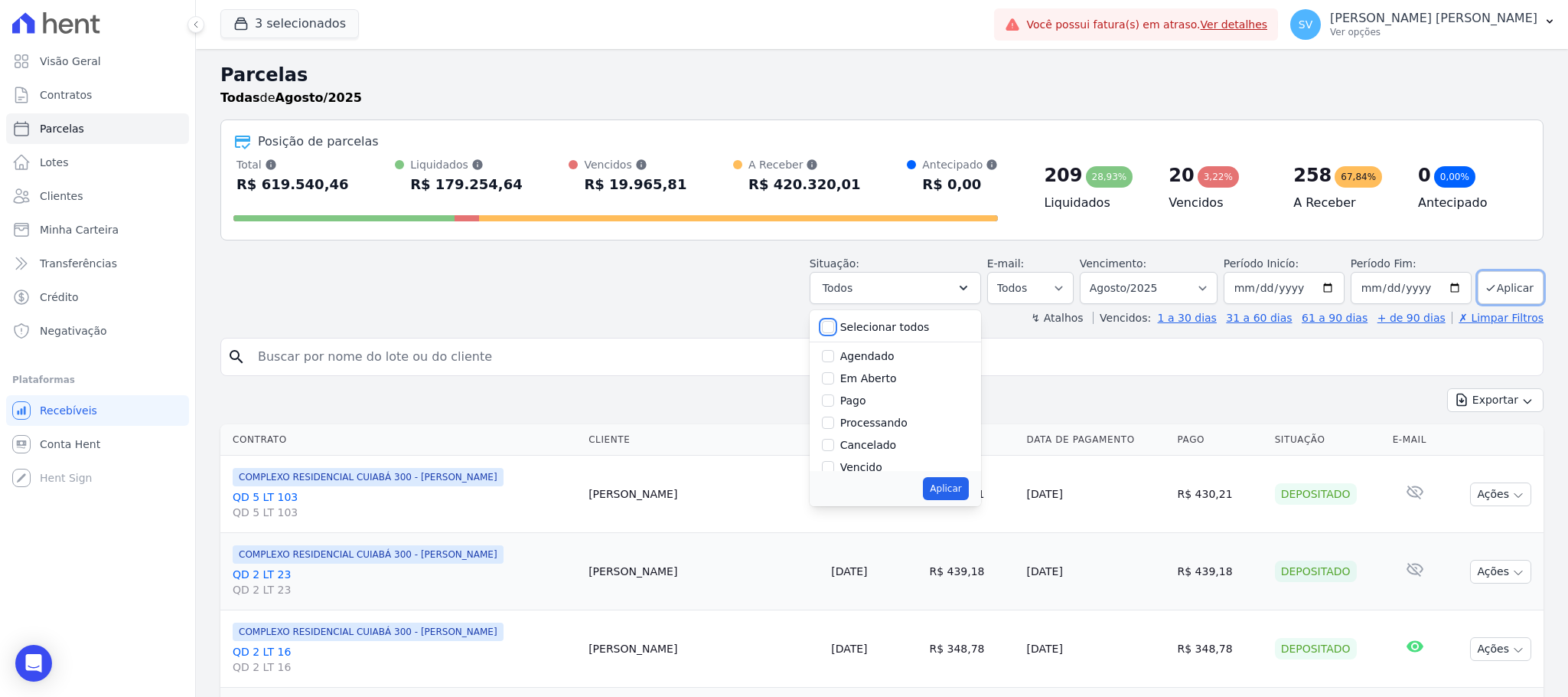
checkbox input "false"
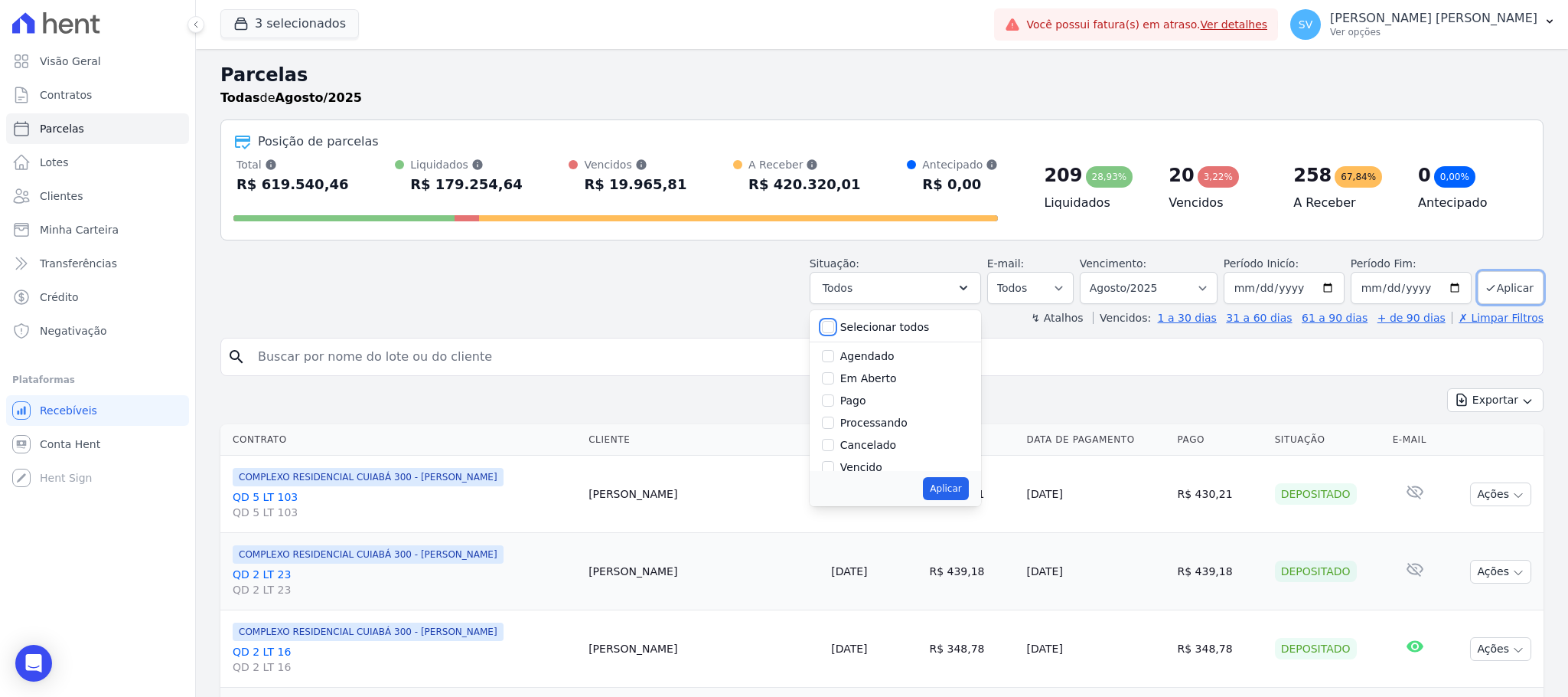
checkbox input "false"
drag, startPoint x: 829, startPoint y: 365, endPoint x: 843, endPoint y: 377, distance: 18.4
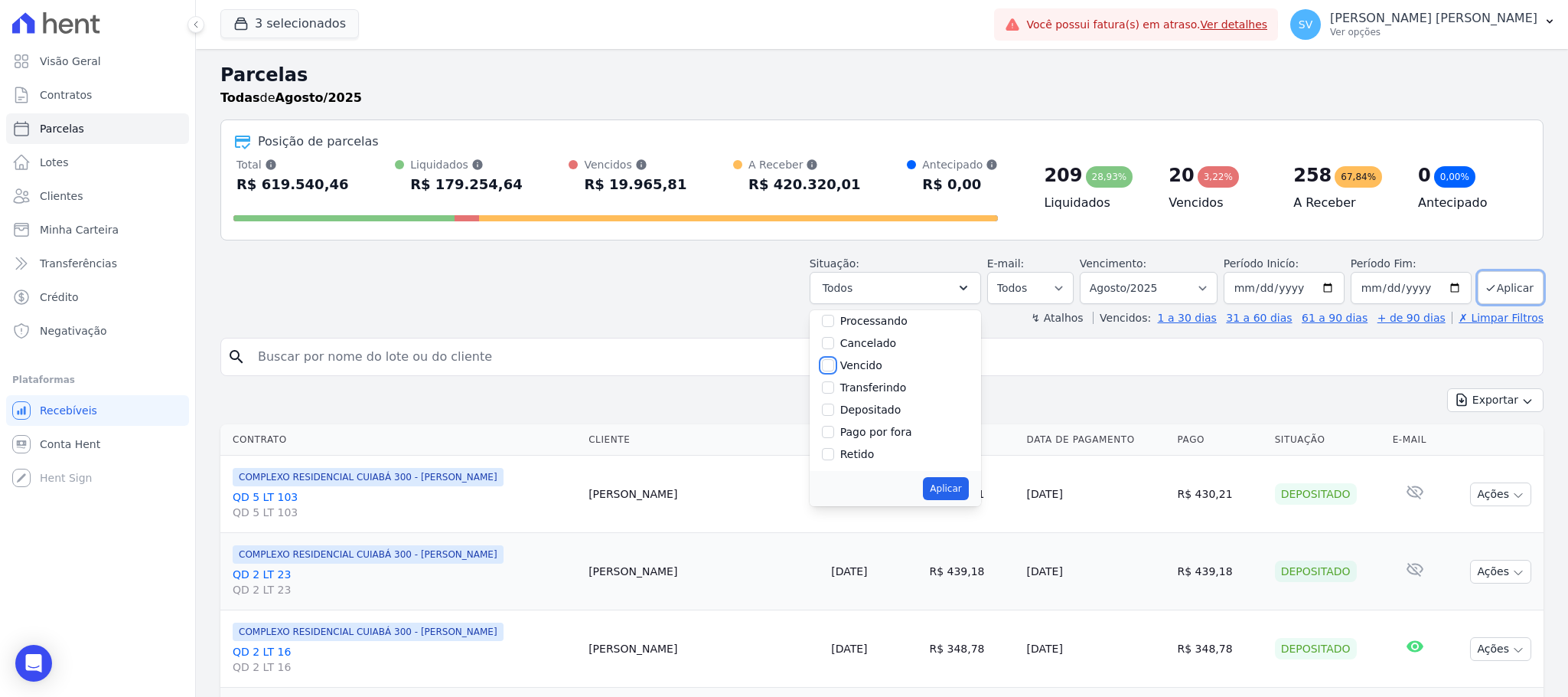
click at [829, 365] on input "Vencido" at bounding box center [828, 365] width 12 height 12
checkbox input "true"
drag, startPoint x: 956, startPoint y: 487, endPoint x: 1013, endPoint y: 474, distance: 58.5
click at [953, 485] on button "Aplicar" at bounding box center [945, 489] width 45 height 23
select select "overdue"
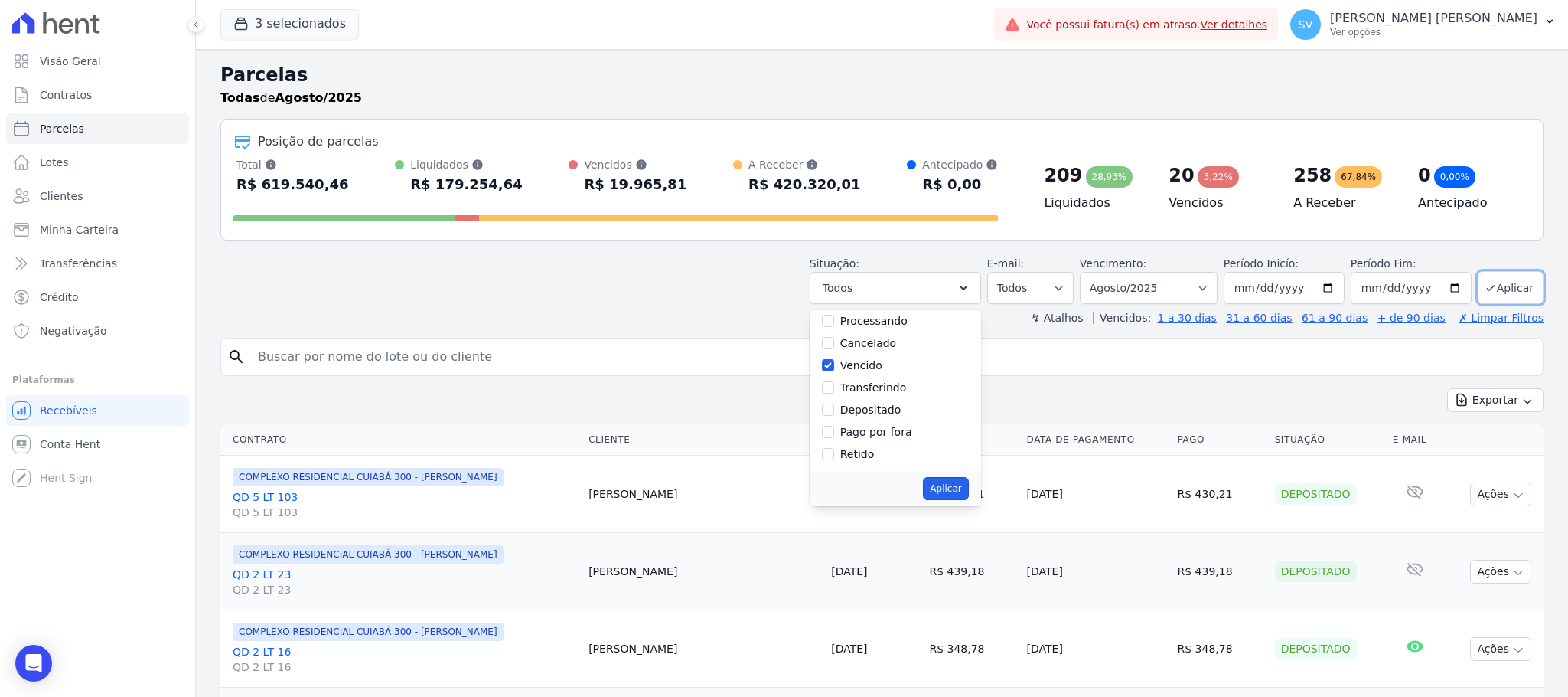
scroll to position [30, 0]
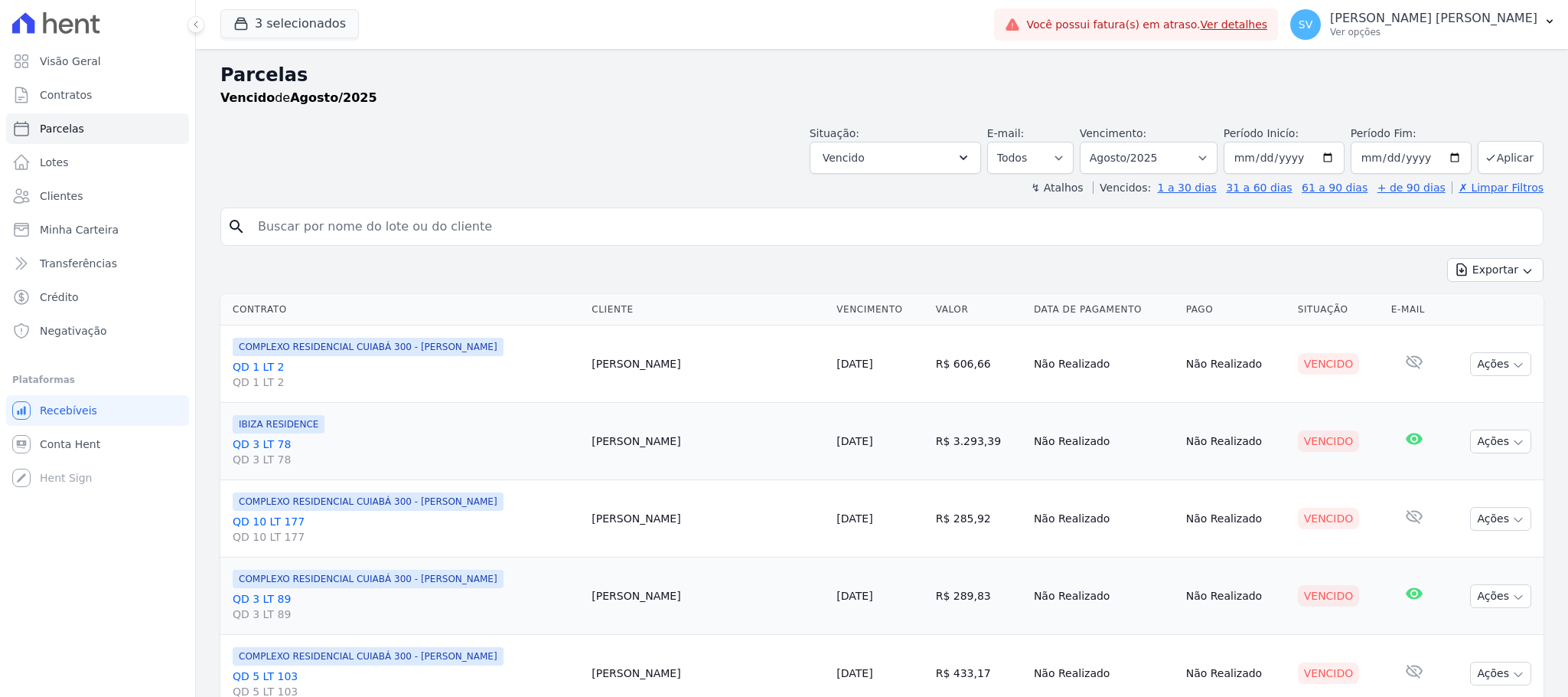
select select
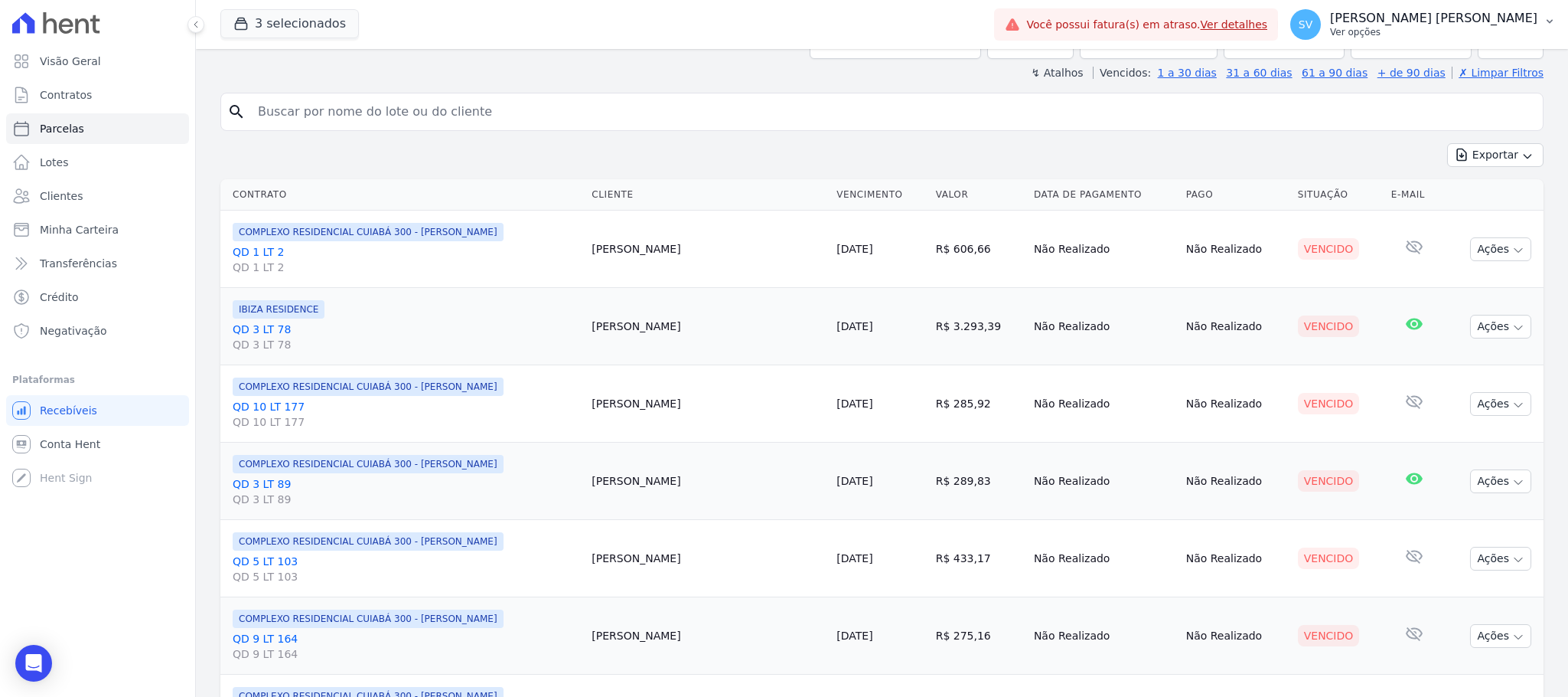
click at [1423, 19] on p "[PERSON_NAME]" at bounding box center [1433, 19] width 207 height 15
click at [1441, 161] on link "Exportar retornos" at bounding box center [1469, 169] width 196 height 28
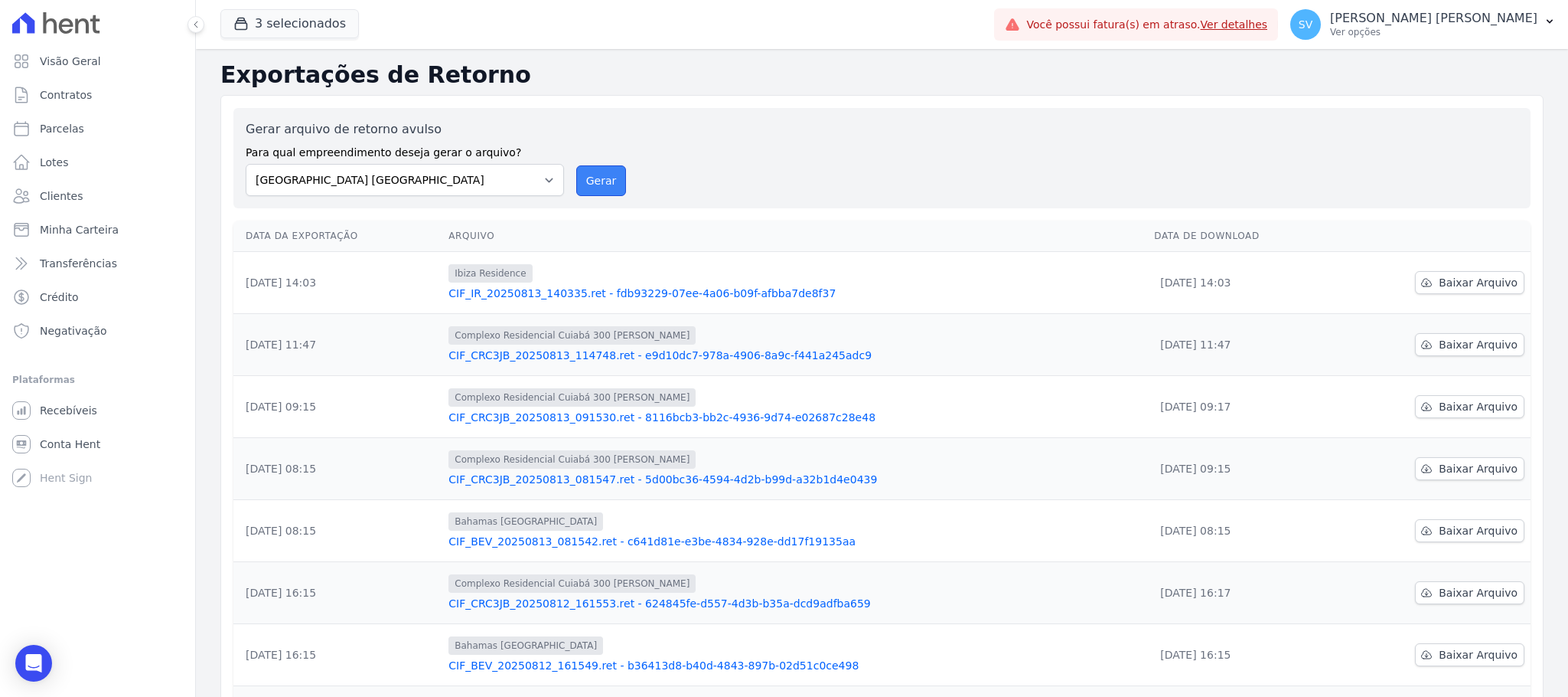
click at [585, 169] on button "Gerar" at bounding box center [601, 181] width 50 height 31
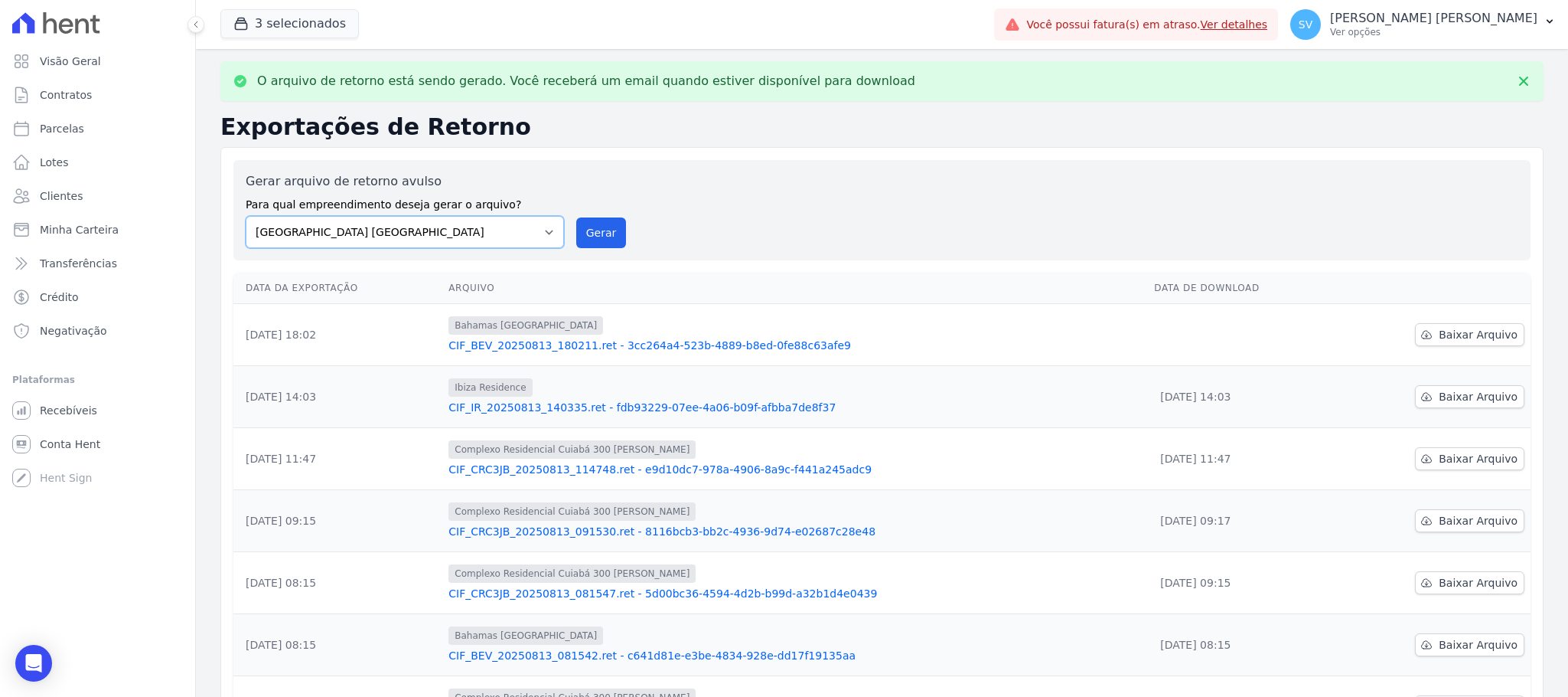
click at [544, 231] on select "BAHAMAS EAST VILLAGE COMPLEXO RESIDENCIAL CUIABÁ 300 - JOÃO DE BARRO IBIZA RESI…" at bounding box center [405, 232] width 319 height 32
select select "a999329b-d322-46c5-b2df-9163b092fb9b"
click at [246, 216] on select "BAHAMAS EAST VILLAGE COMPLEXO RESIDENCIAL CUIABÁ 300 - JOÃO DE BARRO IBIZA RESI…" at bounding box center [405, 232] width 319 height 32
drag, startPoint x: 609, startPoint y: 228, endPoint x: 844, endPoint y: 180, distance: 239.9
click at [607, 227] on button "Gerar" at bounding box center [601, 233] width 50 height 31
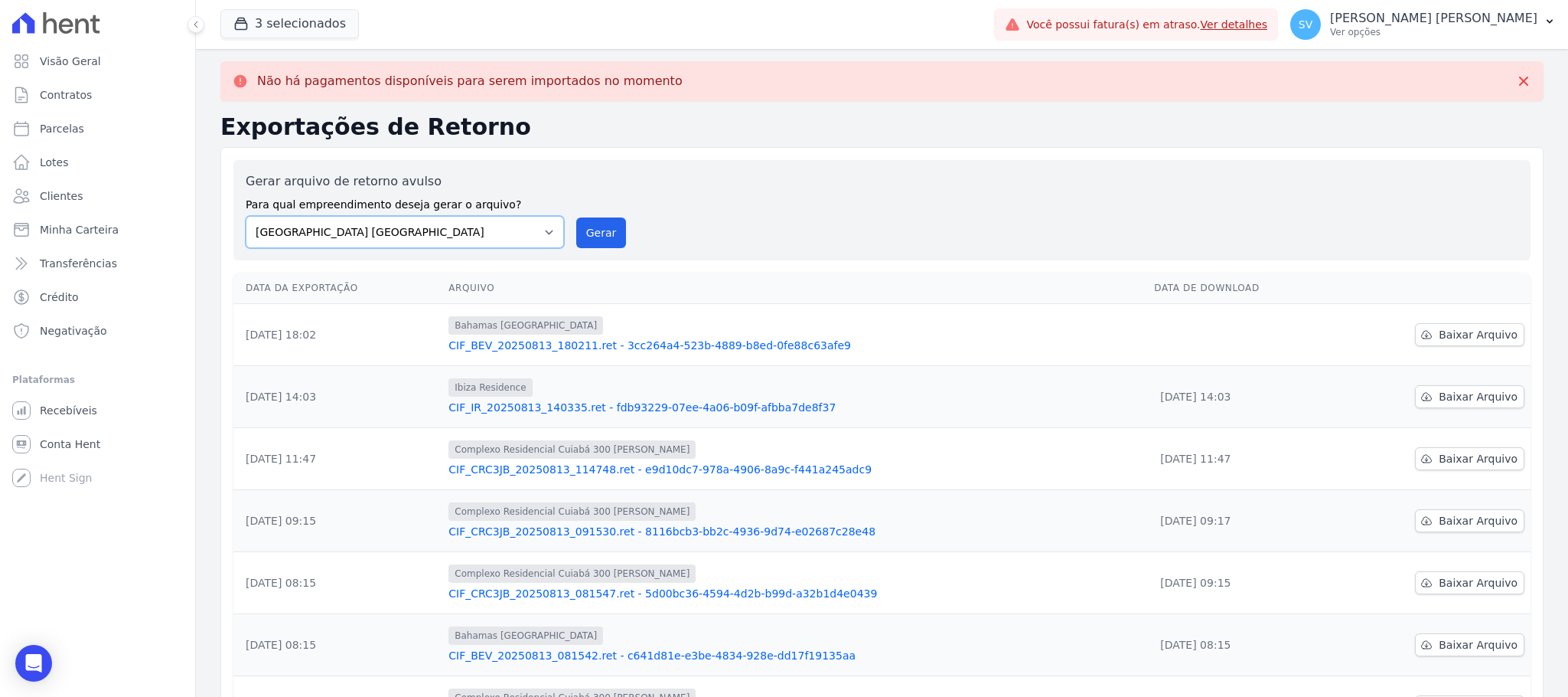
click at [542, 241] on select "BAHAMAS EAST VILLAGE COMPLEXO RESIDENCIAL CUIABÁ 300 - JOÃO DE BARRO IBIZA RESI…" at bounding box center [405, 232] width 319 height 32
select select "73a372cd-5640-41c8-aaea-11bd74619c10"
click at [246, 216] on select "BAHAMAS EAST VILLAGE COMPLEXO RESIDENCIAL CUIABÁ 300 - JOÃO DE BARRO IBIZA RESI…" at bounding box center [405, 232] width 319 height 32
click at [595, 233] on button "Gerar" at bounding box center [601, 233] width 50 height 31
click at [1481, 336] on span "Baixar Arquivo" at bounding box center [1478, 335] width 79 height 15
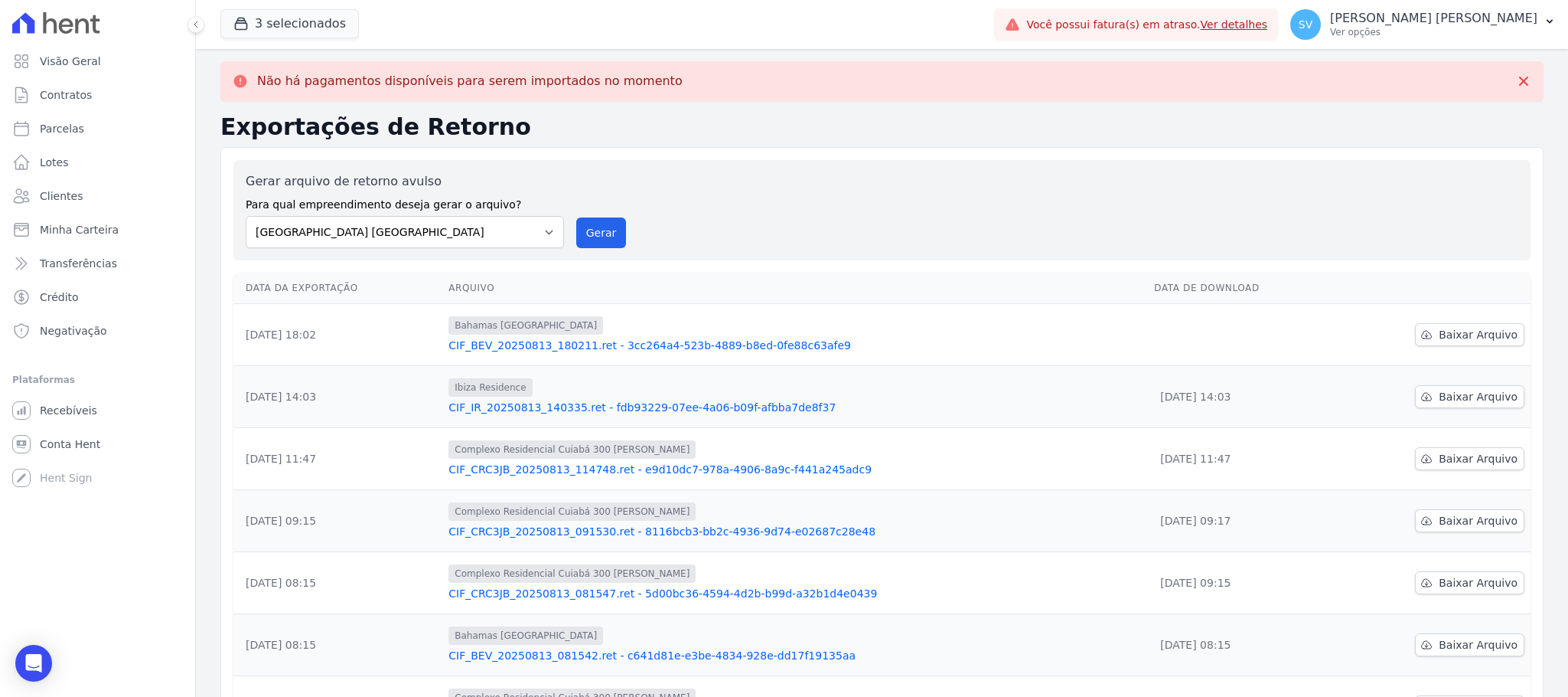
click at [1515, 128] on h2 "Exportações de Retorno" at bounding box center [881, 127] width 1323 height 28
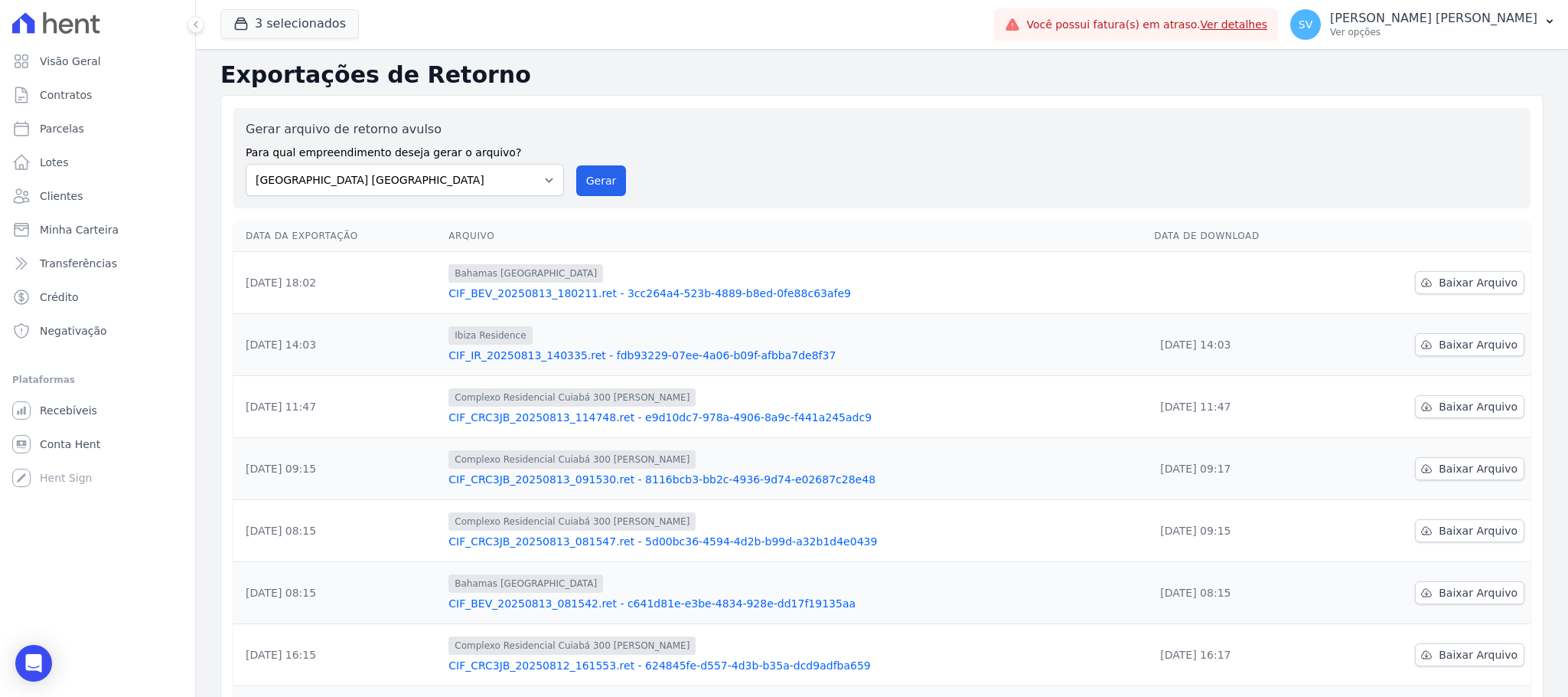
click at [1268, 21] on link "Ver detalhes" at bounding box center [1234, 25] width 67 height 12
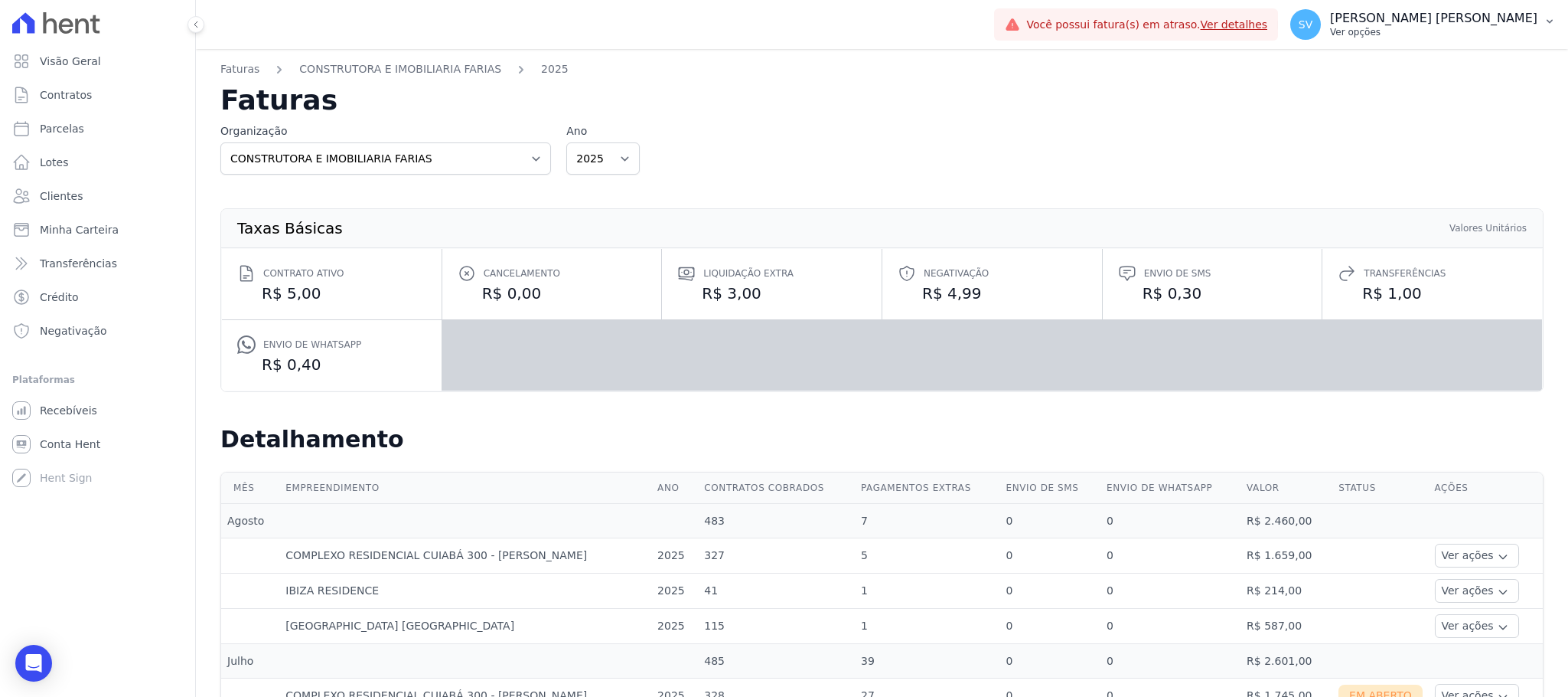
click at [1547, 9] on button "SV SHIRLEY VANESSA SOUSA ALVES Ver opções" at bounding box center [1423, 24] width 290 height 43
click at [1102, 128] on div "Organização CONSTRUTORA E IMOBILIARIA FARIAS Ano 2025" at bounding box center [881, 149] width 1323 height 51
click at [57, 60] on span "Visão Geral" at bounding box center [70, 61] width 61 height 15
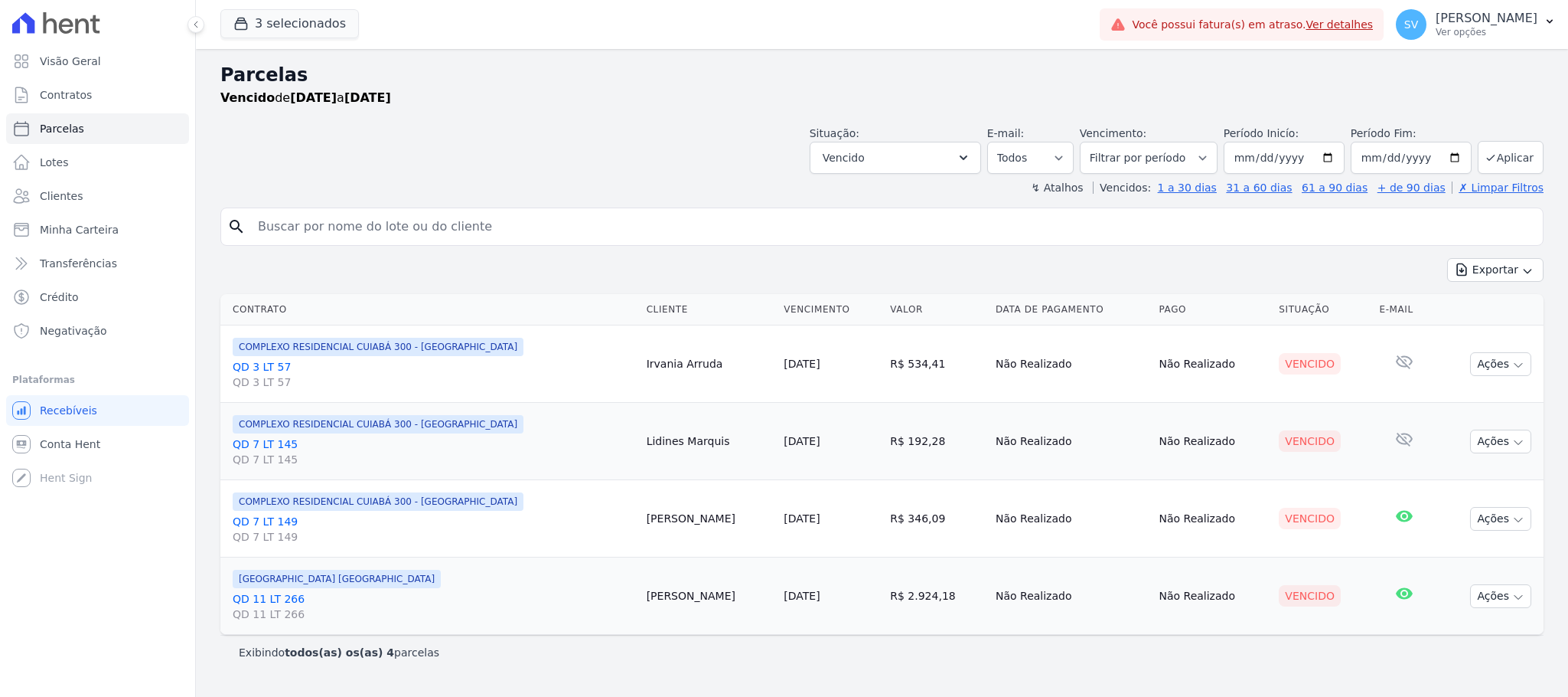
select select
